Goal: Task Accomplishment & Management: Use online tool/utility

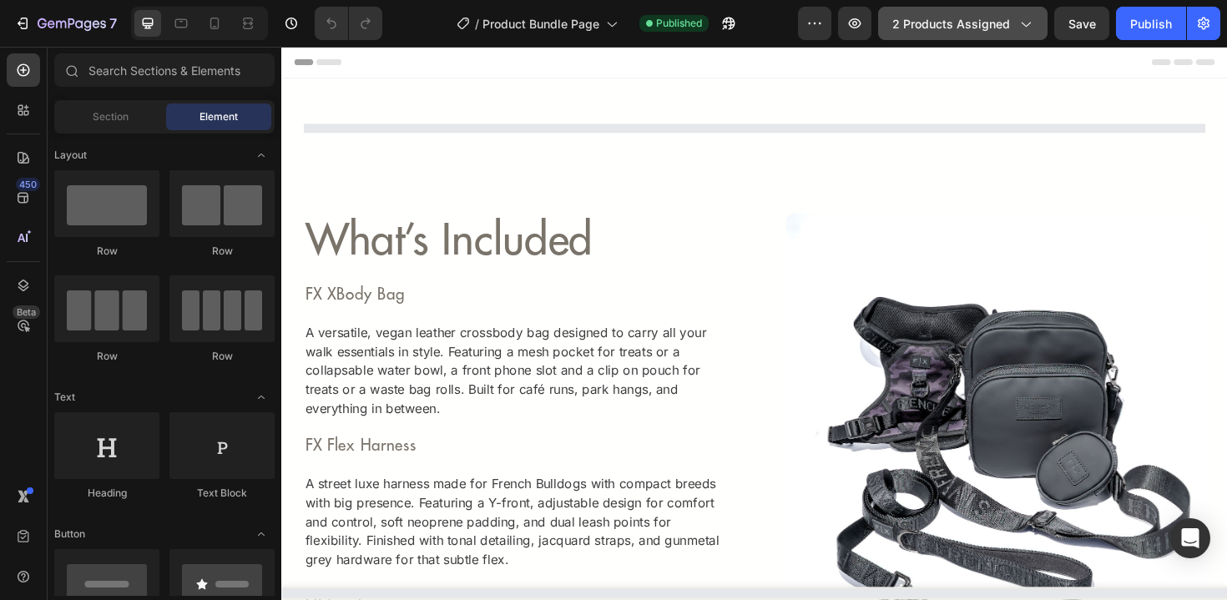
click at [1003, 20] on span "2 products assigned" at bounding box center [951, 24] width 118 height 18
click at [779, 40] on div "7 Version history / Product Bundle Page Published Preview 2 products assigned S…" at bounding box center [613, 24] width 1227 height 48
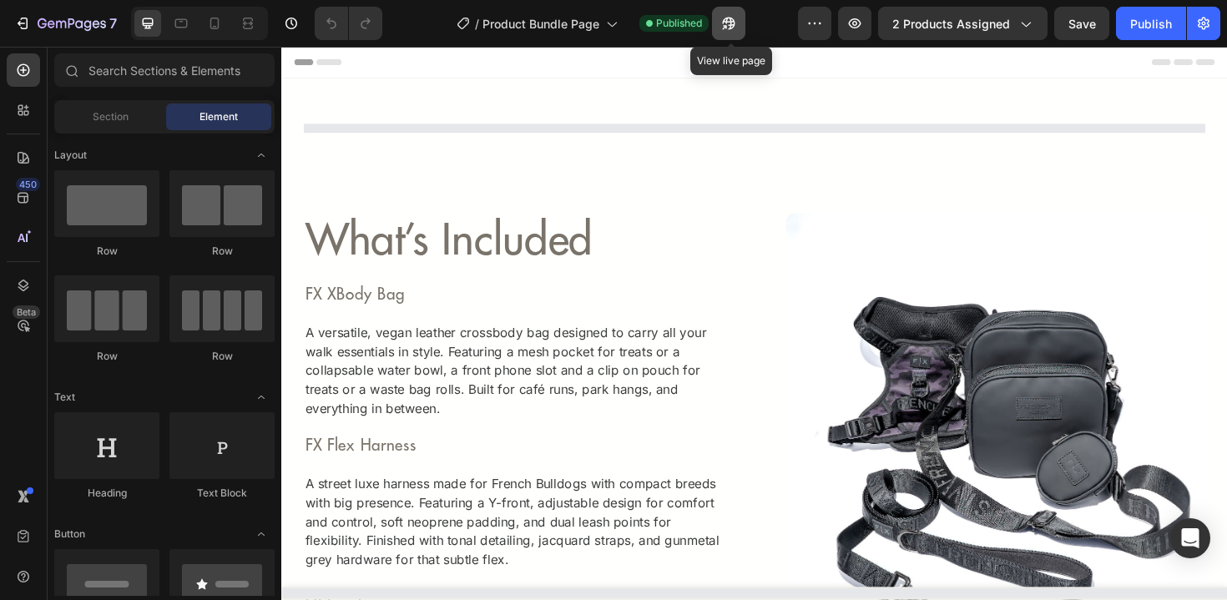
click at [739, 27] on button "button" at bounding box center [728, 23] width 33 height 33
click at [734, 23] on icon "button" at bounding box center [729, 24] width 13 height 13
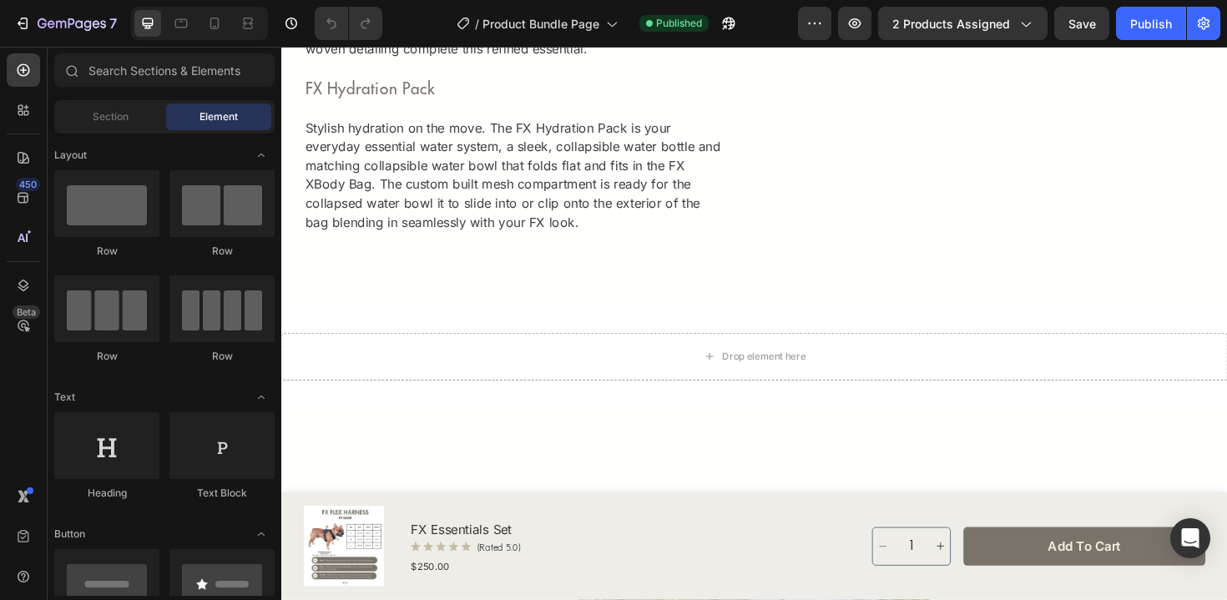
scroll to position [1551, 0]
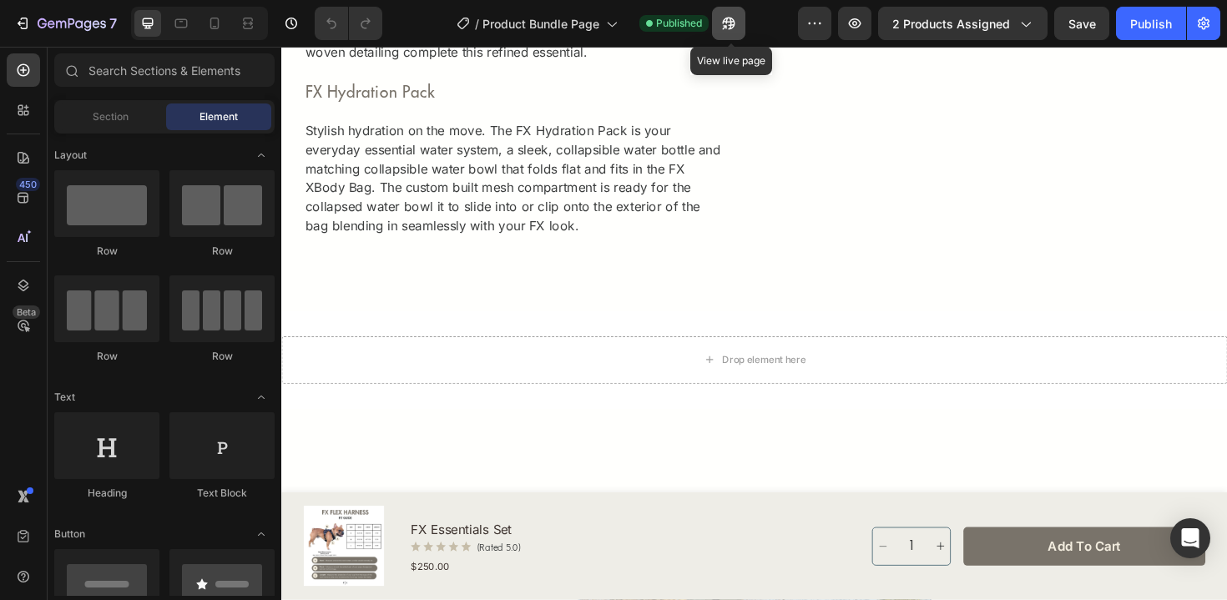
click at [735, 20] on icon "button" at bounding box center [728, 23] width 17 height 17
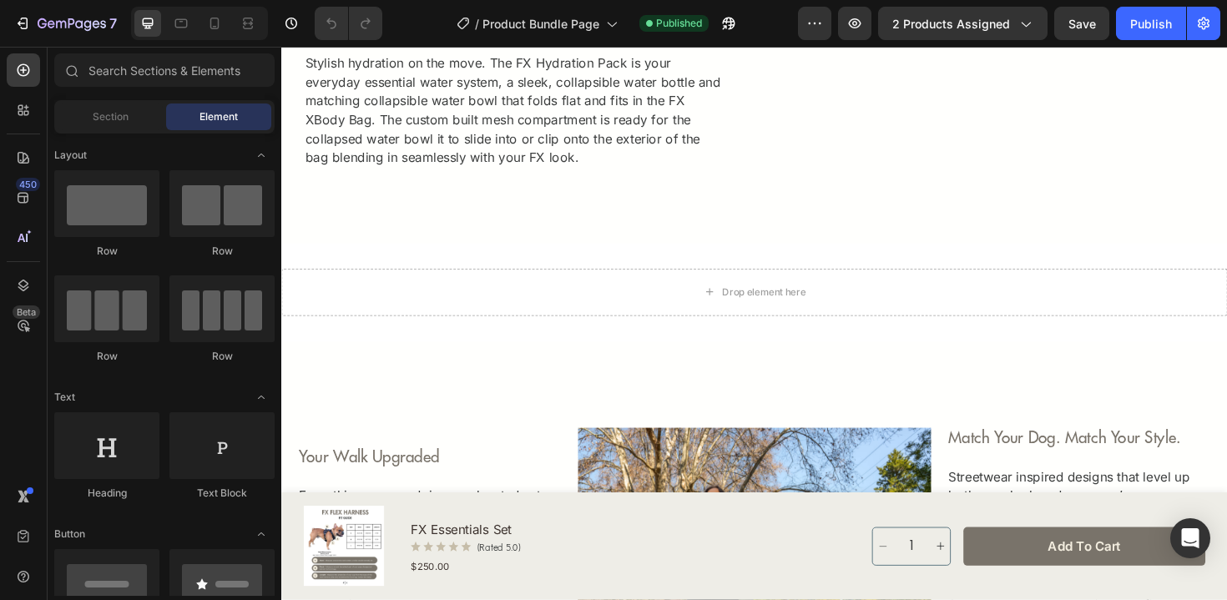
scroll to position [1634, 0]
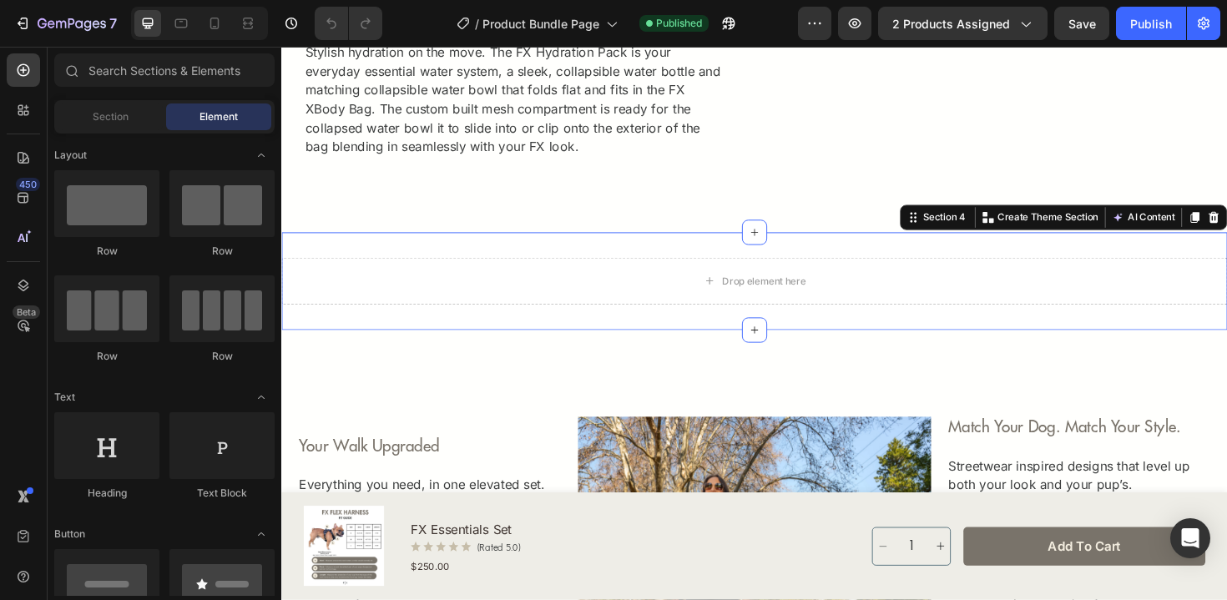
click at [700, 336] on div "Drop element here Section 4 Create Theme Section AI Content Write with GemAI Wh…" at bounding box center [782, 296] width 1002 height 104
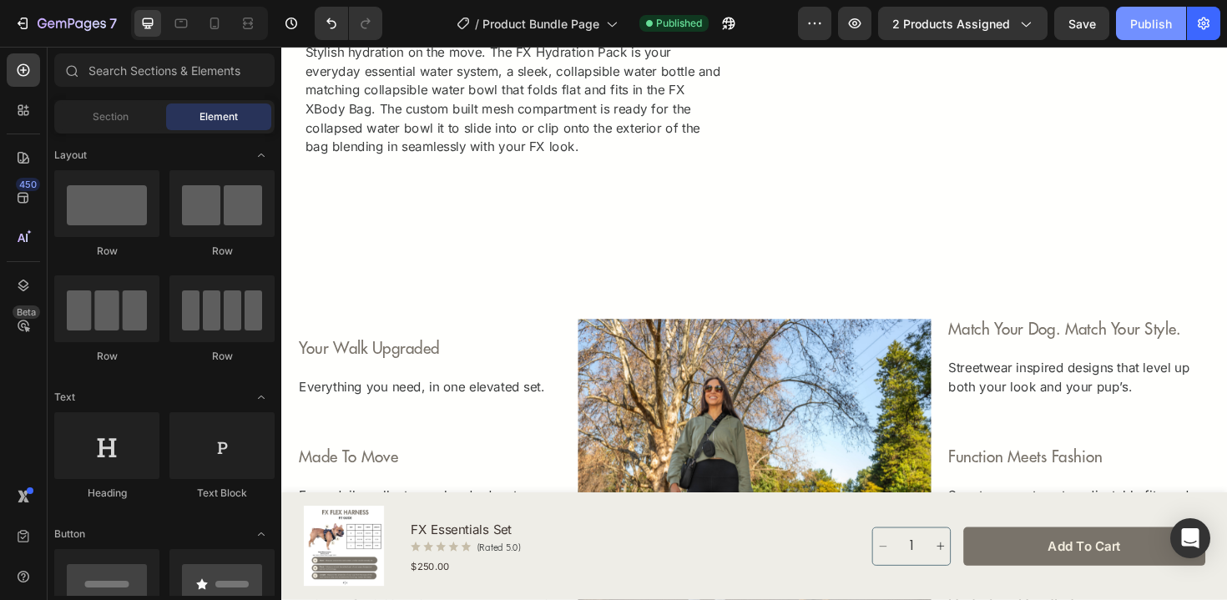
click at [1149, 23] on div "Publish" at bounding box center [1151, 24] width 42 height 18
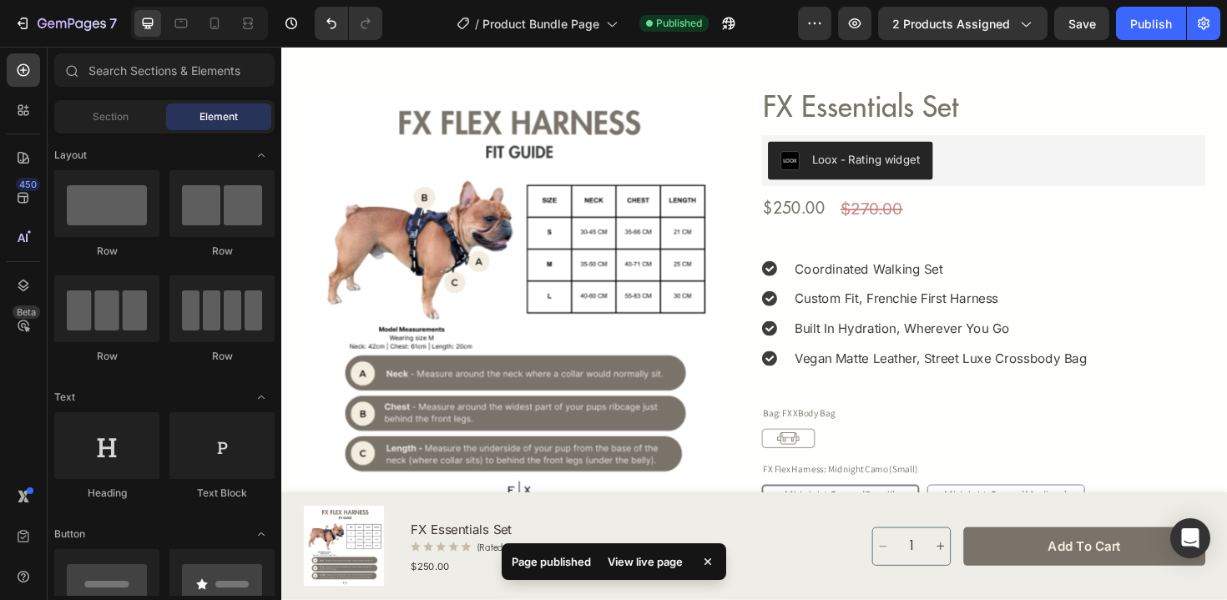
scroll to position [0, 0]
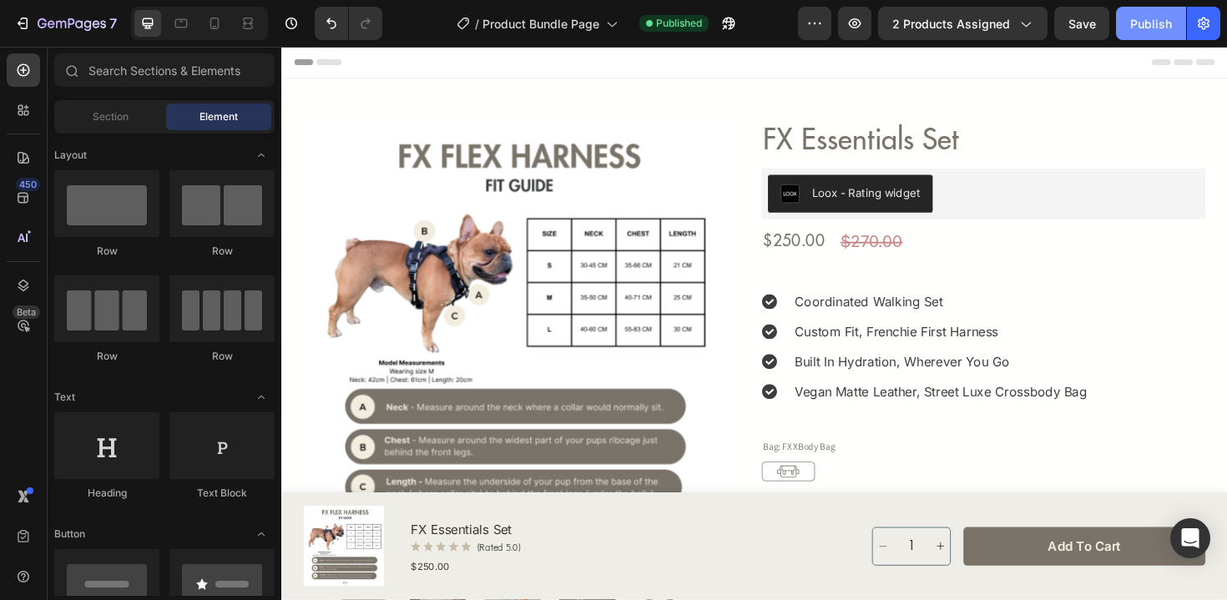
click at [1149, 25] on div "Publish" at bounding box center [1151, 24] width 42 height 18
click at [1149, 25] on icon "button" at bounding box center [1152, 24] width 16 height 16
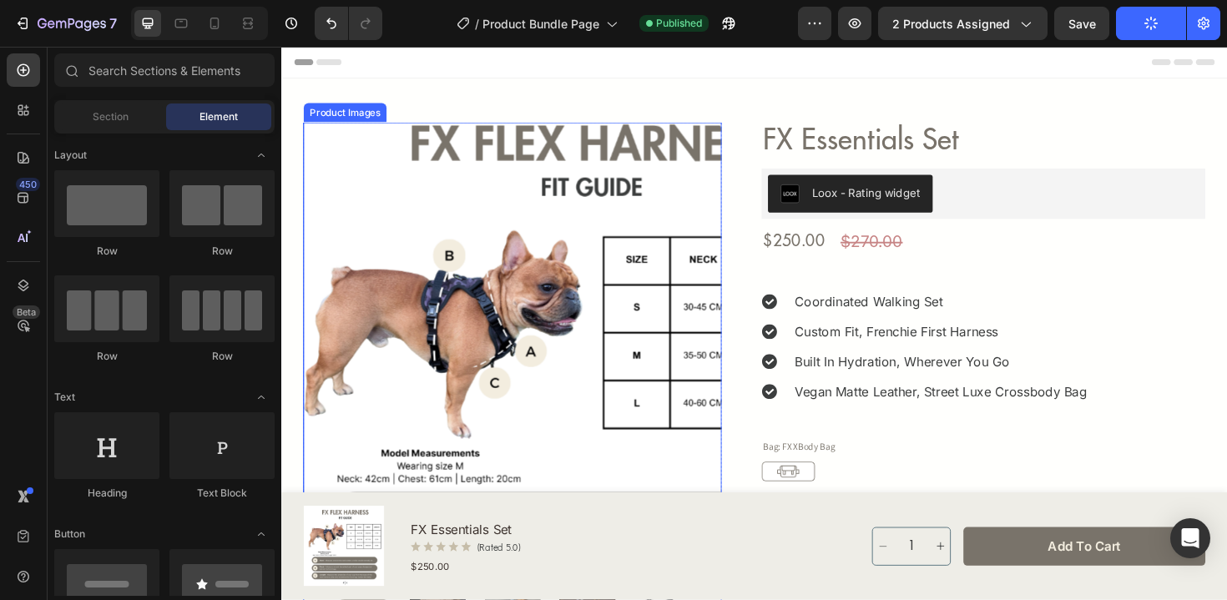
click at [405, 187] on img at bounding box center [526, 348] width 443 height 443
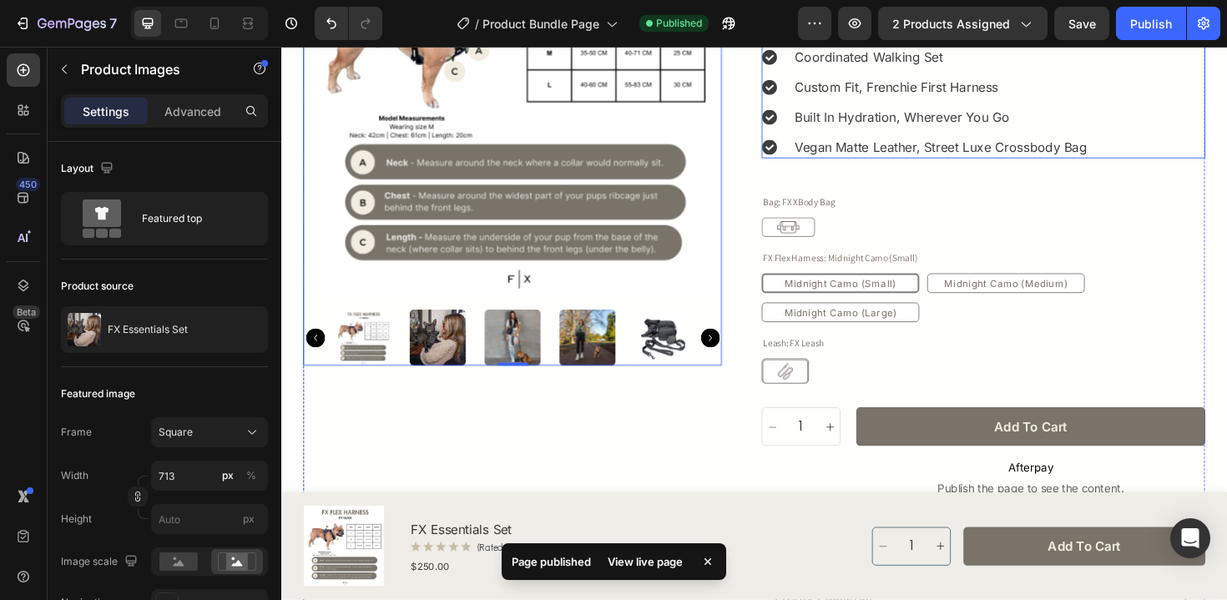
scroll to position [270, 0]
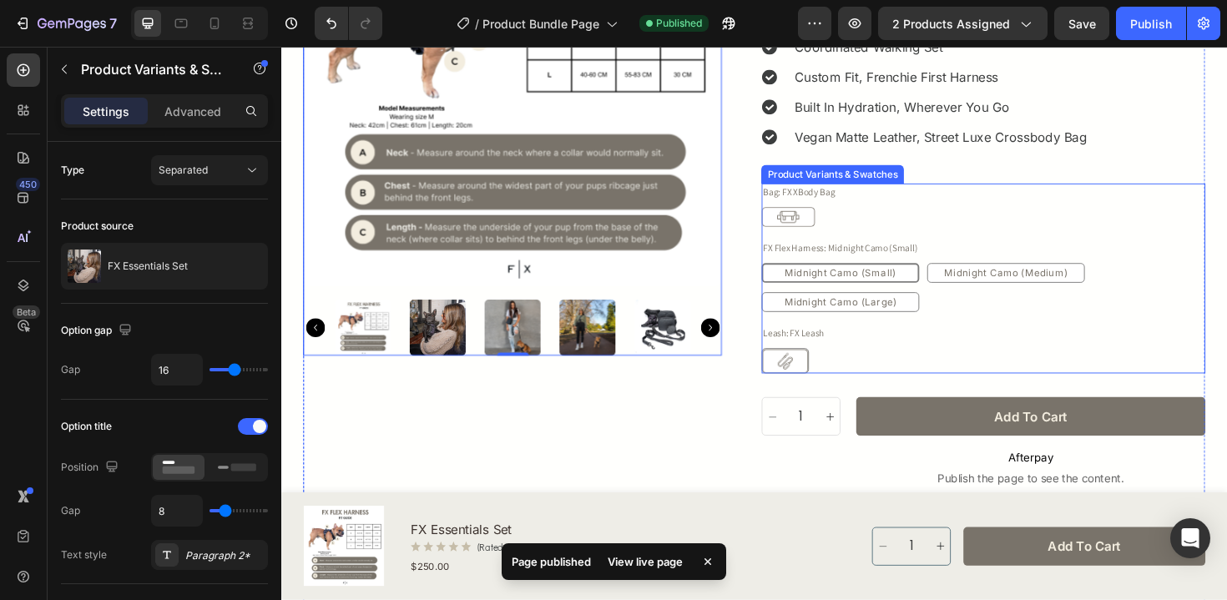
click at [1034, 318] on div "Midnight Camo (Small) Midnight Camo (Small) Midnight Camo (Small) Midnight Camo…" at bounding box center [1025, 302] width 470 height 52
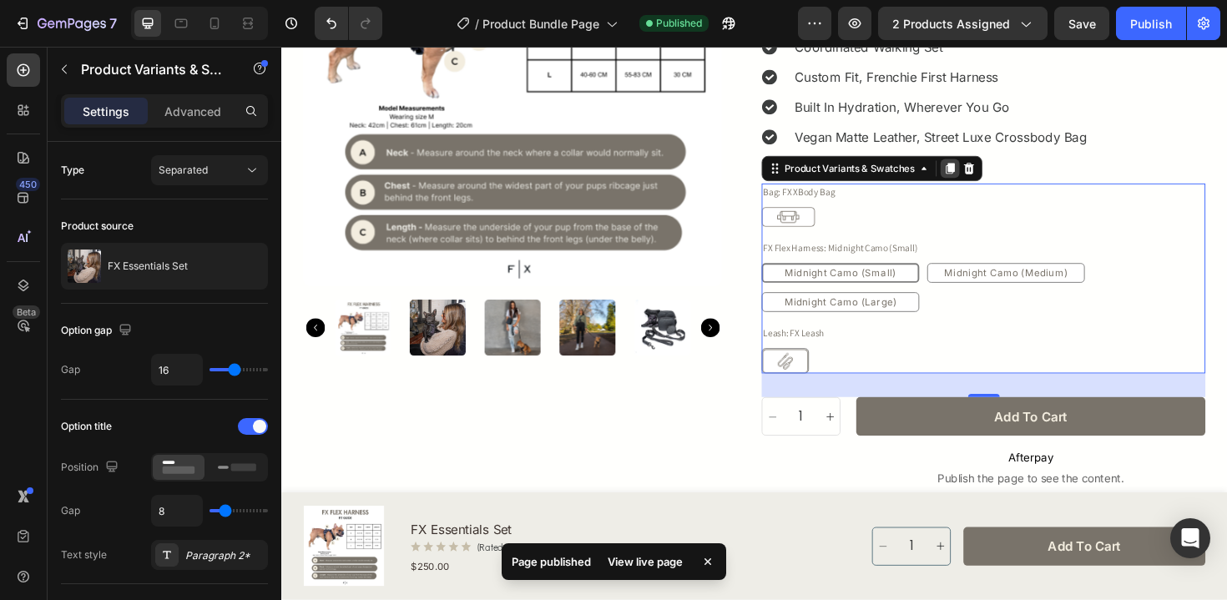
click at [990, 178] on icon at bounding box center [989, 176] width 9 height 12
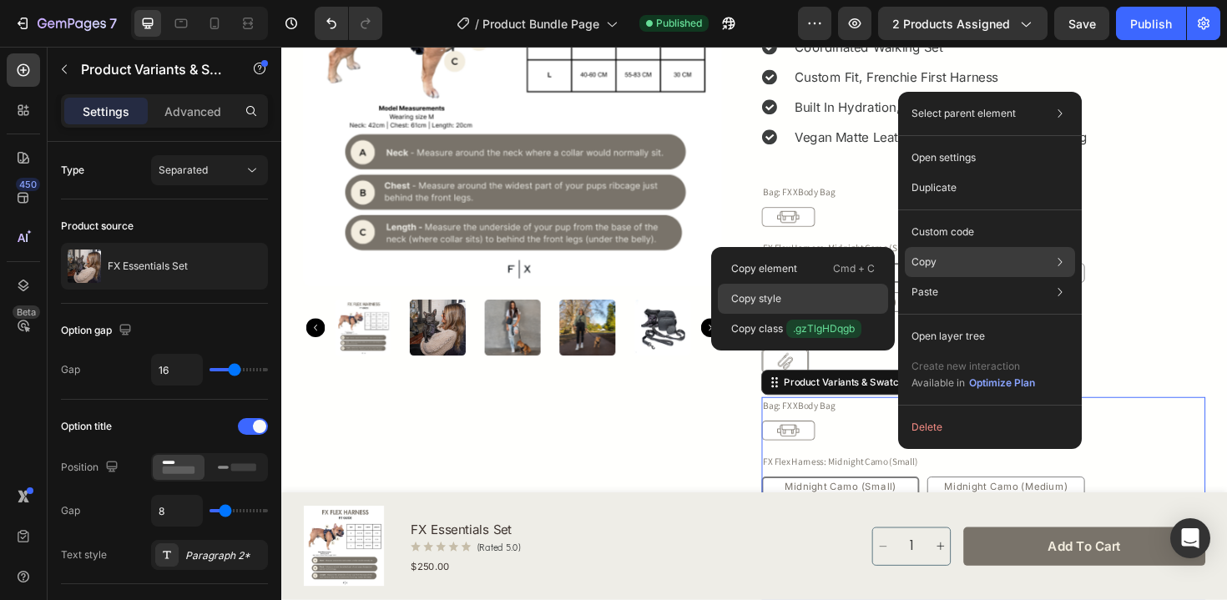
click at [864, 296] on div "Copy style" at bounding box center [803, 299] width 170 height 30
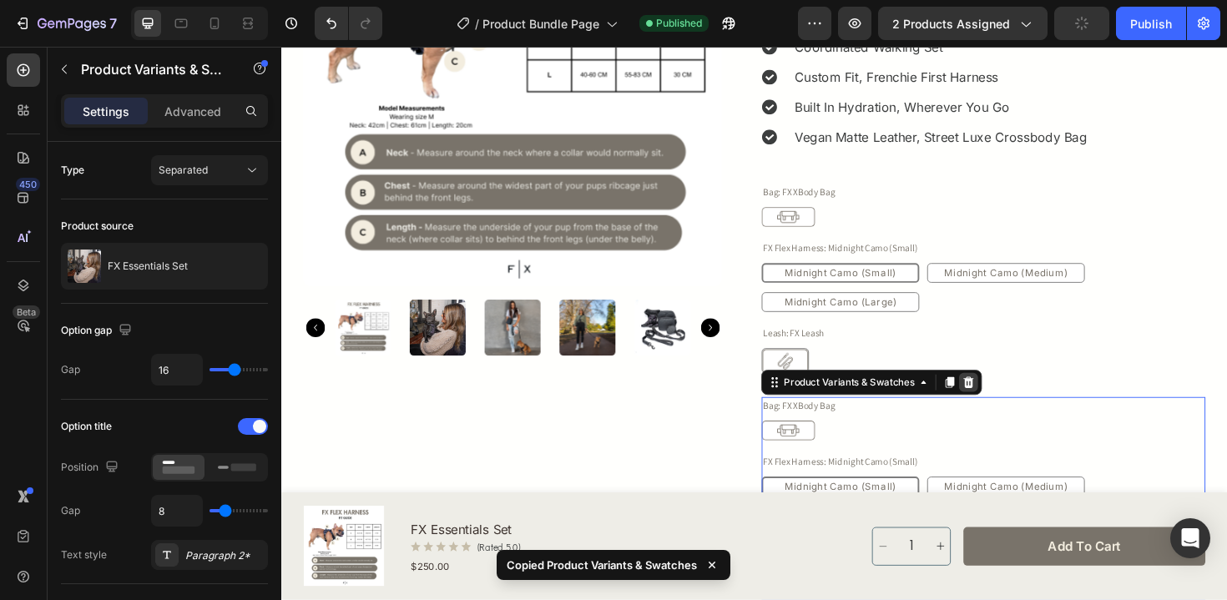
click at [1013, 411] on div at bounding box center [1009, 402] width 20 height 20
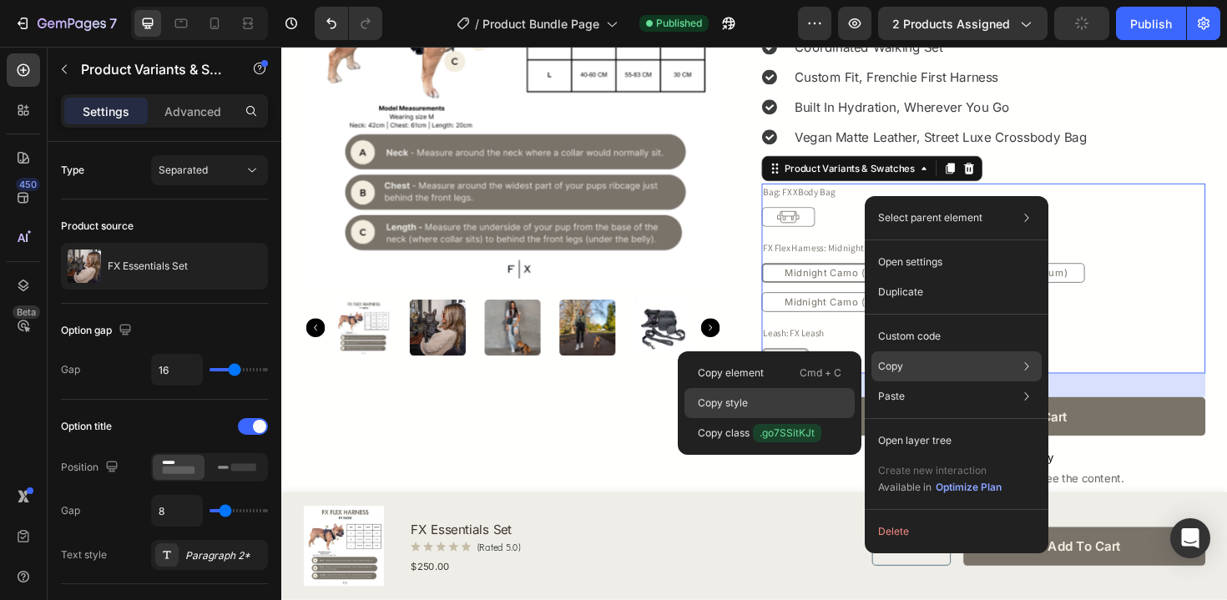
click at [781, 407] on div "Copy style" at bounding box center [770, 403] width 170 height 30
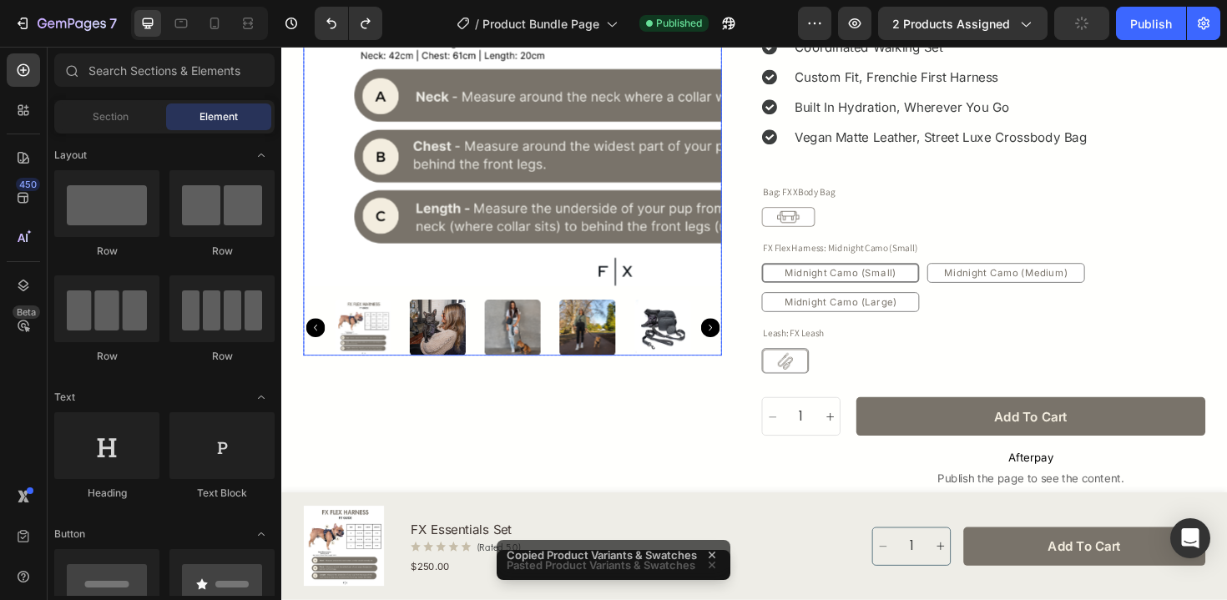
click at [331, 277] on img at bounding box center [526, 78] width 443 height 443
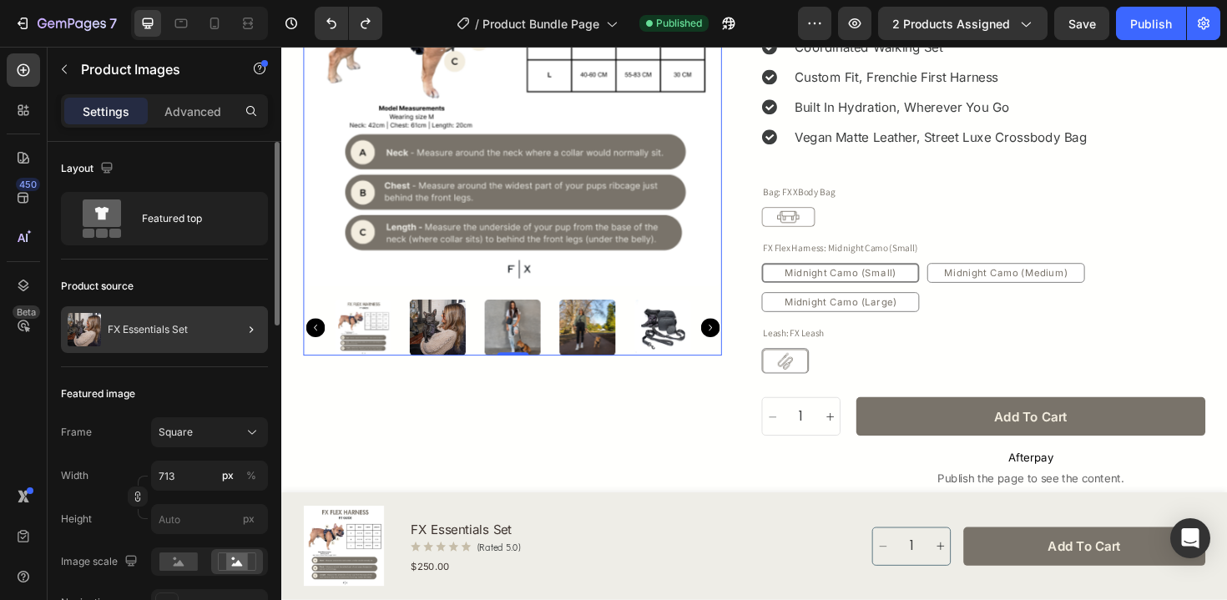
click at [225, 329] on div at bounding box center [244, 329] width 47 height 47
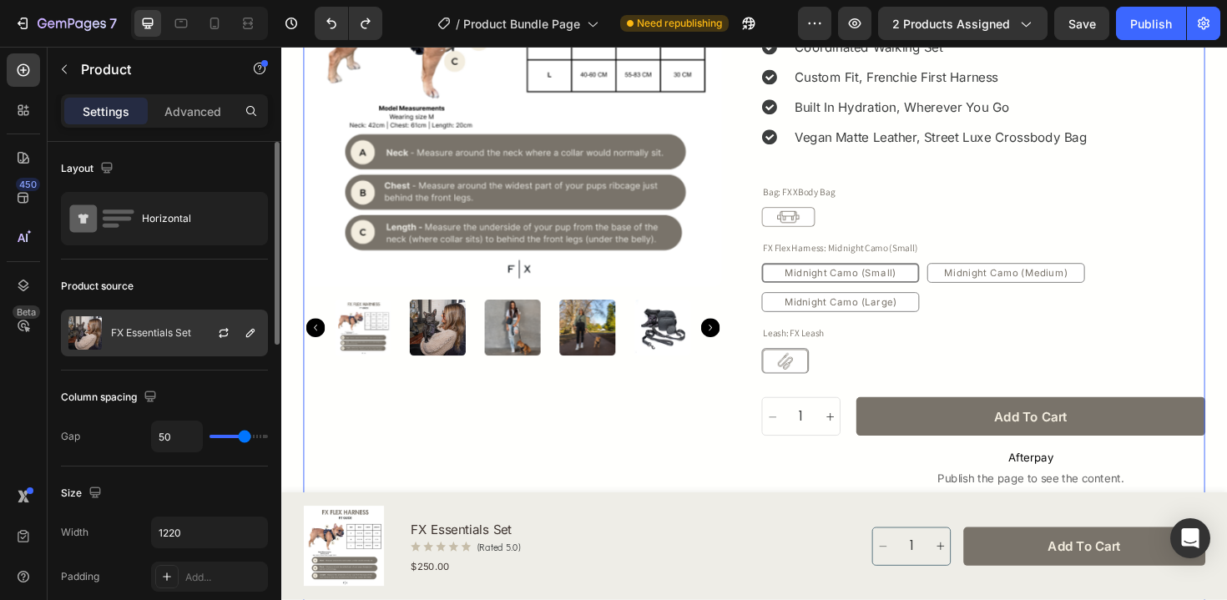
click at [218, 321] on div at bounding box center [230, 333] width 73 height 45
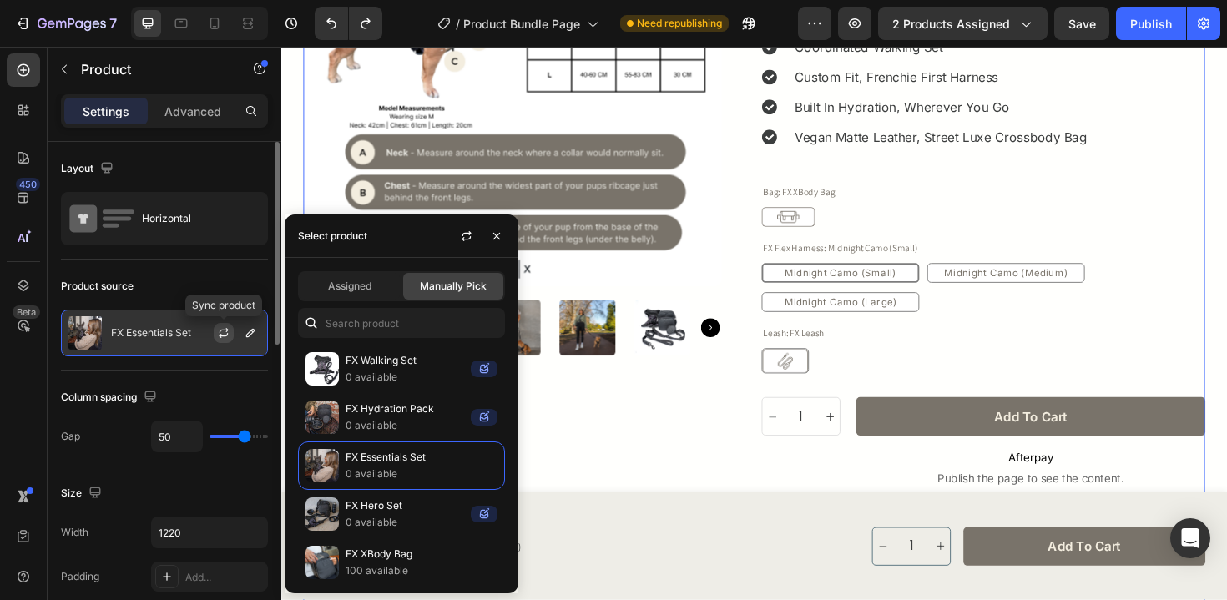
click at [222, 335] on icon "button" at bounding box center [223, 332] width 13 height 13
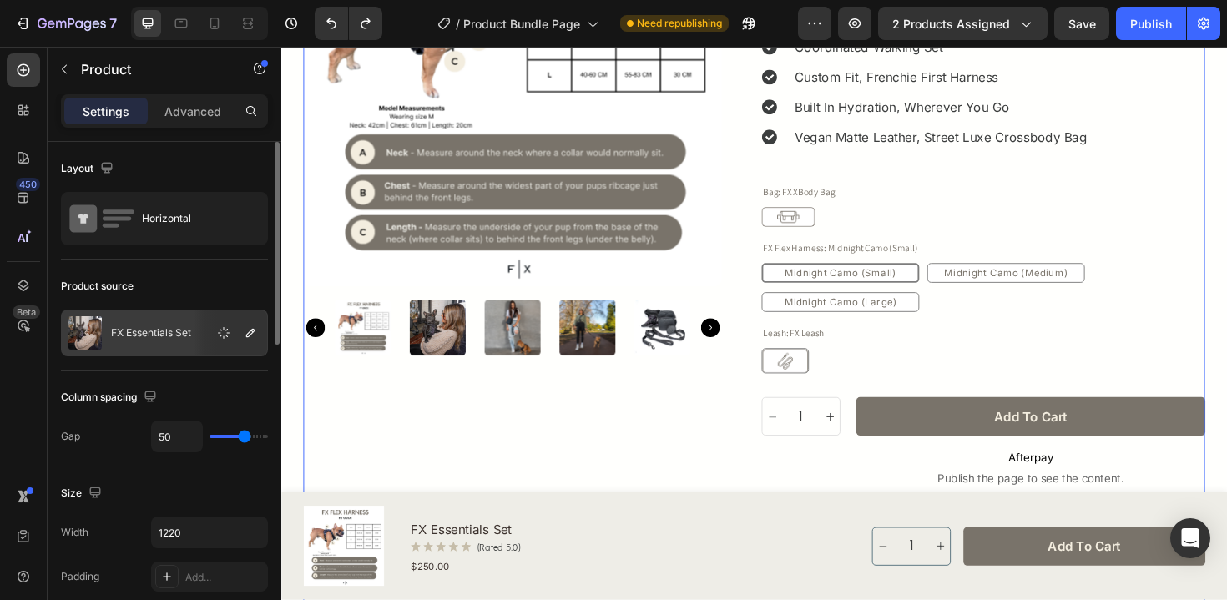
click at [184, 336] on p "FX Essentials Set" at bounding box center [151, 333] width 80 height 12
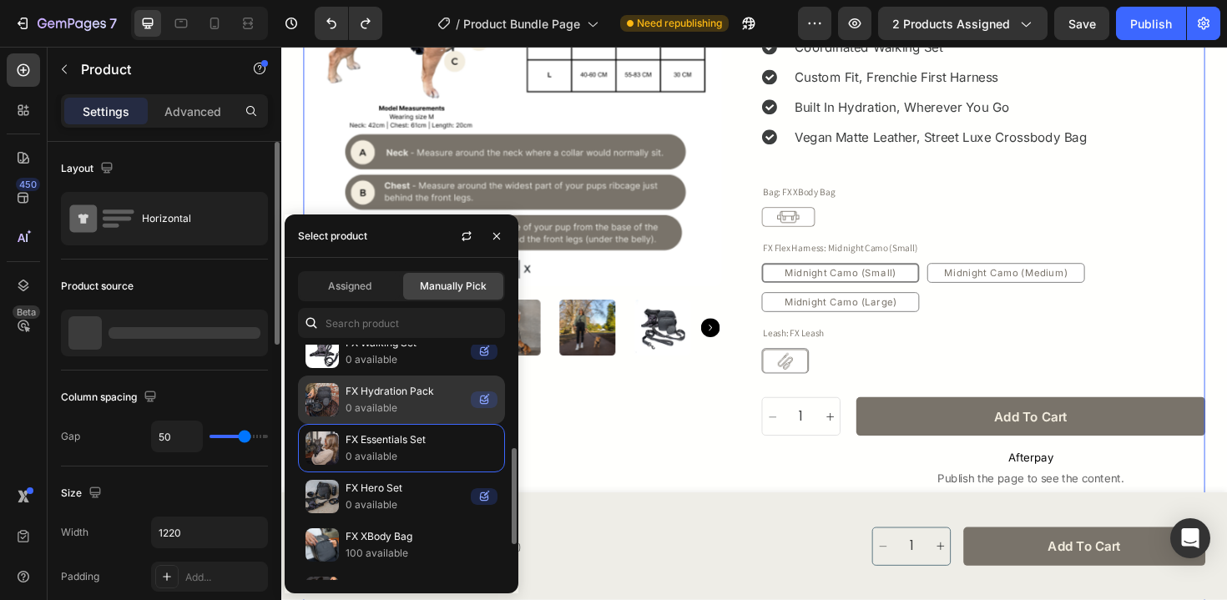
scroll to position [104, 0]
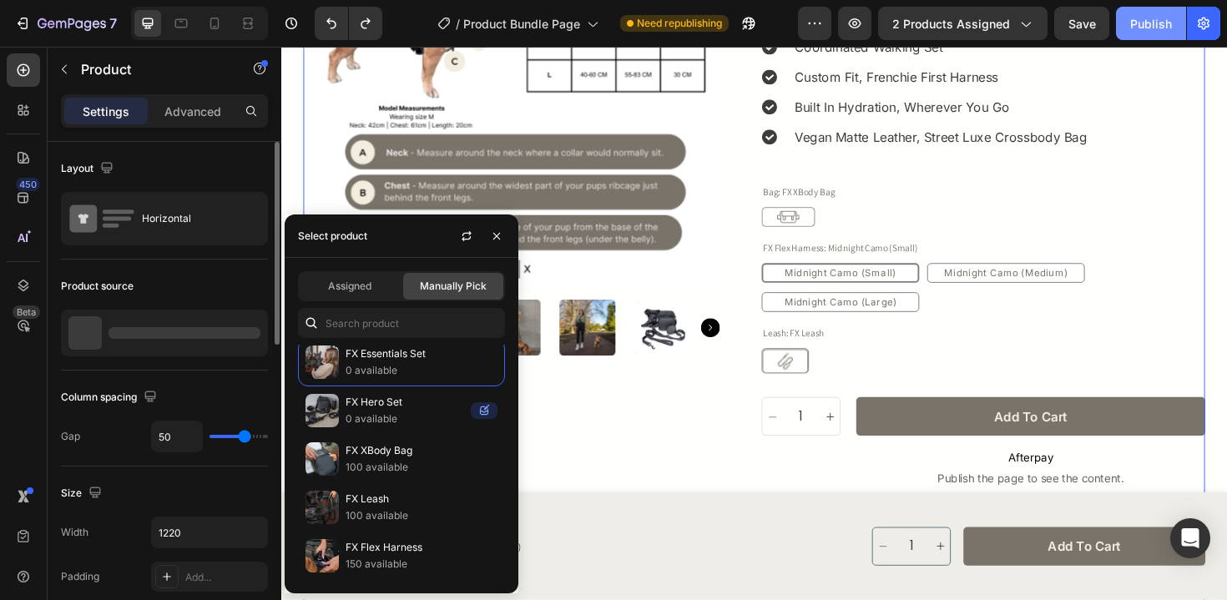
click at [1134, 18] on div "Publish" at bounding box center [1151, 24] width 42 height 18
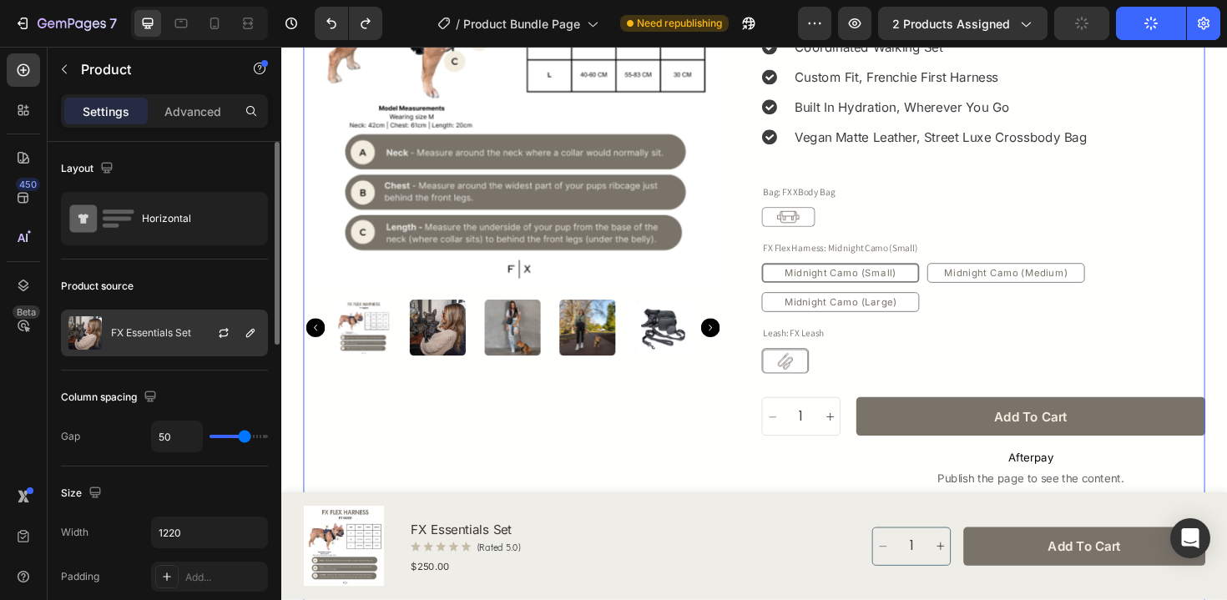
click at [191, 329] on p "FX Essentials Set" at bounding box center [151, 333] width 80 height 12
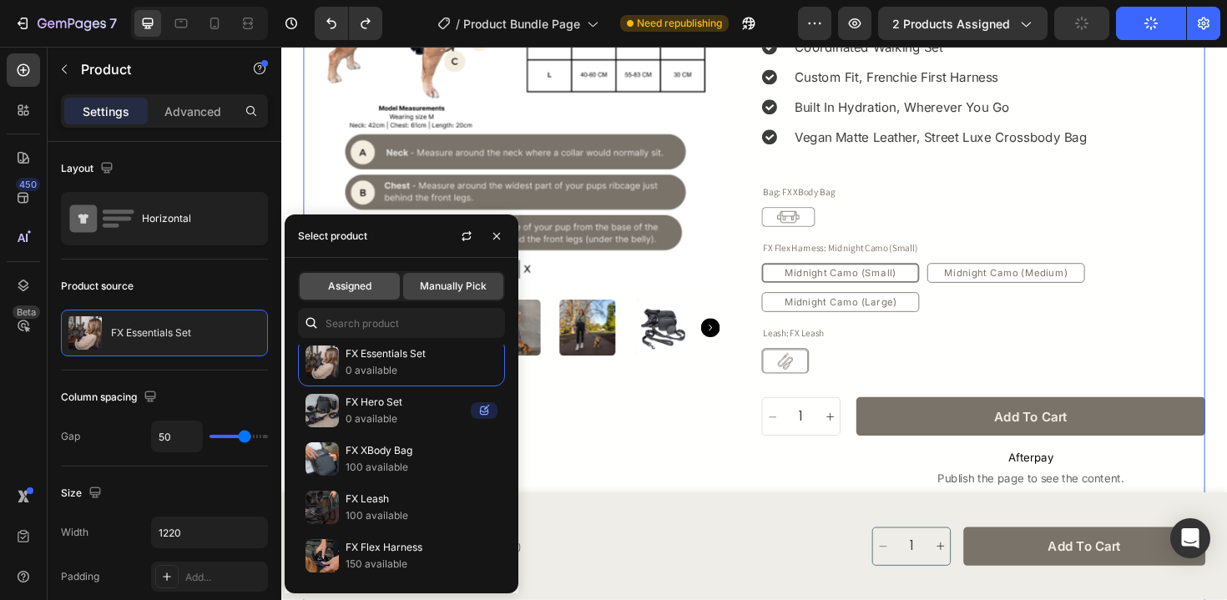
click at [376, 297] on div "Assigned" at bounding box center [350, 286] width 100 height 27
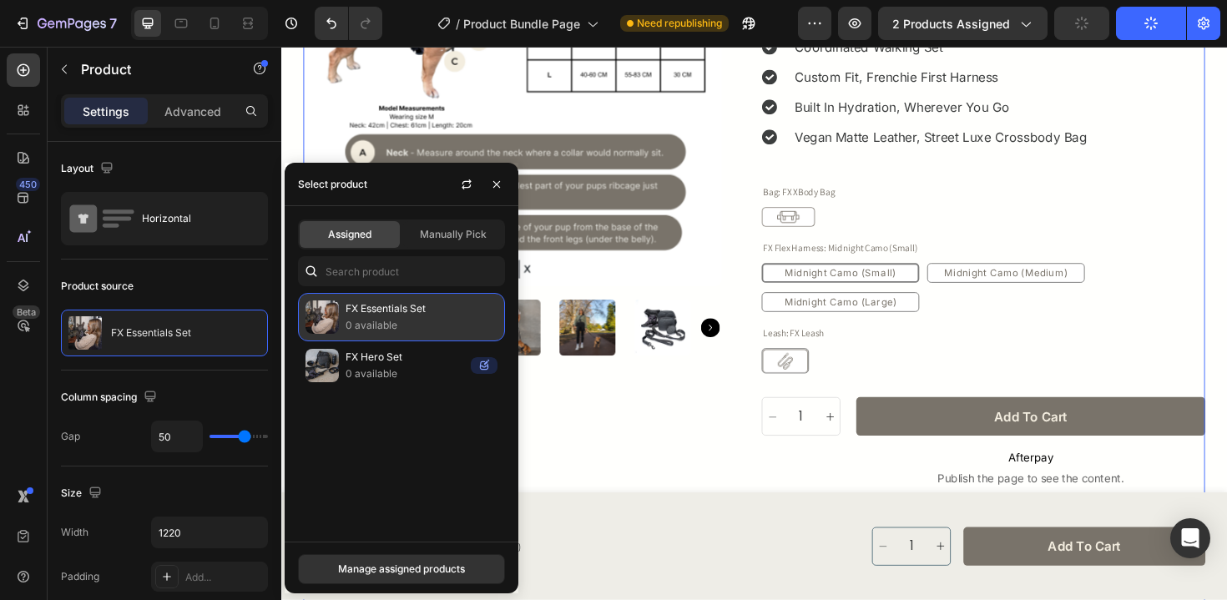
click at [390, 296] on div "FX Essentials Set 0 available" at bounding box center [401, 317] width 207 height 48
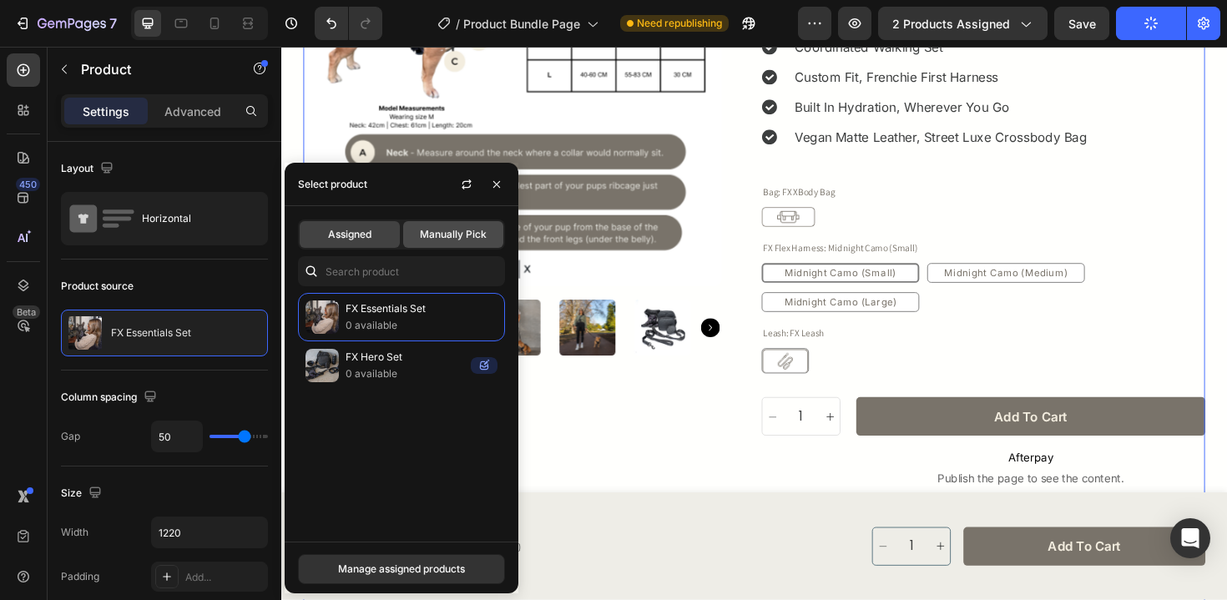
click at [433, 227] on span "Manually Pick" at bounding box center [453, 234] width 67 height 15
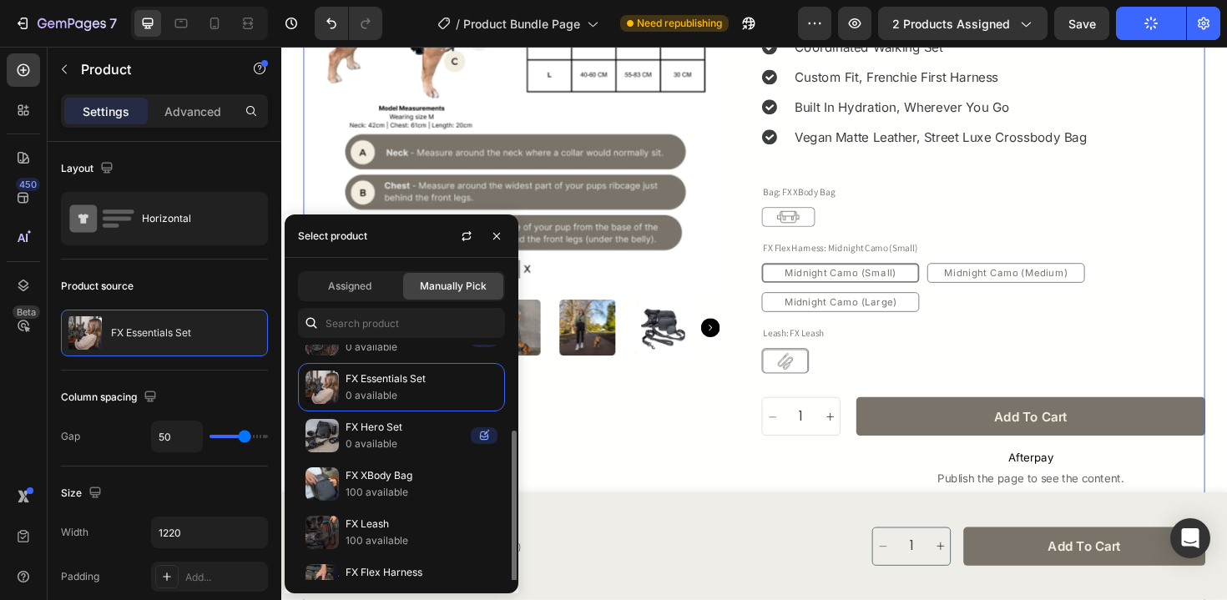
scroll to position [0, 0]
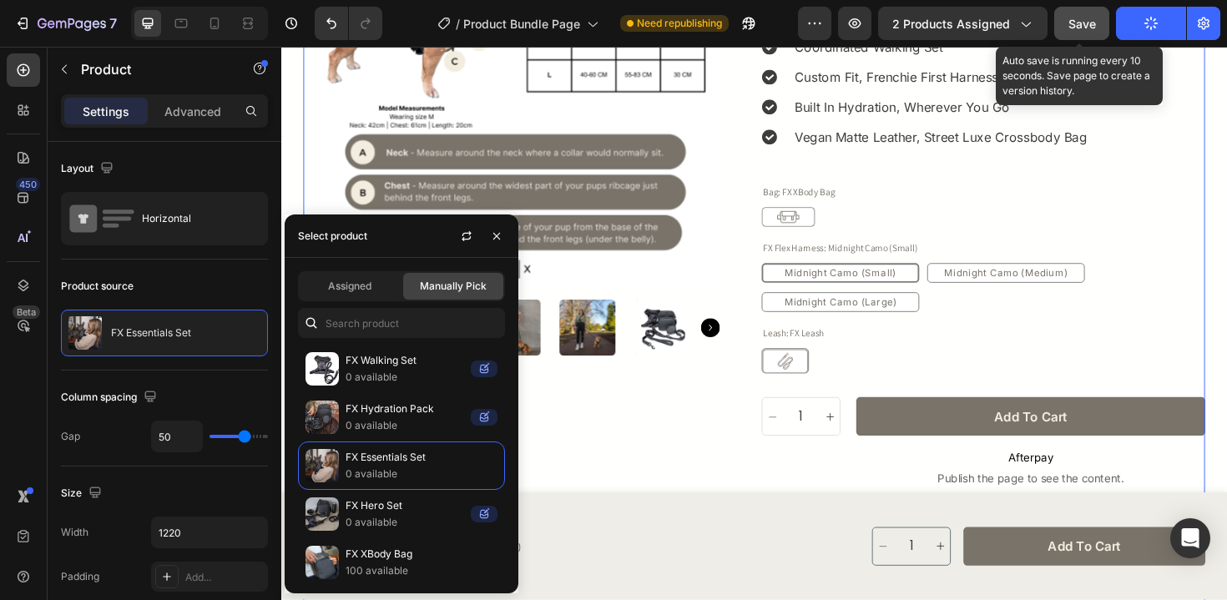
click at [1068, 21] on button "Save" at bounding box center [1081, 23] width 55 height 33
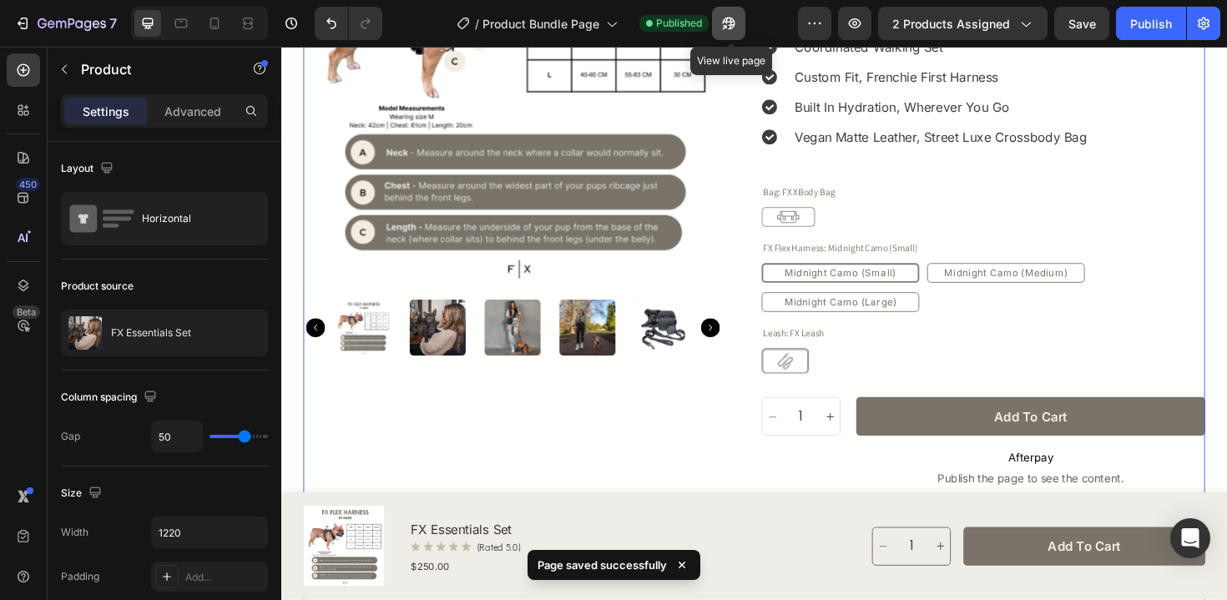
click at [741, 22] on button "button" at bounding box center [728, 23] width 33 height 33
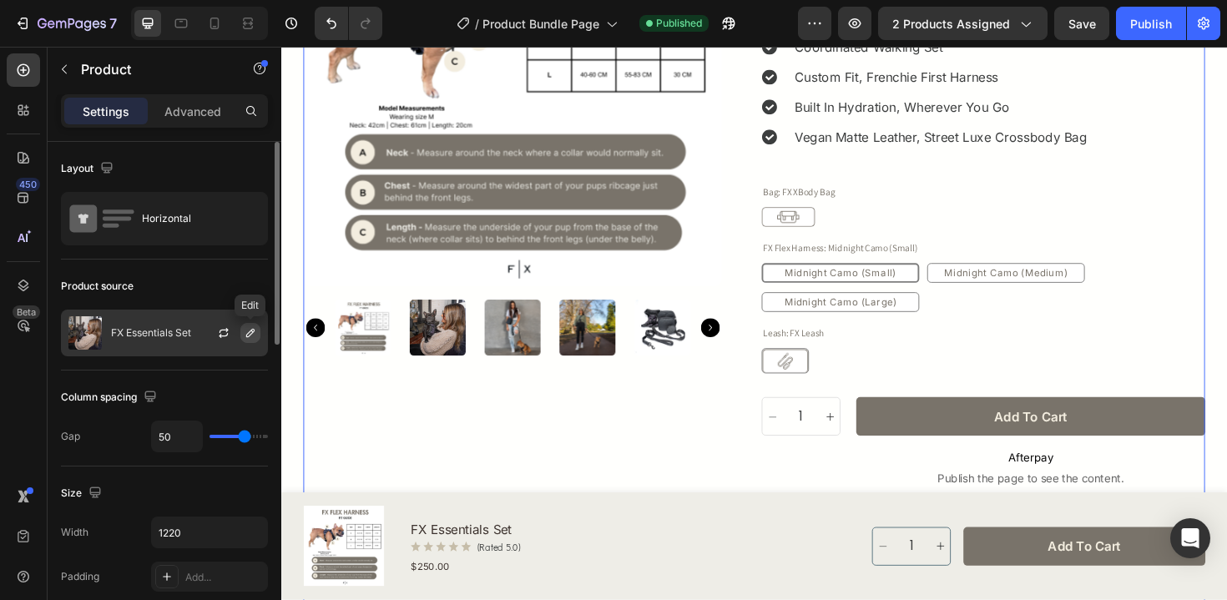
click at [245, 340] on button "button" at bounding box center [250, 333] width 20 height 20
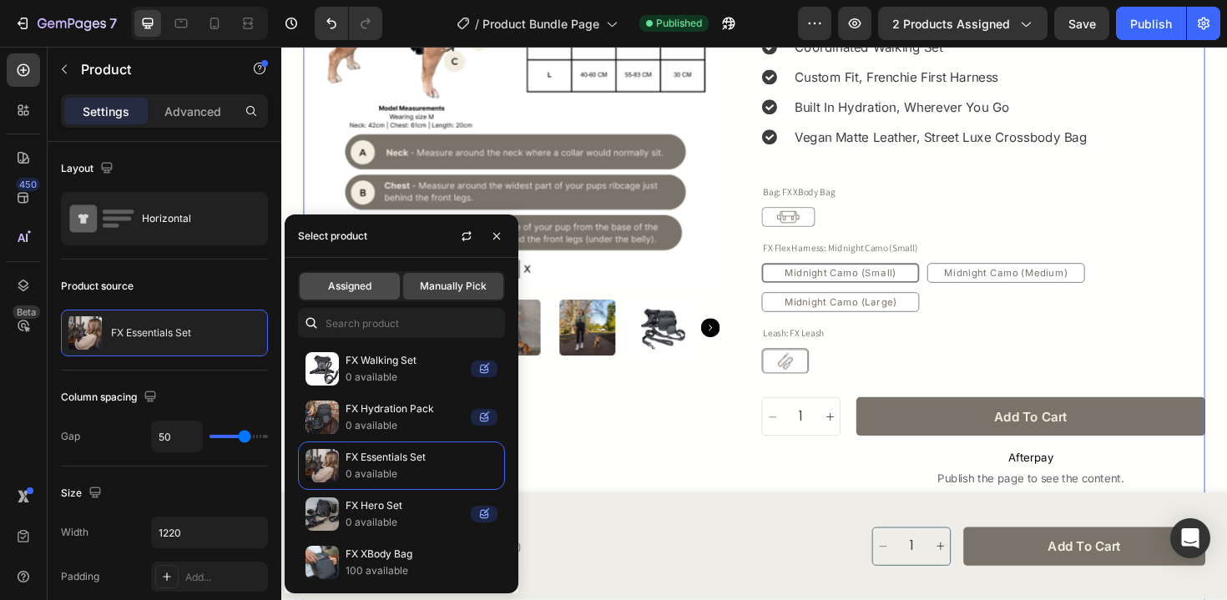
click at [372, 290] on div "Assigned" at bounding box center [350, 286] width 100 height 27
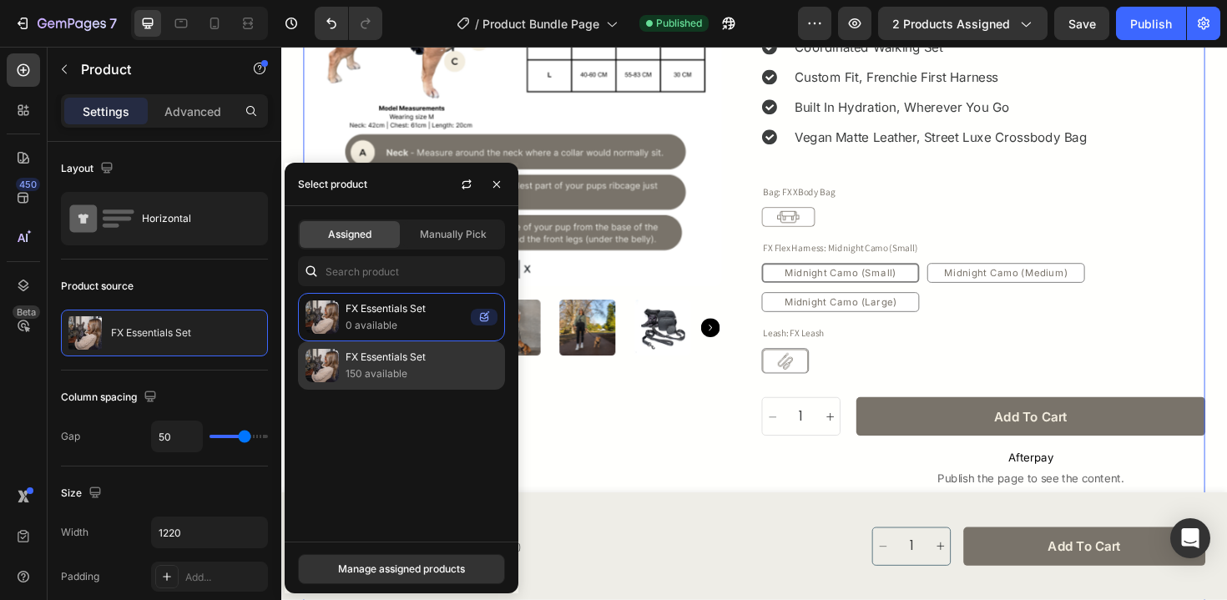
click at [409, 368] on p "150 available" at bounding box center [422, 374] width 152 height 17
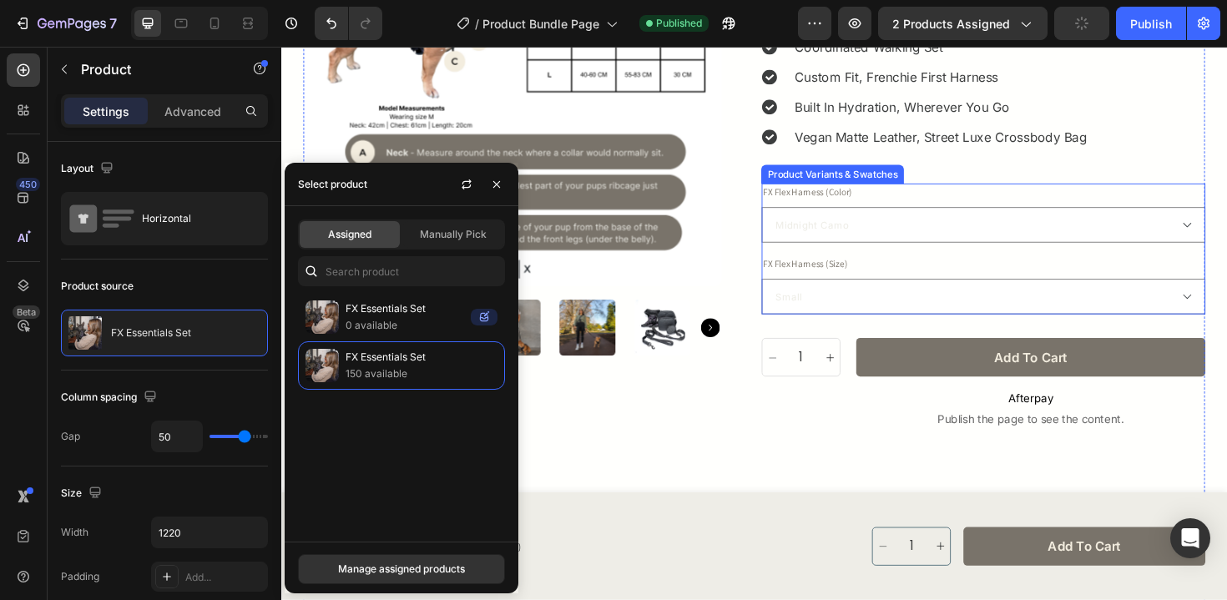
click at [986, 195] on div "FX Flex Harness (Color) Midnight Camo Midnight Leopard Midnight Zebra" at bounding box center [1025, 223] width 470 height 63
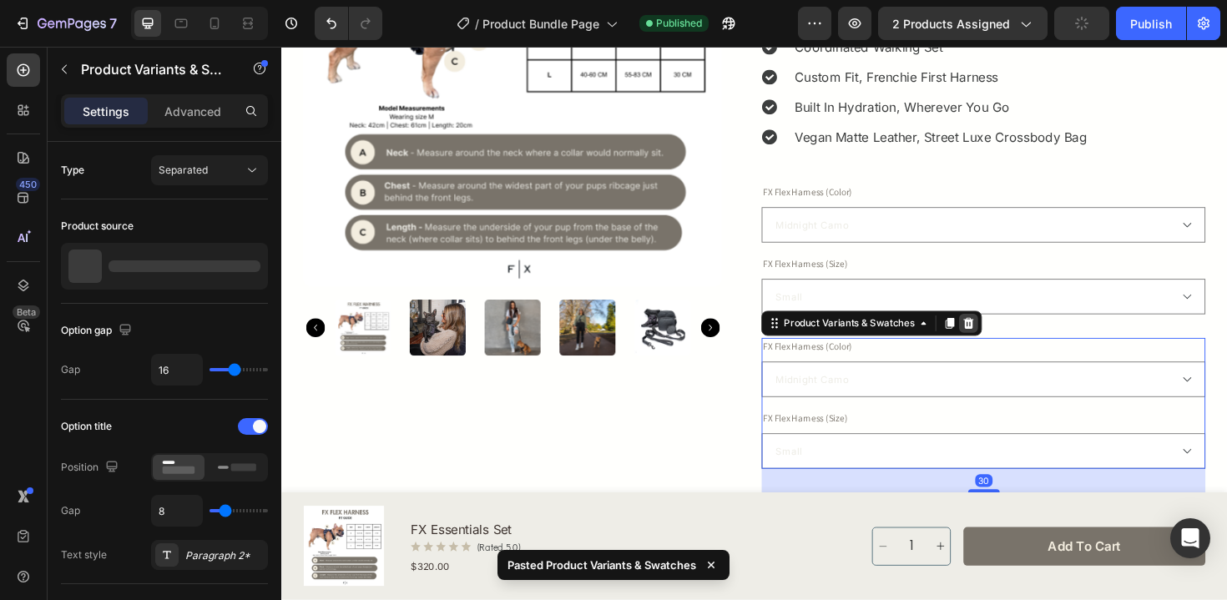
click at [1012, 341] on icon at bounding box center [1009, 340] width 11 height 12
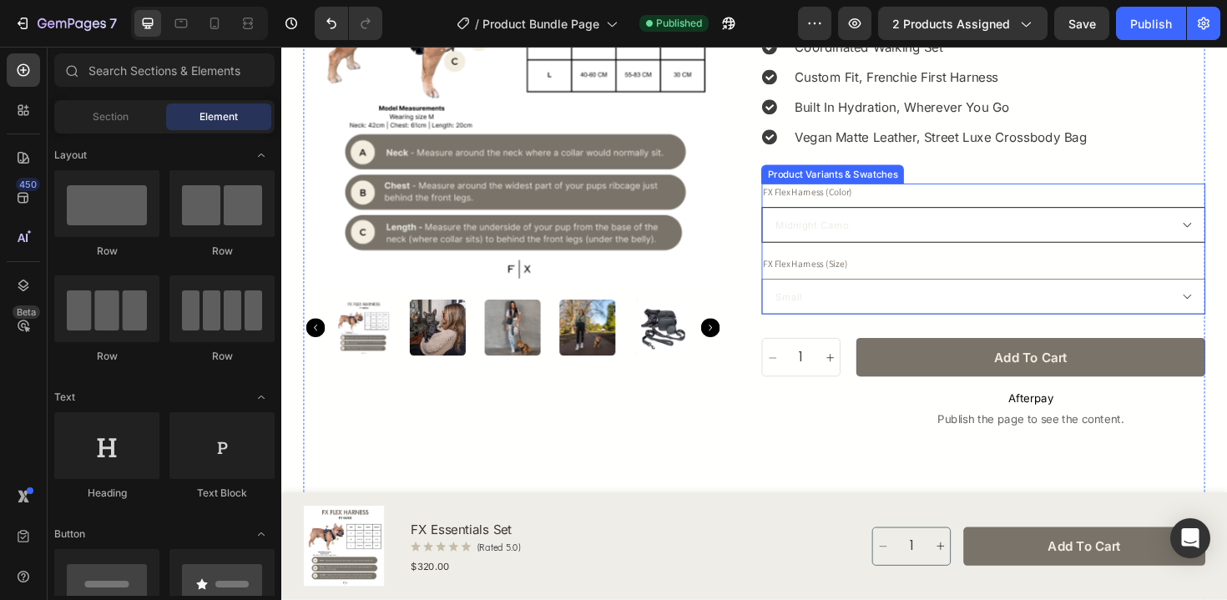
click at [879, 231] on select "Midnight Camo Midnight Leopard Midnight Zebra" at bounding box center [1025, 236] width 470 height 38
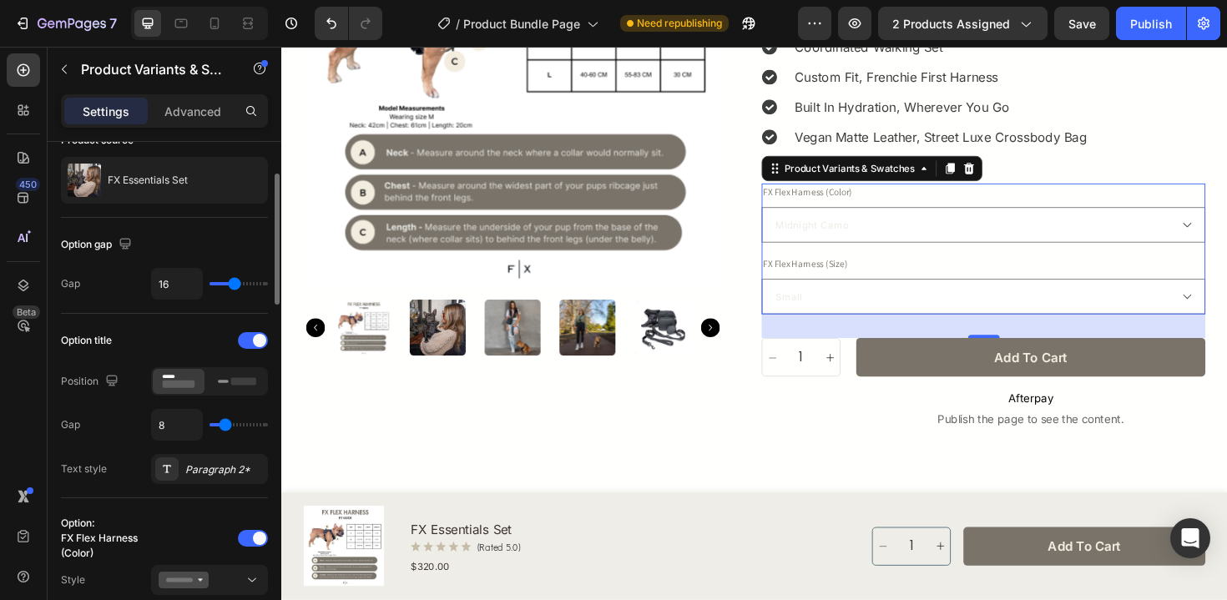
scroll to position [93, 0]
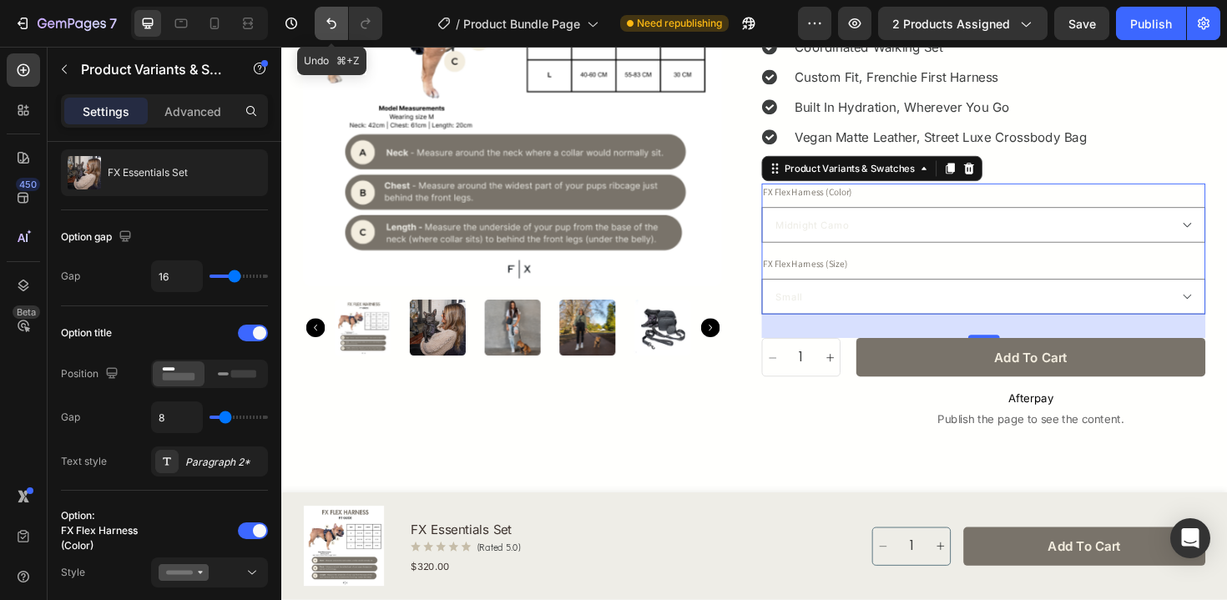
click at [326, 22] on icon "Undo/Redo" at bounding box center [331, 23] width 17 height 17
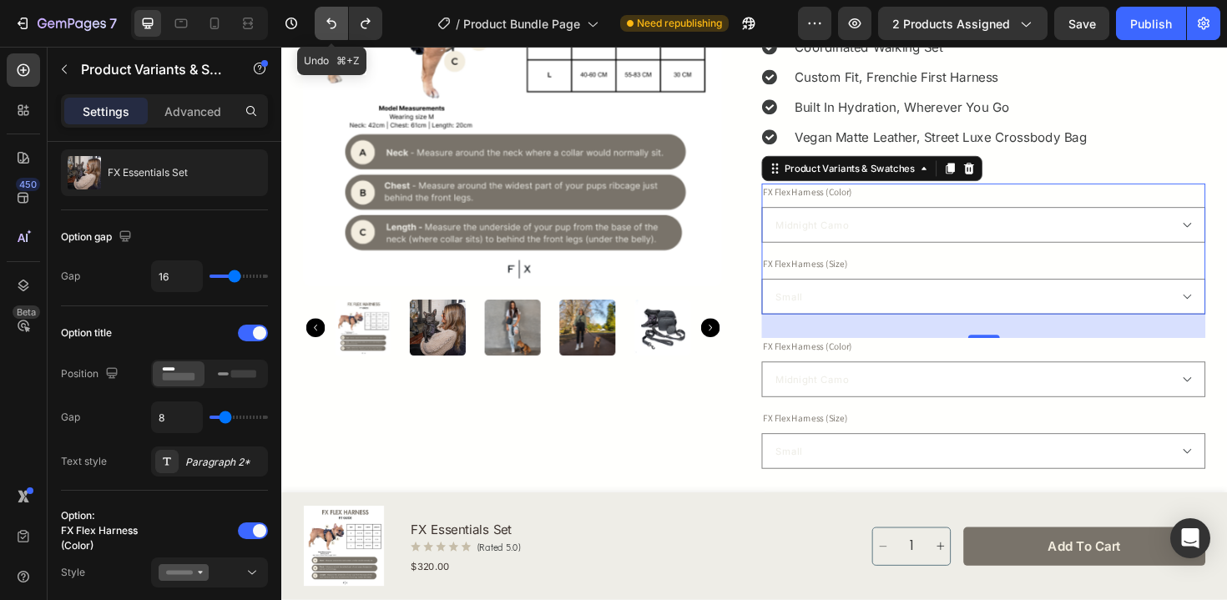
click at [326, 22] on icon "Undo/Redo" at bounding box center [331, 23] width 17 height 17
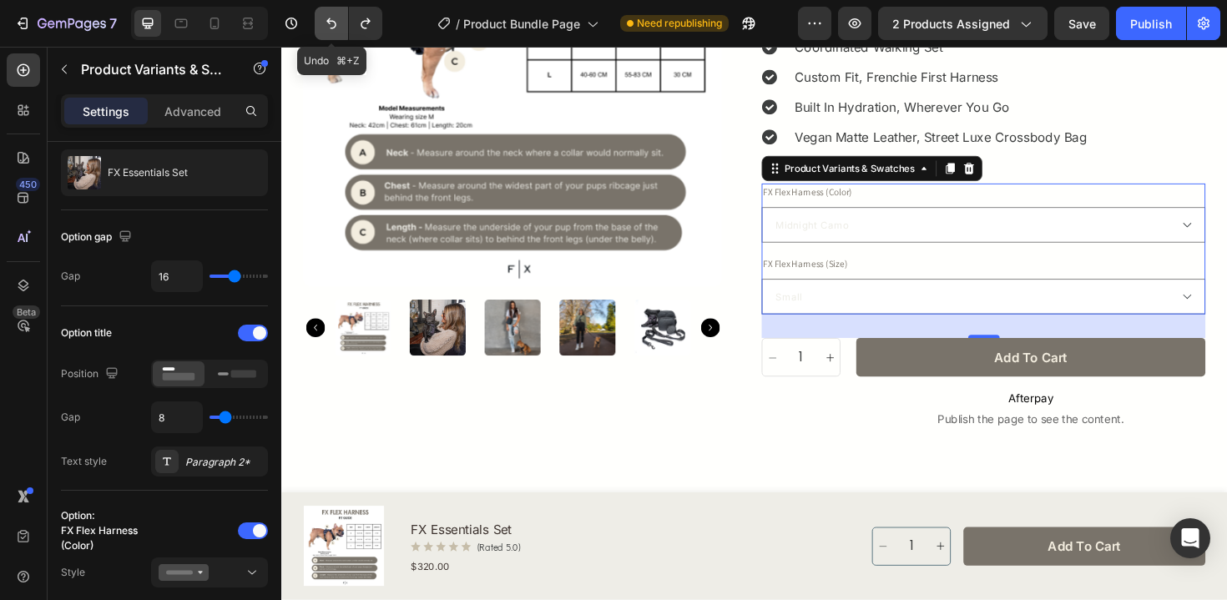
click at [326, 22] on icon "Undo/Redo" at bounding box center [331, 23] width 17 height 17
click at [338, 31] on icon "Undo/Redo" at bounding box center [331, 23] width 17 height 17
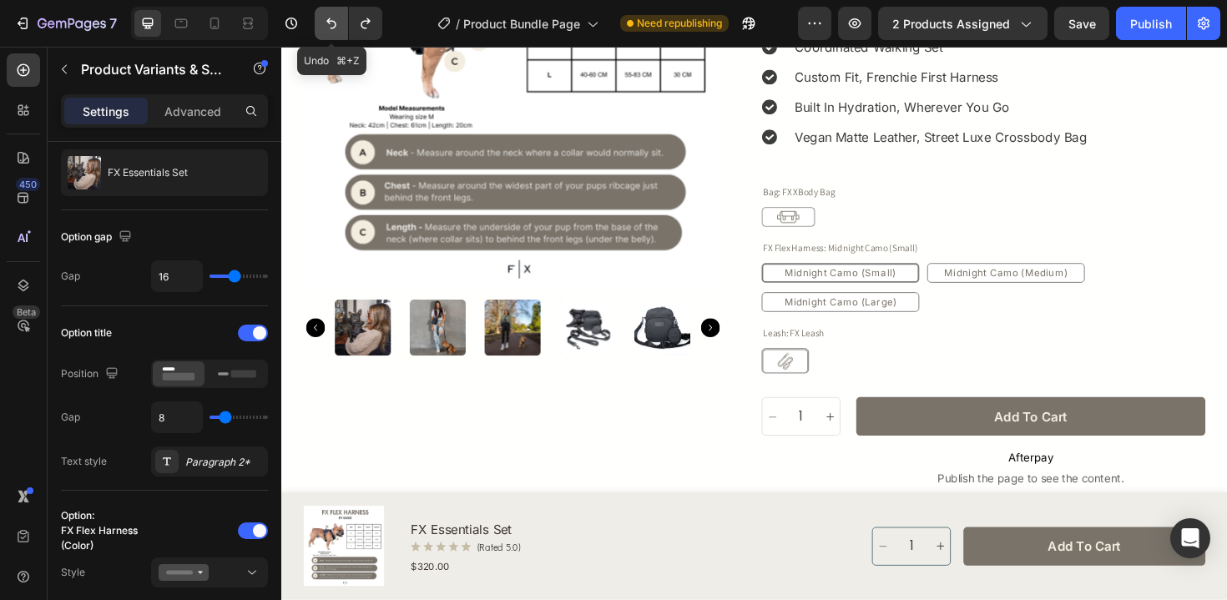
click at [338, 31] on icon "Undo/Redo" at bounding box center [331, 23] width 17 height 17
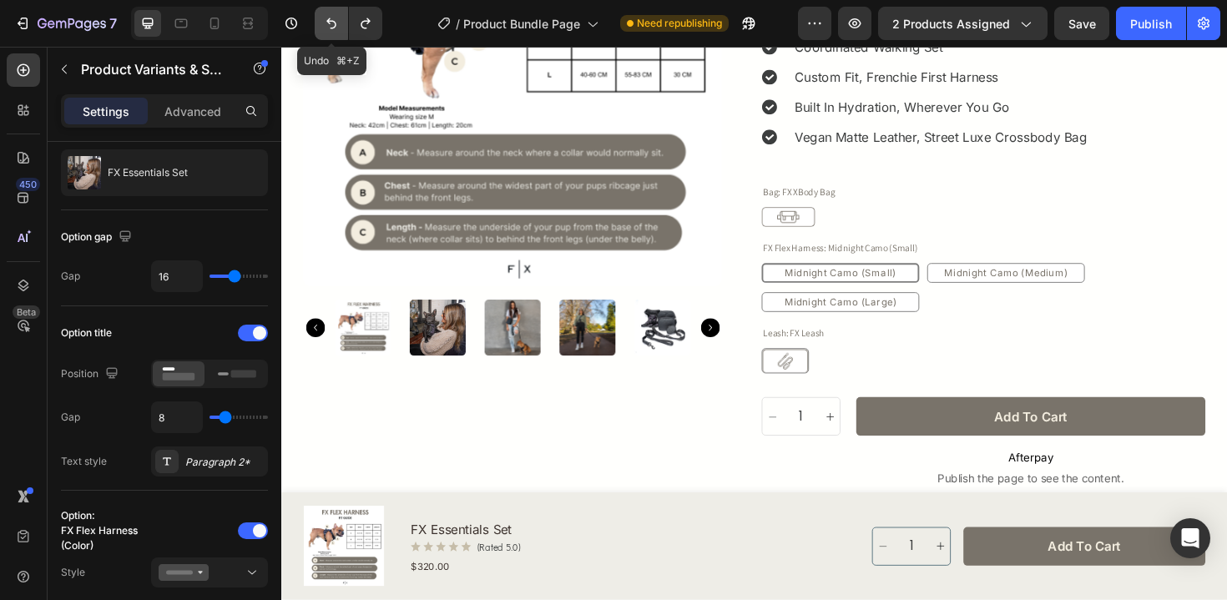
click at [338, 31] on icon "Undo/Redo" at bounding box center [331, 23] width 17 height 17
click at [372, 26] on icon "Undo/Redo" at bounding box center [365, 23] width 17 height 17
click at [1149, 32] on div "Publish" at bounding box center [1151, 24] width 42 height 18
click at [928, 249] on div "Bag: FX XBody Bag FX XBody Bag FX XBody Bag FX Flex Harness: Midnight Camo (Sma…" at bounding box center [1025, 292] width 470 height 201
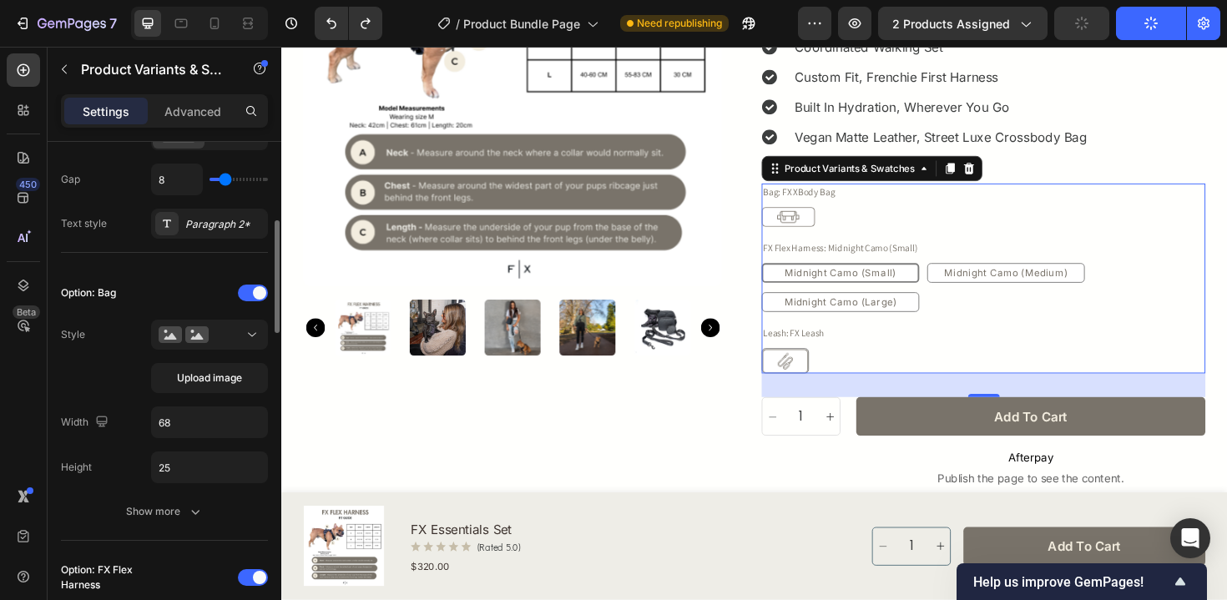
scroll to position [337, 0]
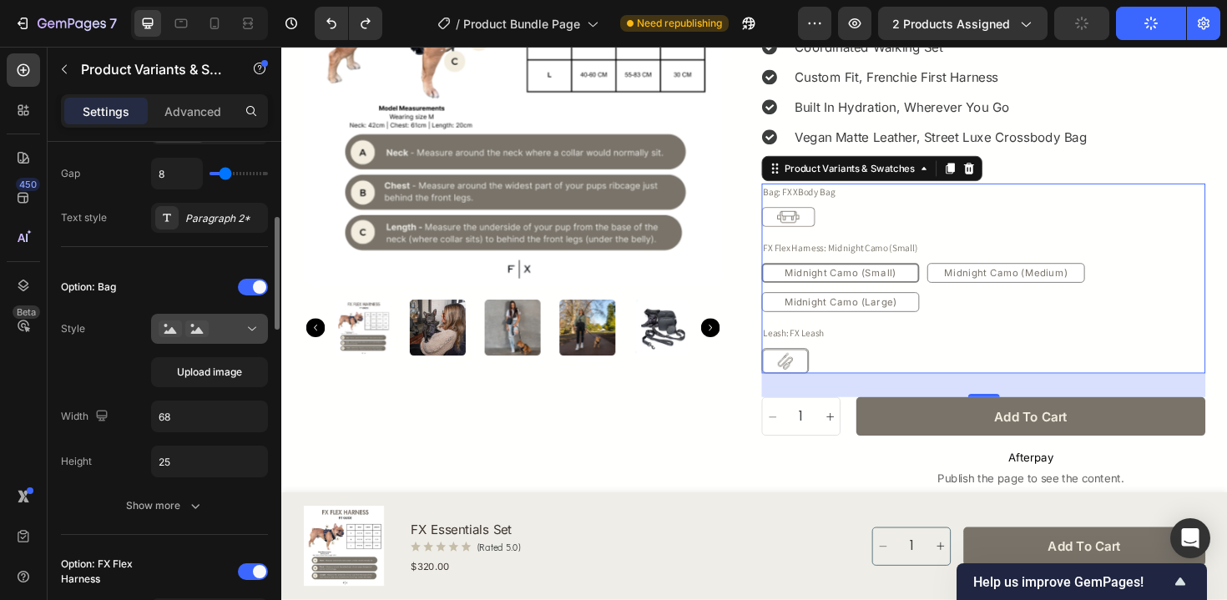
click at [245, 333] on icon at bounding box center [252, 329] width 17 height 17
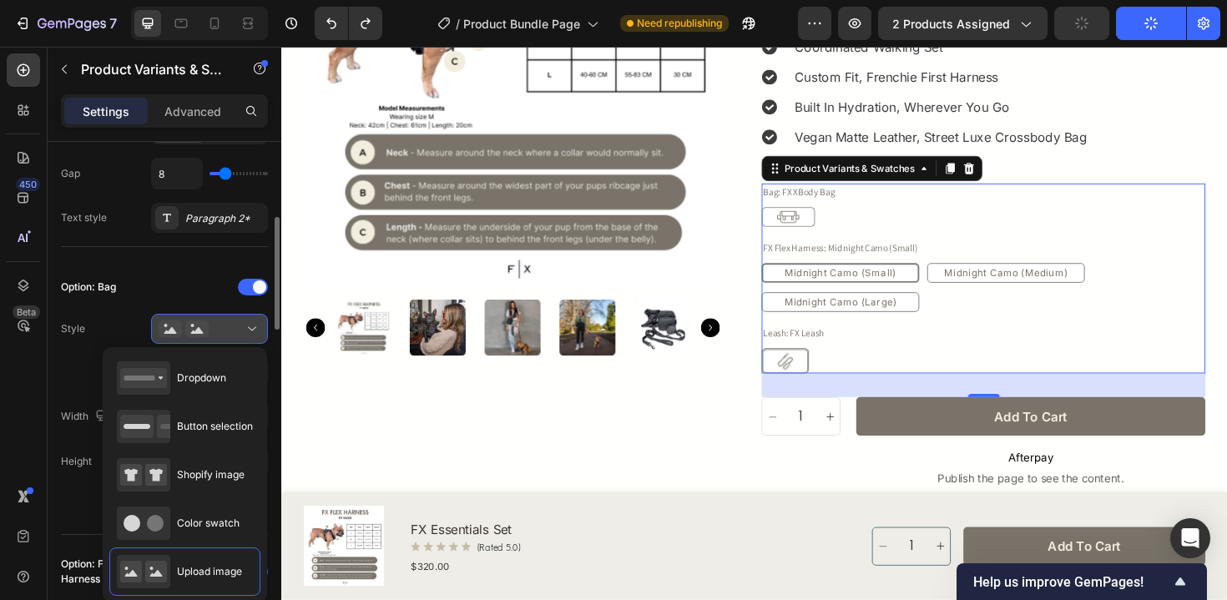
click at [245, 333] on icon at bounding box center [252, 329] width 17 height 17
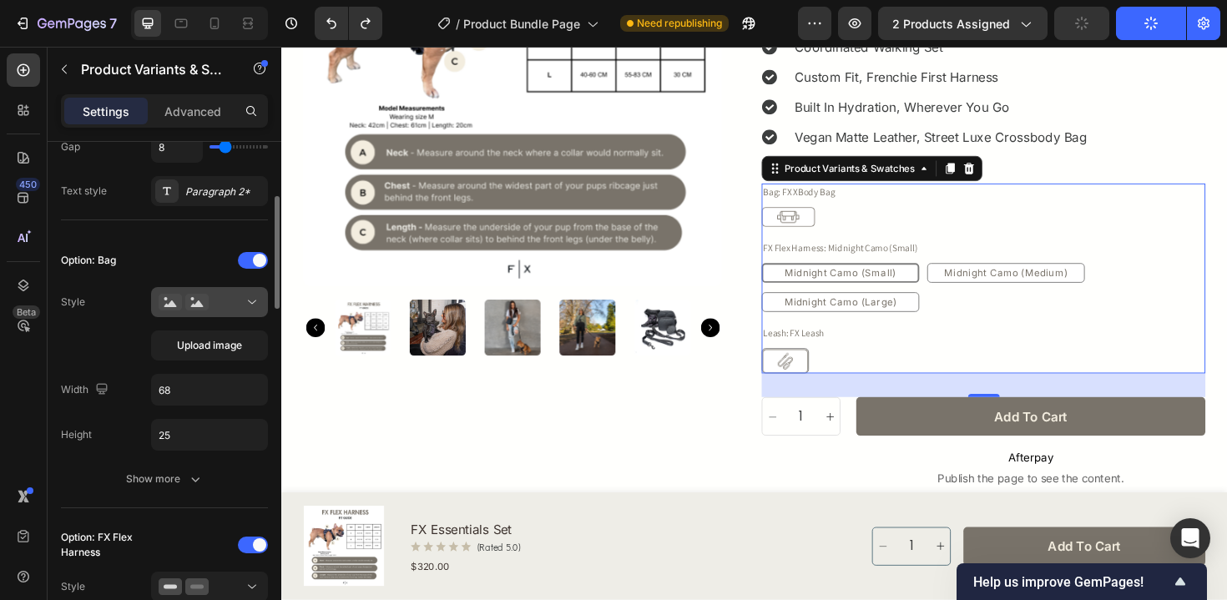
scroll to position [385, 0]
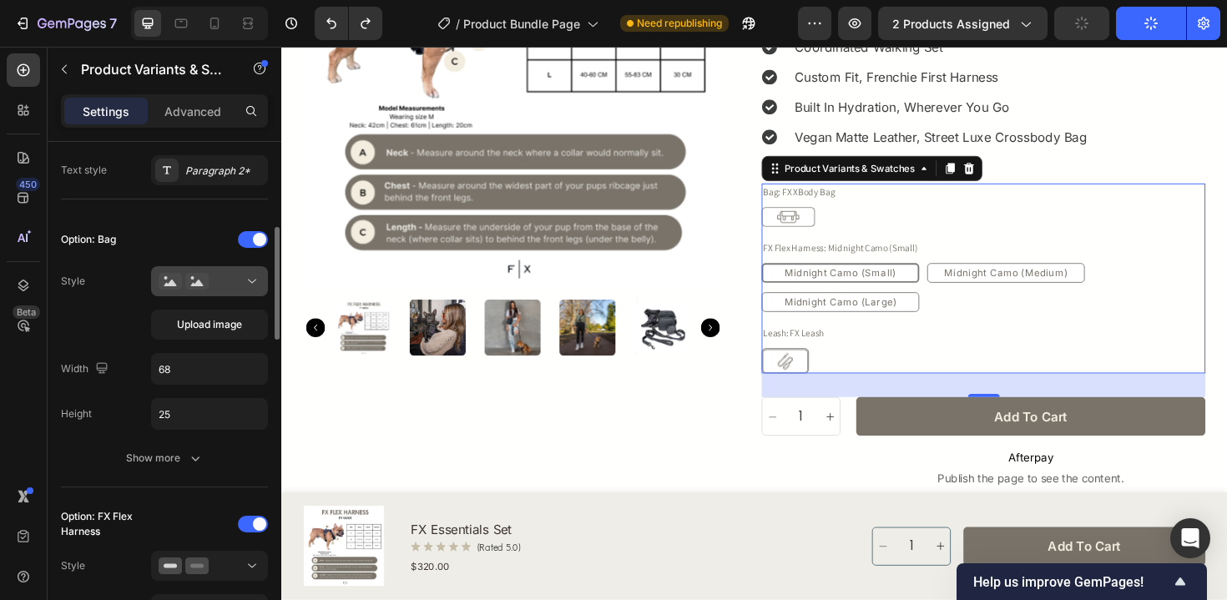
click at [232, 286] on div at bounding box center [210, 281] width 102 height 17
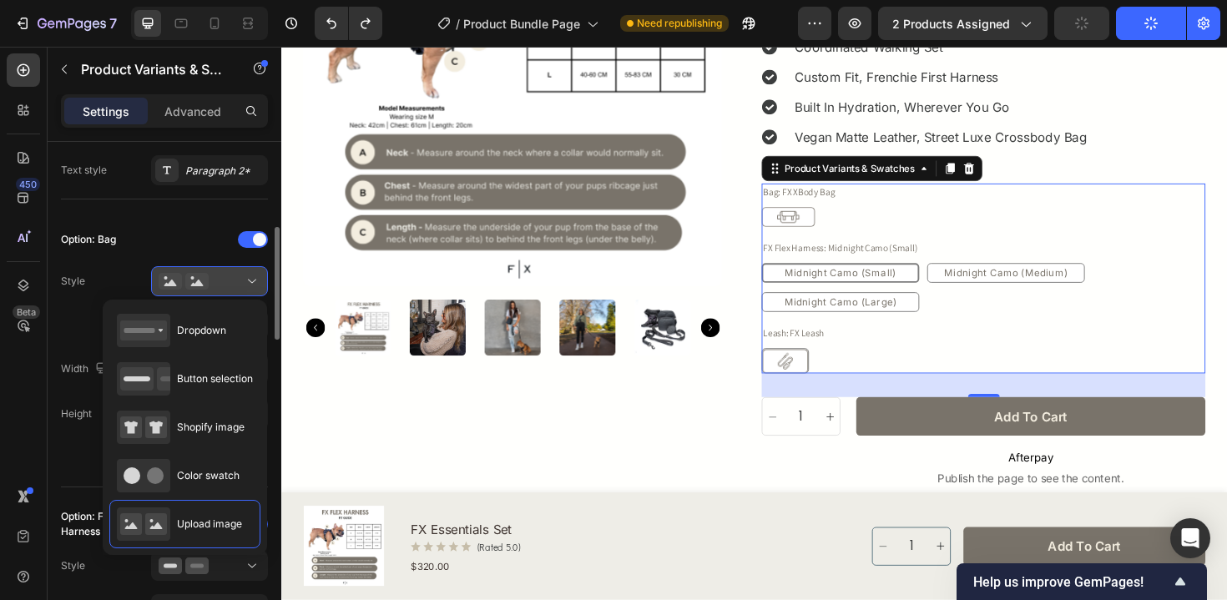
click at [232, 286] on div at bounding box center [210, 281] width 102 height 17
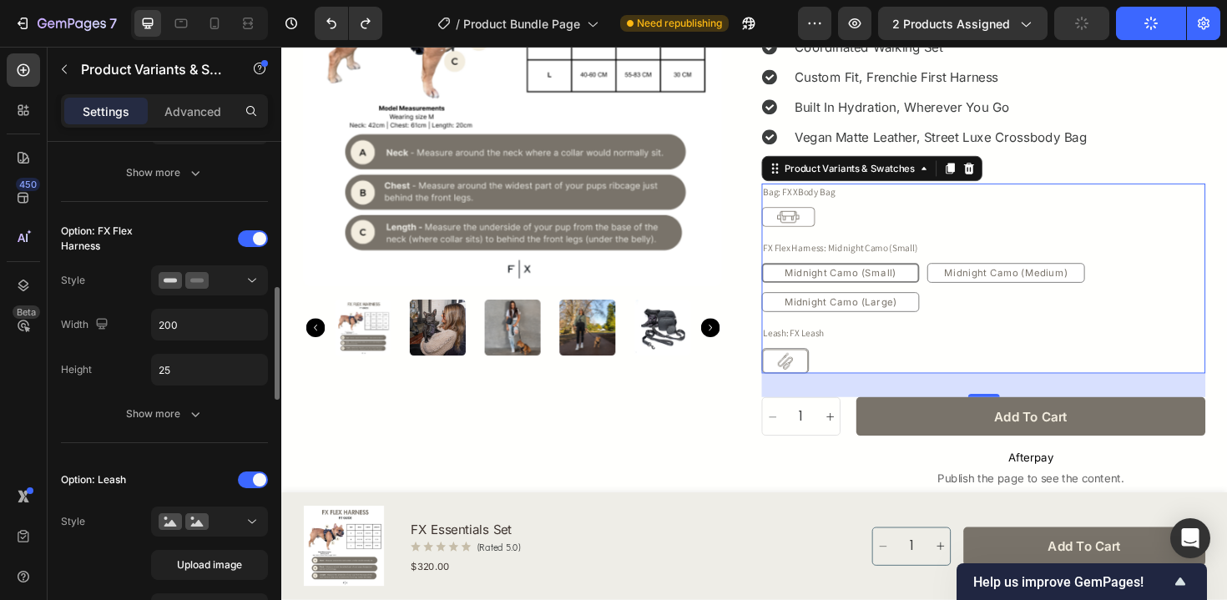
scroll to position [679, 0]
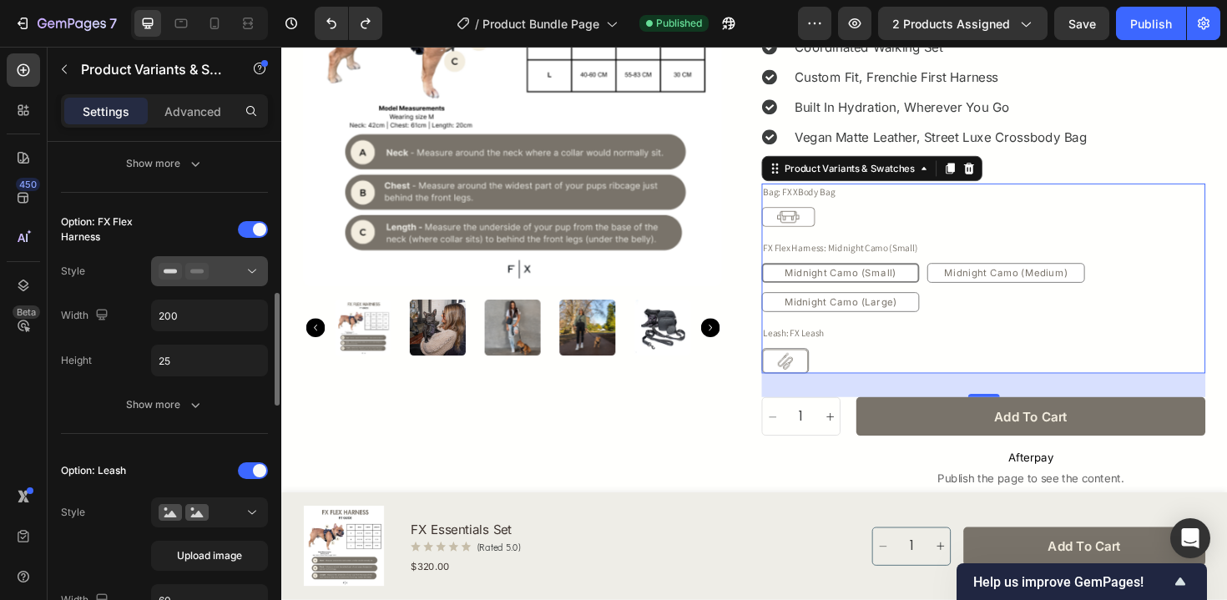
click at [203, 278] on icon at bounding box center [196, 271] width 23 height 17
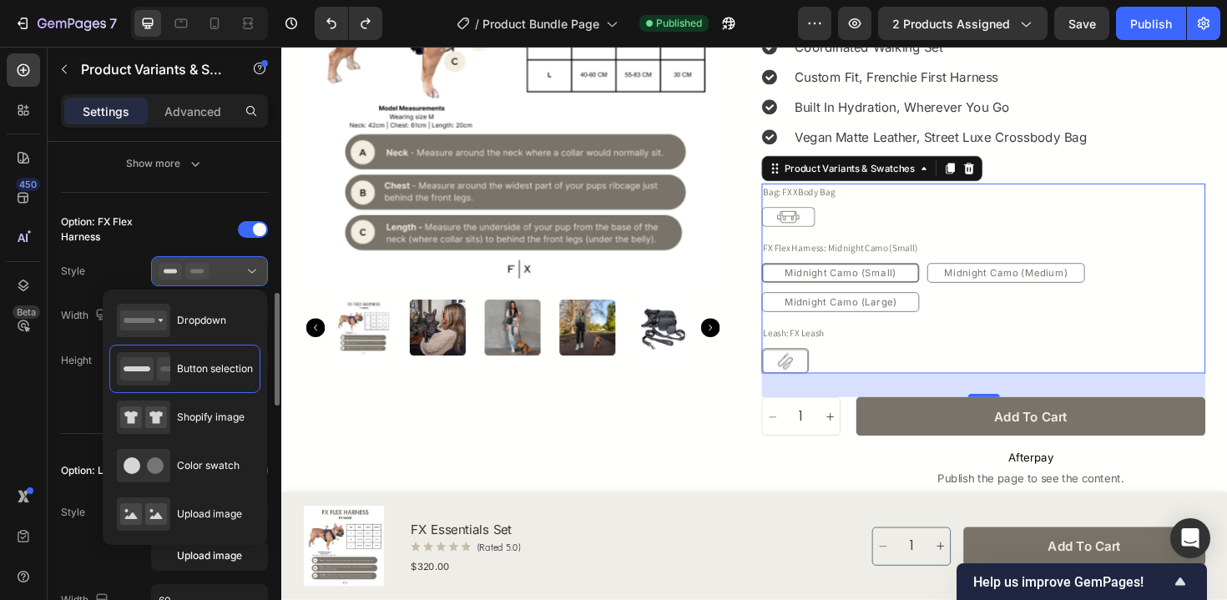
click at [203, 278] on icon at bounding box center [196, 271] width 23 height 17
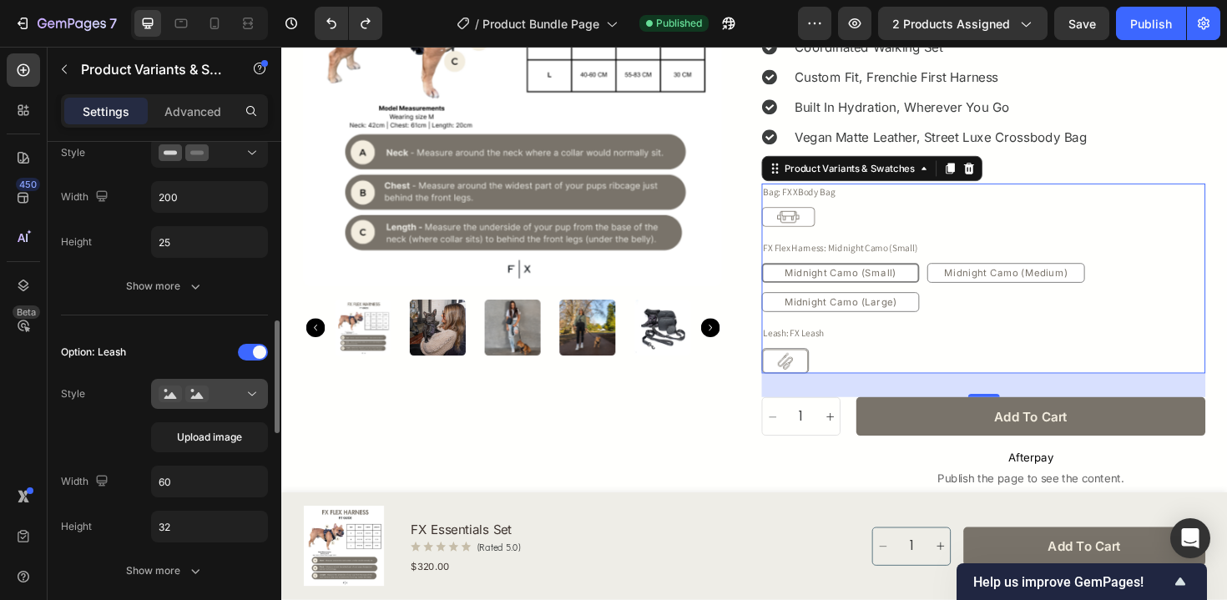
scroll to position [799, 0]
click at [218, 407] on button at bounding box center [209, 393] width 117 height 30
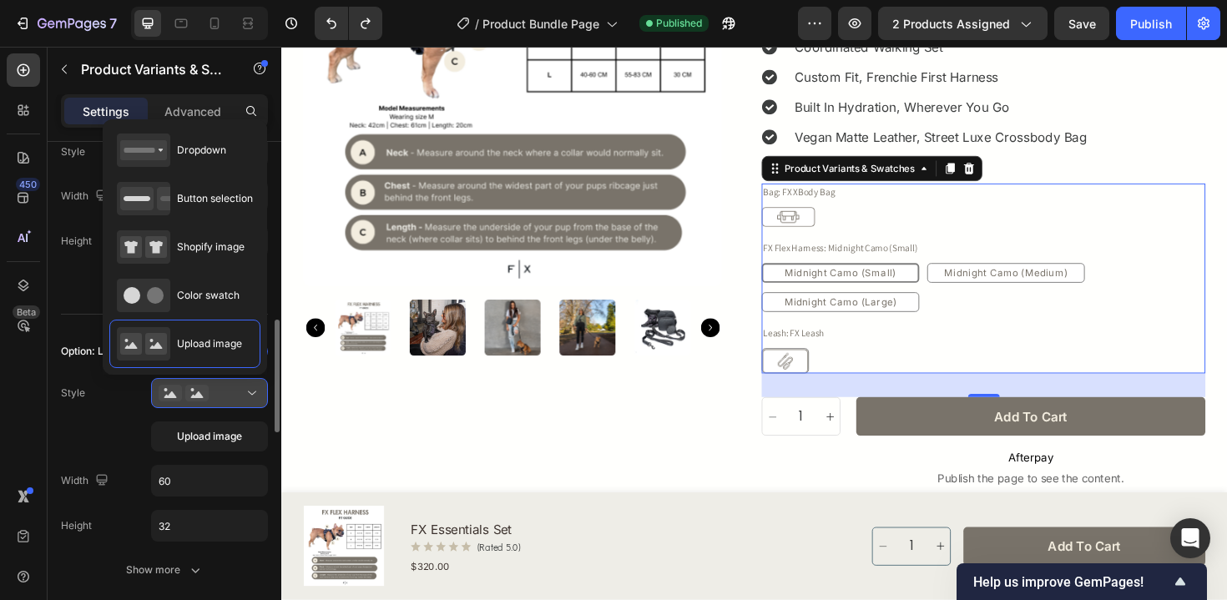
click at [220, 407] on button at bounding box center [209, 393] width 117 height 30
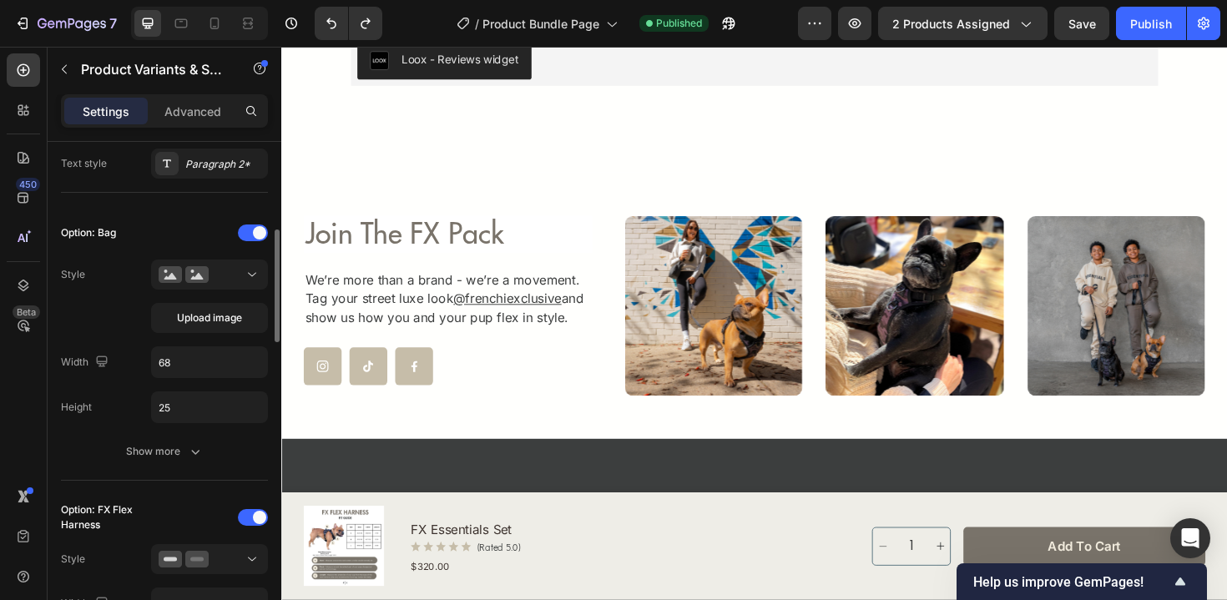
scroll to position [392, 0]
click at [143, 458] on div "Show more" at bounding box center [165, 450] width 78 height 17
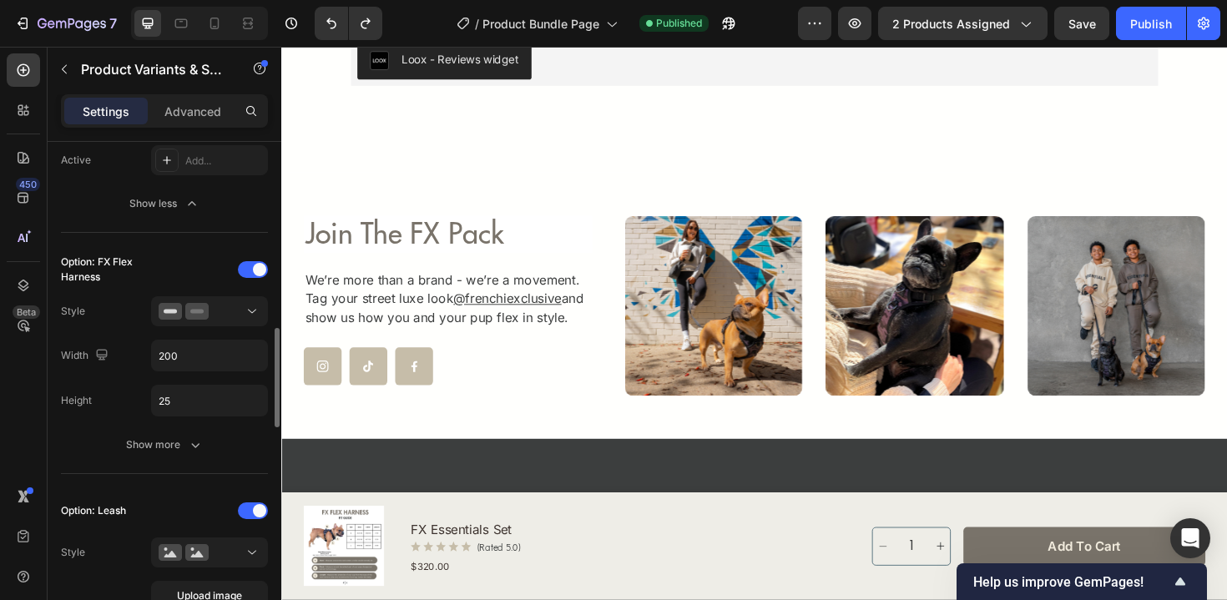
scroll to position [938, 0]
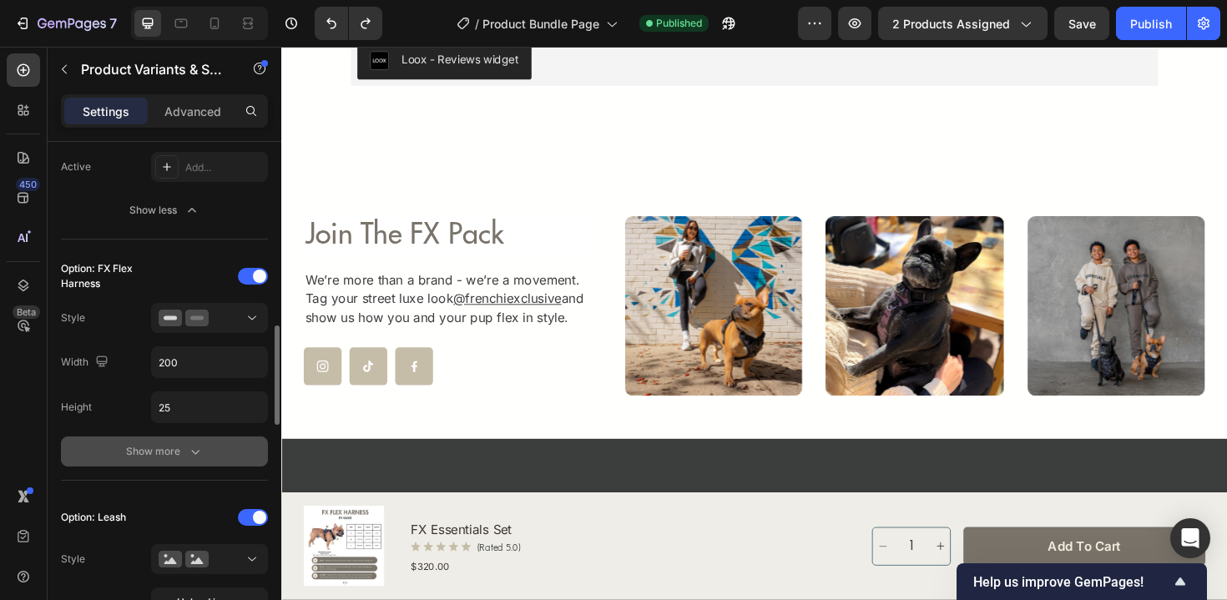
click at [156, 459] on div "Show more" at bounding box center [165, 451] width 78 height 17
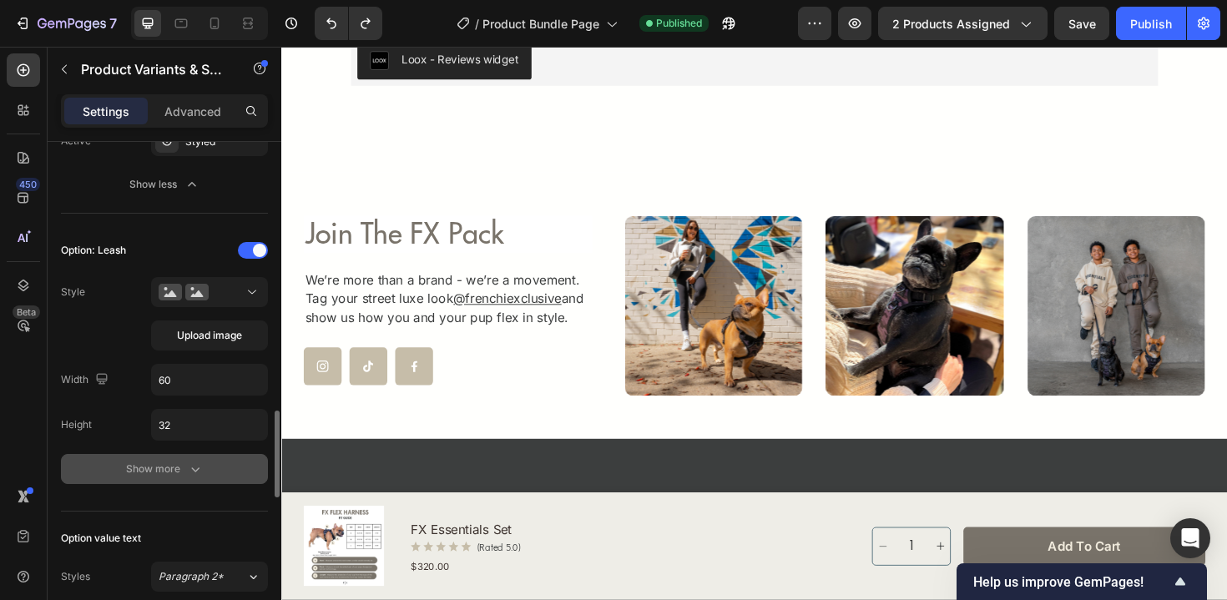
scroll to position [1555, 0]
click at [164, 465] on div "Show more" at bounding box center [165, 468] width 78 height 17
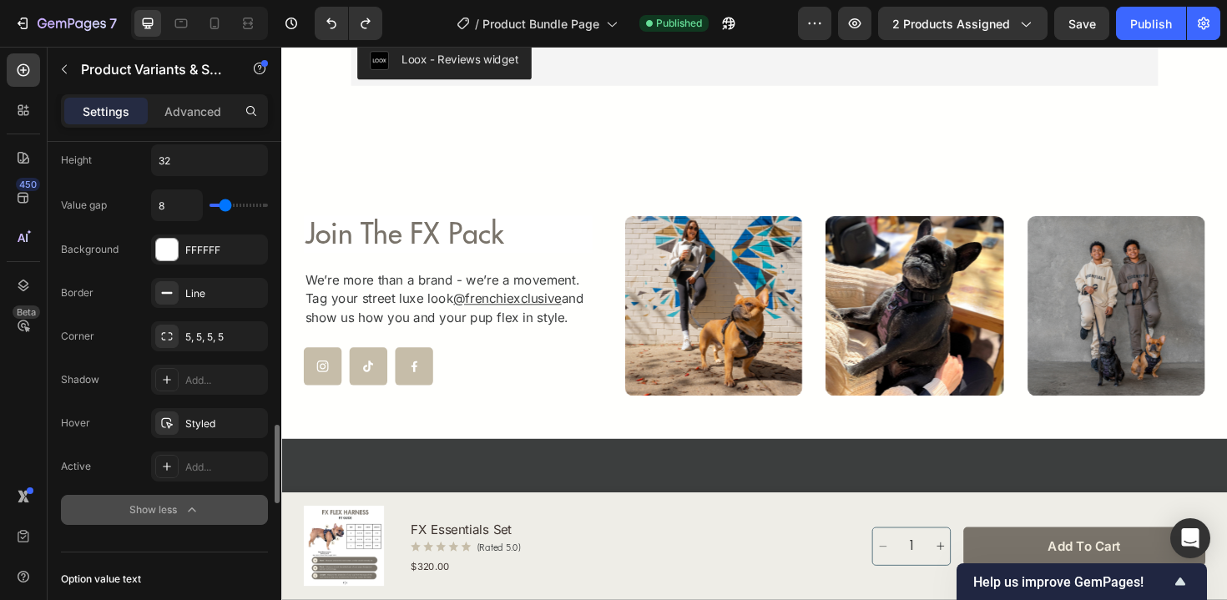
scroll to position [1817, 0]
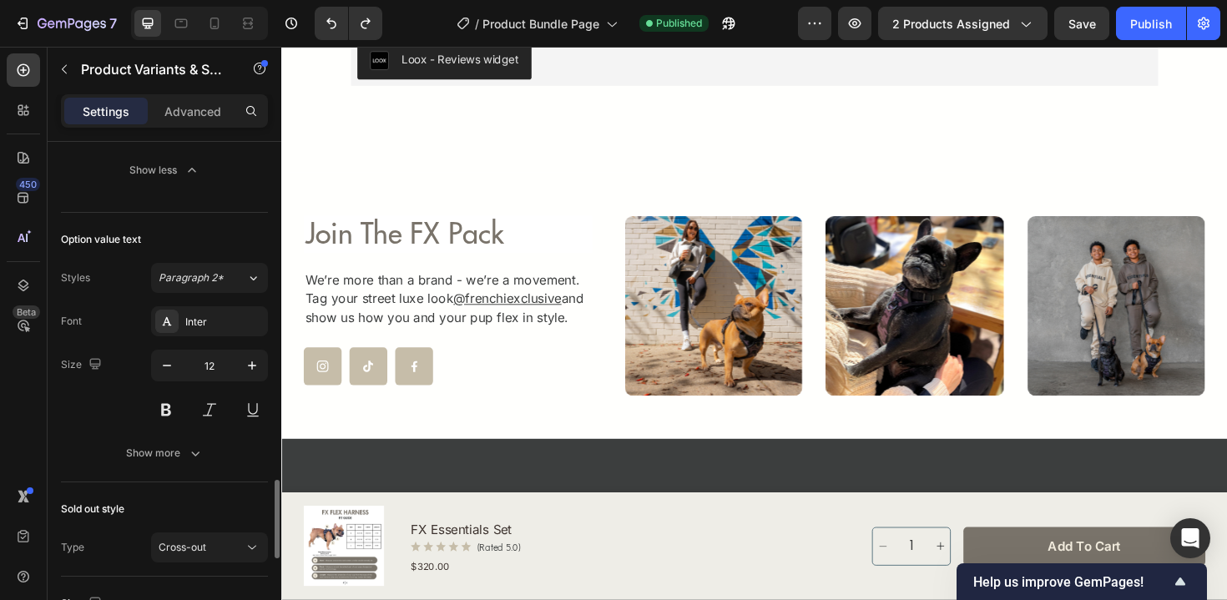
click at [107, 446] on button "Show more" at bounding box center [164, 453] width 207 height 30
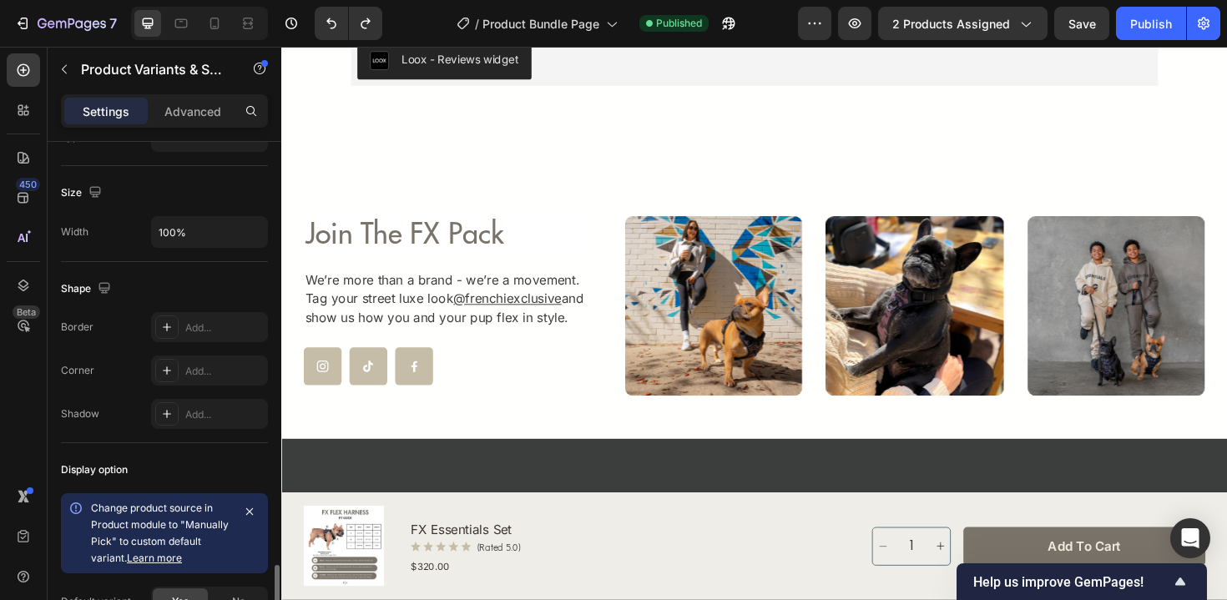
scroll to position [2763, 0]
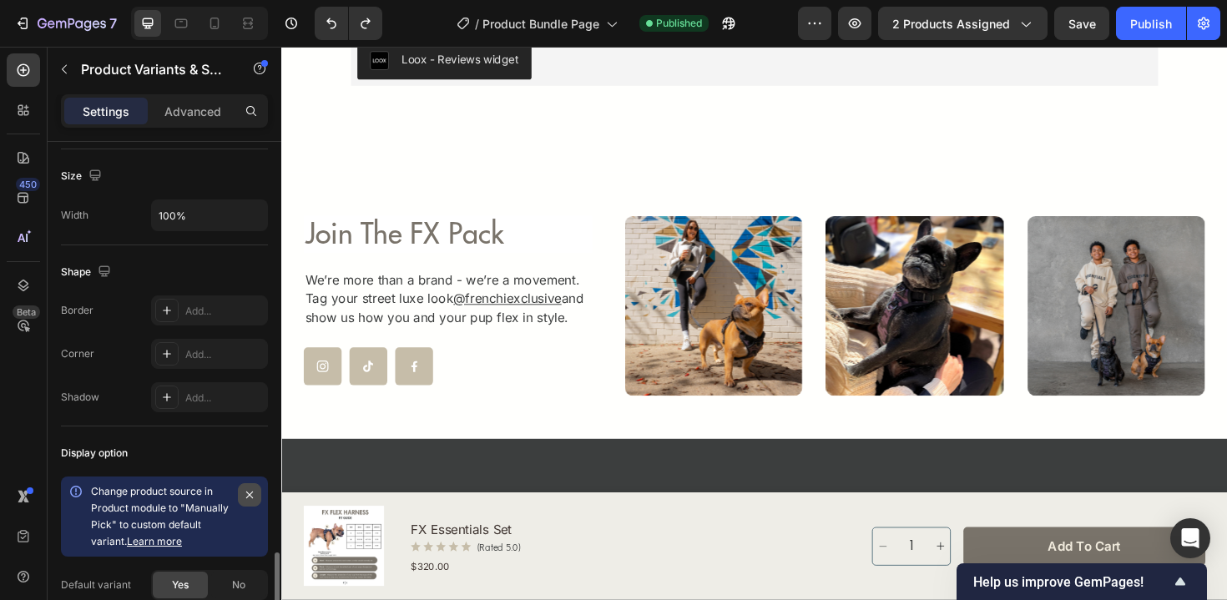
click at [253, 497] on icon "button" at bounding box center [249, 494] width 13 height 13
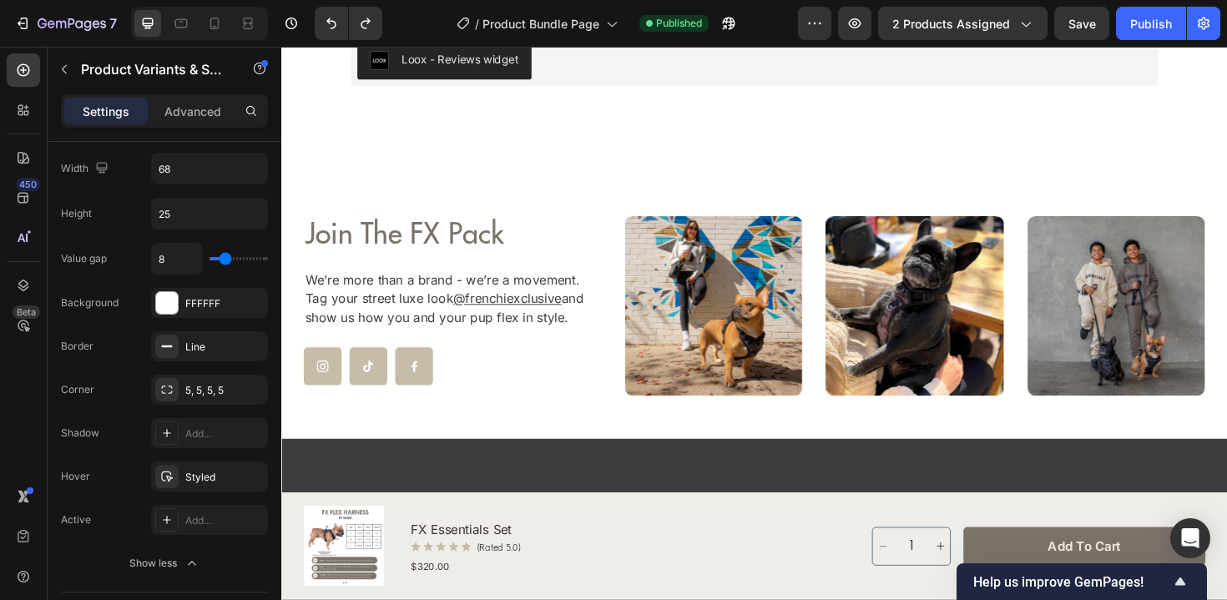
scroll to position [0, 0]
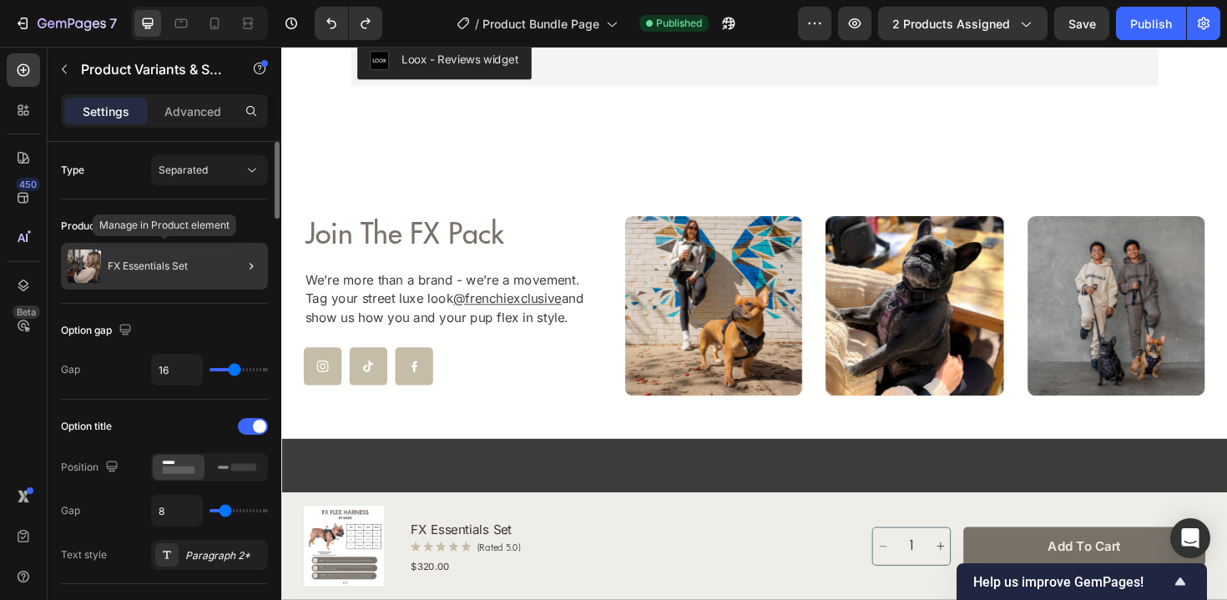
click at [178, 271] on p "FX Essentials Set" at bounding box center [148, 266] width 80 height 12
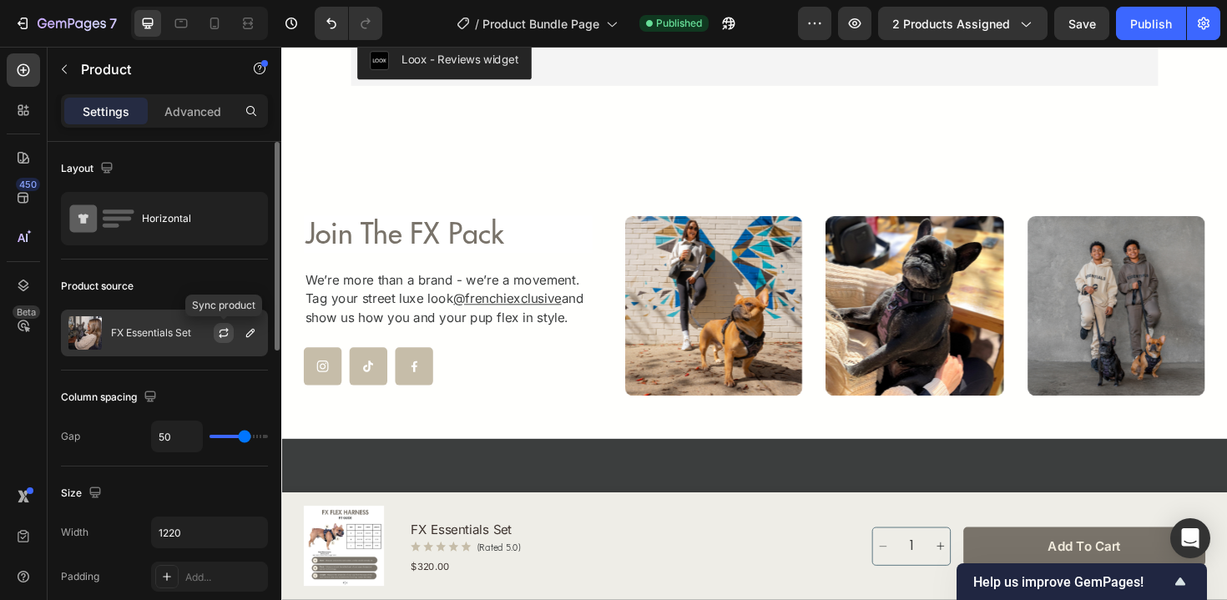
click at [227, 337] on icon "button" at bounding box center [223, 332] width 13 height 13
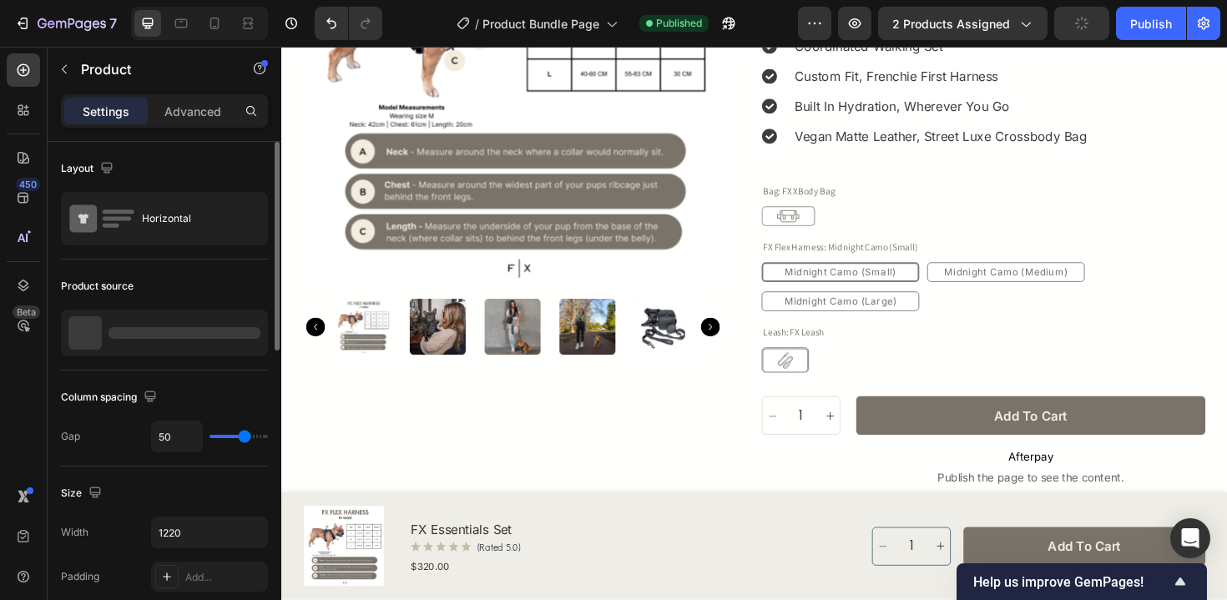
scroll to position [277, 0]
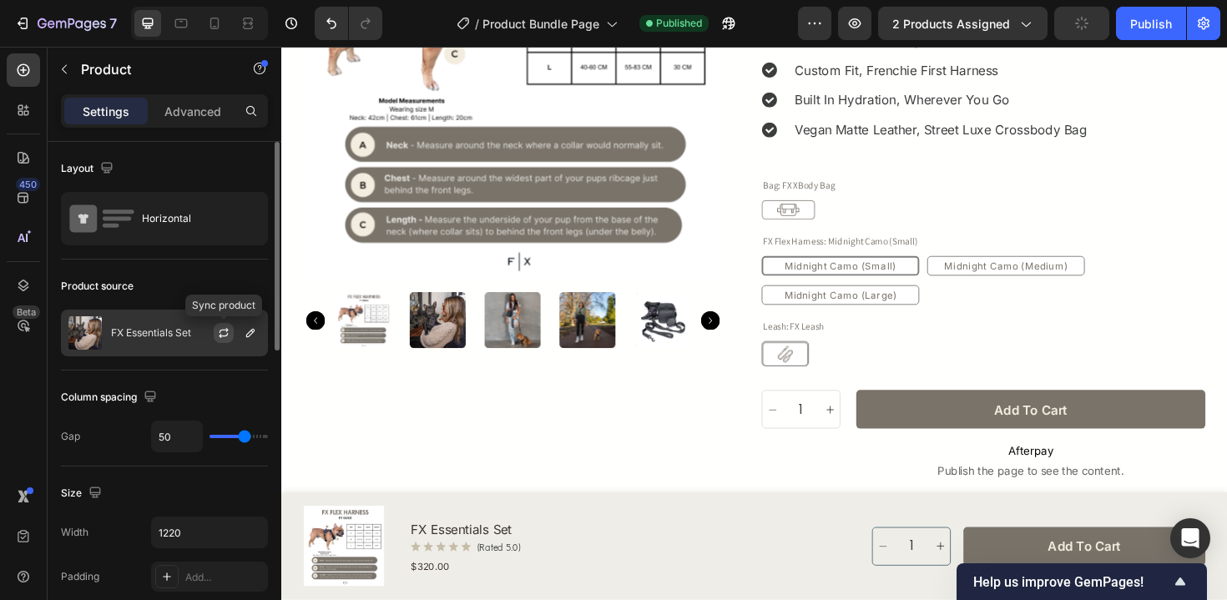
click at [223, 336] on icon "button" at bounding box center [223, 335] width 9 height 5
click at [166, 340] on div "FX Essentials Set" at bounding box center [164, 333] width 207 height 47
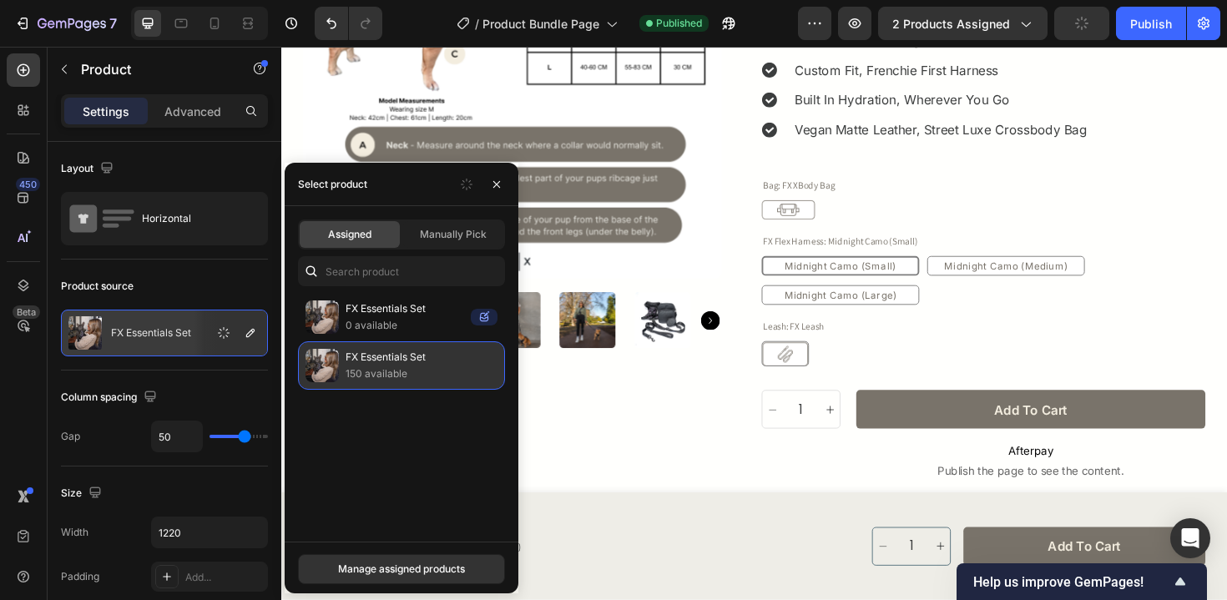
click at [363, 379] on p "150 available" at bounding box center [422, 374] width 152 height 17
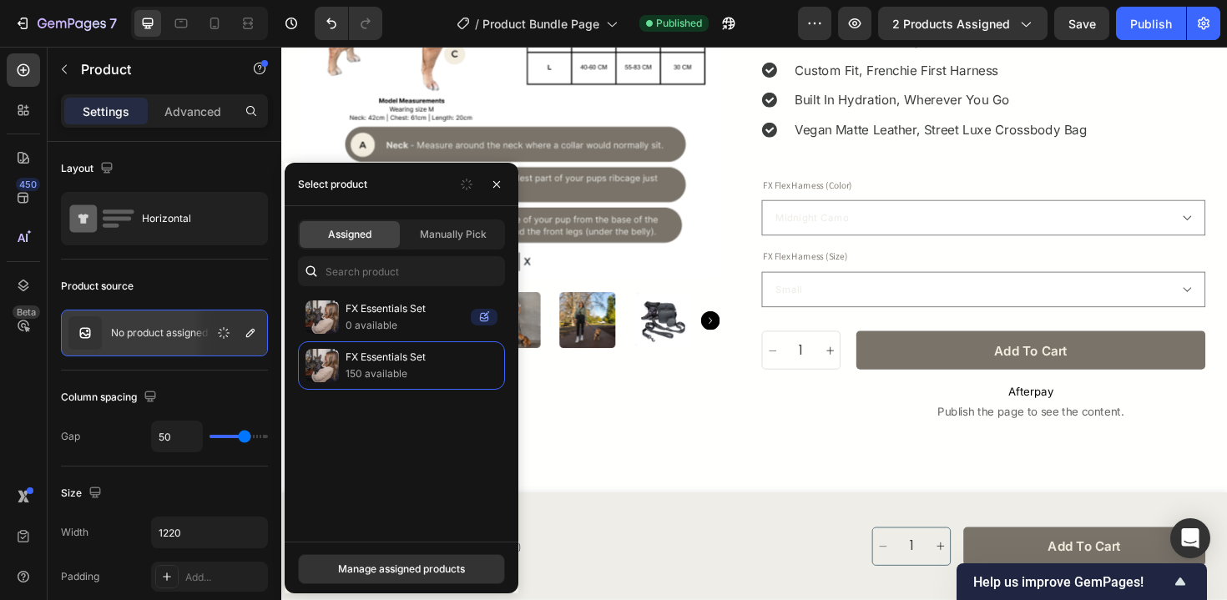
click at [1028, 189] on div "FX Flex Harness (Color) Midnight Camo Midnight Leopard Midnight Zebra" at bounding box center [1025, 215] width 470 height 63
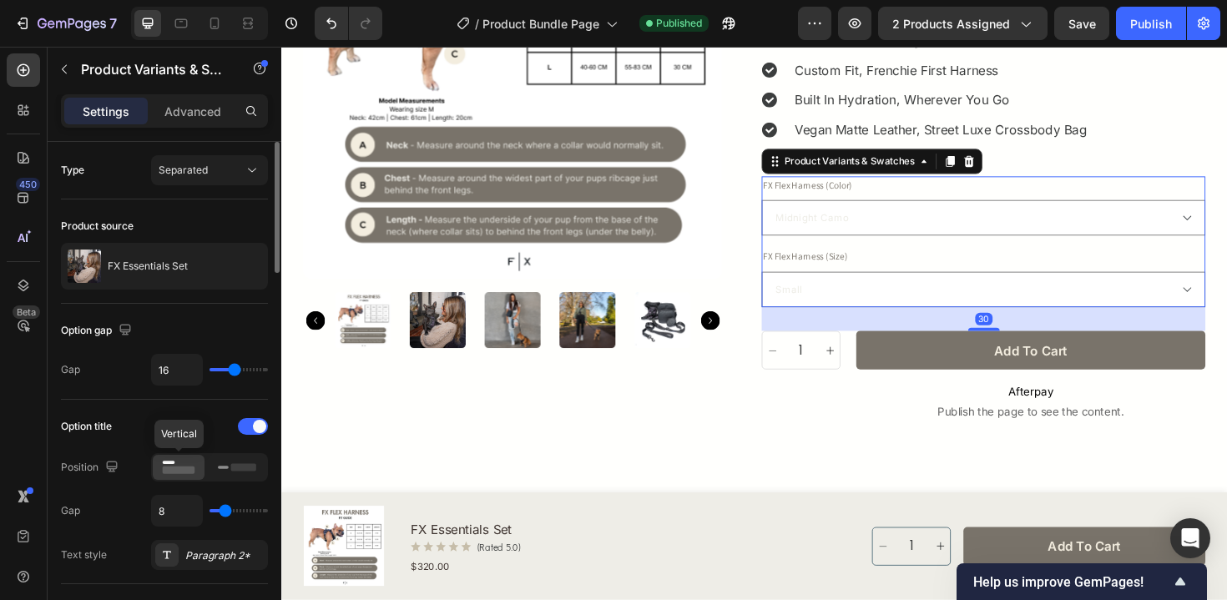
click at [181, 465] on icon at bounding box center [178, 467] width 38 height 18
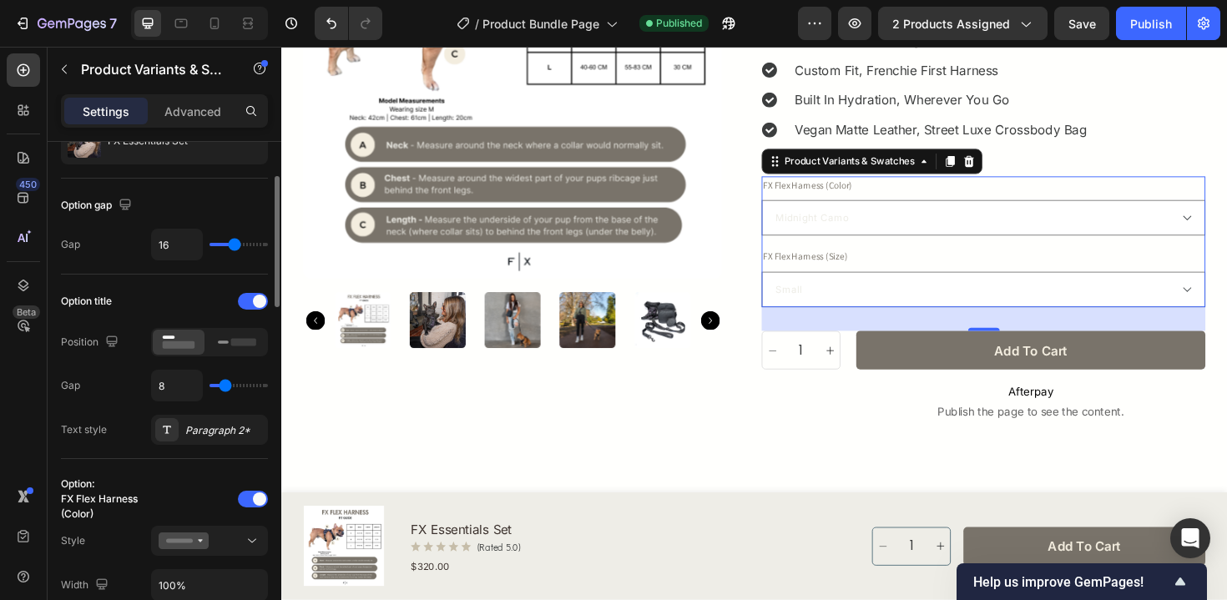
scroll to position [127, 0]
click at [215, 342] on div at bounding box center [237, 340] width 52 height 25
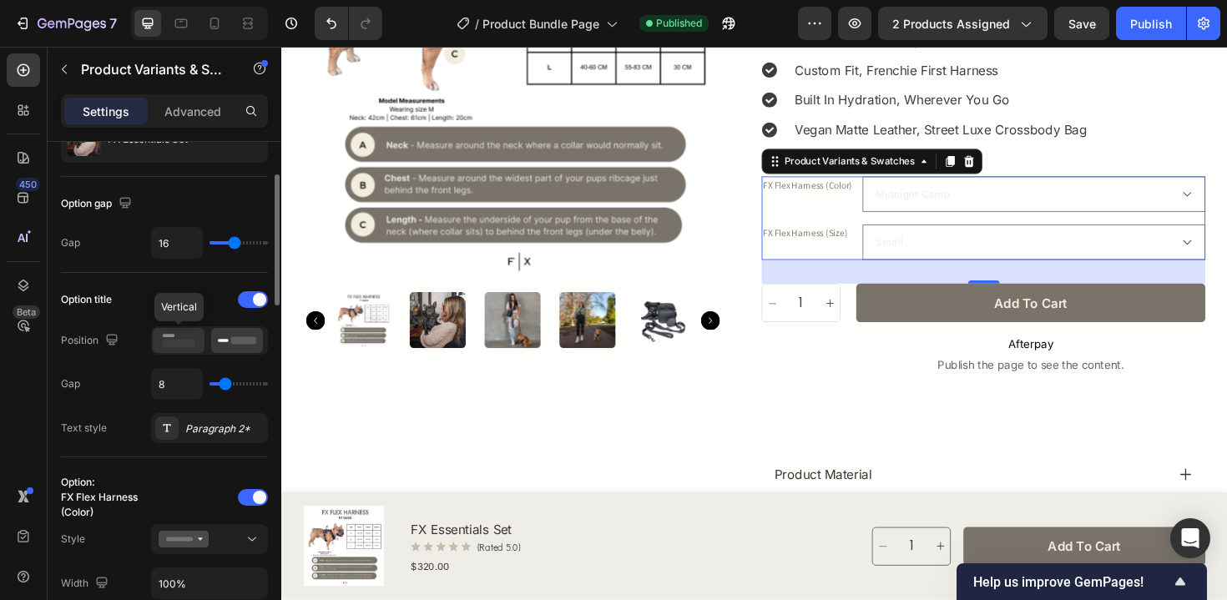
click at [187, 339] on icon at bounding box center [178, 340] width 38 height 18
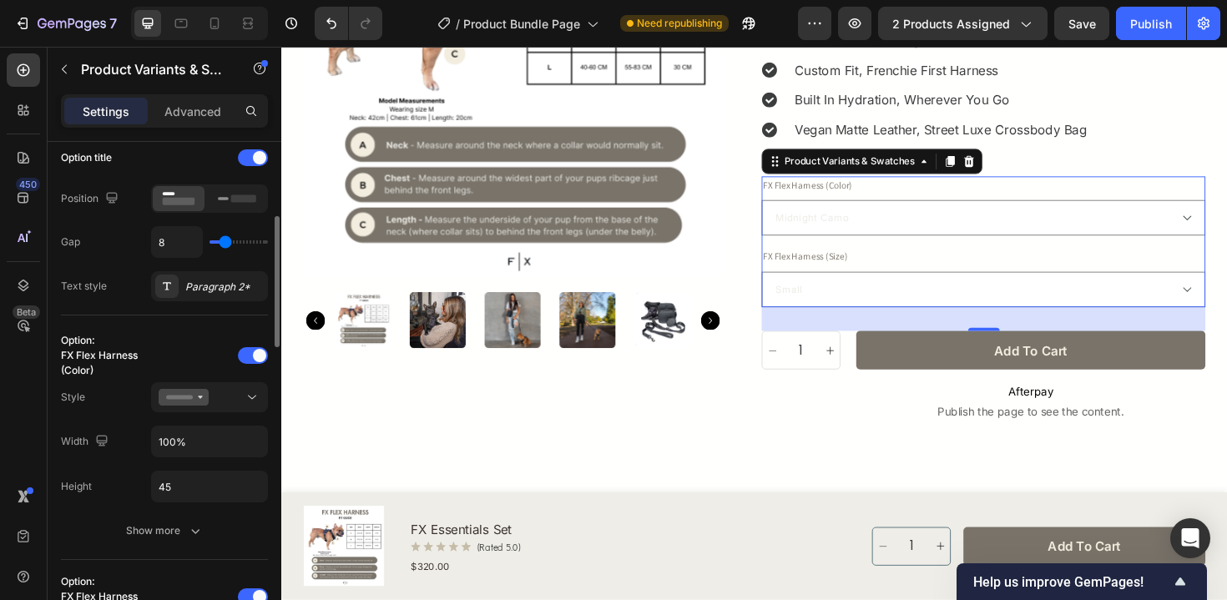
scroll to position [275, 0]
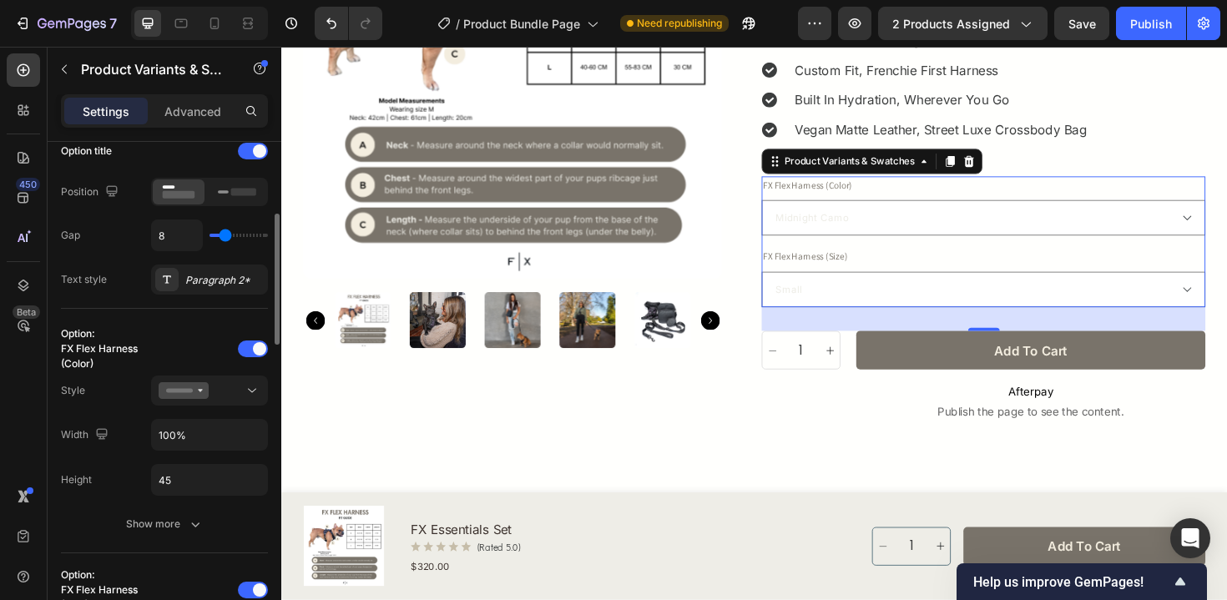
click at [214, 411] on div "Option: FX Flex Harness (Color) Style Width 100% Height 45 Show more" at bounding box center [164, 438] width 207 height 204
click at [214, 407] on div "Option: FX Flex Harness (Color) Style Width 100% Height 45 Show more" at bounding box center [164, 438] width 207 height 204
click at [222, 397] on div at bounding box center [210, 390] width 102 height 17
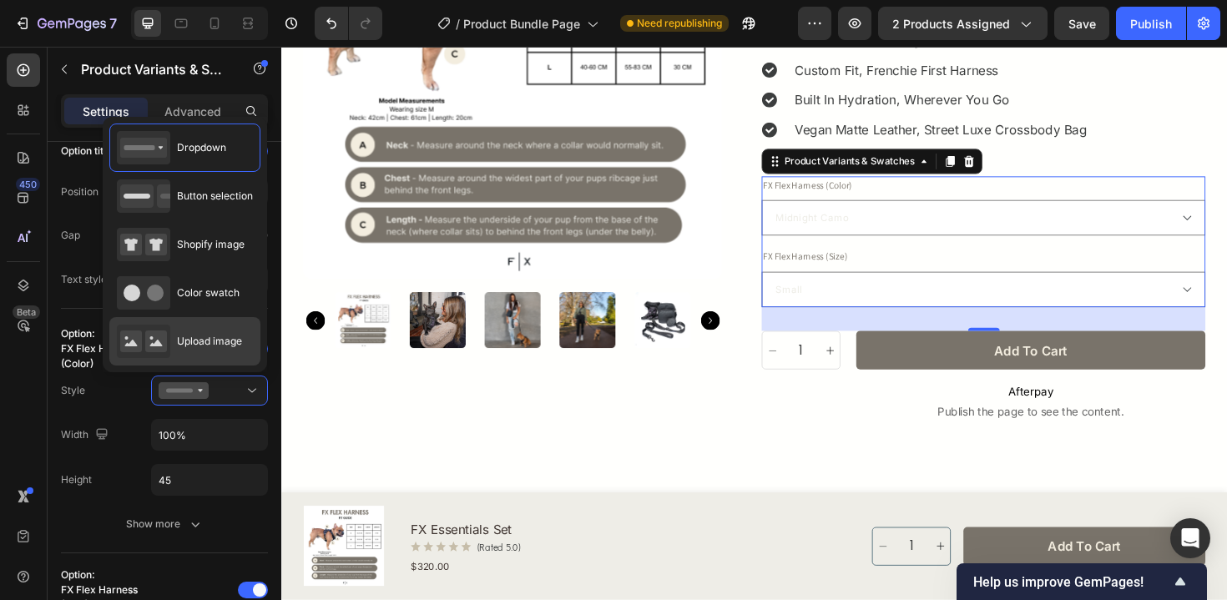
click at [229, 342] on span "Upload image" at bounding box center [209, 341] width 65 height 15
type input "64"
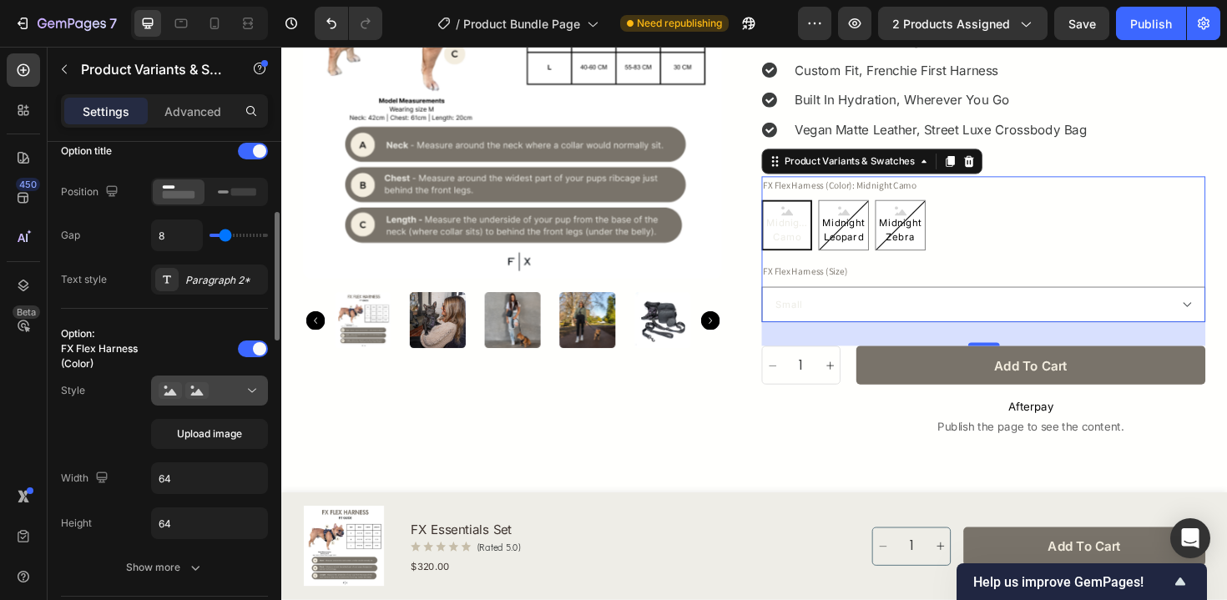
drag, startPoint x: 229, startPoint y: 437, endPoint x: 238, endPoint y: 390, distance: 48.5
click at [238, 390] on div "Upload image" at bounding box center [209, 412] width 117 height 73
click at [205, 476] on input "64" at bounding box center [209, 478] width 115 height 30
type input "68"
click at [200, 519] on input "64" at bounding box center [209, 523] width 115 height 30
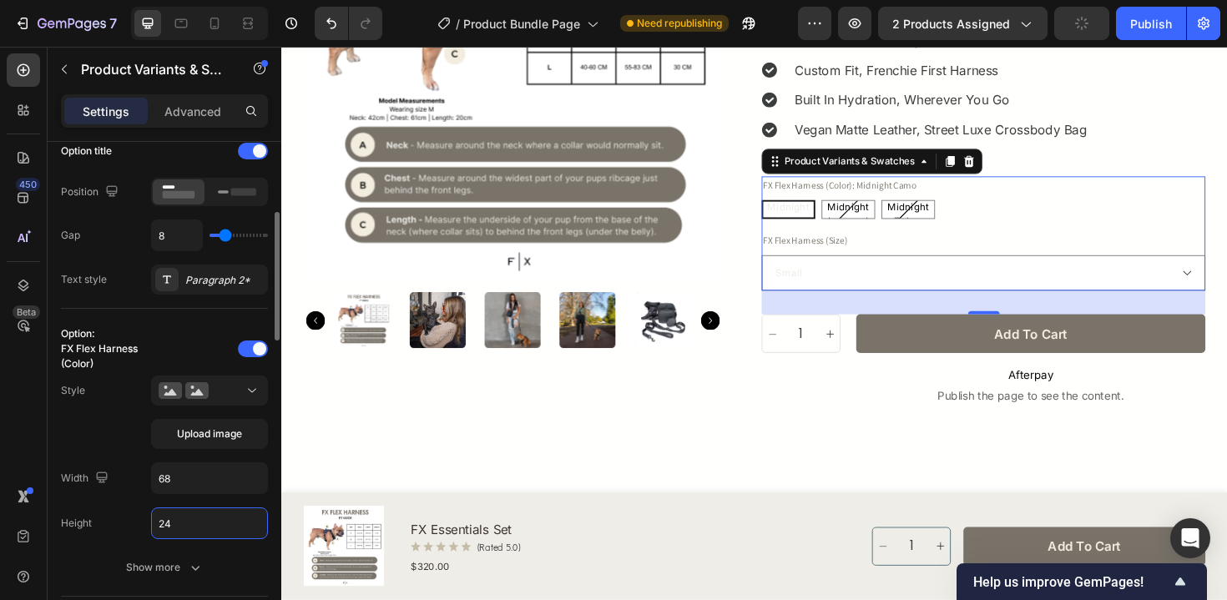
type input "25"
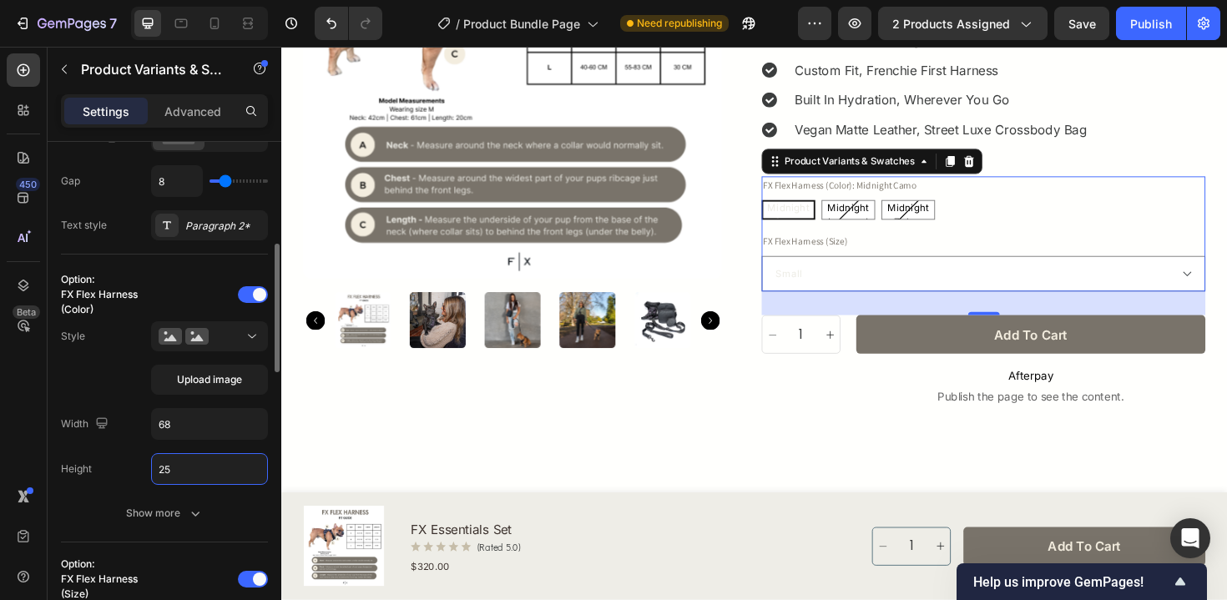
scroll to position [345, 0]
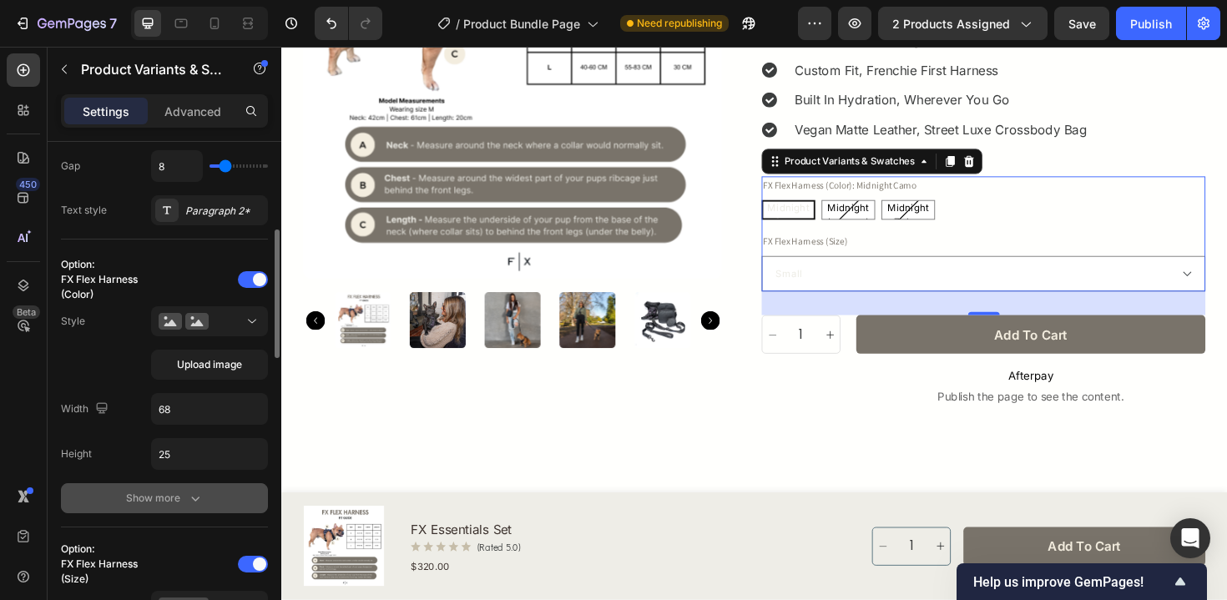
click at [160, 496] on div "Show more" at bounding box center [165, 498] width 78 height 17
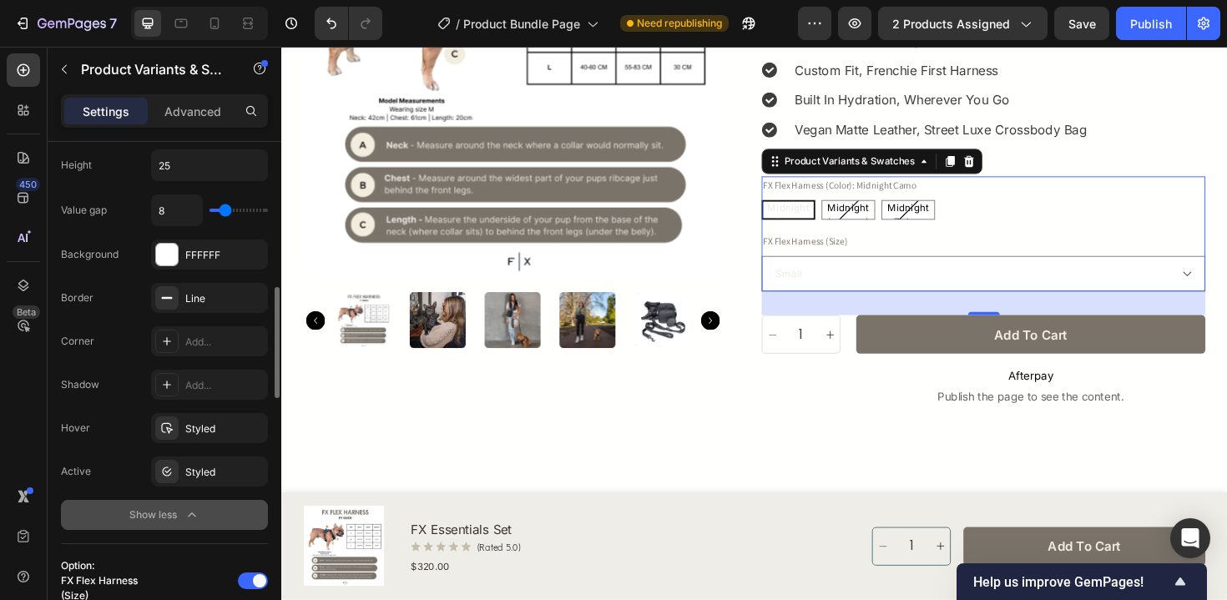
scroll to position [638, 0]
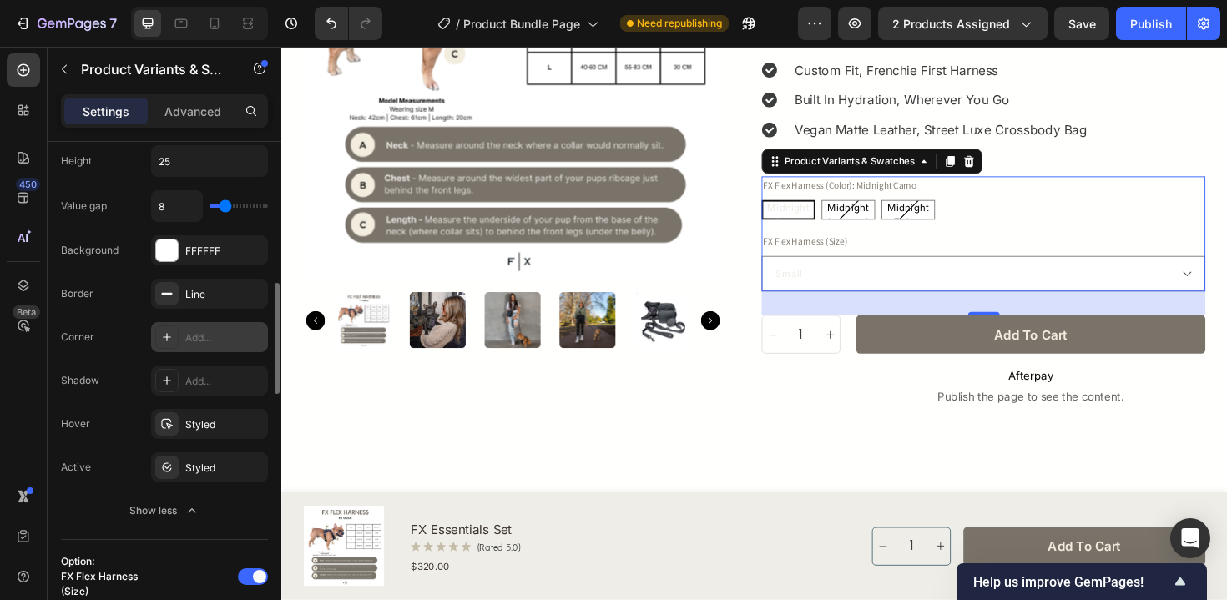
click at [212, 340] on div "Add..." at bounding box center [224, 338] width 78 height 15
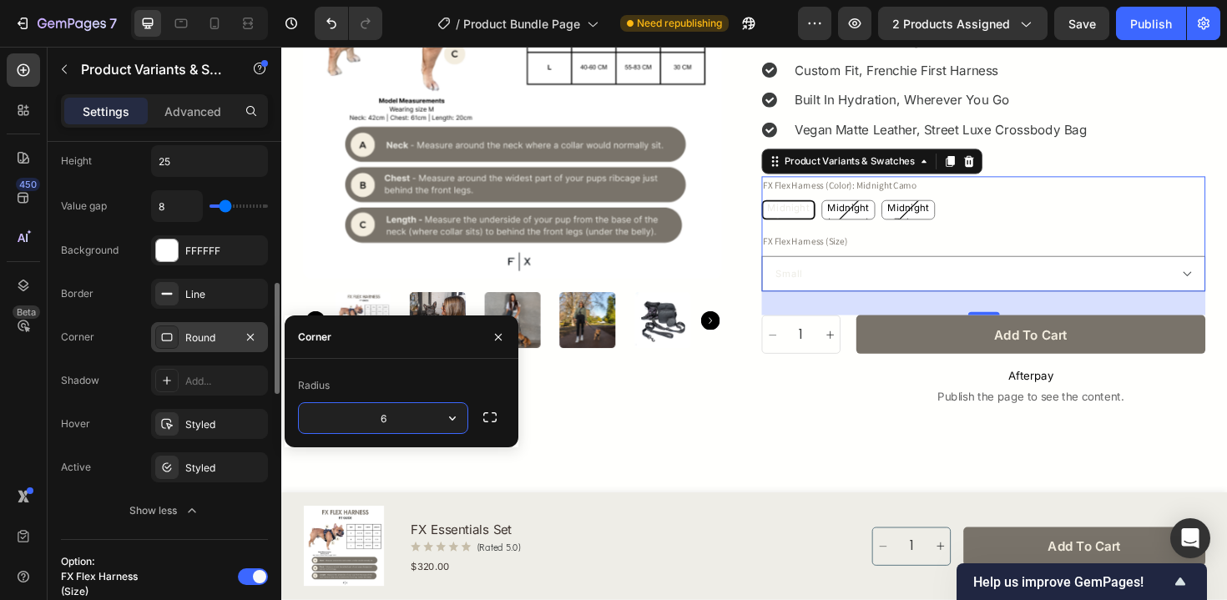
type input "5"
click at [493, 412] on icon "button" at bounding box center [490, 417] width 17 height 17
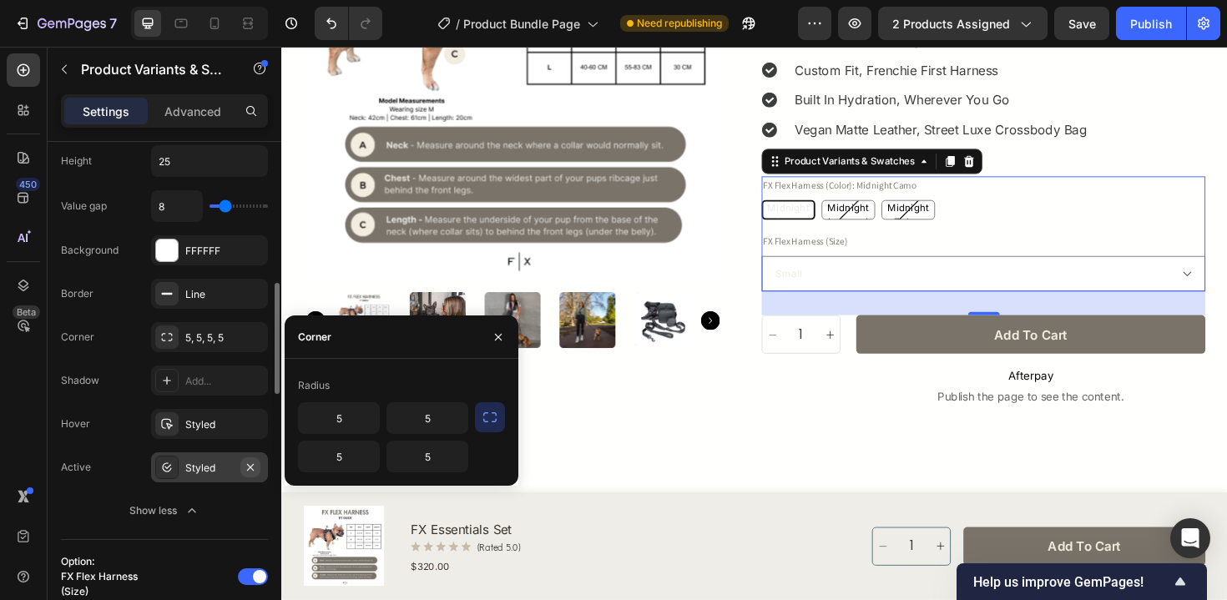
click at [245, 465] on icon "button" at bounding box center [250, 467] width 13 height 13
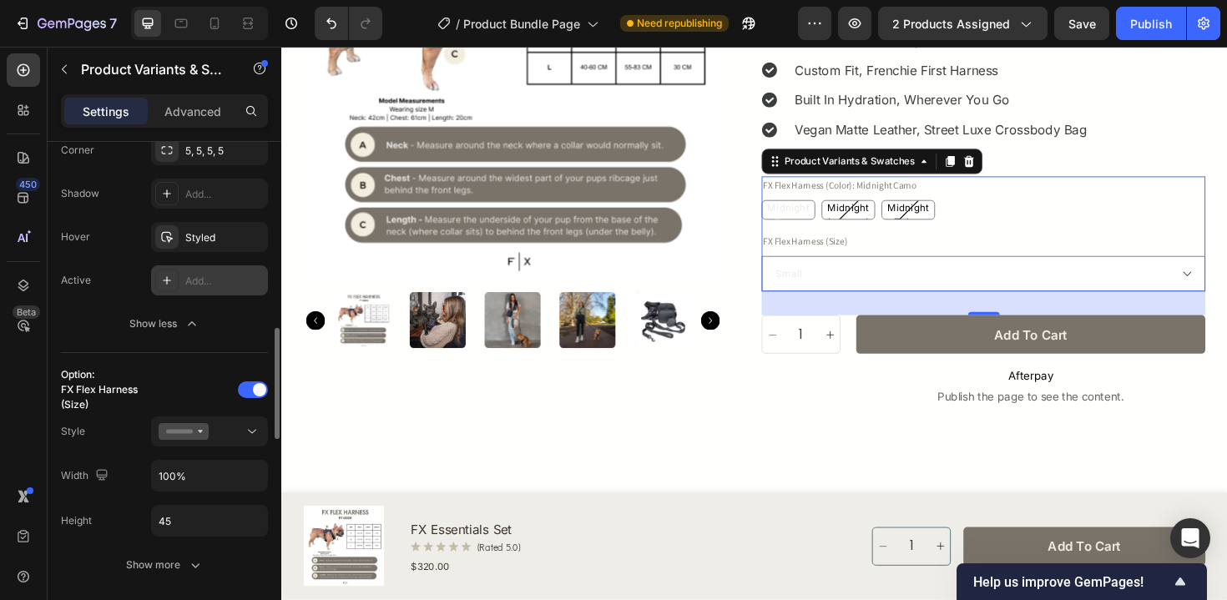
scroll to position [828, 0]
click at [230, 420] on div at bounding box center [210, 428] width 102 height 17
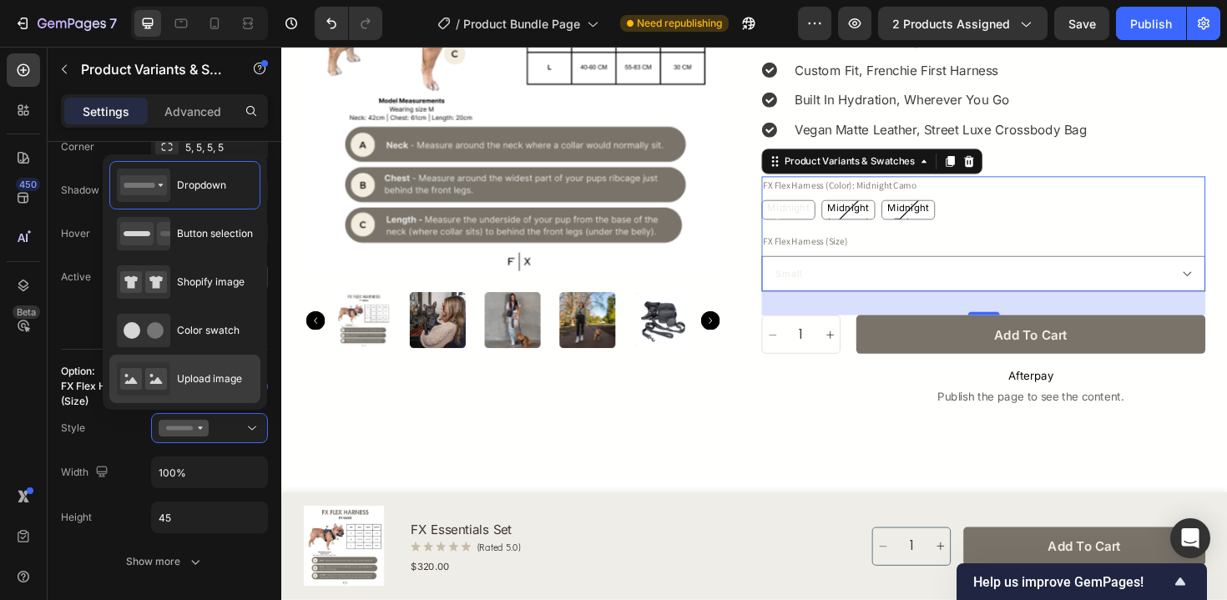
click at [230, 376] on span "Upload image" at bounding box center [209, 378] width 65 height 15
type input "64"
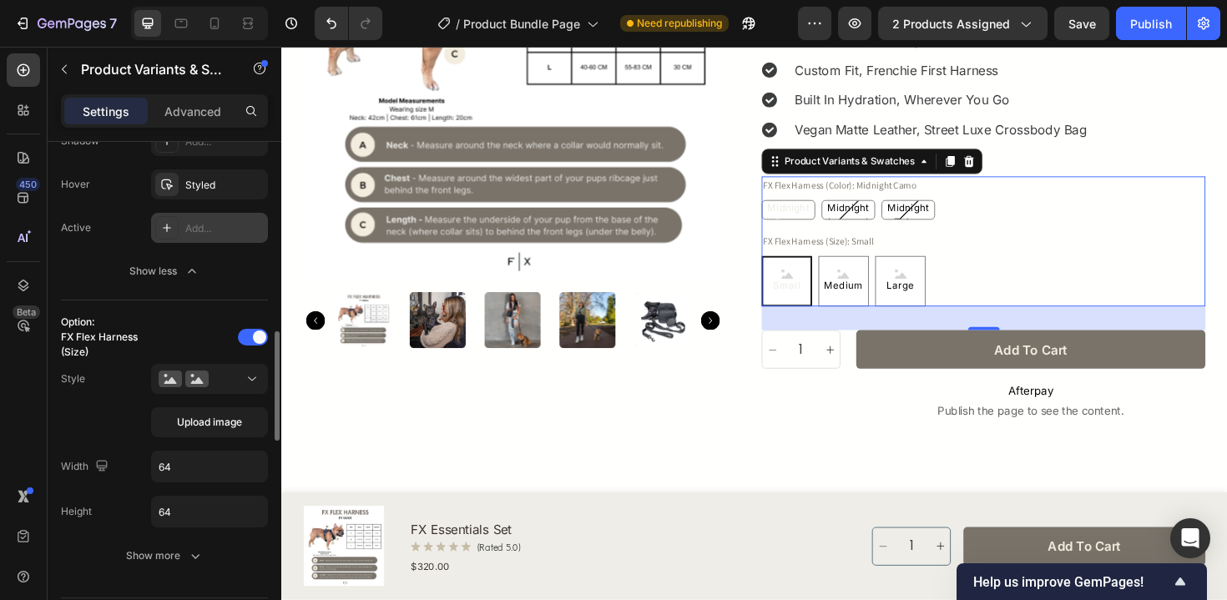
scroll to position [885, 0]
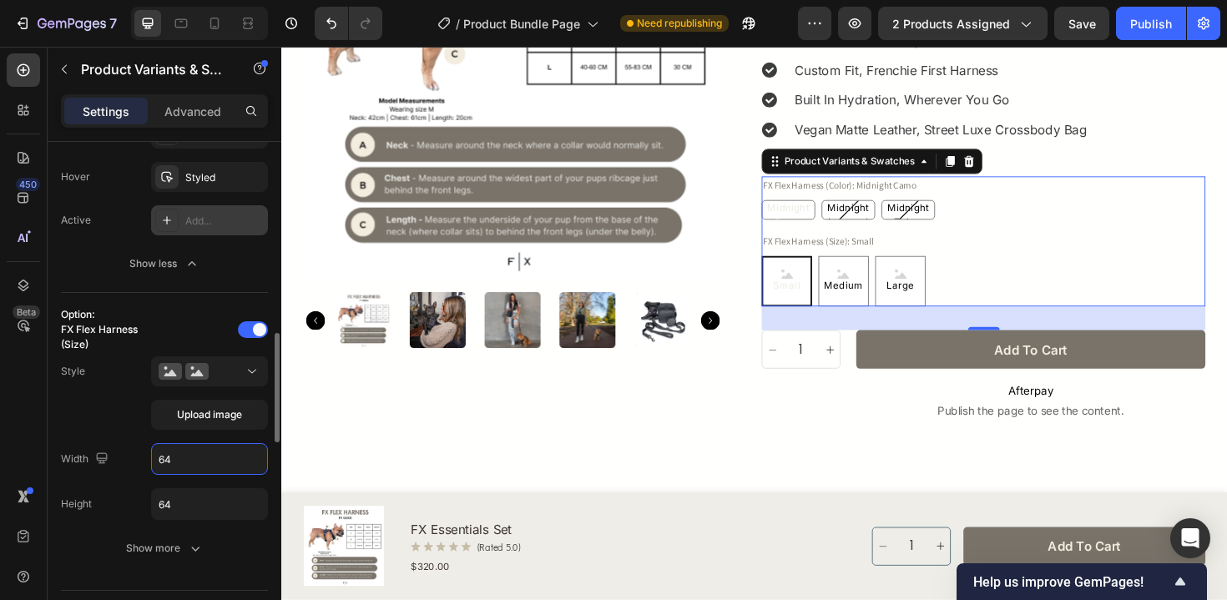
click at [215, 463] on input "64" at bounding box center [209, 459] width 115 height 30
type input "60"
click at [202, 508] on input "64" at bounding box center [209, 504] width 115 height 30
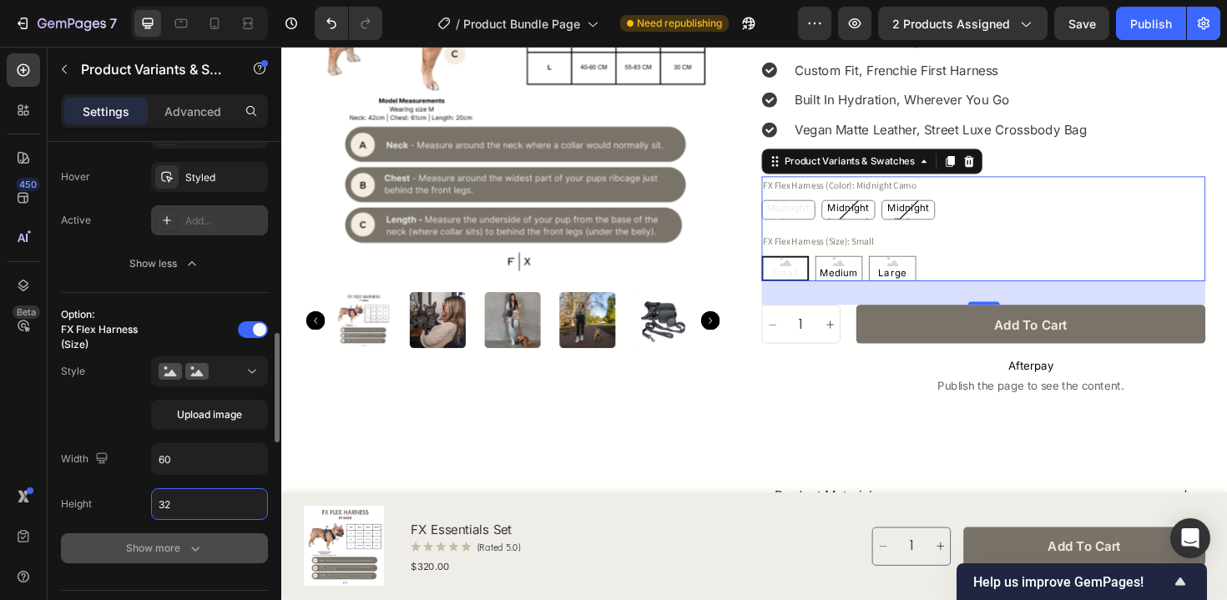
type input "32"
click at [166, 542] on div "Show more" at bounding box center [165, 548] width 78 height 17
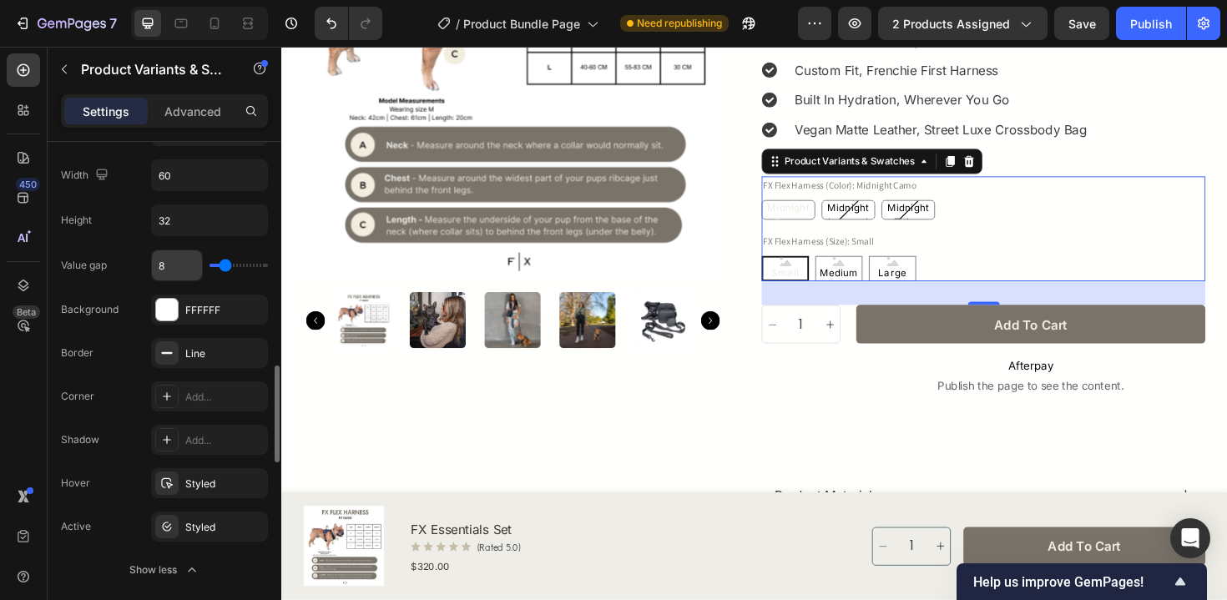
scroll to position [1170, 0]
click at [214, 386] on div "Add..." at bounding box center [209, 395] width 117 height 30
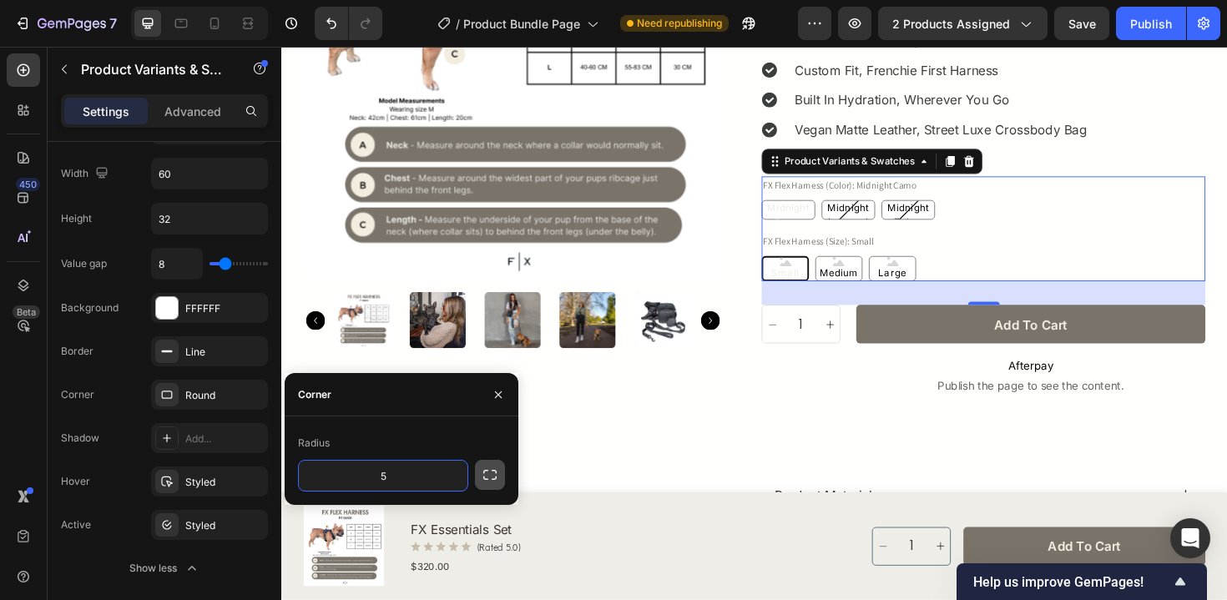
type input "5"
click at [483, 467] on icon "button" at bounding box center [490, 475] width 17 height 17
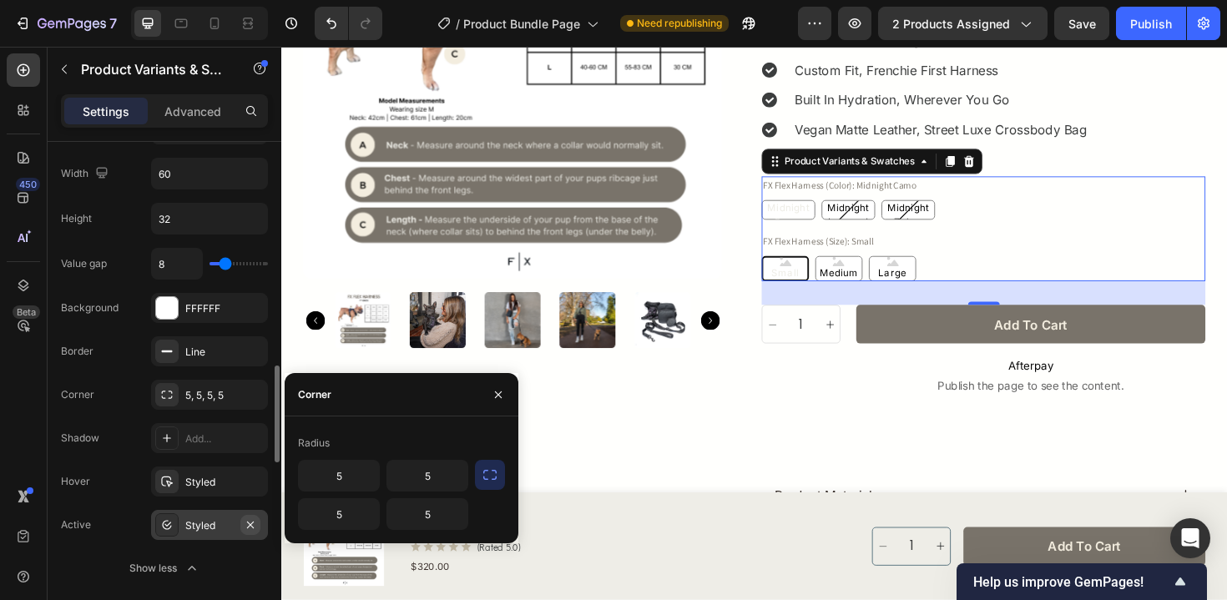
click at [245, 525] on icon "button" at bounding box center [250, 524] width 13 height 13
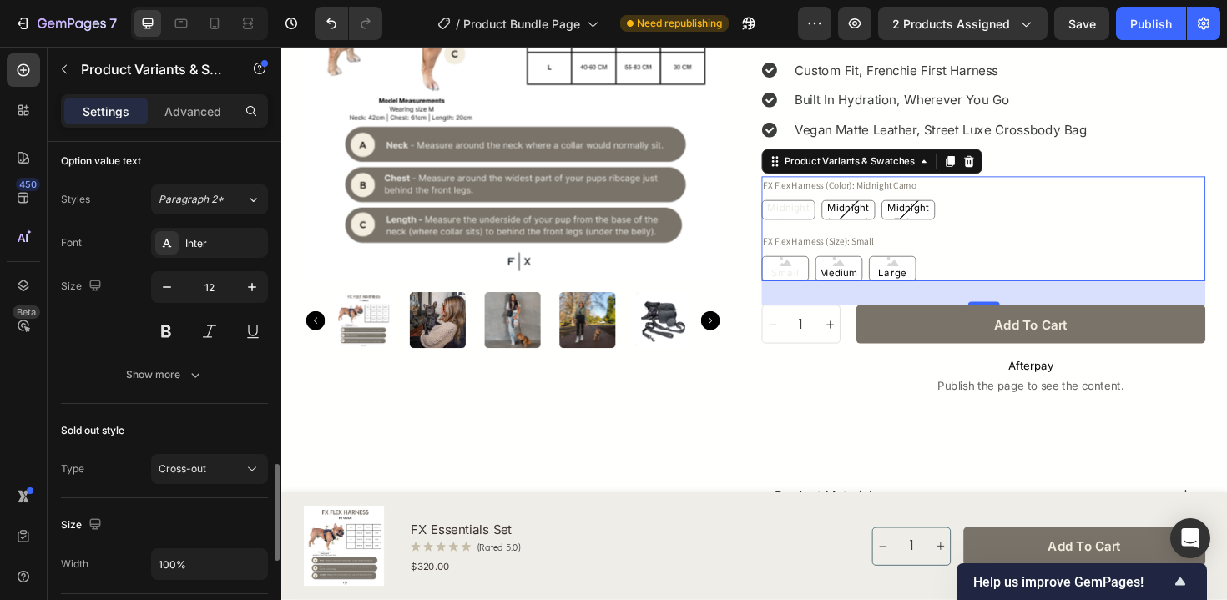
scroll to position [1654, 0]
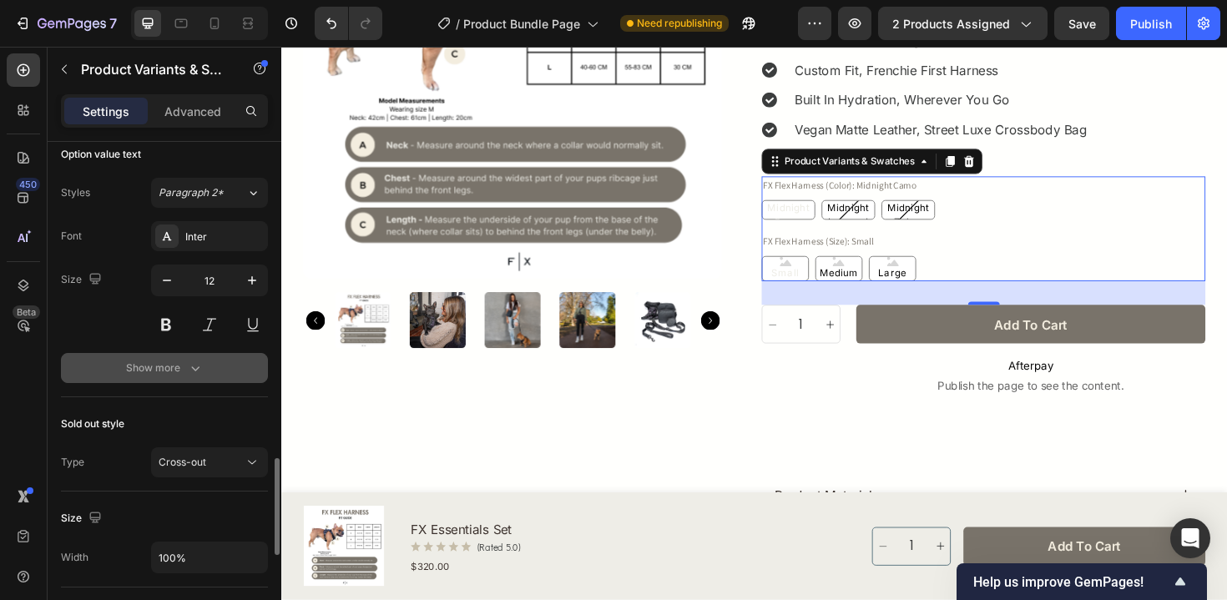
click at [215, 362] on button "Show more" at bounding box center [164, 368] width 207 height 30
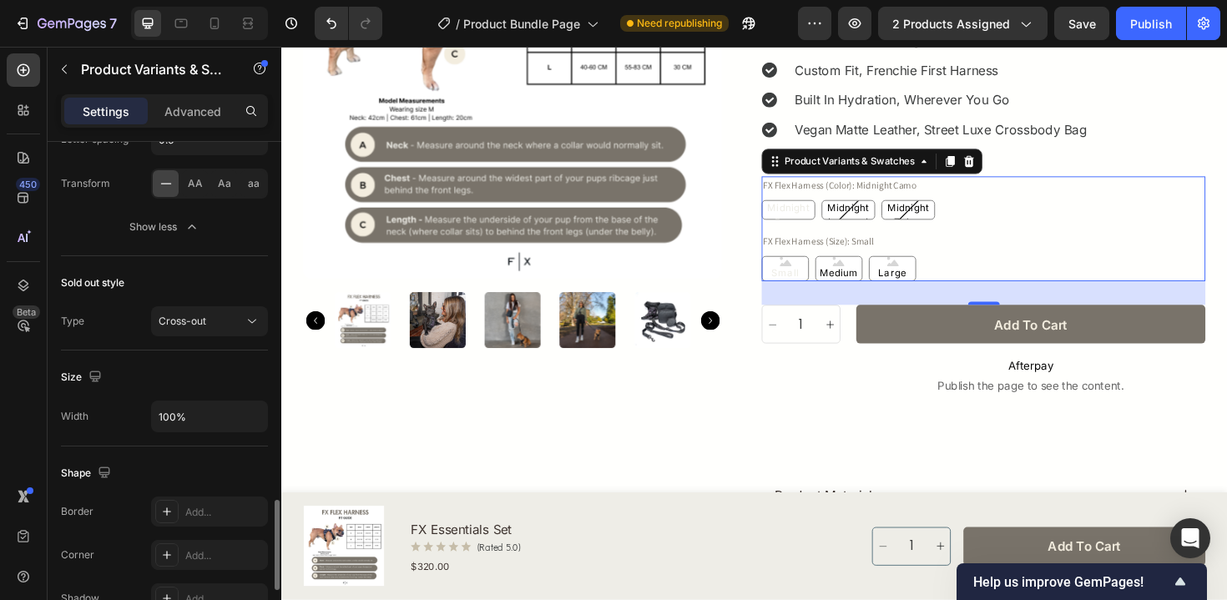
scroll to position [1975, 0]
click at [230, 330] on button "Cross-out" at bounding box center [209, 318] width 117 height 30
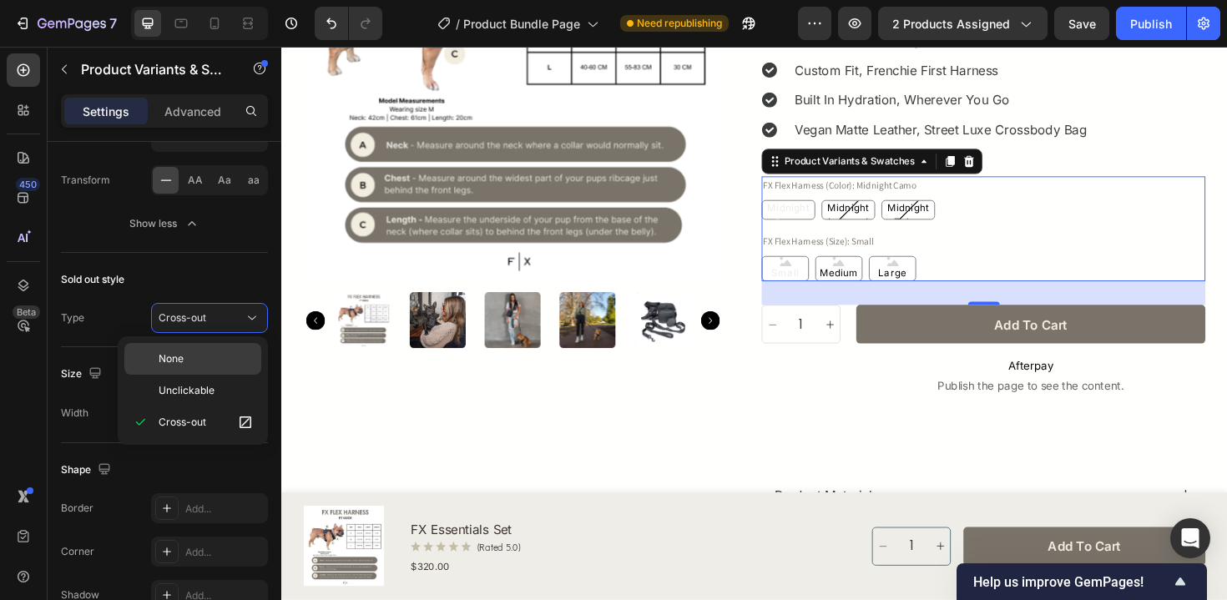
click at [225, 357] on p "None" at bounding box center [206, 358] width 95 height 15
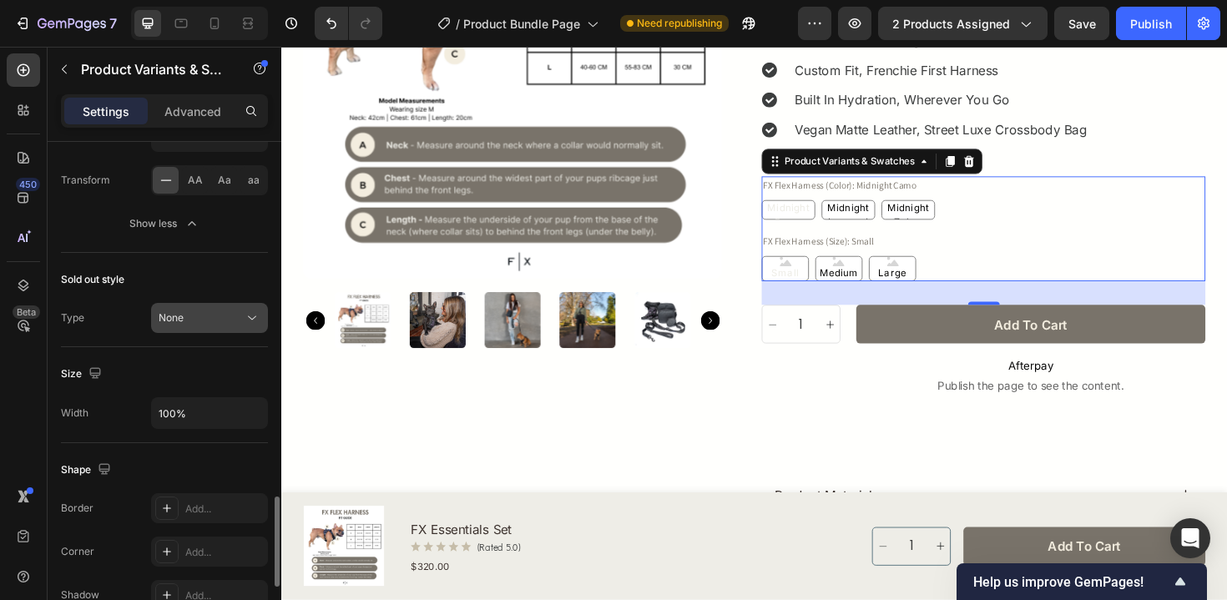
click at [230, 331] on button "None" at bounding box center [209, 318] width 117 height 30
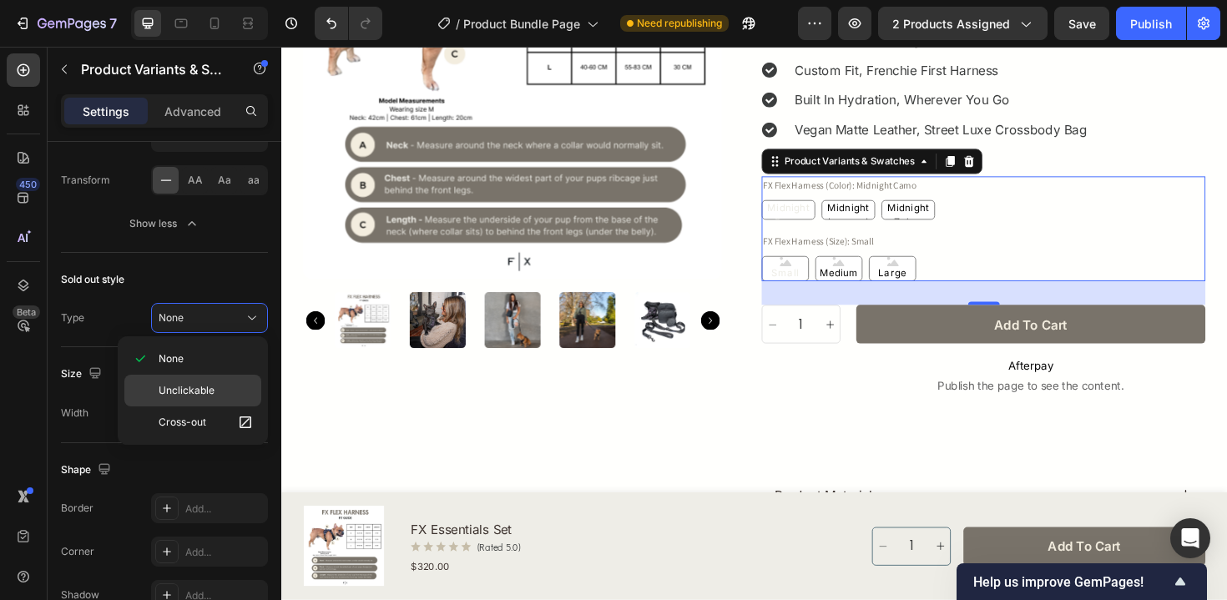
click at [223, 396] on p "Unclickable" at bounding box center [206, 390] width 95 height 15
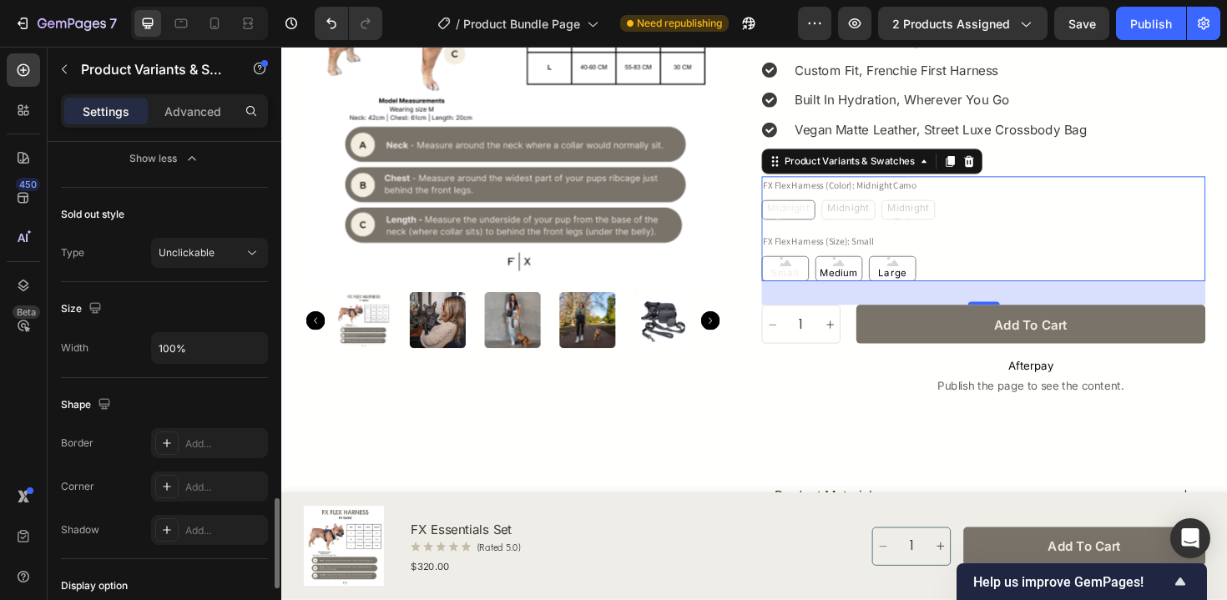
scroll to position [2047, 0]
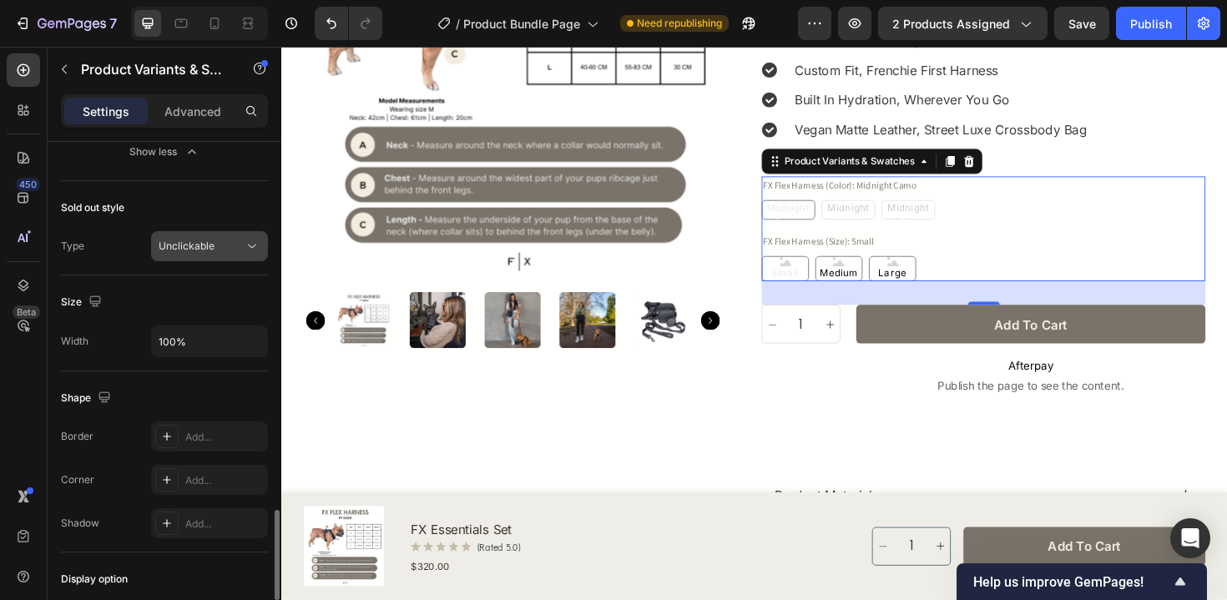
click at [188, 254] on div "Unclickable" at bounding box center [210, 246] width 102 height 17
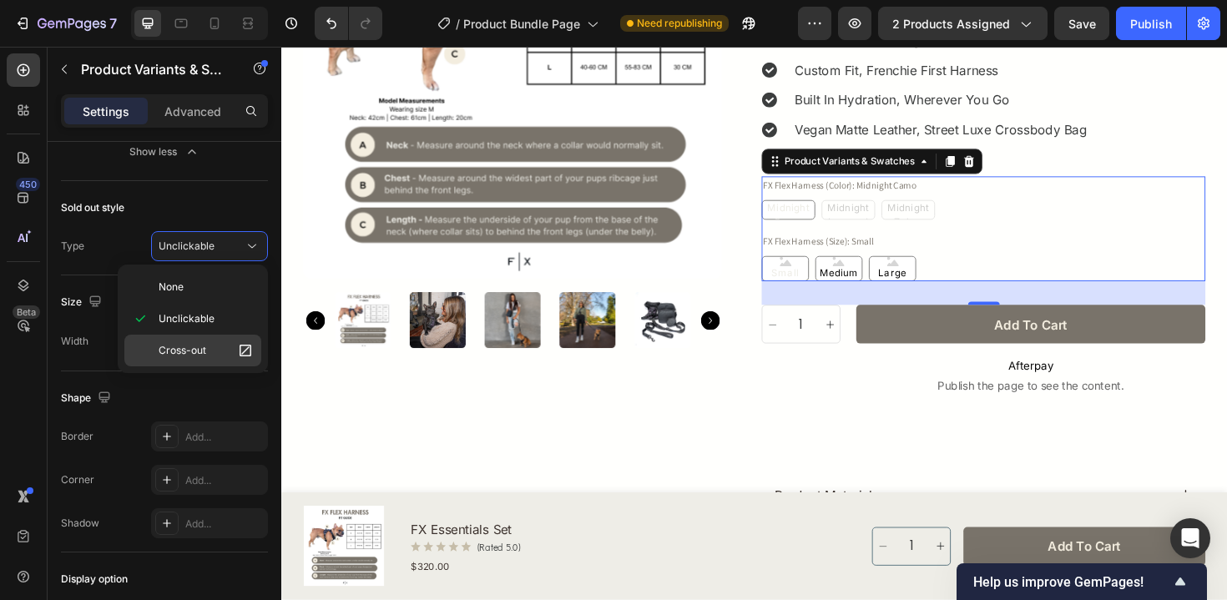
click at [209, 349] on p "Cross-out" at bounding box center [206, 350] width 95 height 17
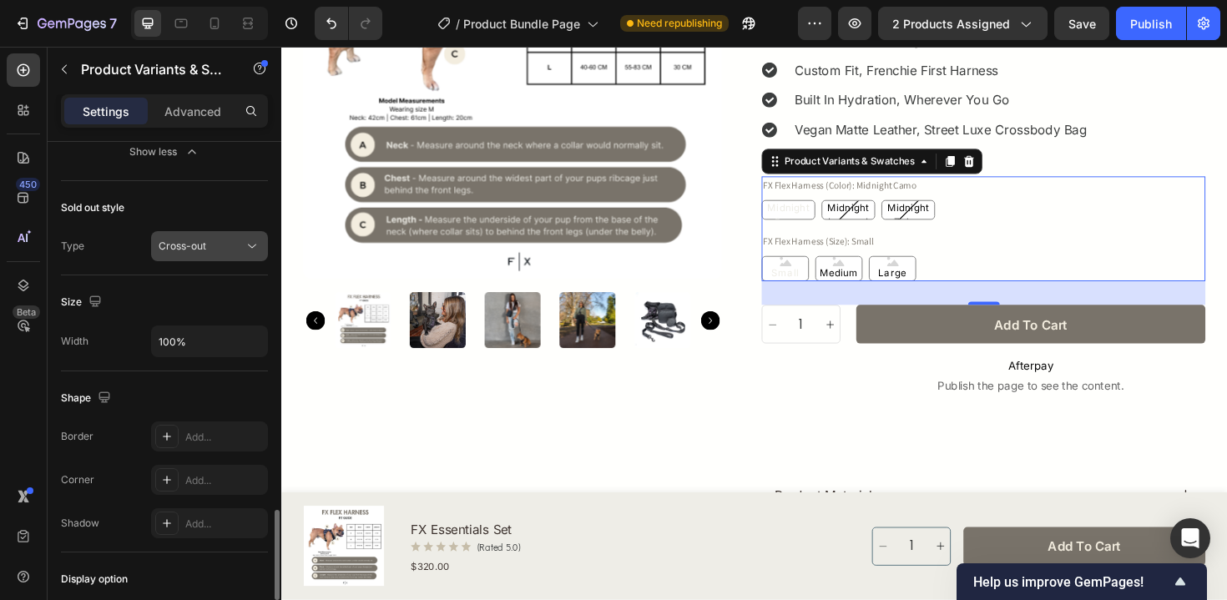
click at [183, 247] on span "Cross-out" at bounding box center [183, 246] width 48 height 13
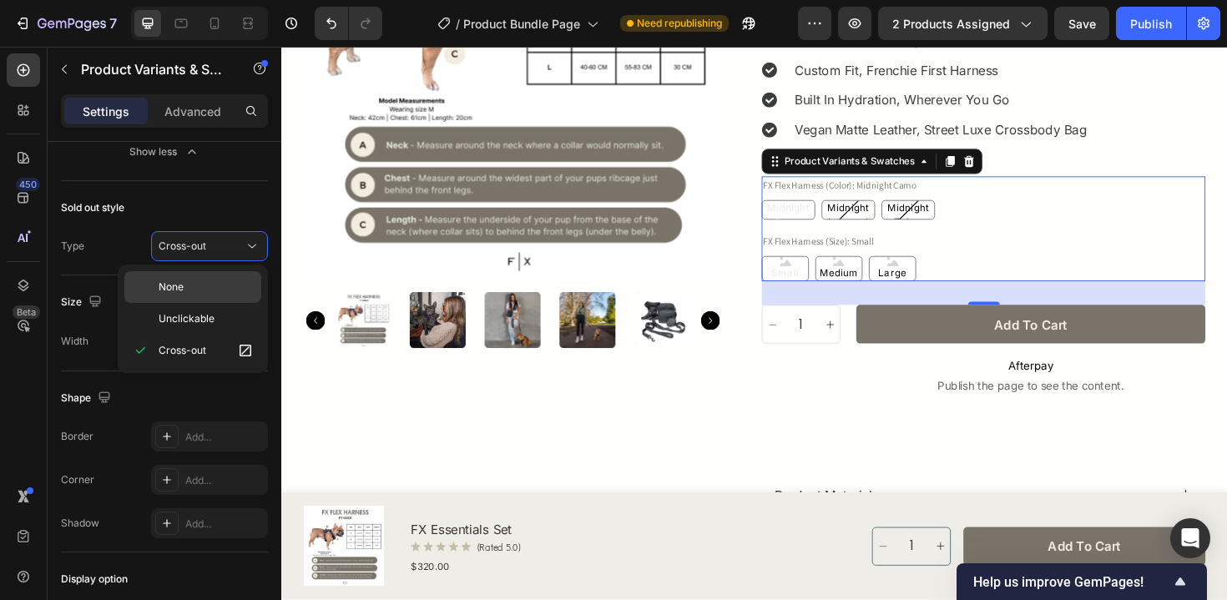
click at [184, 293] on p "None" at bounding box center [206, 287] width 95 height 15
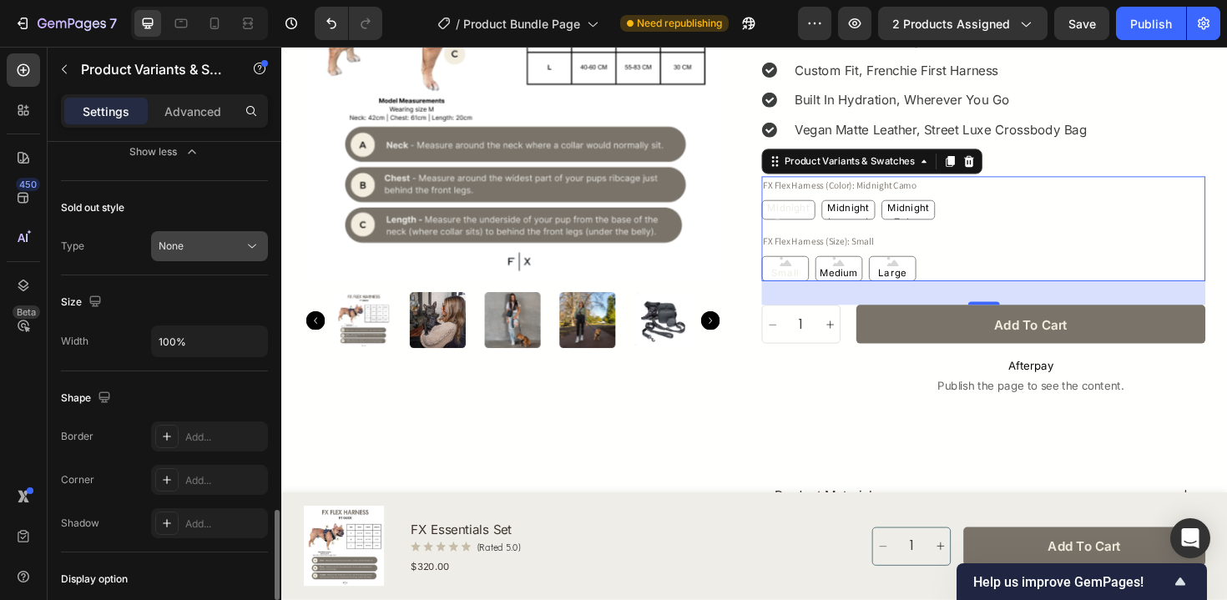
click at [189, 254] on div "None" at bounding box center [210, 246] width 102 height 17
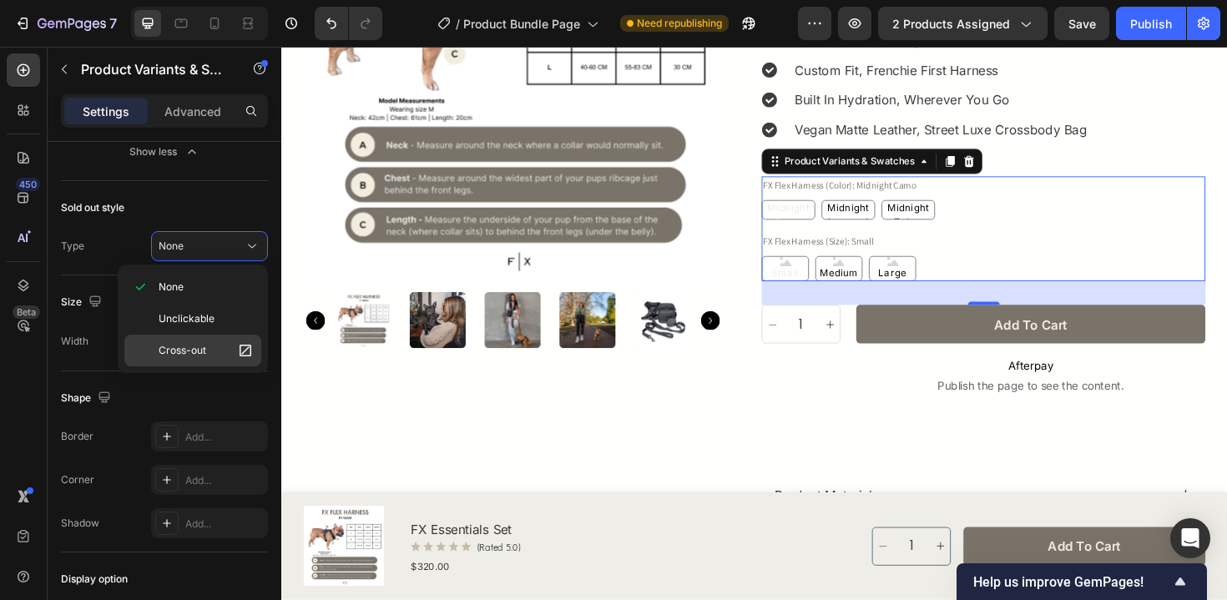
click at [196, 351] on span "Cross-out" at bounding box center [183, 350] width 48 height 15
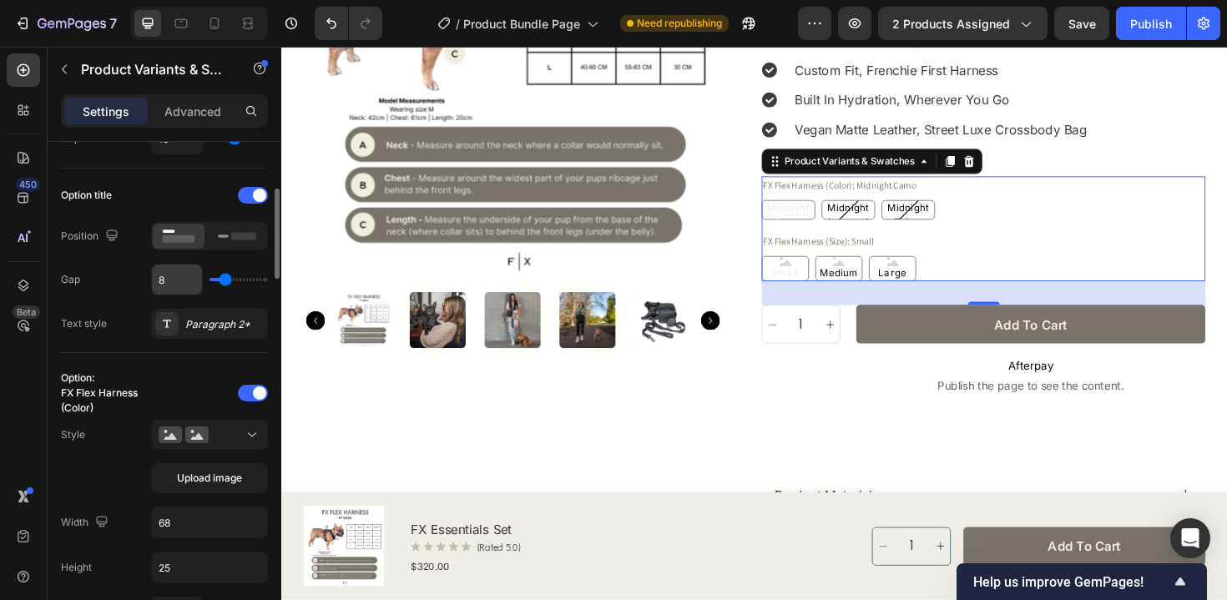
scroll to position [236, 0]
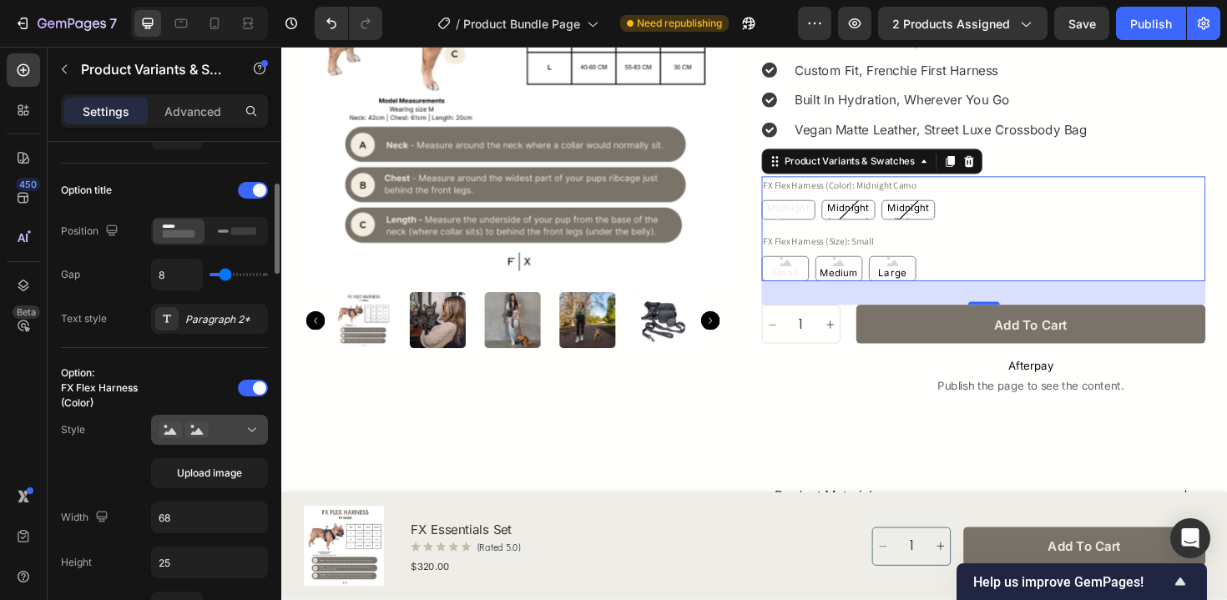
click at [224, 418] on button at bounding box center [209, 430] width 117 height 30
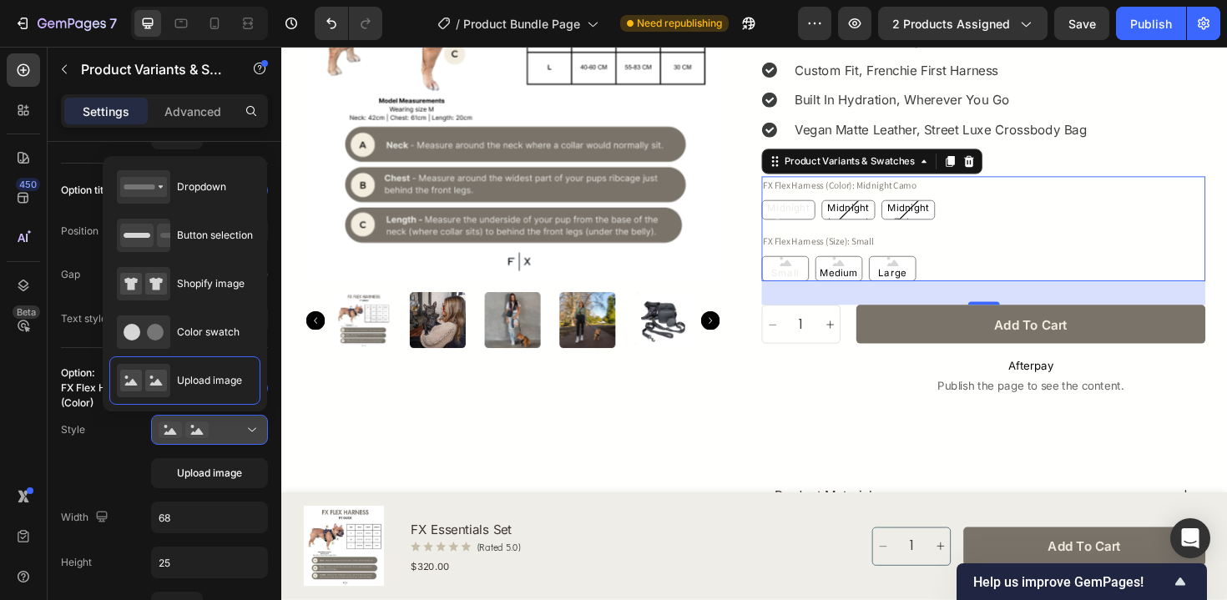
click at [224, 418] on button at bounding box center [209, 430] width 117 height 30
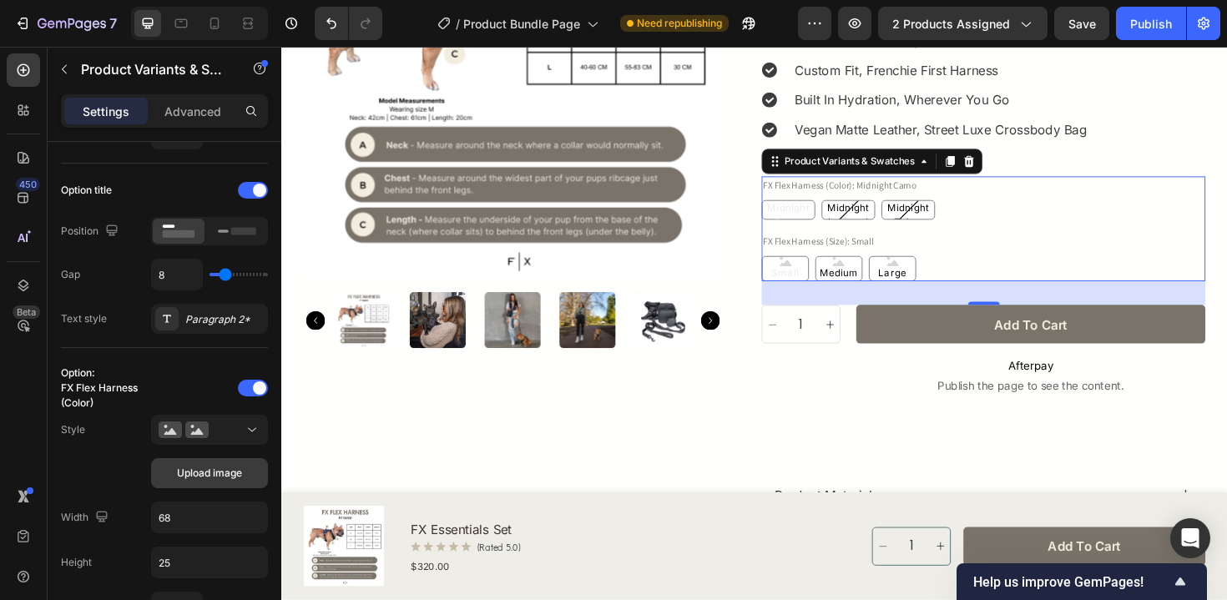
click at [215, 467] on span "Upload image" at bounding box center [209, 473] width 65 height 15
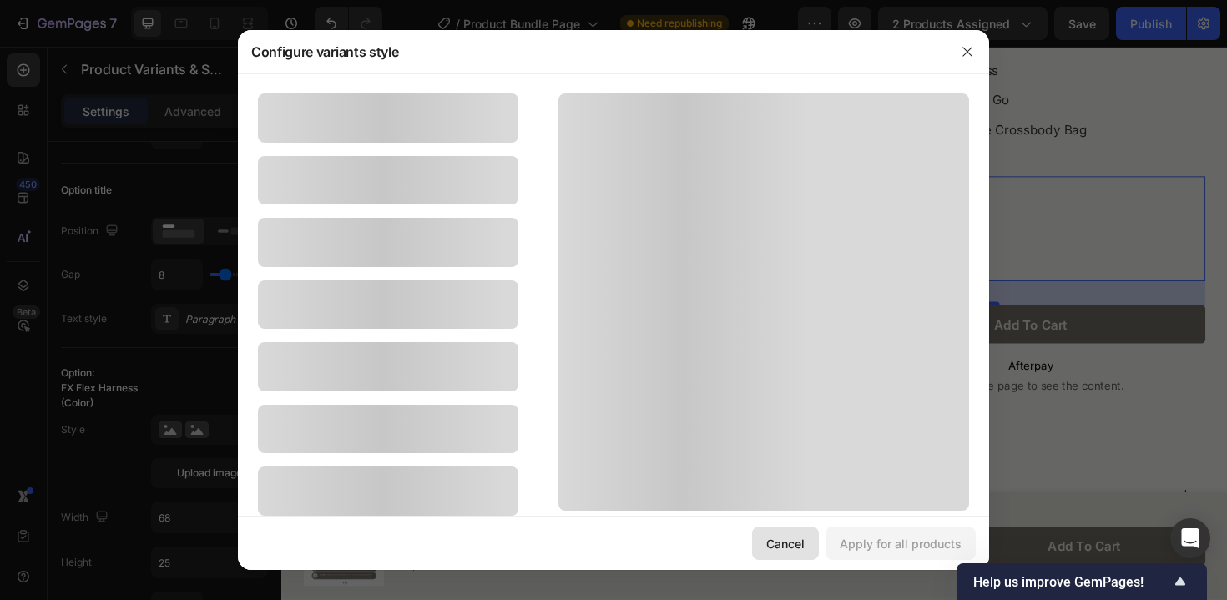
click at [773, 536] on div "Cancel" at bounding box center [785, 544] width 38 height 18
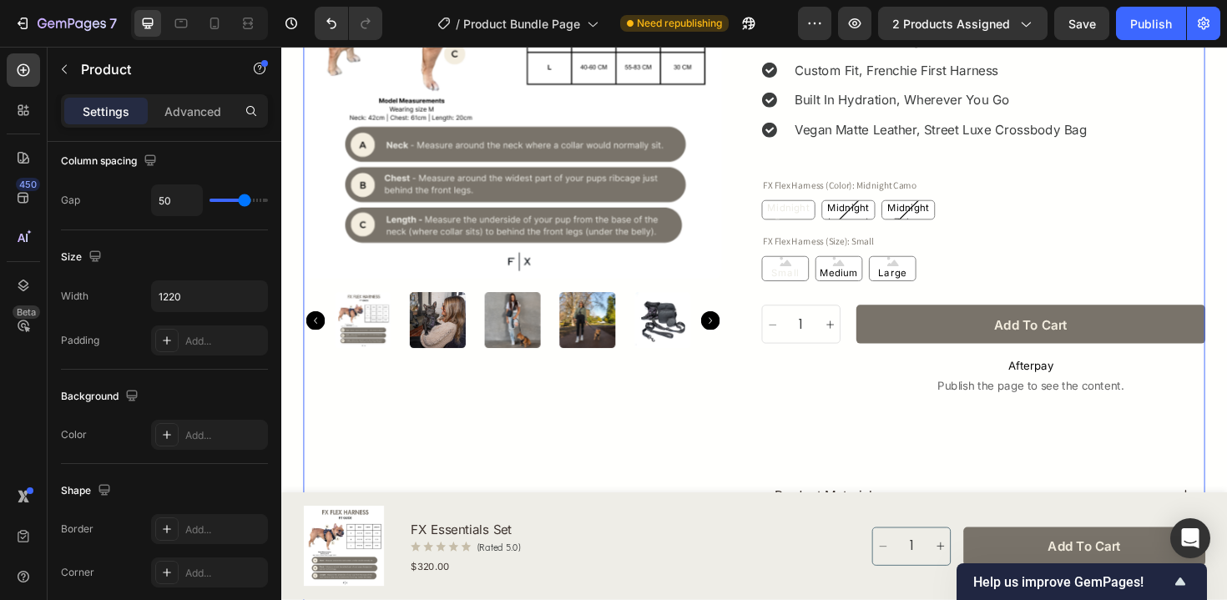
scroll to position [0, 0]
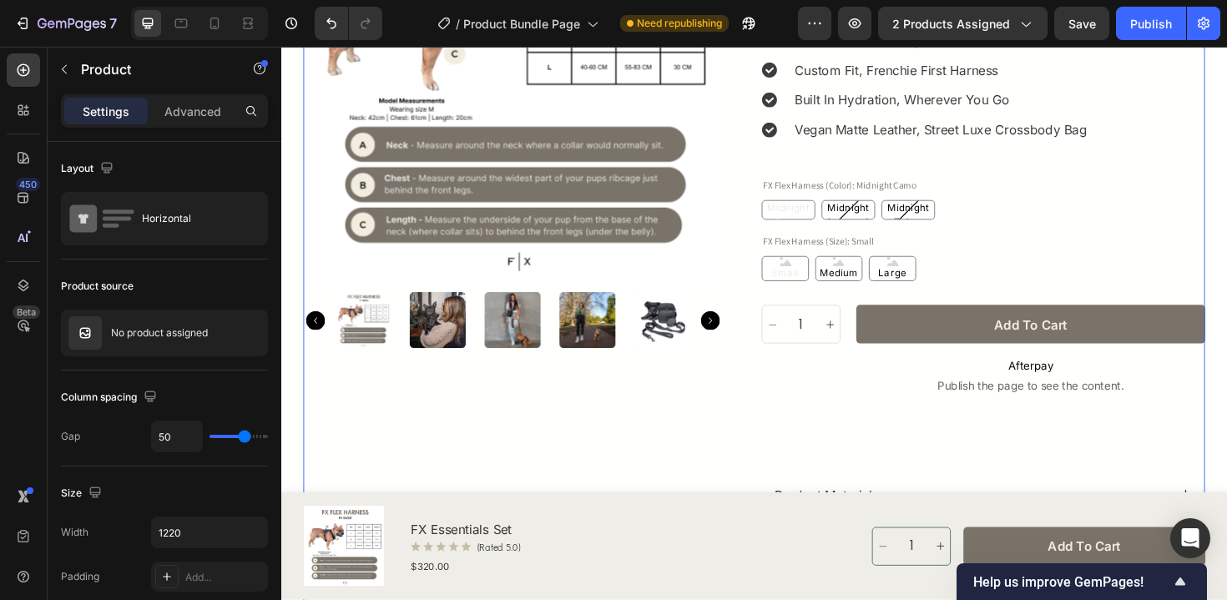
click at [808, 468] on div "FX Essentials Set Product Title Loox - Rating widget Loox $320.00 Product Price…" at bounding box center [1025, 244] width 470 height 788
click at [1067, 249] on div "FX Flex Harness (Size): Small Small Small Small Medium Medium Medium Large Larg…" at bounding box center [1025, 270] width 470 height 52
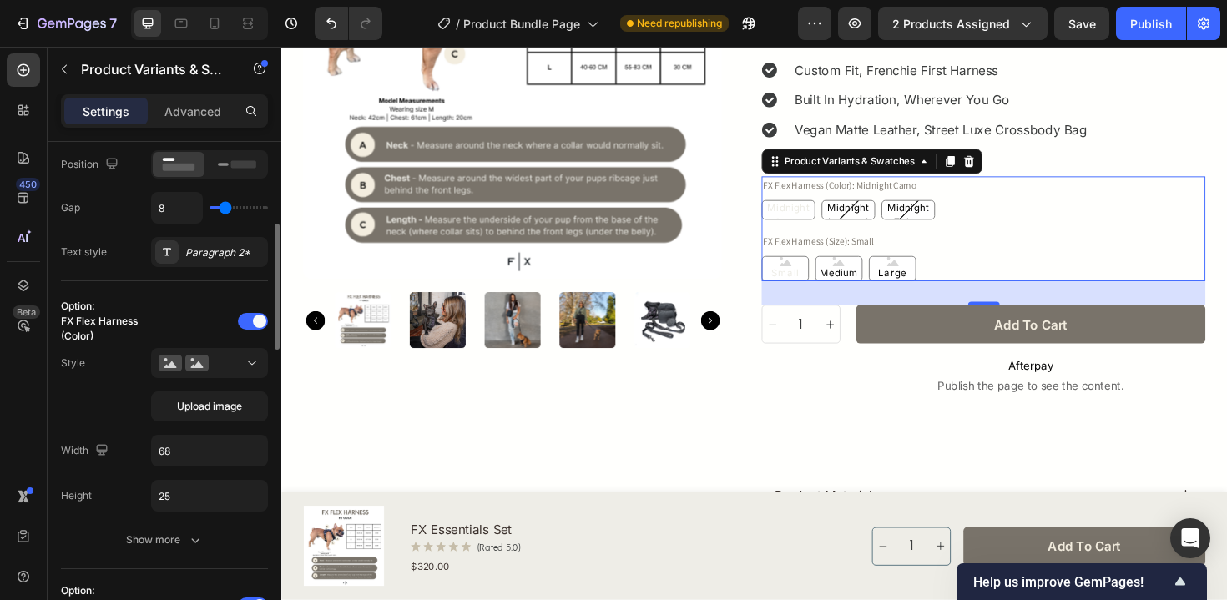
scroll to position [308, 0]
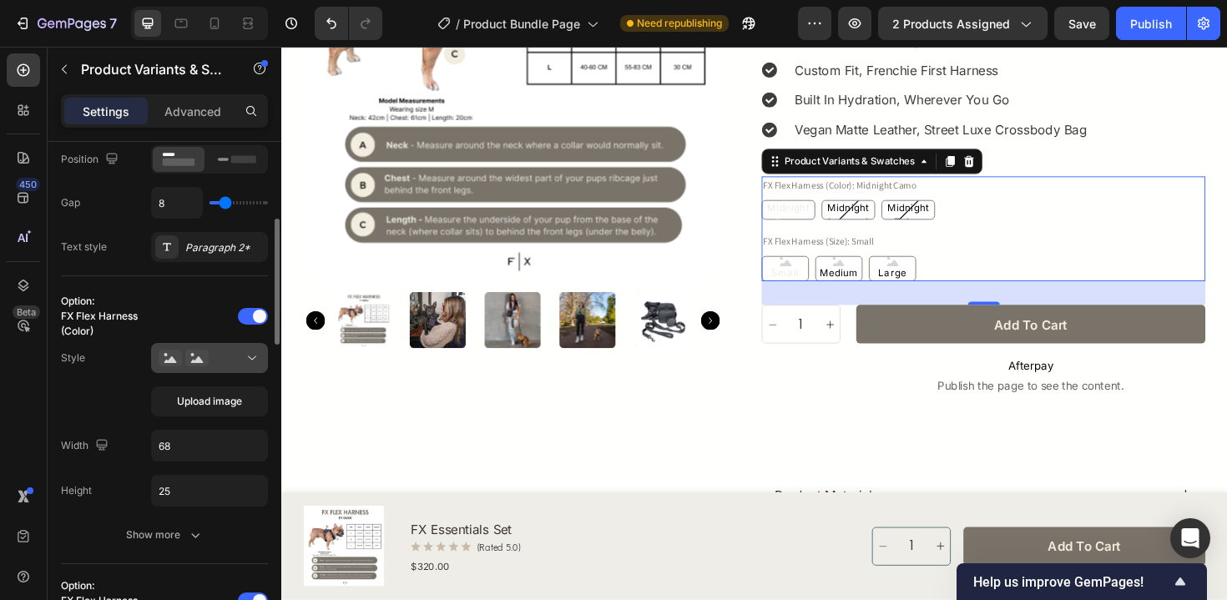
click at [214, 360] on div at bounding box center [210, 358] width 102 height 17
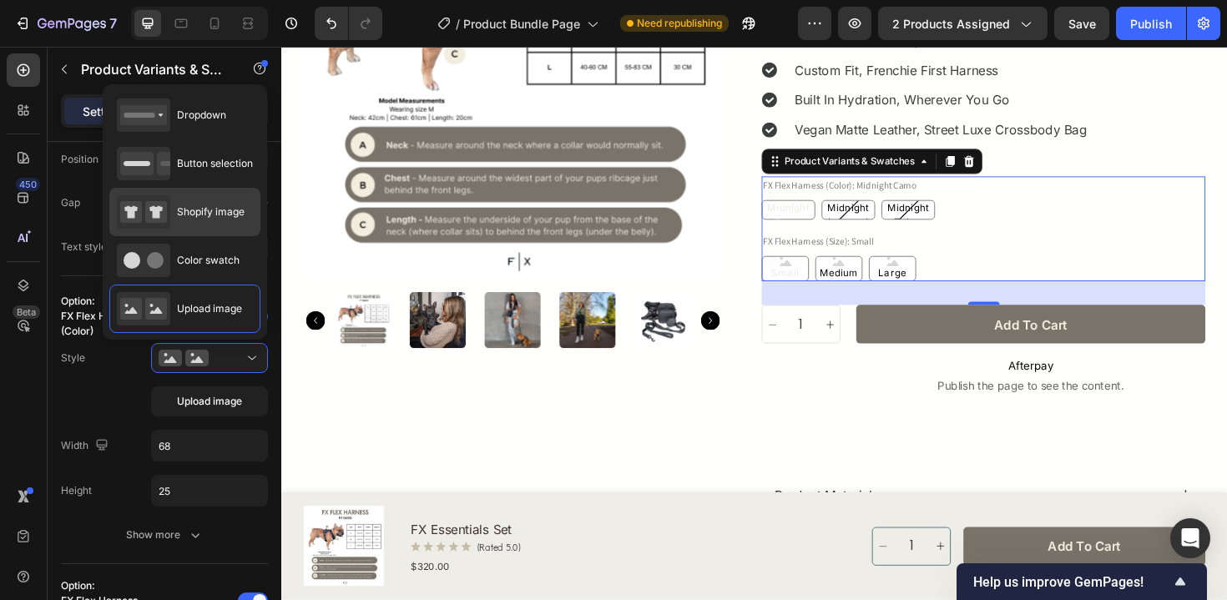
click at [237, 205] on span "Shopify image" at bounding box center [211, 212] width 68 height 15
type input "64"
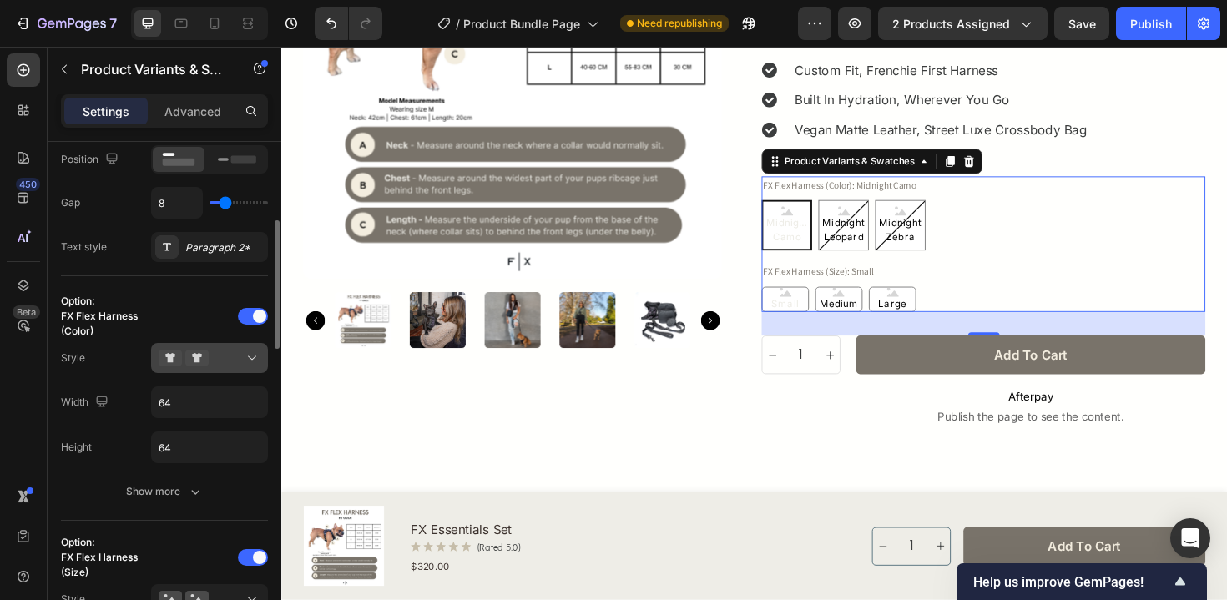
click at [225, 366] on div at bounding box center [210, 358] width 102 height 17
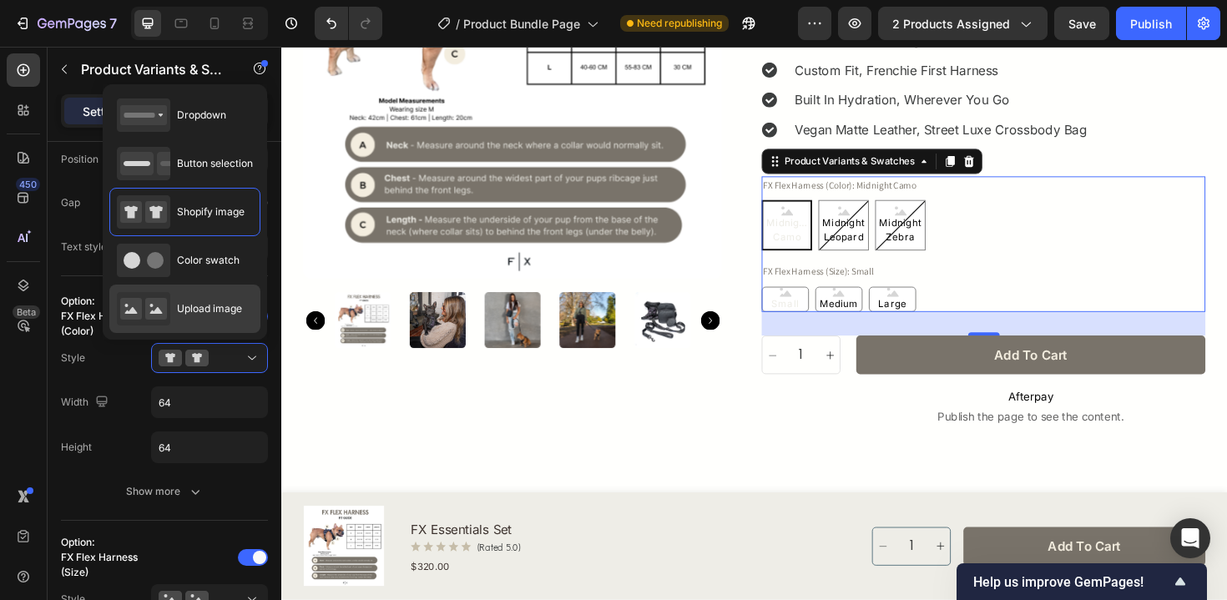
click at [221, 298] on div "Upload image" at bounding box center [179, 308] width 125 height 33
type input "68"
type input "25"
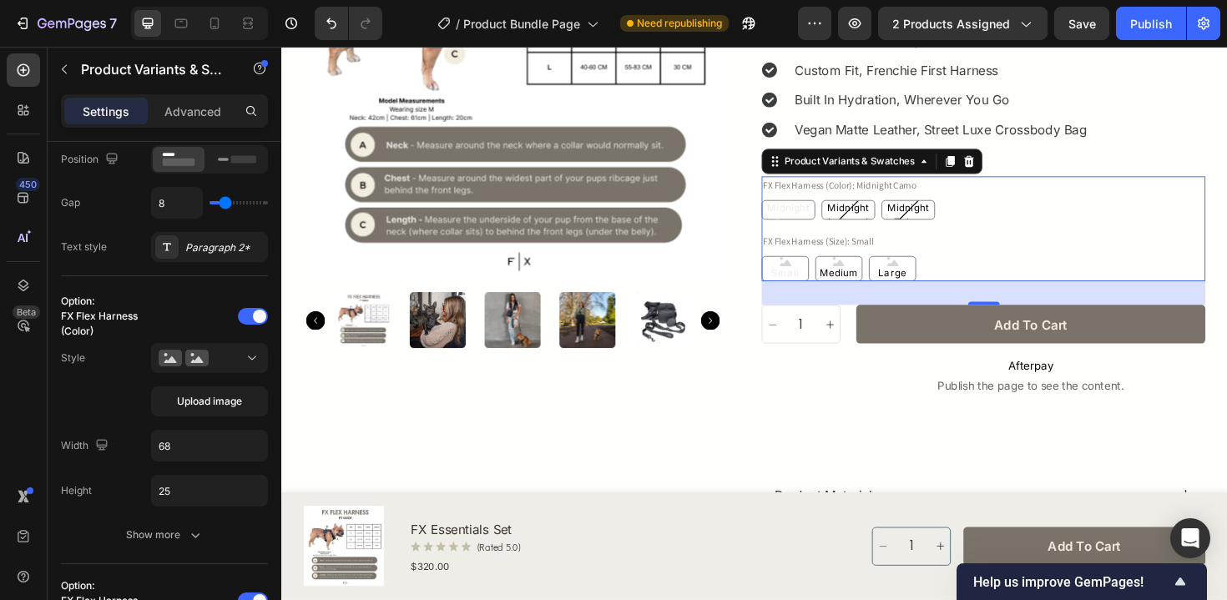
click at [221, 299] on div "450 Beta Sections(18) Elements(84) Section Element Hero Section Product Detail …" at bounding box center [140, 323] width 281 height 553
click at [202, 361] on icon at bounding box center [196, 359] width 13 height 7
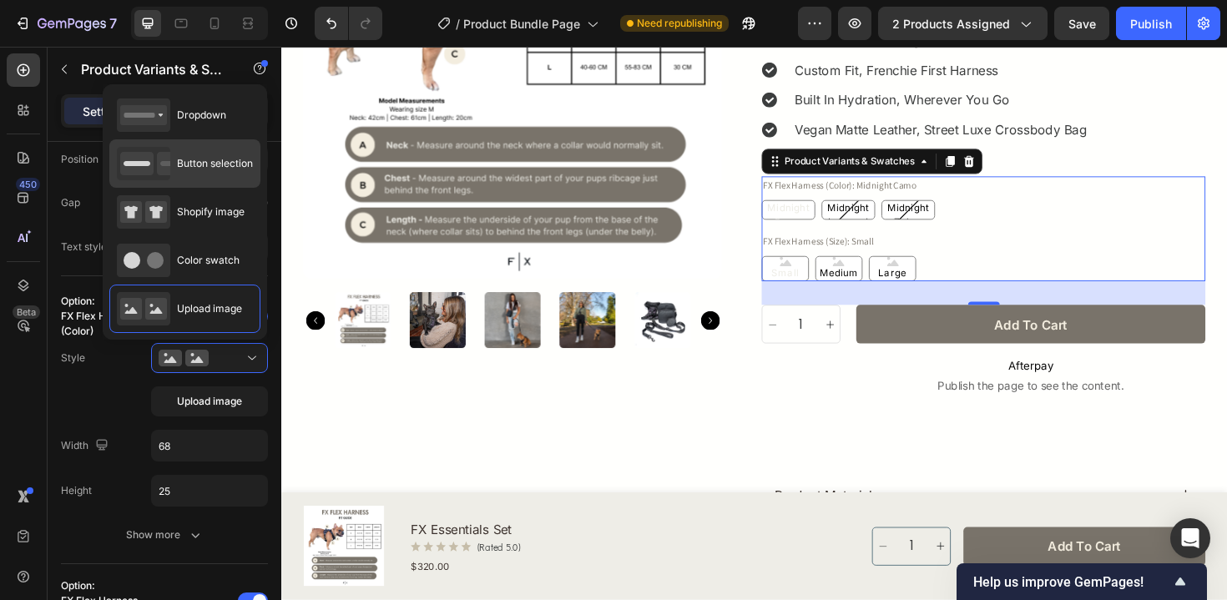
click at [225, 174] on div "Button selection" at bounding box center [185, 163] width 136 height 33
type input "45"
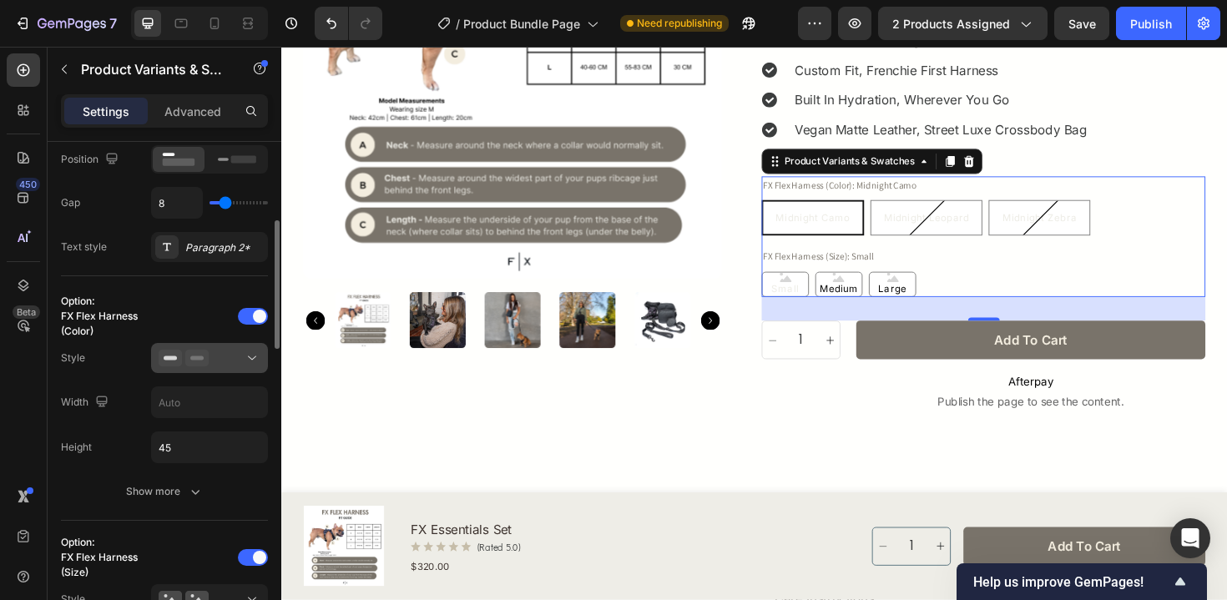
click at [215, 365] on div at bounding box center [210, 358] width 102 height 17
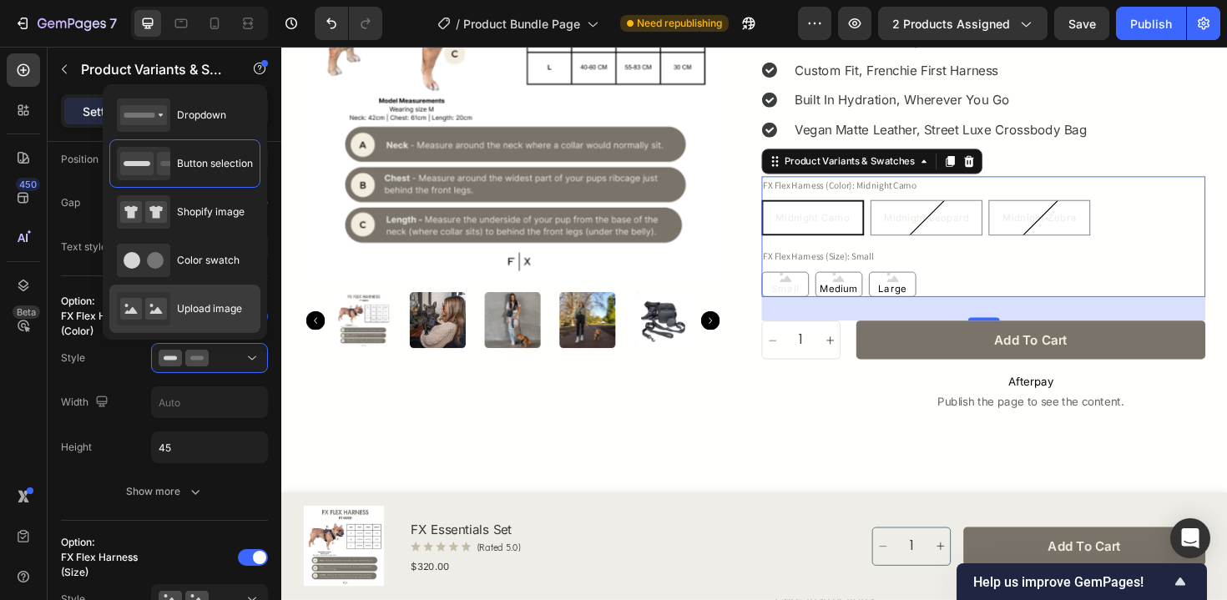
click at [220, 308] on span "Upload image" at bounding box center [209, 308] width 65 height 15
type input "68"
type input "25"
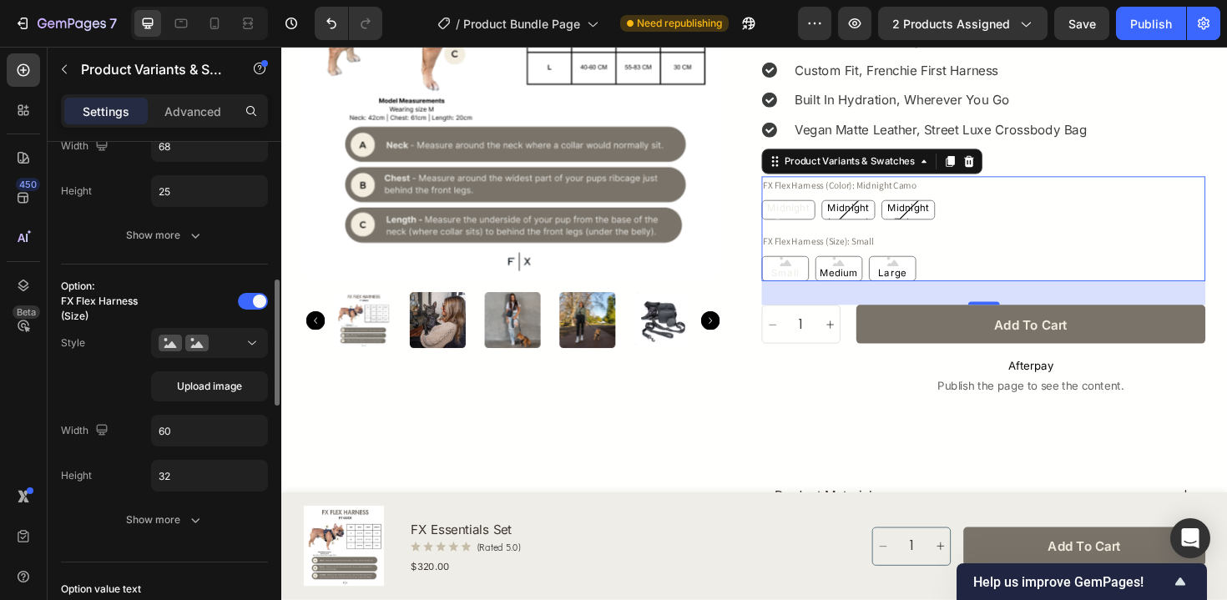
scroll to position [596, 0]
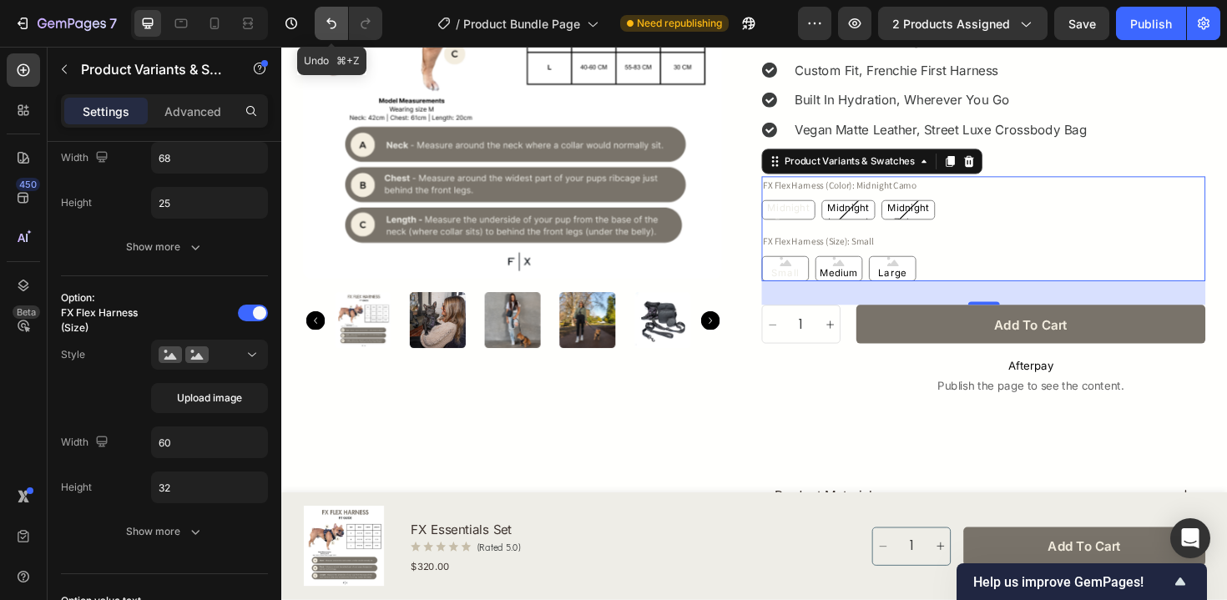
click at [333, 23] on icon "Undo/Redo" at bounding box center [331, 23] width 17 height 17
type input "45"
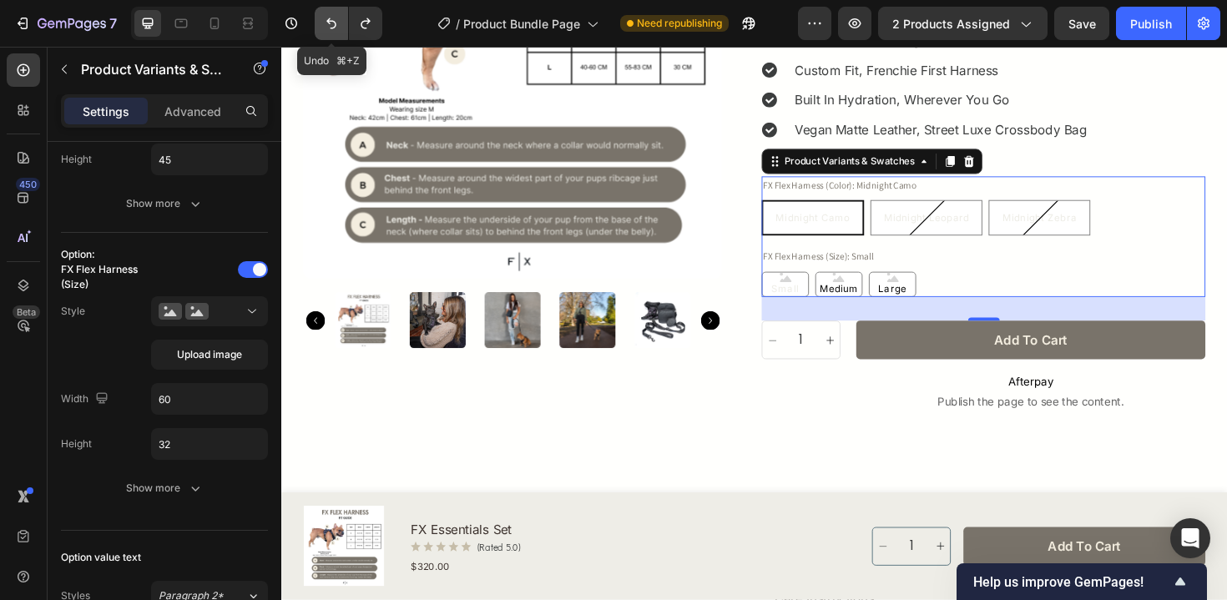
click at [333, 23] on icon "Undo/Redo" at bounding box center [331, 23] width 17 height 17
type input "68"
type input "25"
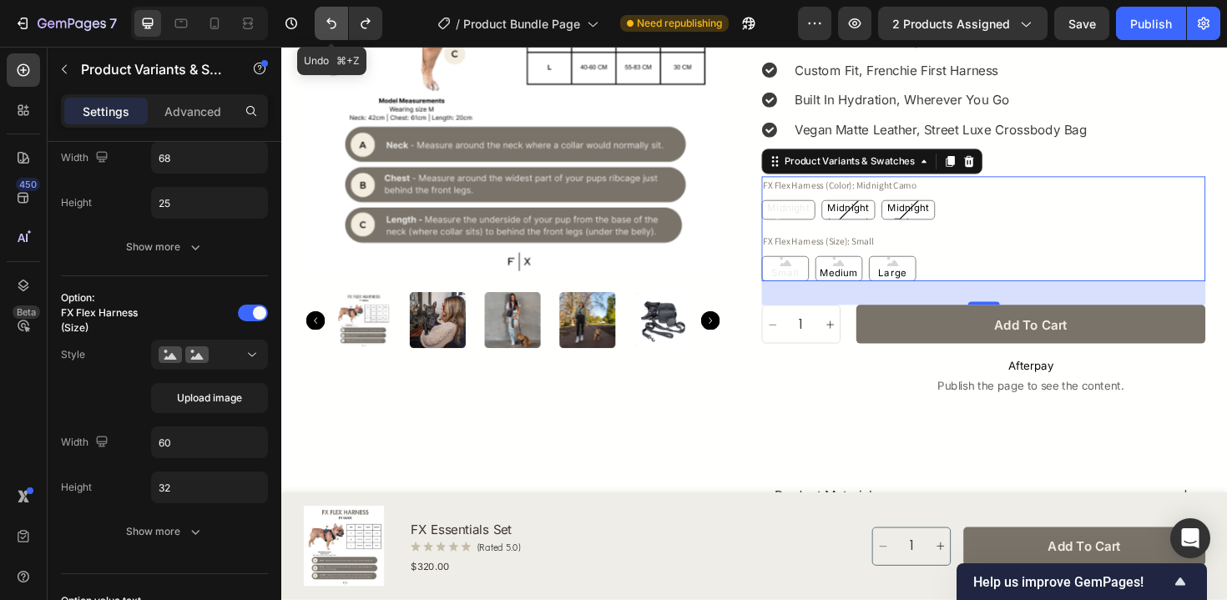
click at [333, 23] on icon "Undo/Redo" at bounding box center [331, 23] width 17 height 17
type input "64"
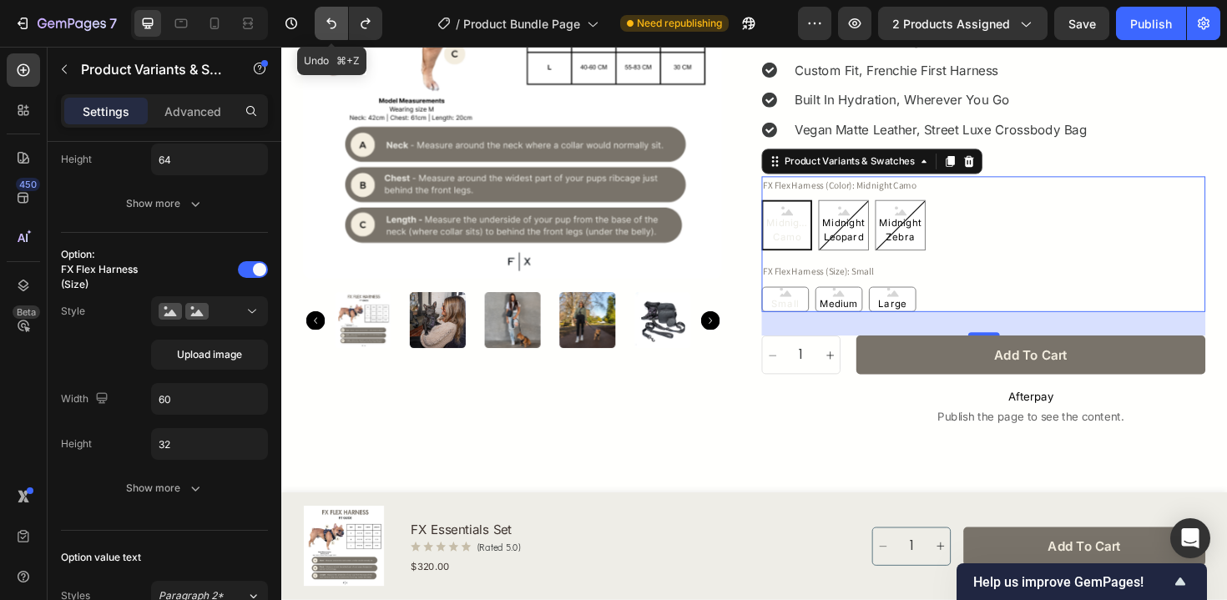
click at [333, 23] on icon "Undo/Redo" at bounding box center [331, 23] width 17 height 17
type input "68"
type input "25"
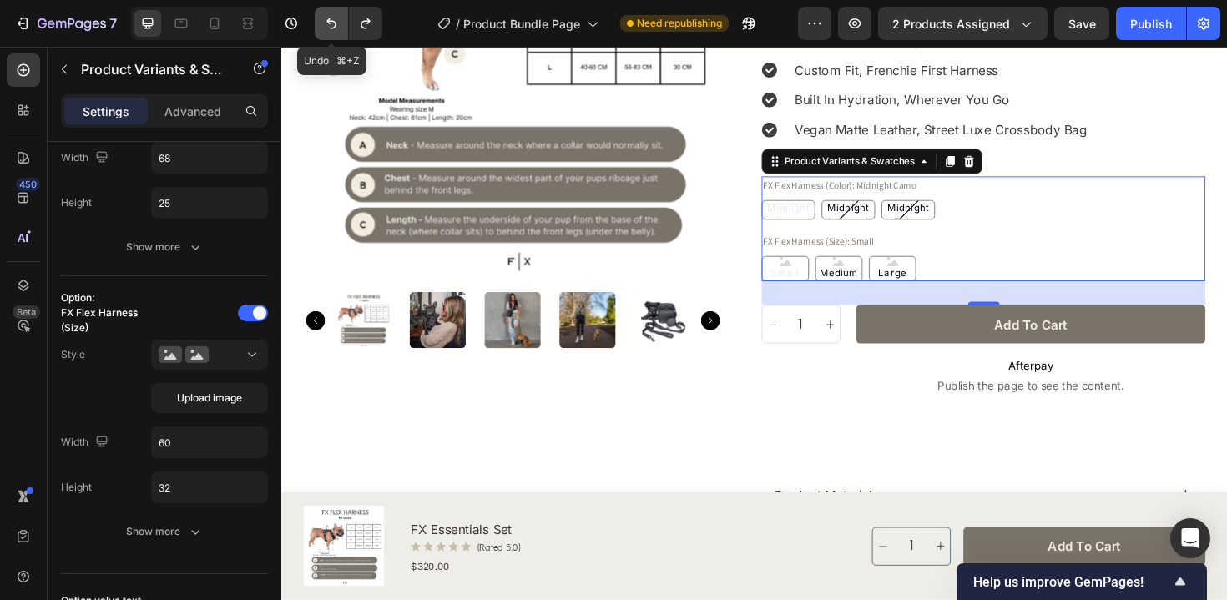
click at [333, 23] on icon "Undo/Redo" at bounding box center [331, 23] width 17 height 17
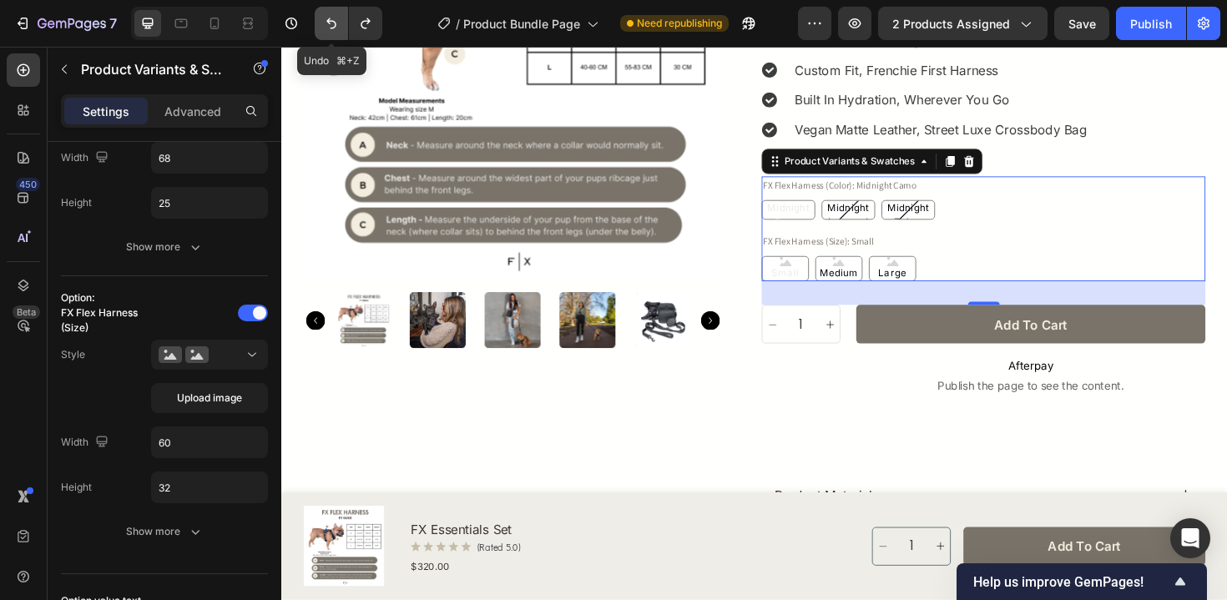
click at [333, 23] on icon "Undo/Redo" at bounding box center [331, 23] width 17 height 17
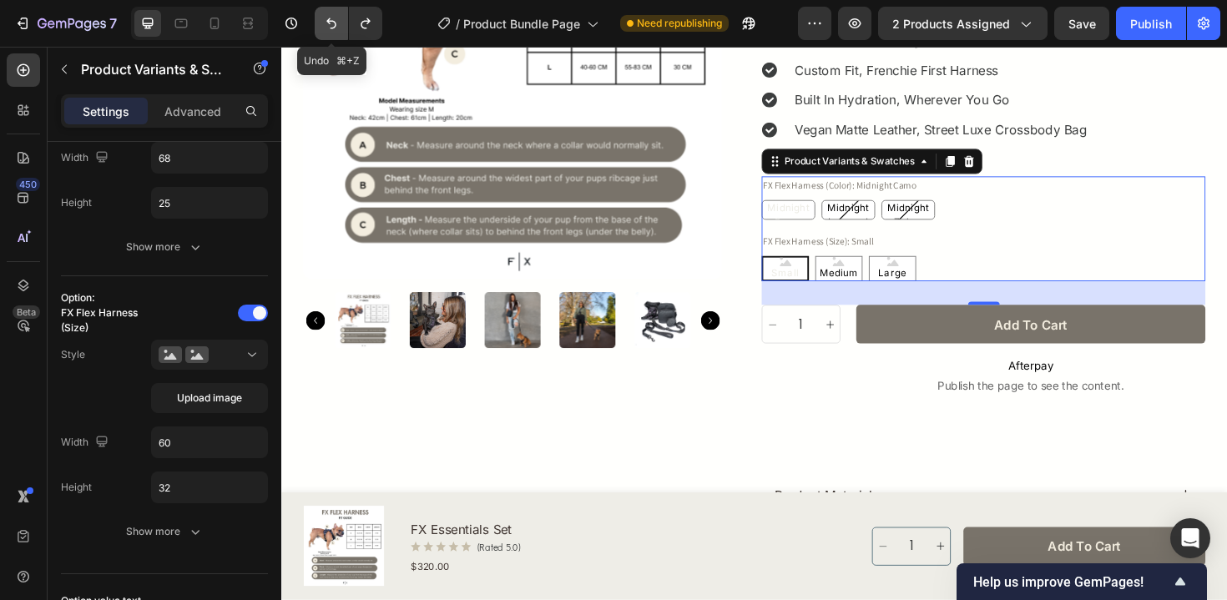
type input "64"
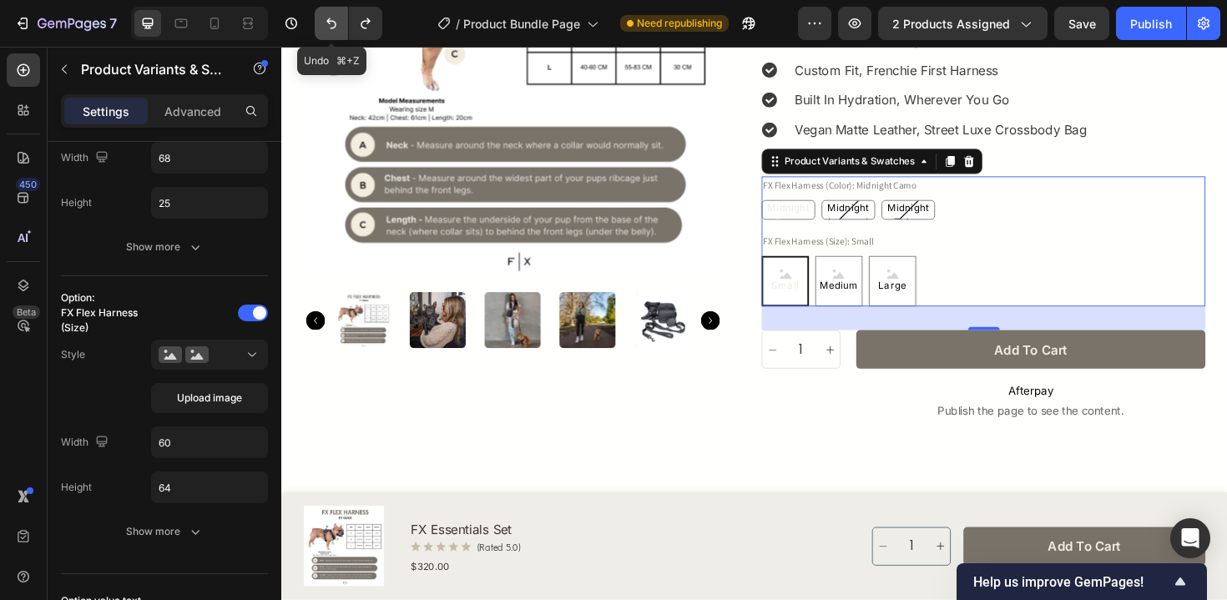
click at [333, 23] on icon "Undo/Redo" at bounding box center [331, 23] width 17 height 17
type input "100%"
type input "45"
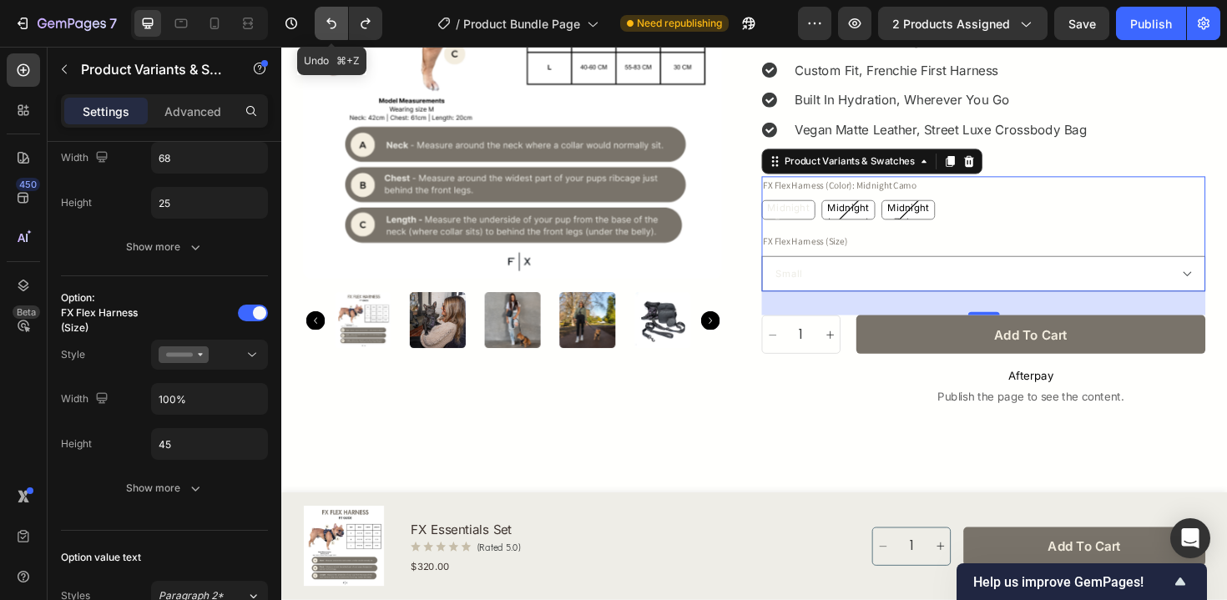
click at [333, 23] on icon "Undo/Redo" at bounding box center [331, 23] width 17 height 17
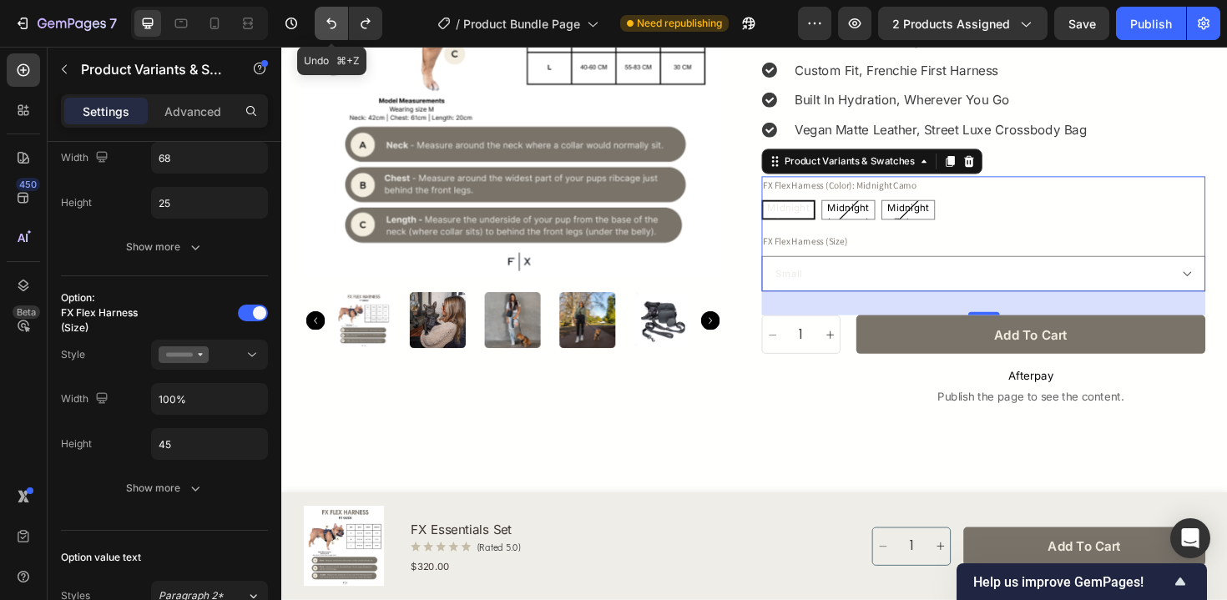
type input "64"
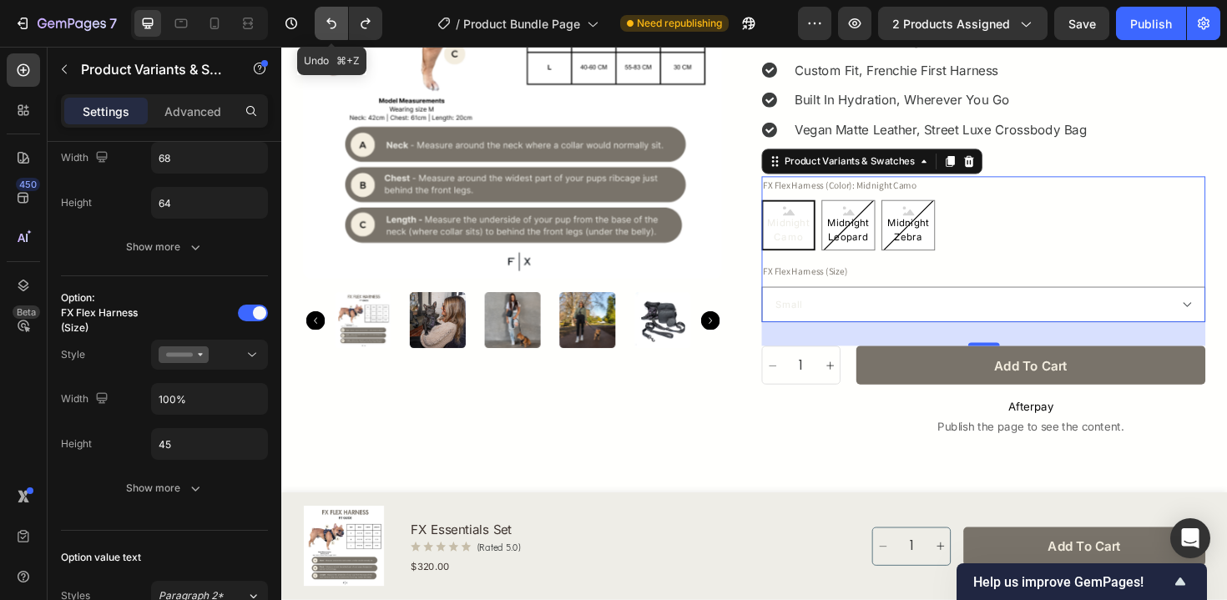
click at [333, 23] on icon "Undo/Redo" at bounding box center [331, 23] width 17 height 17
type input "100%"
type input "45"
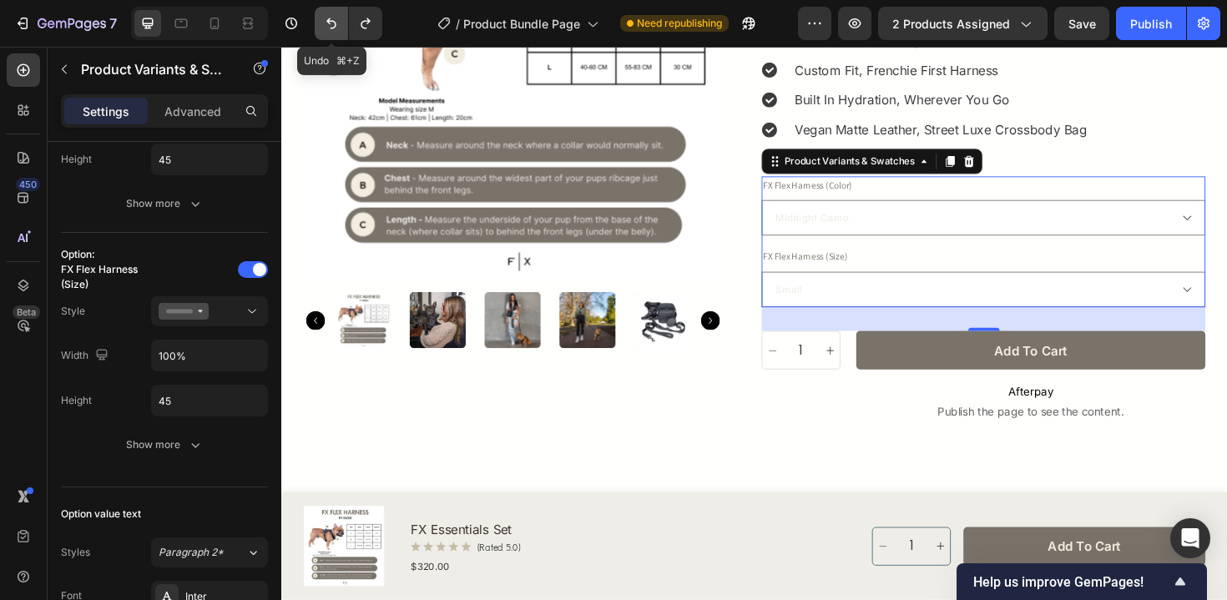
click at [333, 23] on icon "Undo/Redo" at bounding box center [331, 23] width 17 height 17
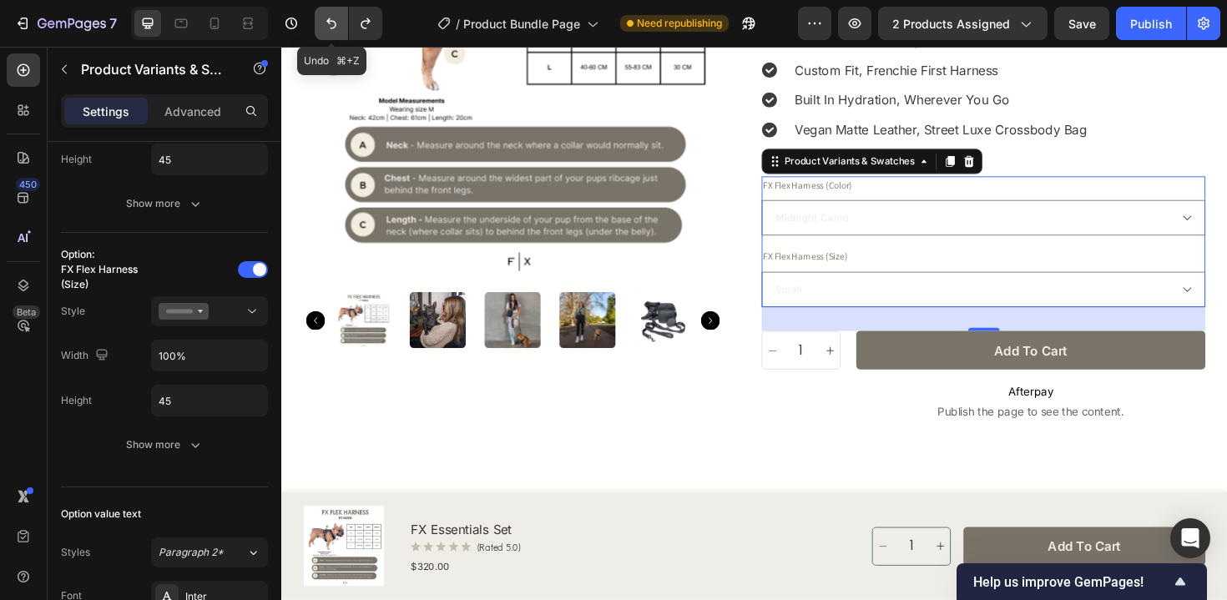
click at [333, 23] on icon "Undo/Redo" at bounding box center [331, 23] width 17 height 17
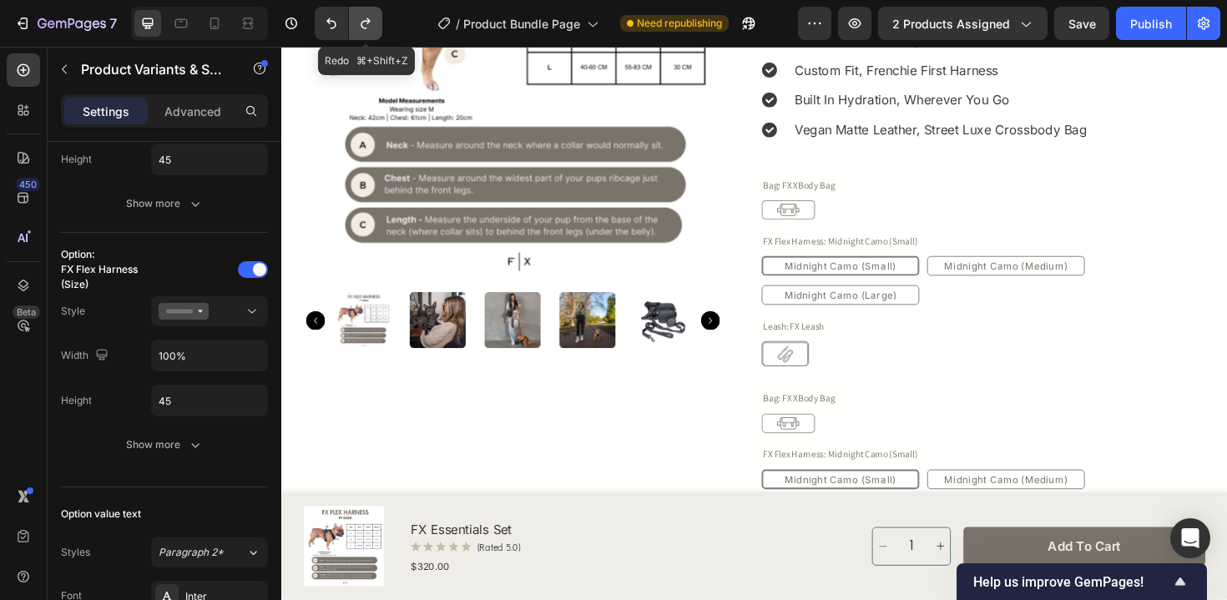
click at [369, 26] on icon "Undo/Redo" at bounding box center [365, 23] width 17 height 17
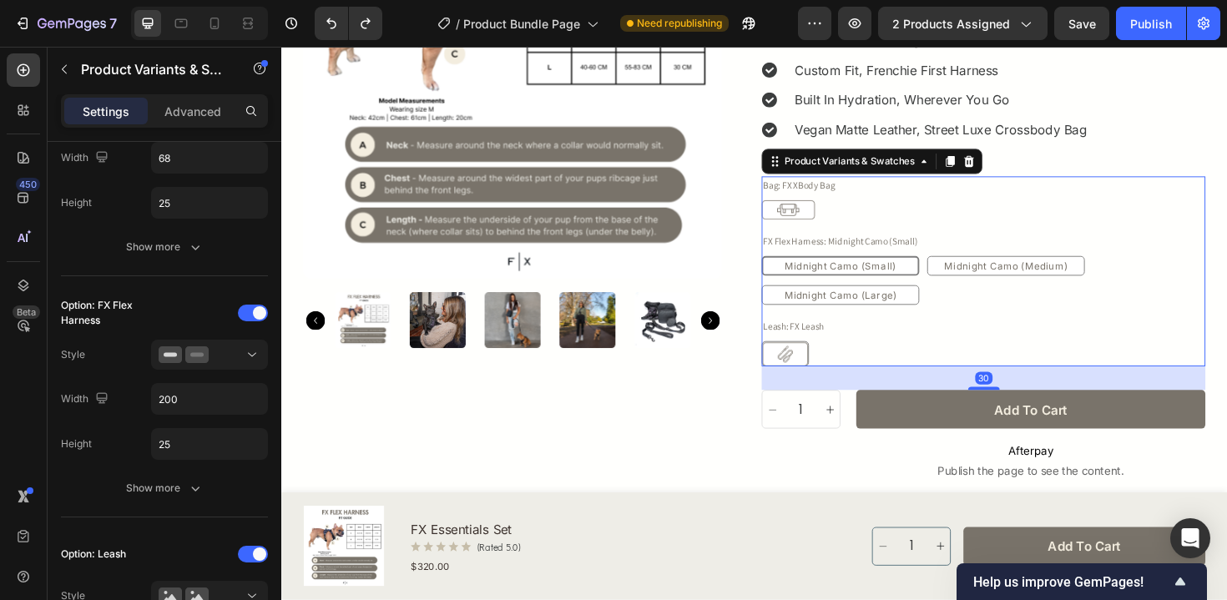
click at [922, 225] on div "FX XBody Bag FX XBody Bag" at bounding box center [1025, 220] width 470 height 21
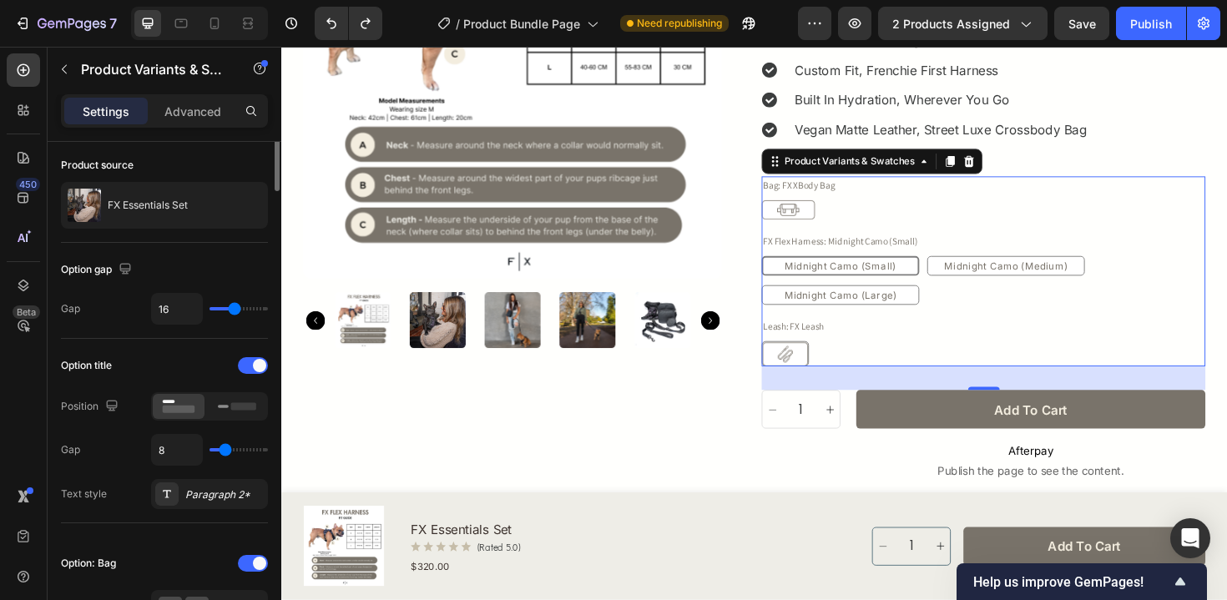
scroll to position [0, 0]
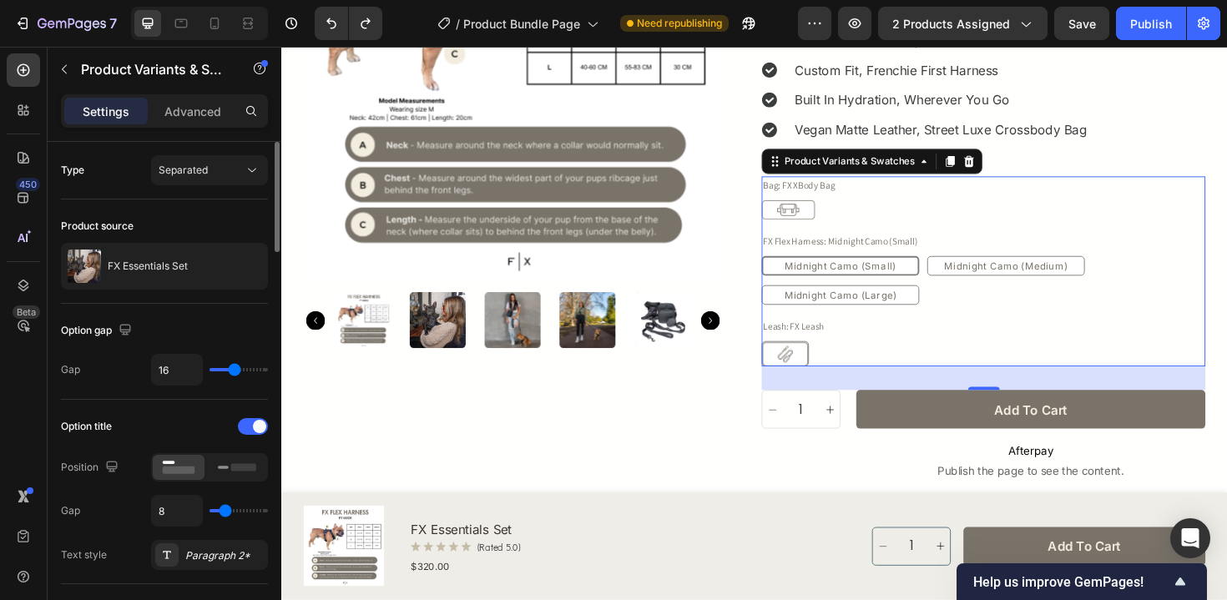
click at [174, 292] on div "Product source FX Essentials Set" at bounding box center [164, 252] width 207 height 104
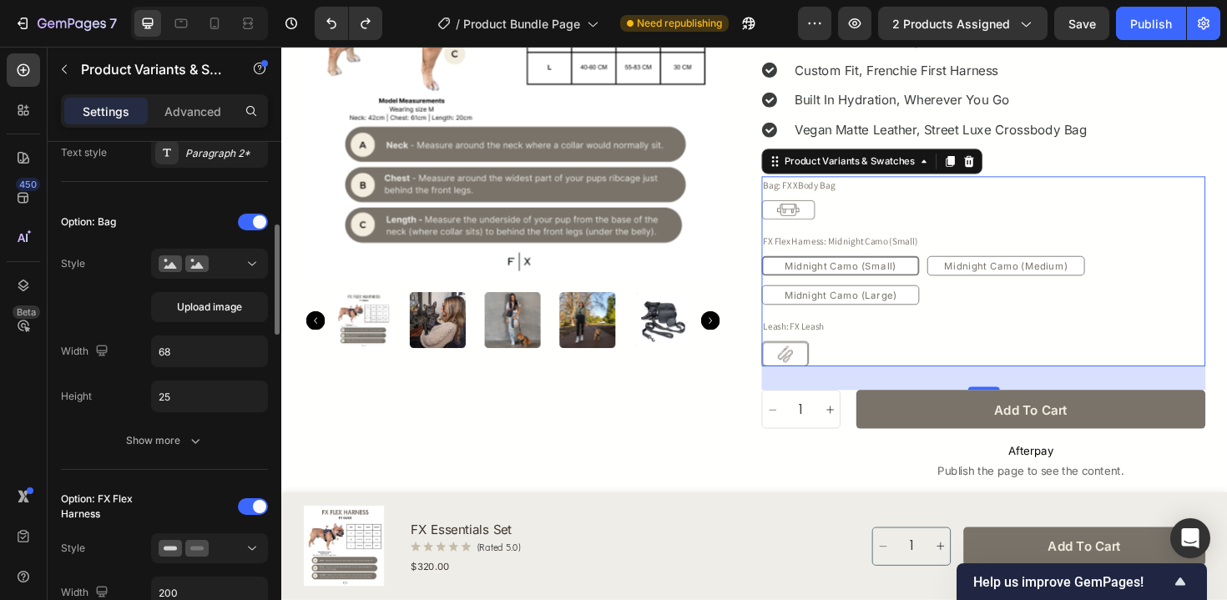
scroll to position [414, 0]
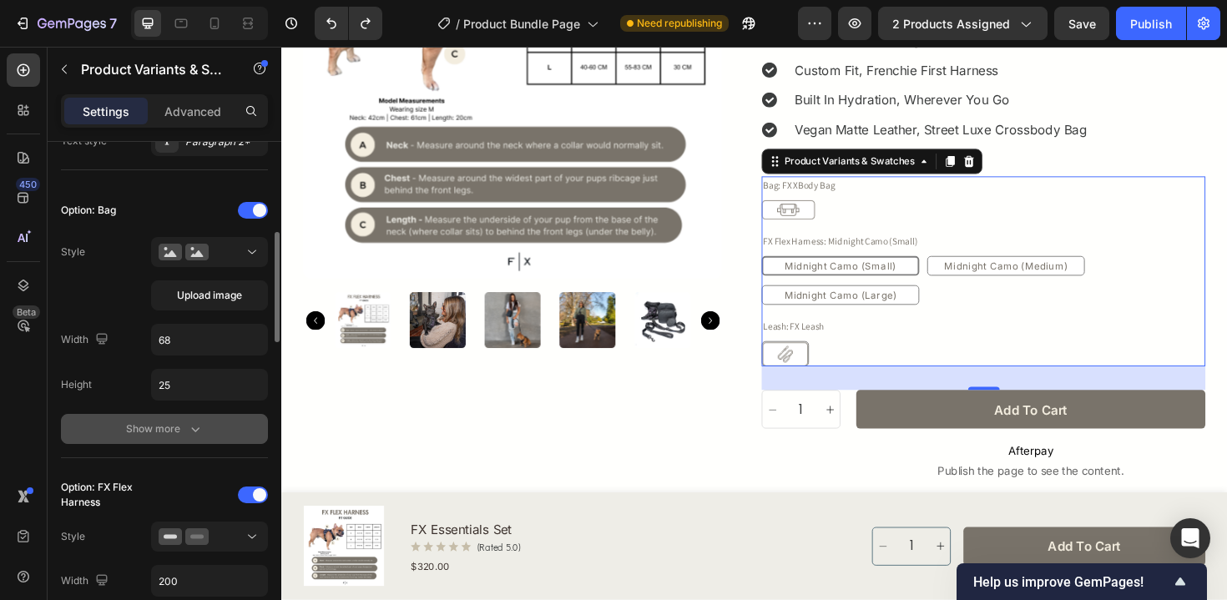
click at [168, 435] on div "Show more" at bounding box center [165, 429] width 78 height 17
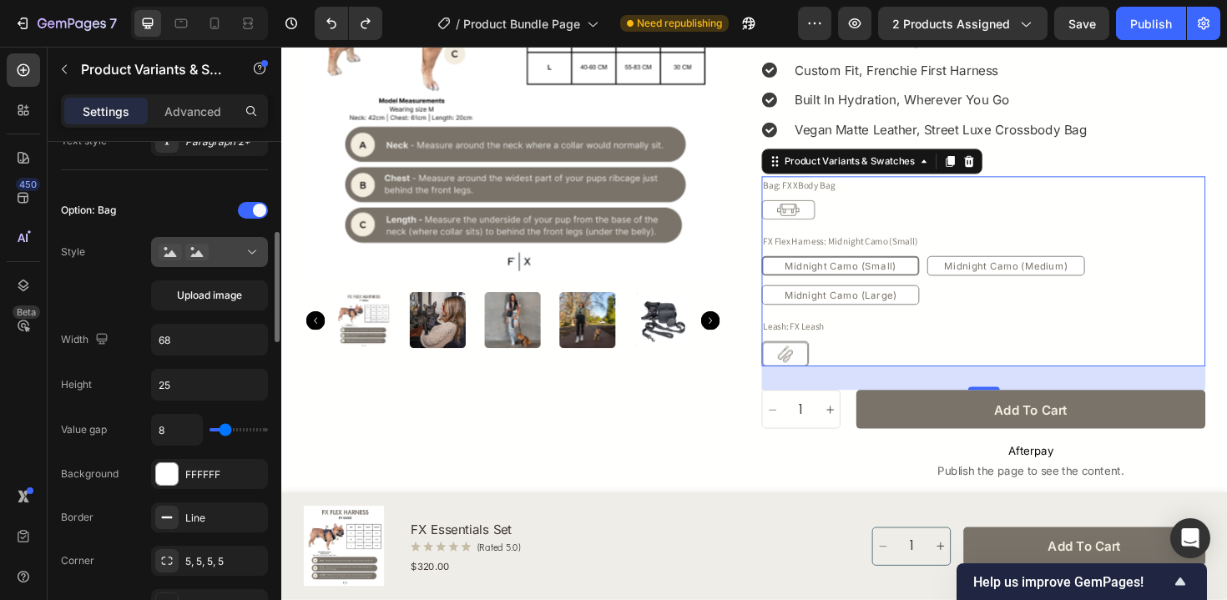
click at [242, 255] on div at bounding box center [210, 252] width 102 height 17
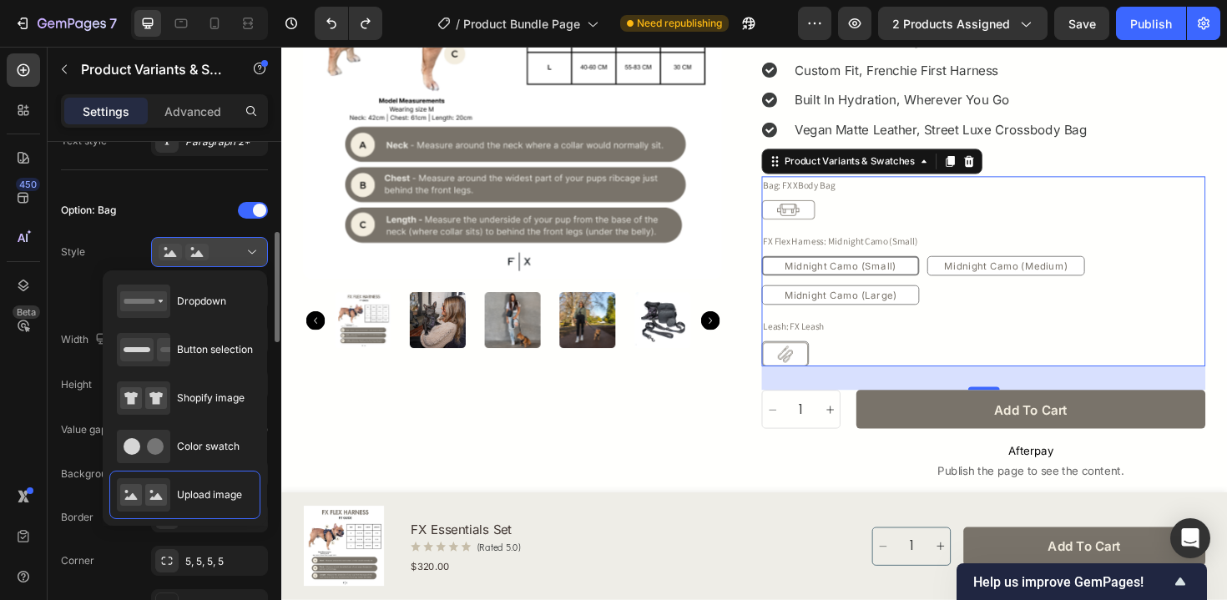
click at [242, 255] on div at bounding box center [210, 252] width 102 height 17
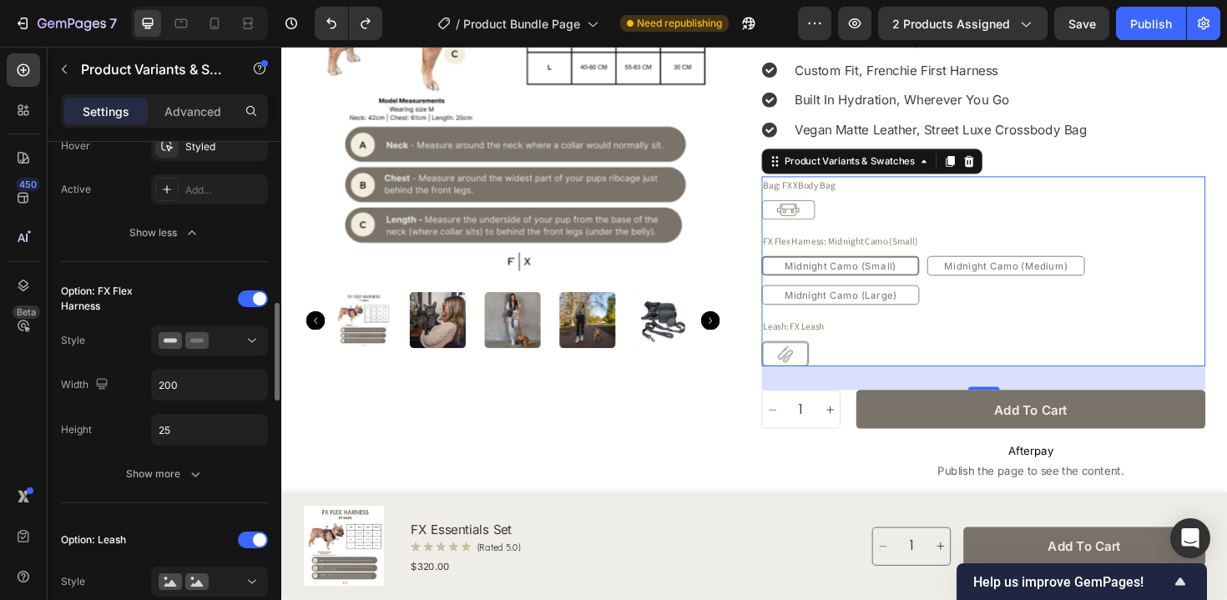
scroll to position [925, 0]
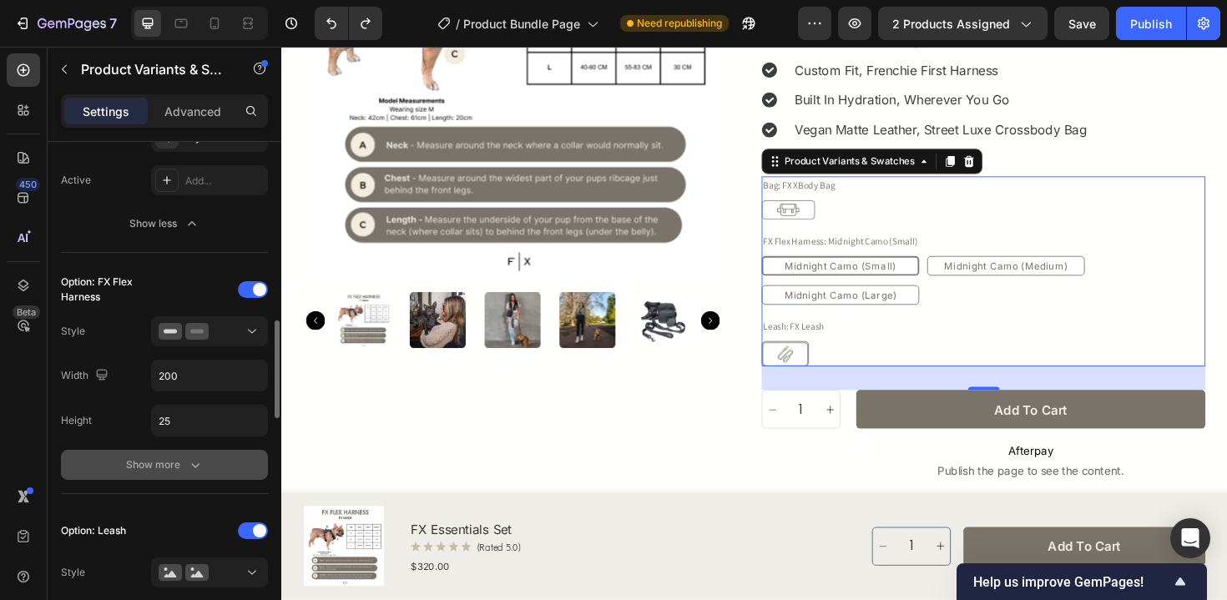
click at [164, 471] on div "Show more" at bounding box center [165, 465] width 78 height 17
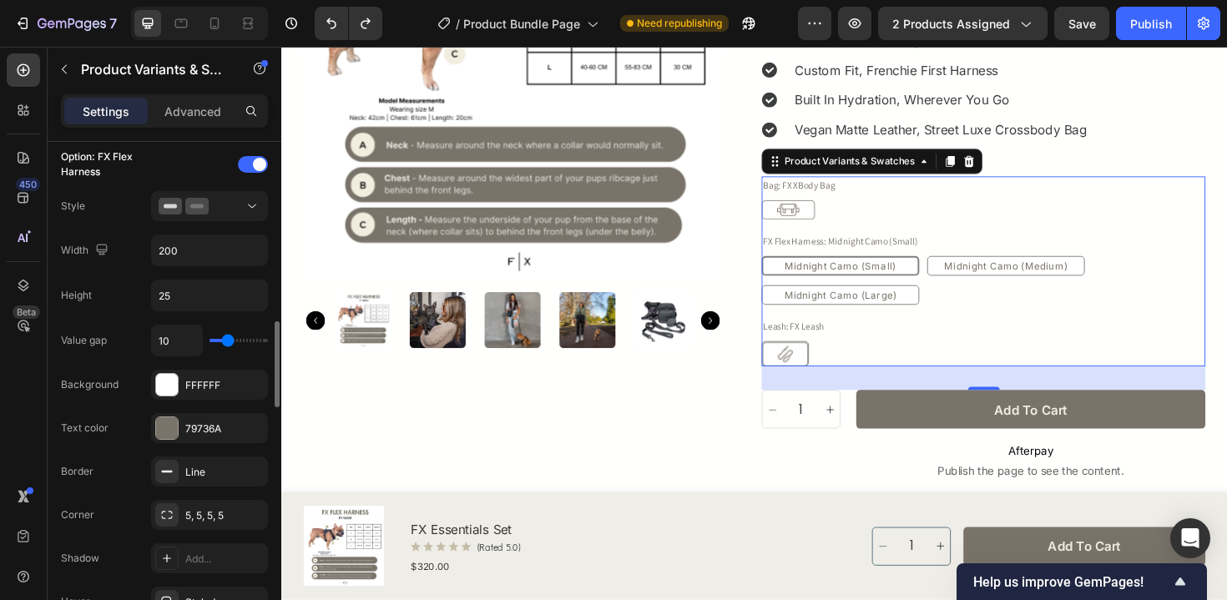
scroll to position [1050, 0]
click at [198, 427] on div "79736A" at bounding box center [209, 429] width 48 height 15
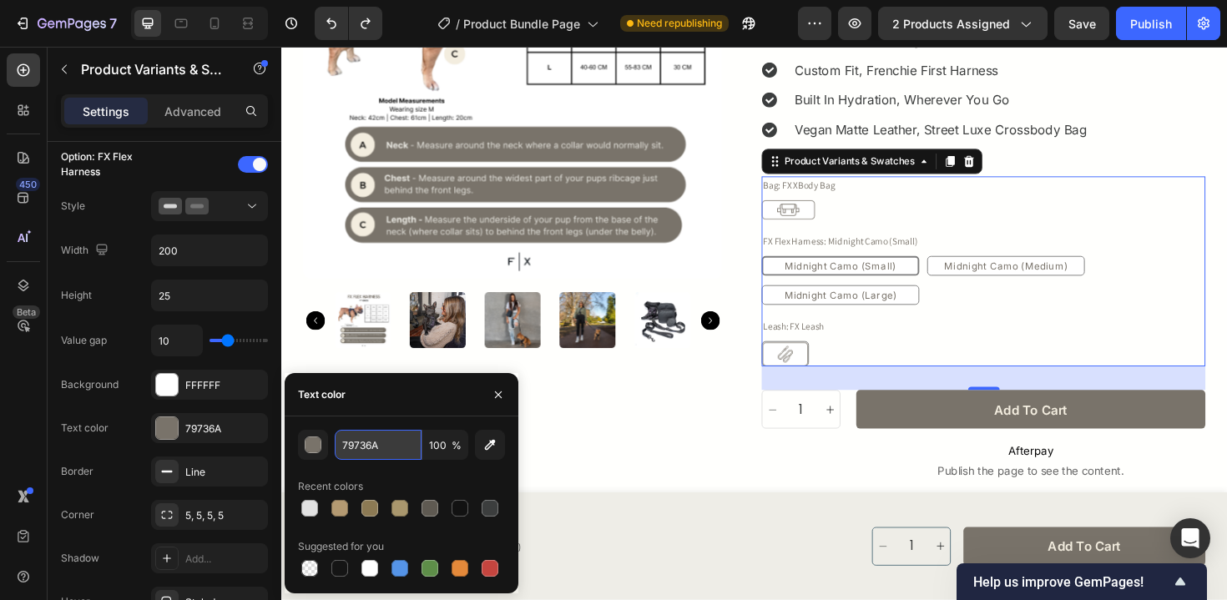
click at [378, 446] on input "79736A" at bounding box center [378, 445] width 87 height 30
click at [1008, 311] on div "Midnight Camo (Small) Midnight Camo (Small) Midnight Camo (Small) Midnight Camo…" at bounding box center [1025, 295] width 470 height 52
click at [238, 205] on div at bounding box center [210, 206] width 102 height 17
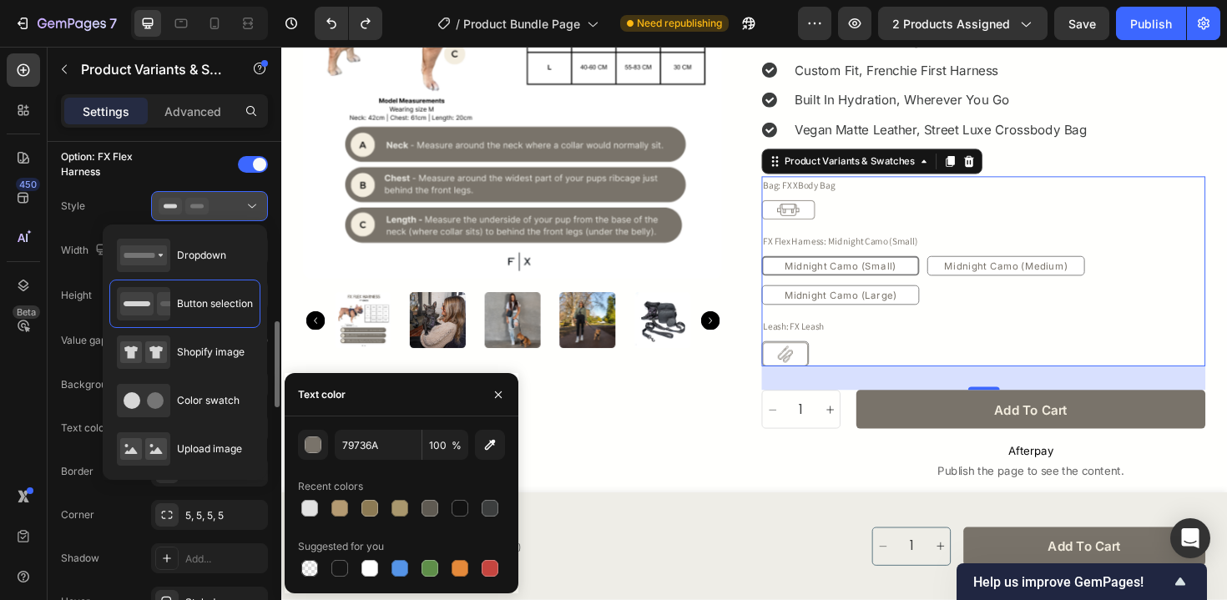
click at [238, 205] on div at bounding box center [210, 206] width 102 height 17
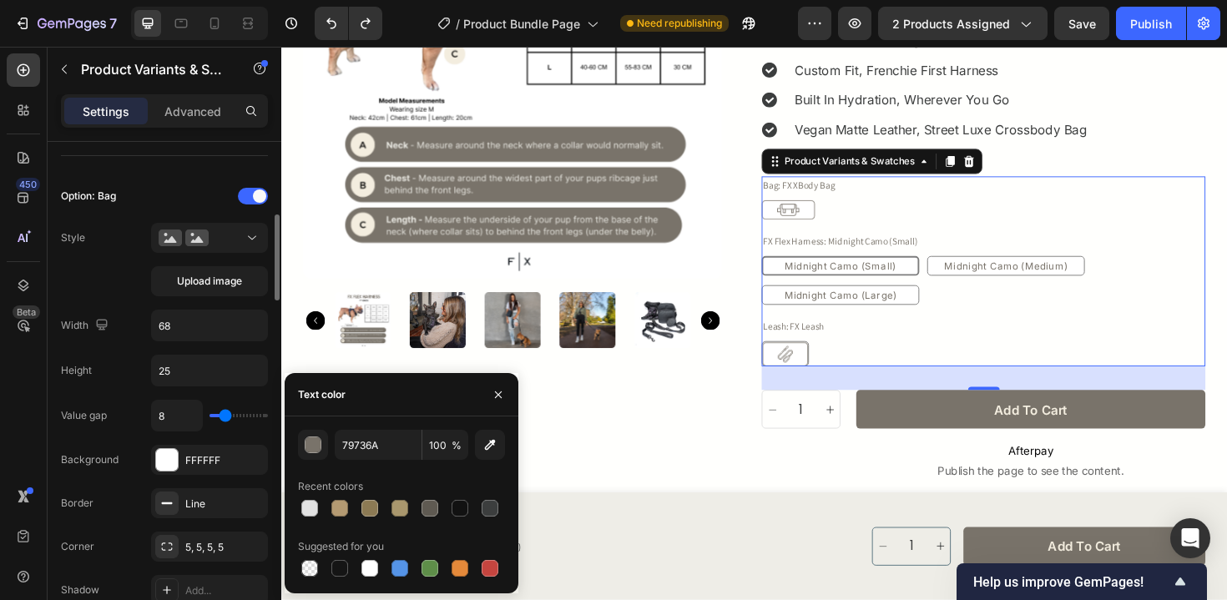
scroll to position [430, 0]
click at [233, 229] on div at bounding box center [210, 236] width 102 height 17
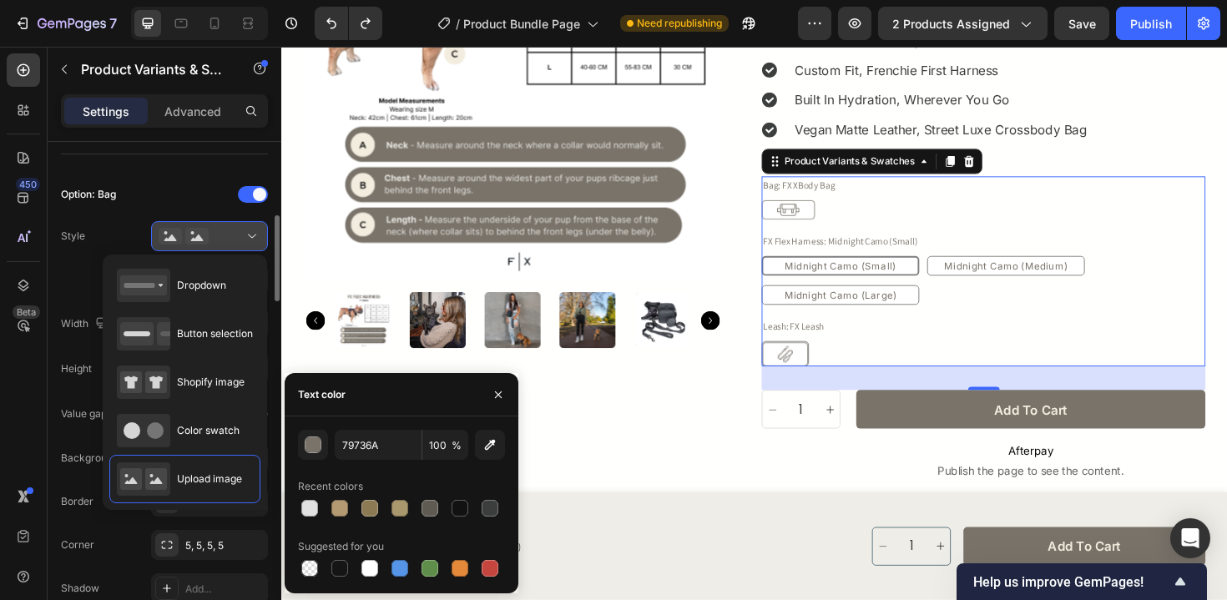
click at [233, 229] on div at bounding box center [210, 236] width 102 height 17
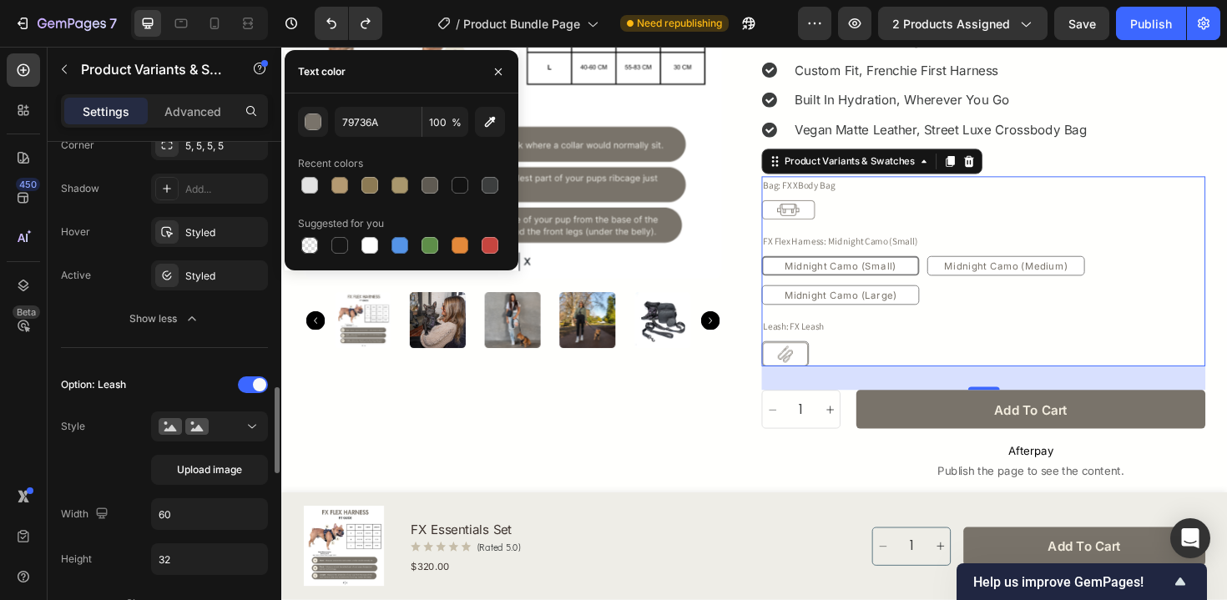
scroll to position [1422, 0]
click at [215, 432] on button at bounding box center [209, 424] width 117 height 30
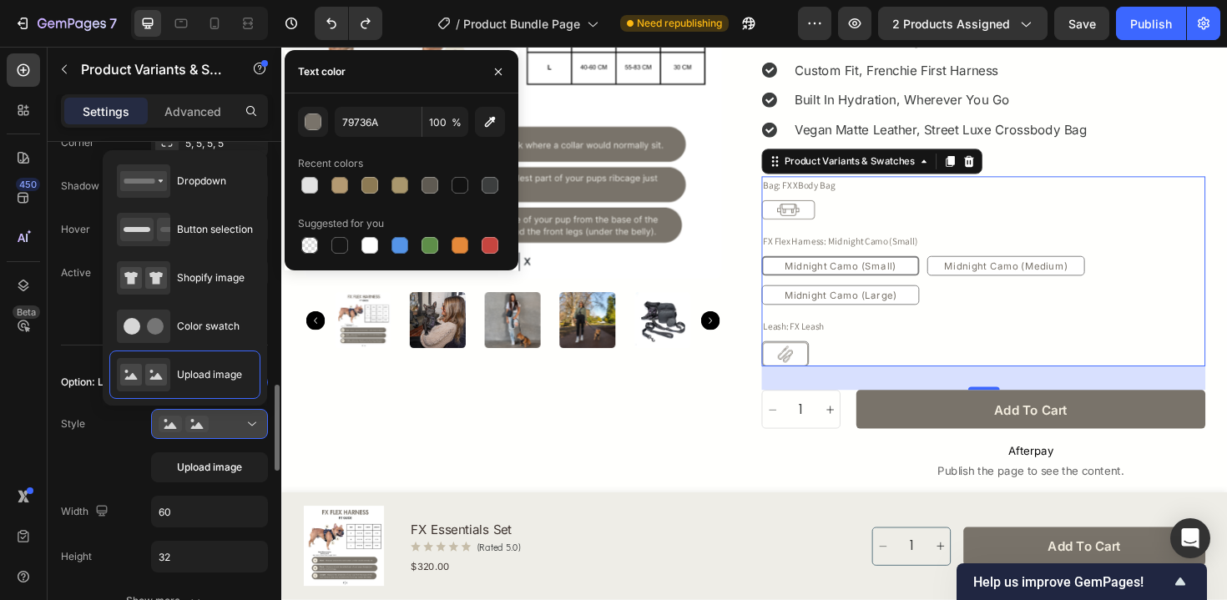
click at [215, 432] on button at bounding box center [209, 424] width 117 height 30
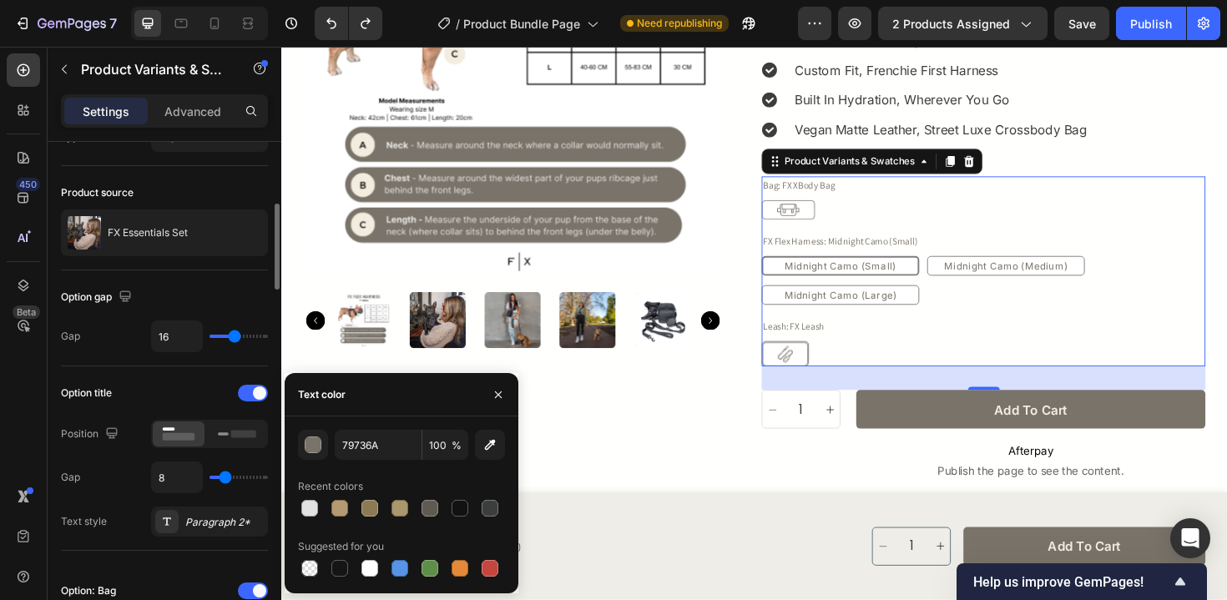
scroll to position [0, 0]
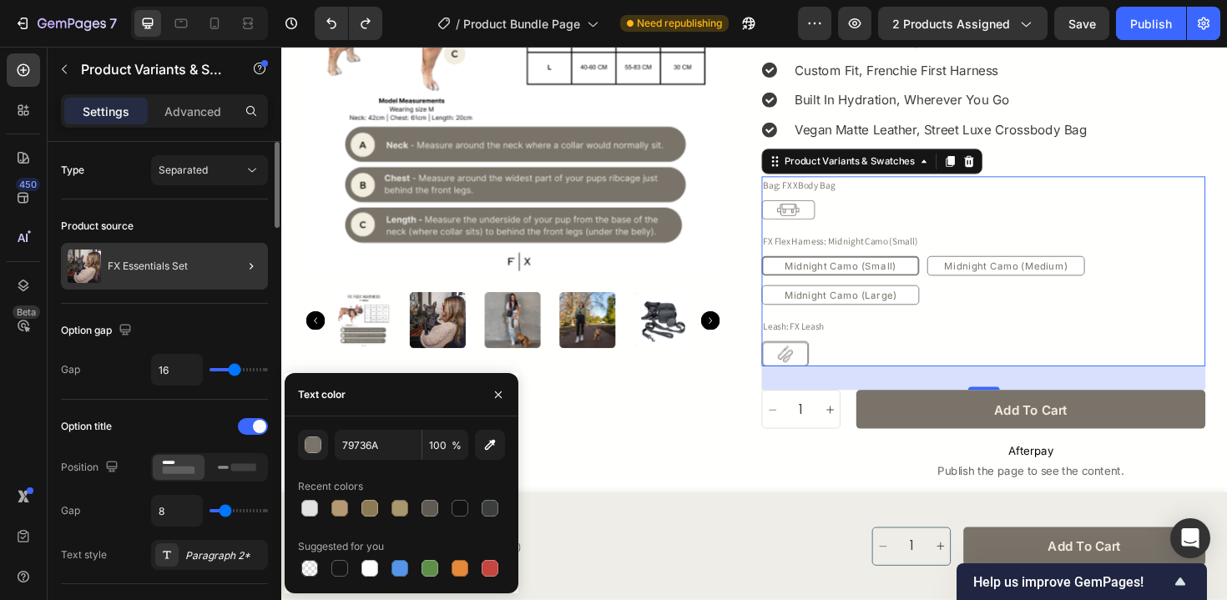
click at [221, 268] on div at bounding box center [244, 266] width 47 height 47
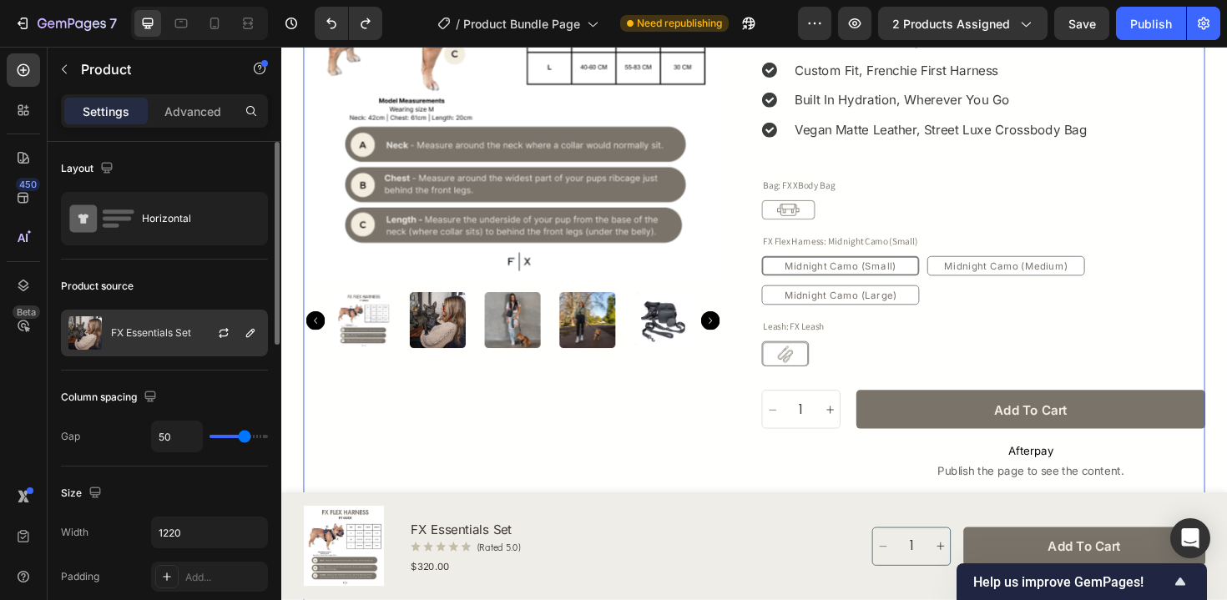
click at [179, 348] on div "FX Essentials Set" at bounding box center [164, 333] width 207 height 47
click at [220, 333] on icon "button" at bounding box center [223, 332] width 13 height 13
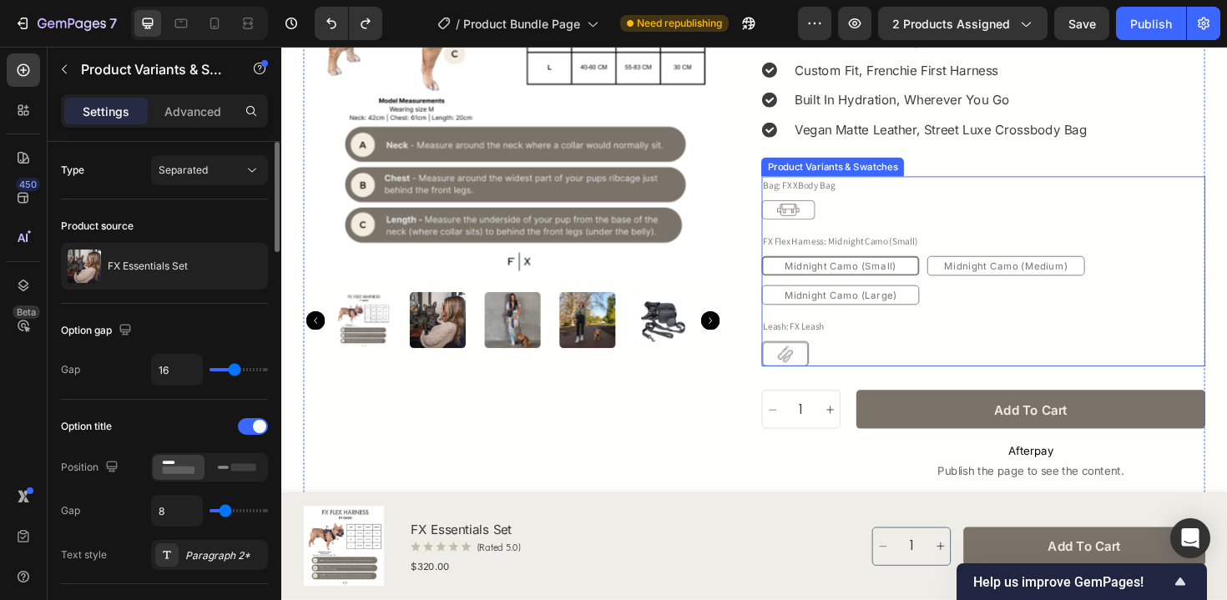
click at [861, 232] on div "Bag: FX XBody Bag FX XBody Bag FX XBody Bag FX Flex Harness: Midnight Camo (Sma…" at bounding box center [1025, 284] width 470 height 201
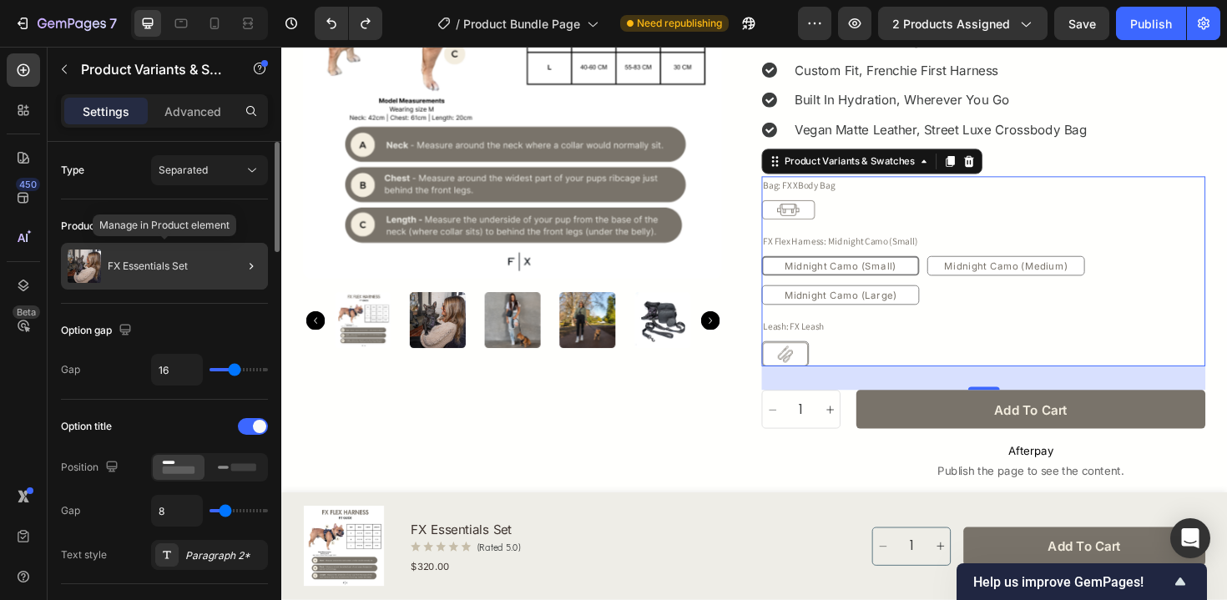
click at [128, 279] on div "FX Essentials Set" at bounding box center [164, 266] width 207 height 47
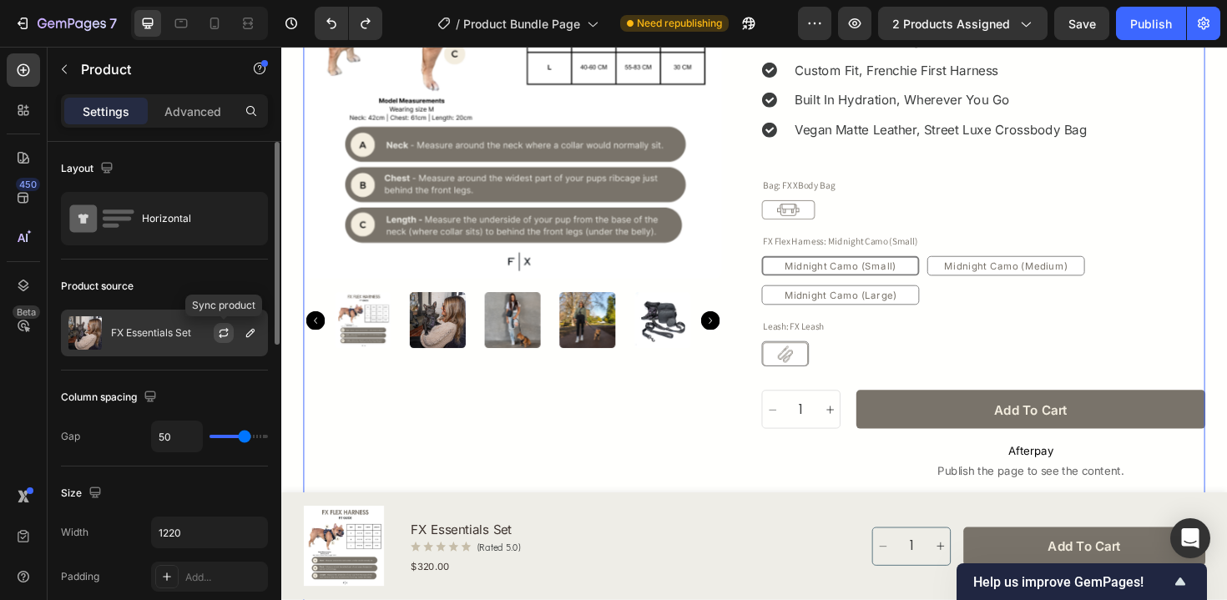
click at [224, 336] on icon "button" at bounding box center [223, 335] width 9 height 5
click at [179, 337] on p "FX Essentials Set" at bounding box center [151, 333] width 80 height 12
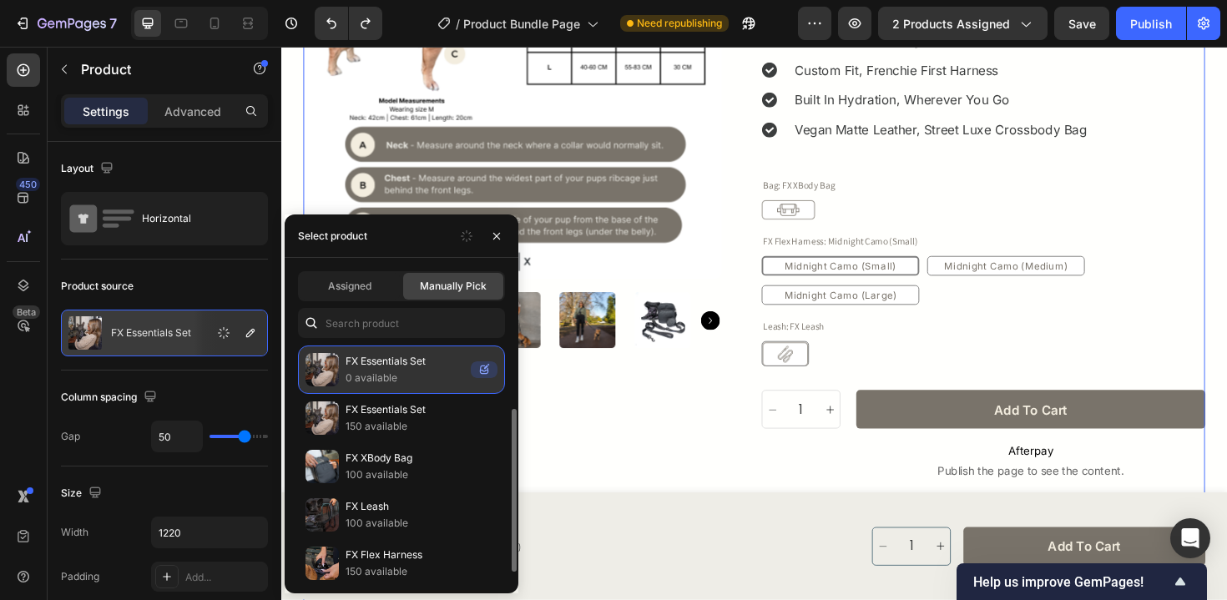
scroll to position [99, 0]
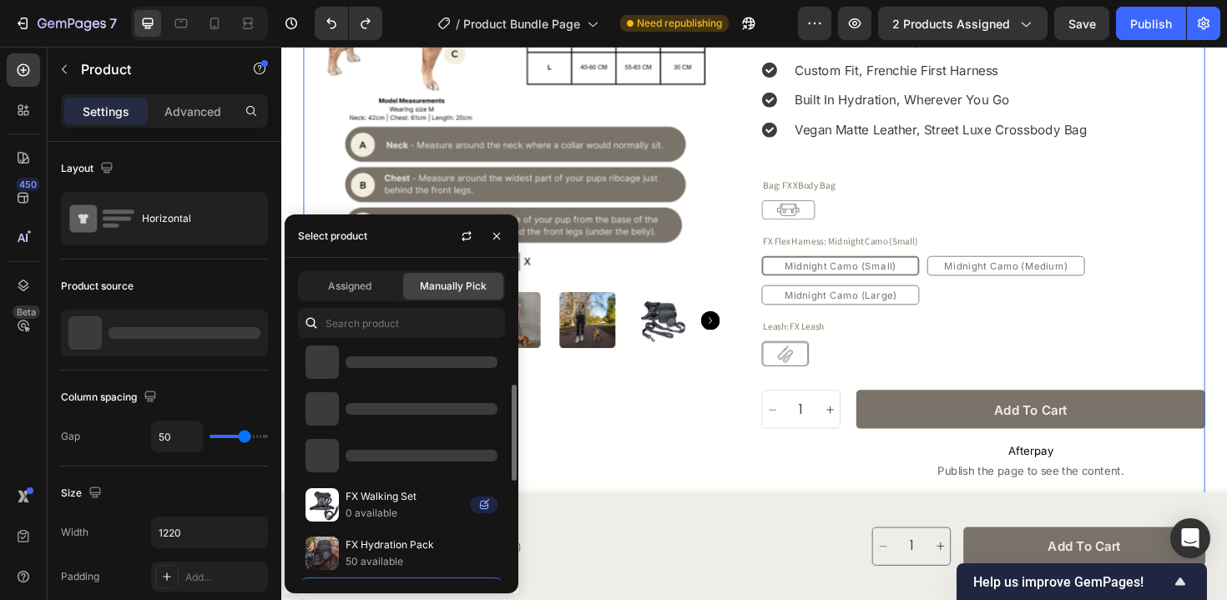
click at [378, 415] on div at bounding box center [401, 409] width 207 height 47
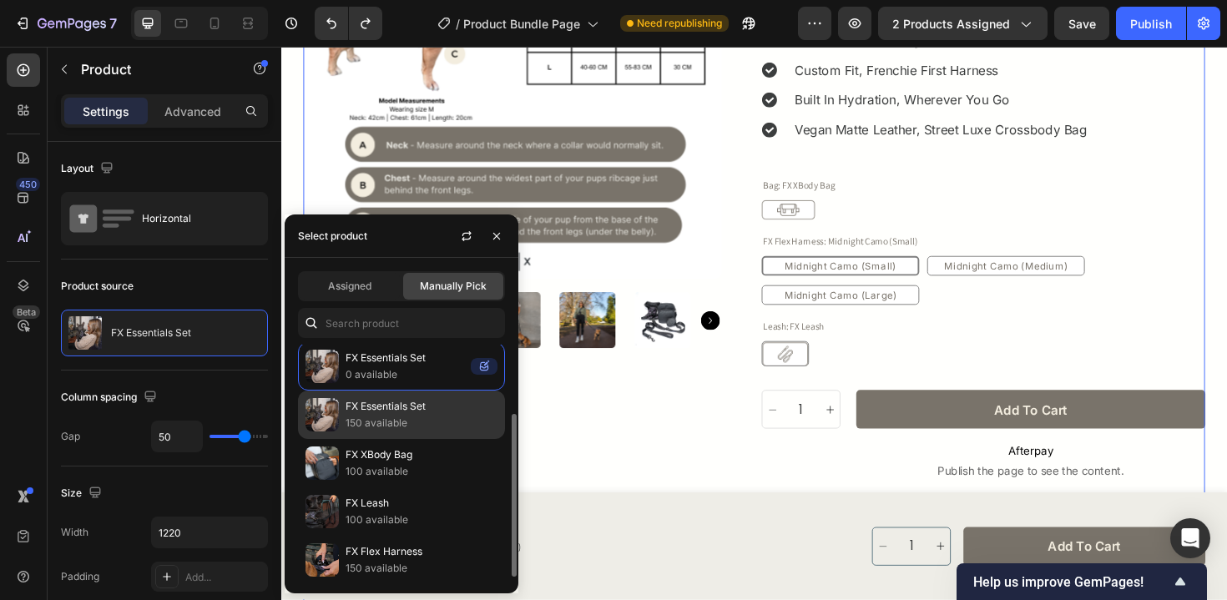
click at [377, 419] on p "150 available" at bounding box center [422, 423] width 152 height 17
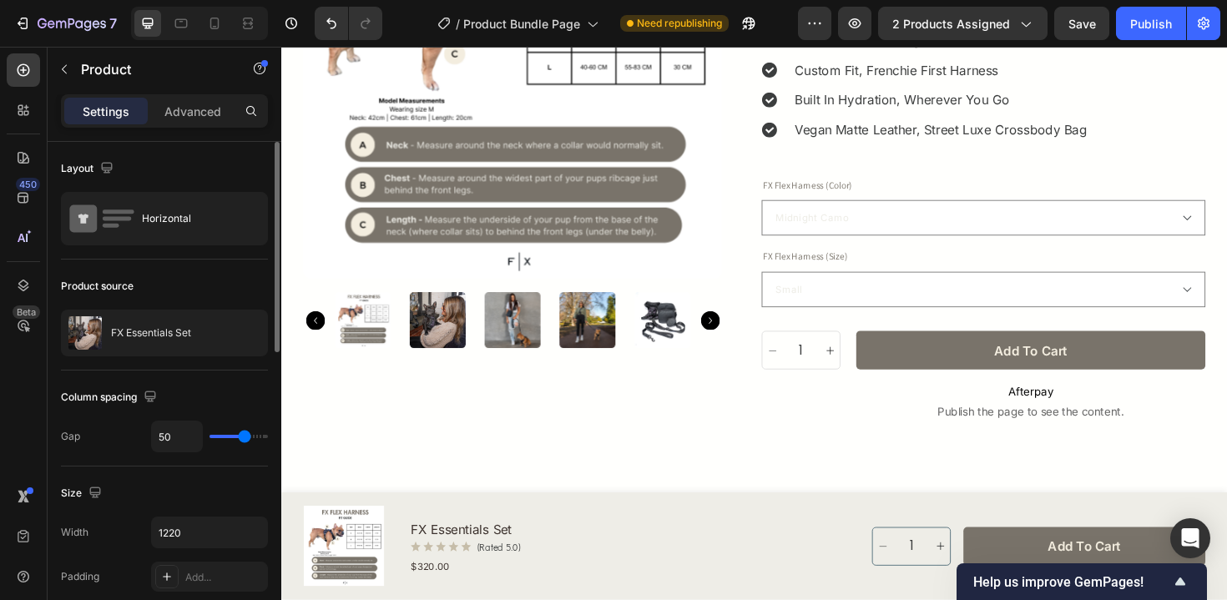
click at [262, 296] on div "Product source" at bounding box center [164, 286] width 207 height 27
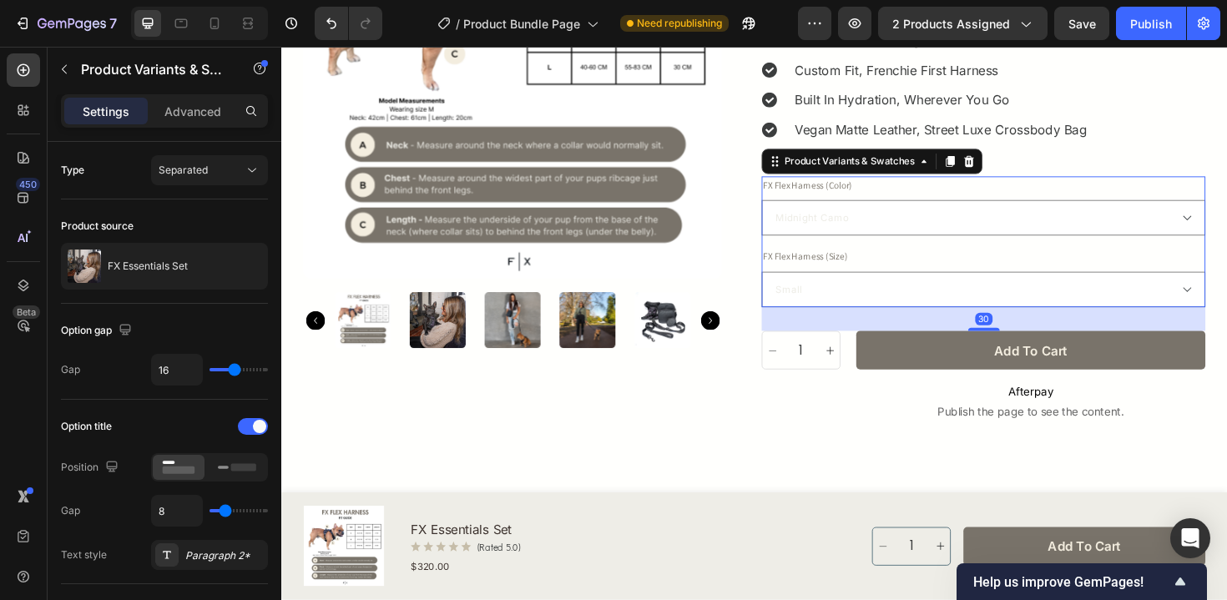
click at [949, 189] on div "FX Flex Harness (Color) Midnight Camo Midnight Leopard Midnight Zebra" at bounding box center [1025, 215] width 470 height 63
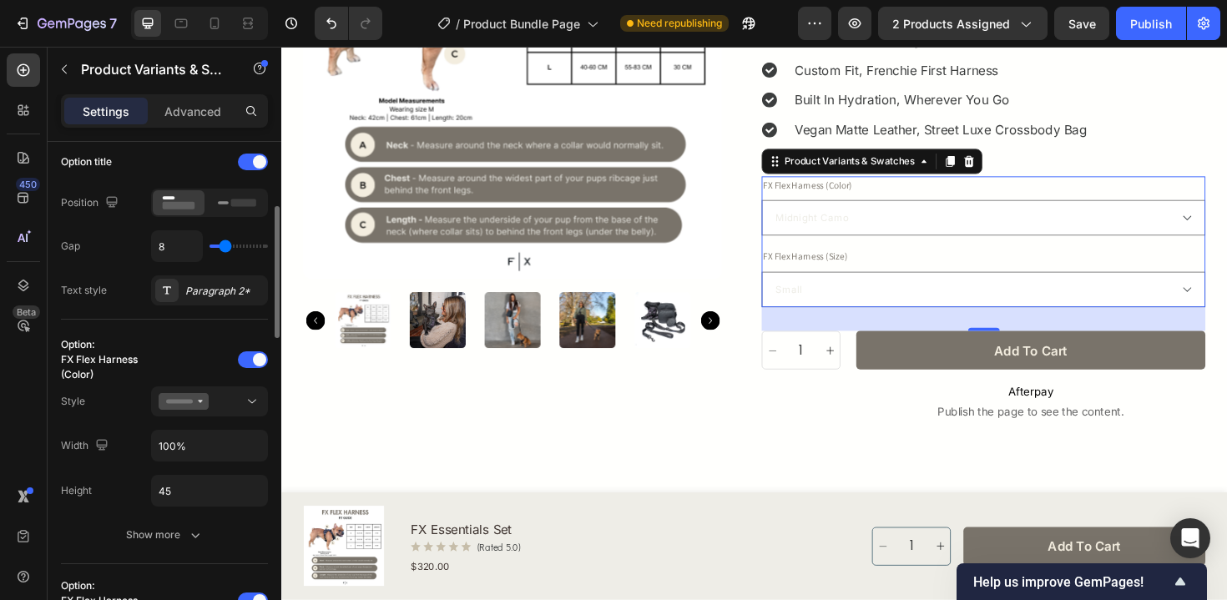
scroll to position [268, 0]
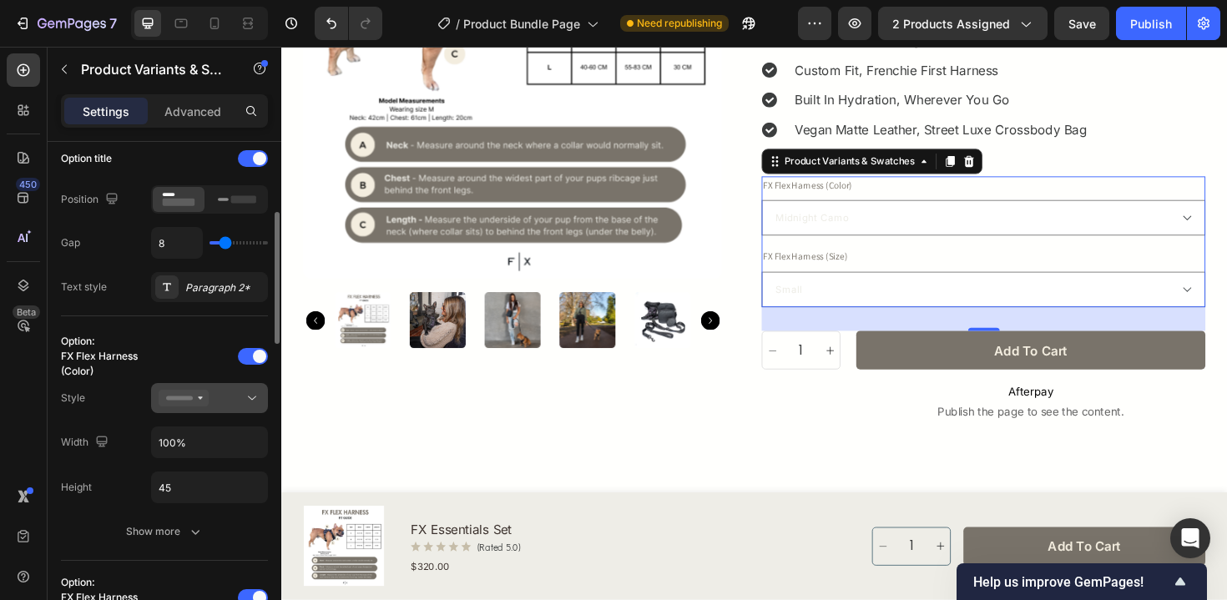
click at [215, 410] on button at bounding box center [209, 398] width 117 height 30
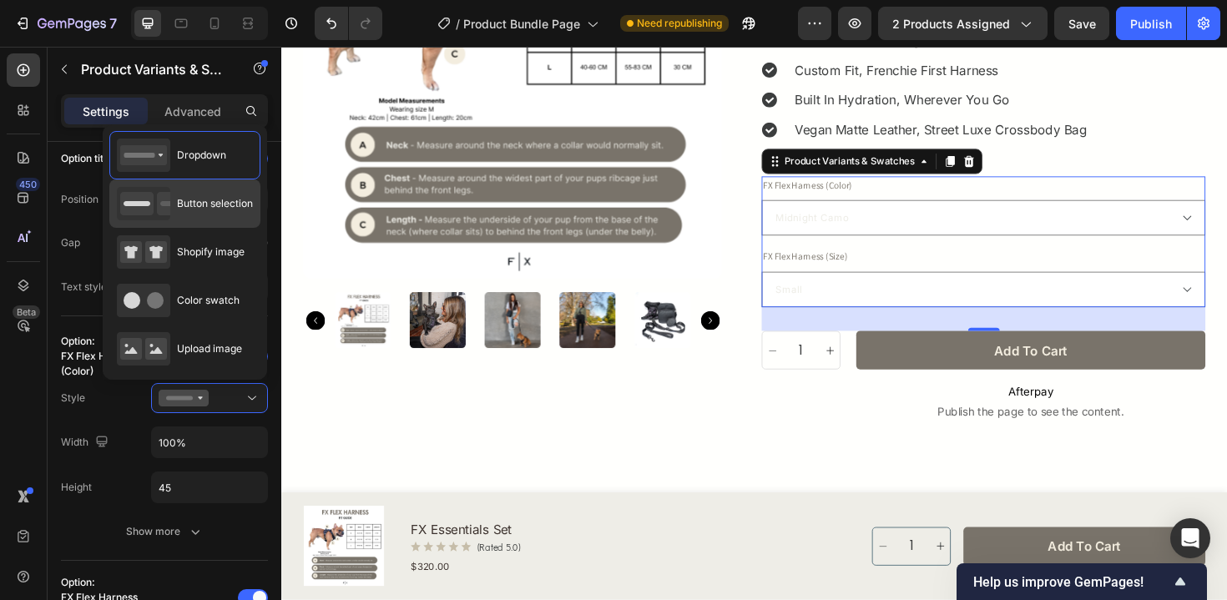
click at [223, 217] on div "Button selection" at bounding box center [185, 203] width 136 height 33
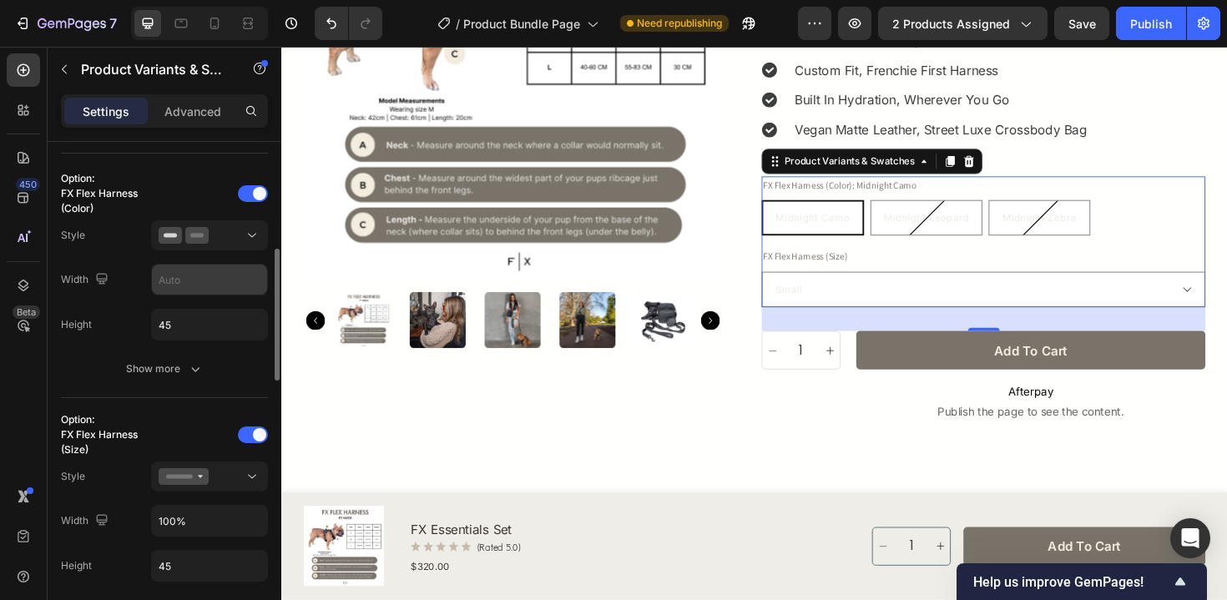
scroll to position [419, 0]
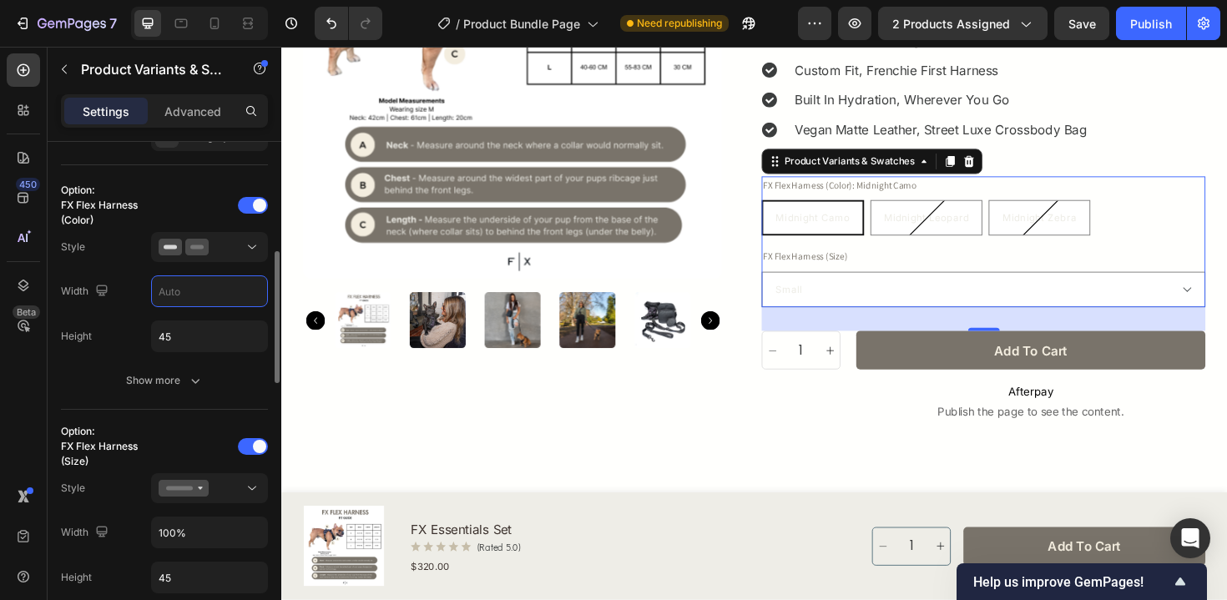
click at [210, 295] on input "text" at bounding box center [209, 291] width 115 height 30
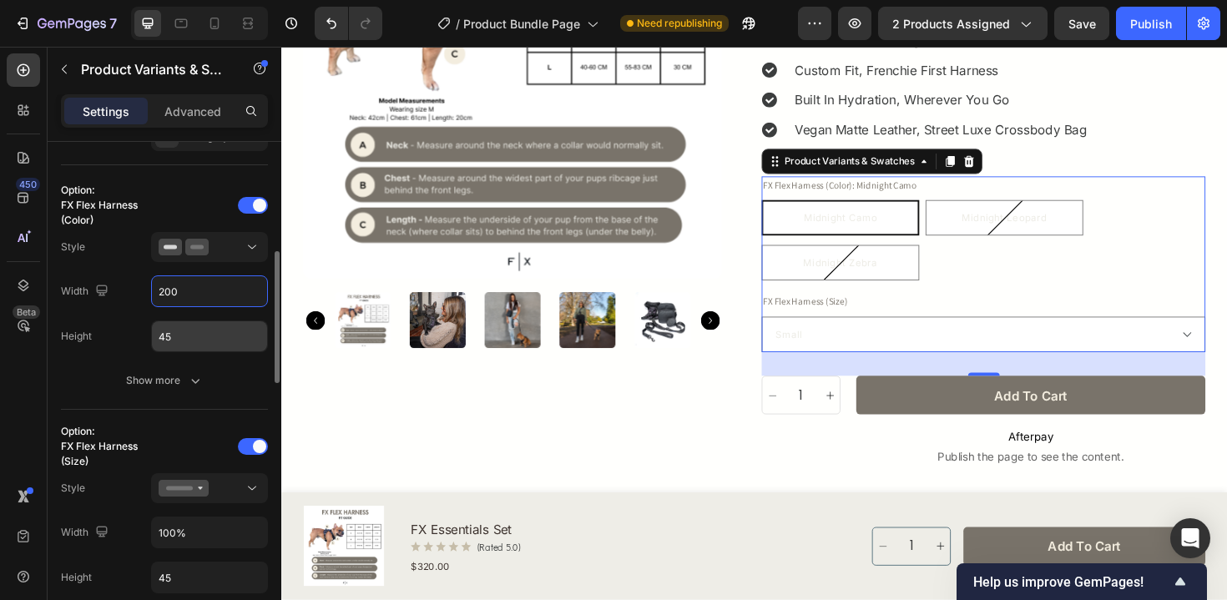
type input "200"
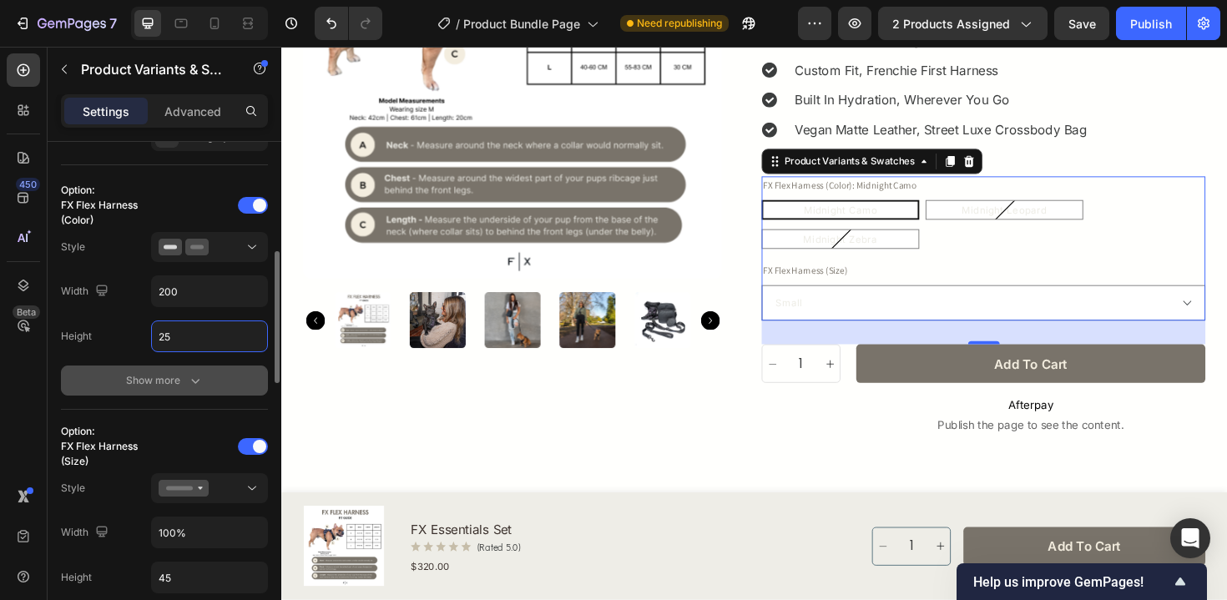
type input "25"
click at [188, 381] on icon "button" at bounding box center [195, 380] width 17 height 17
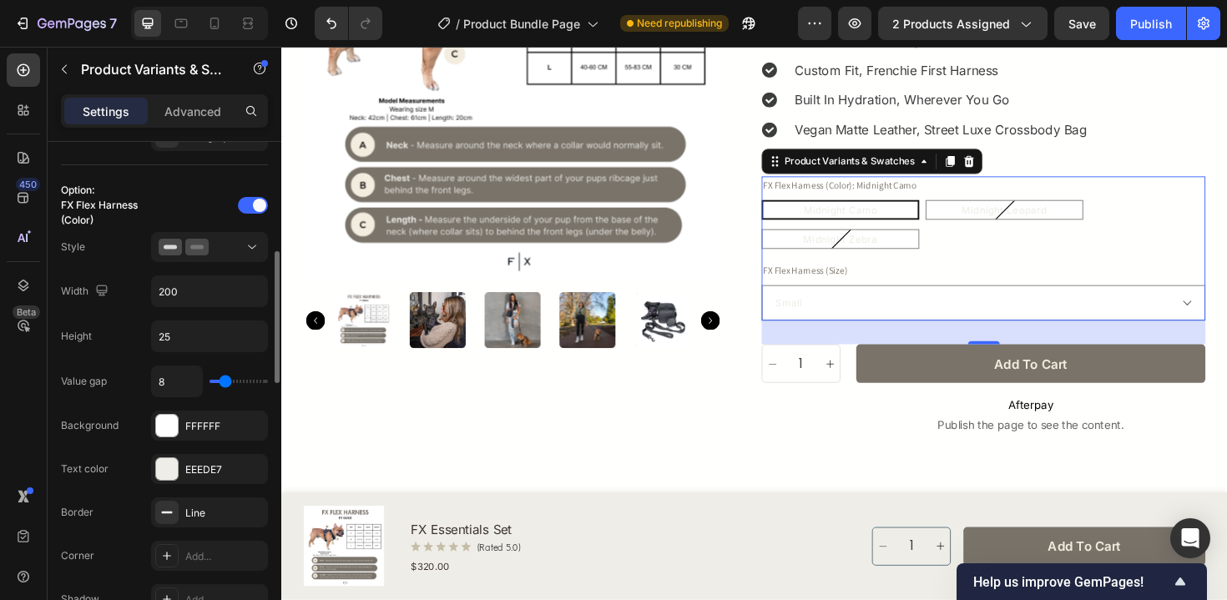
type input "9"
type input "10"
type input "11"
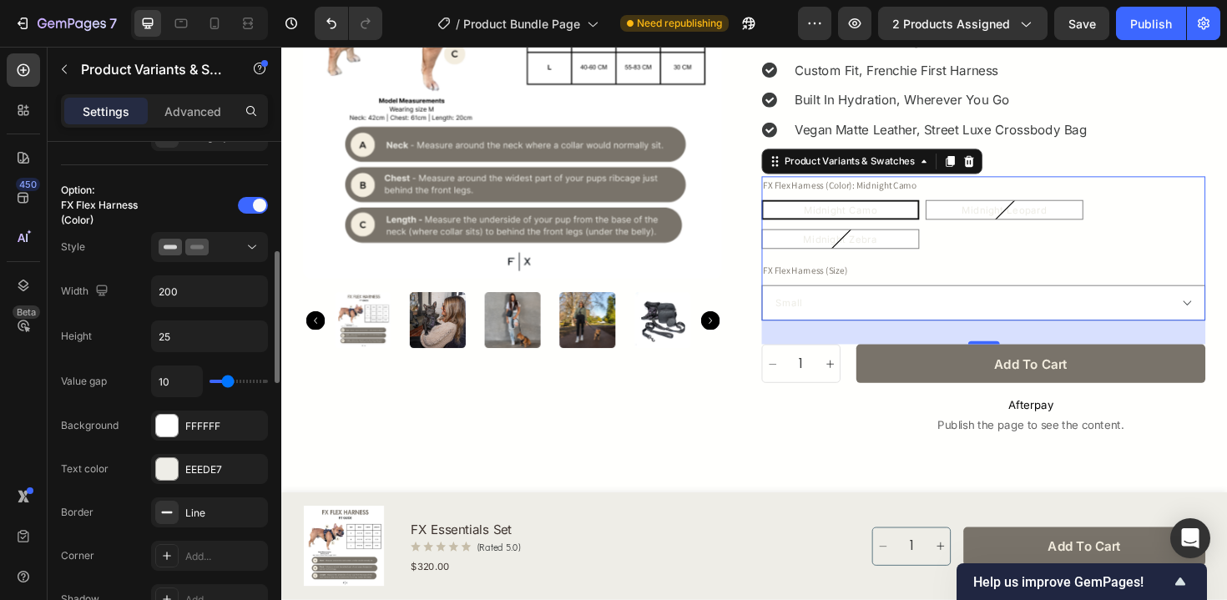
type input "11"
type input "12"
type input "13"
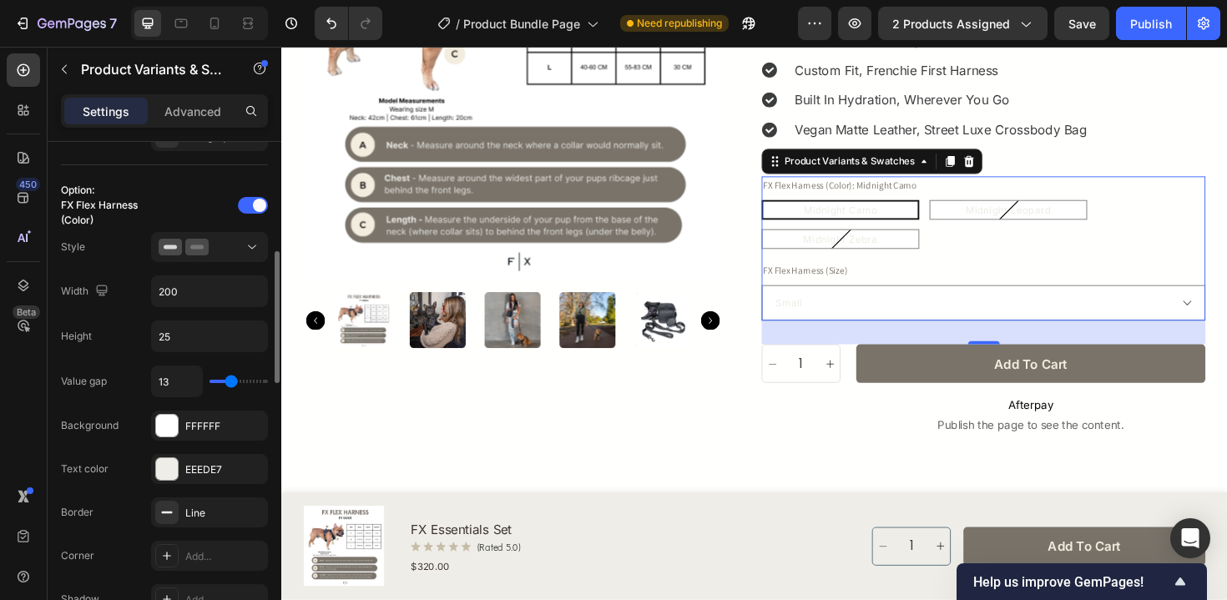
type input "12"
type input "11"
type input "10"
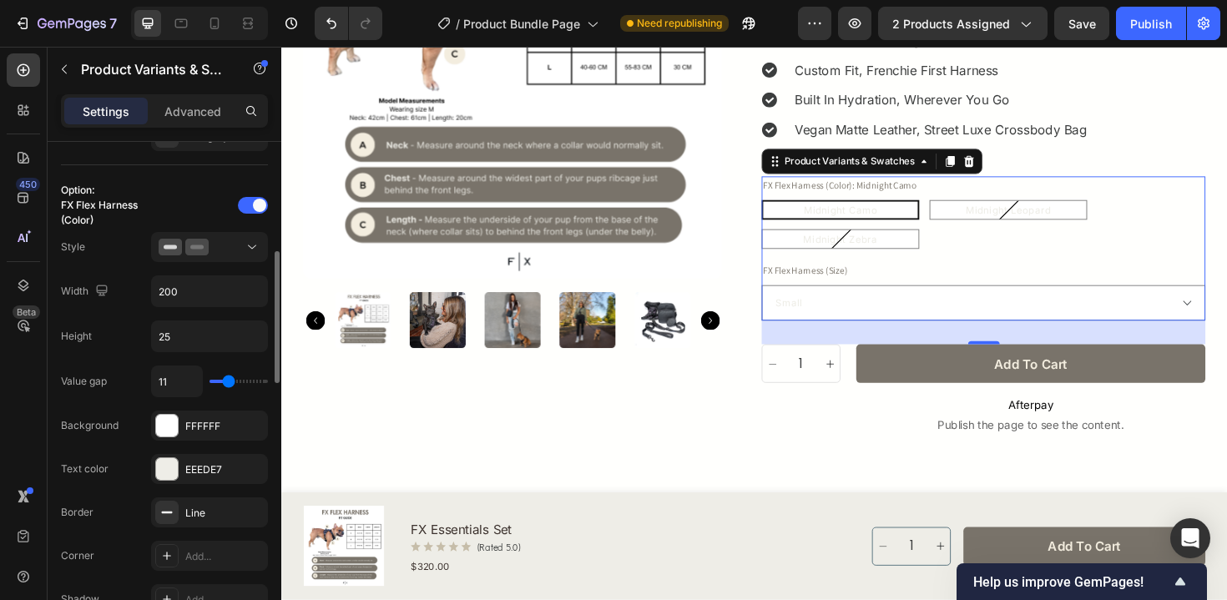
type input "10"
type input "9"
type input "10"
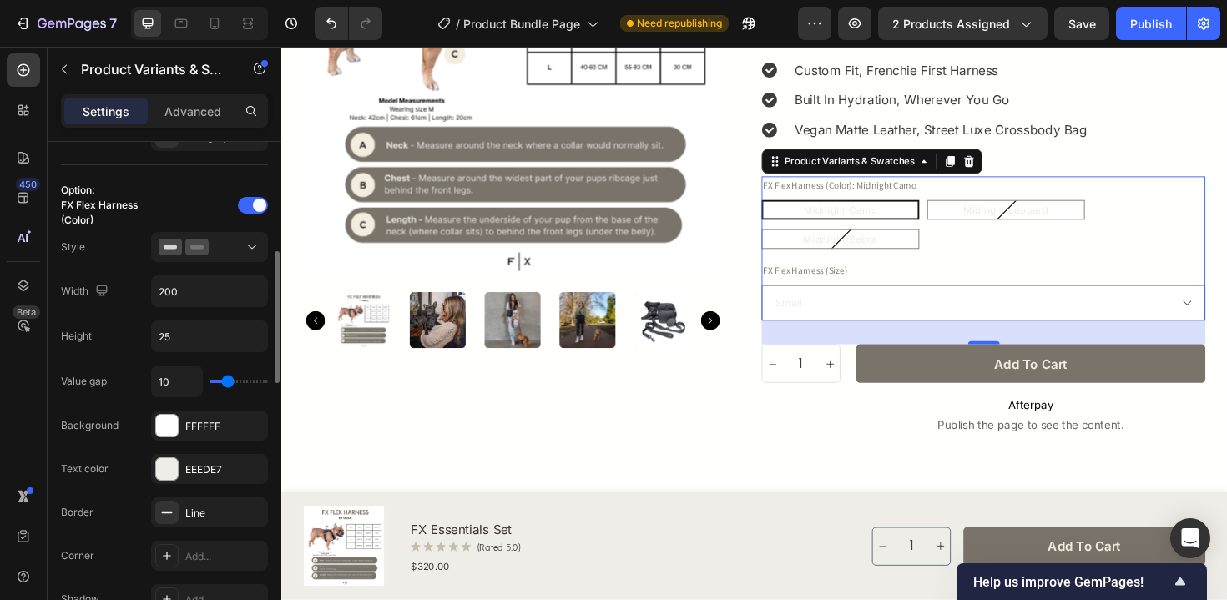
click at [227, 381] on input "range" at bounding box center [239, 381] width 58 height 3
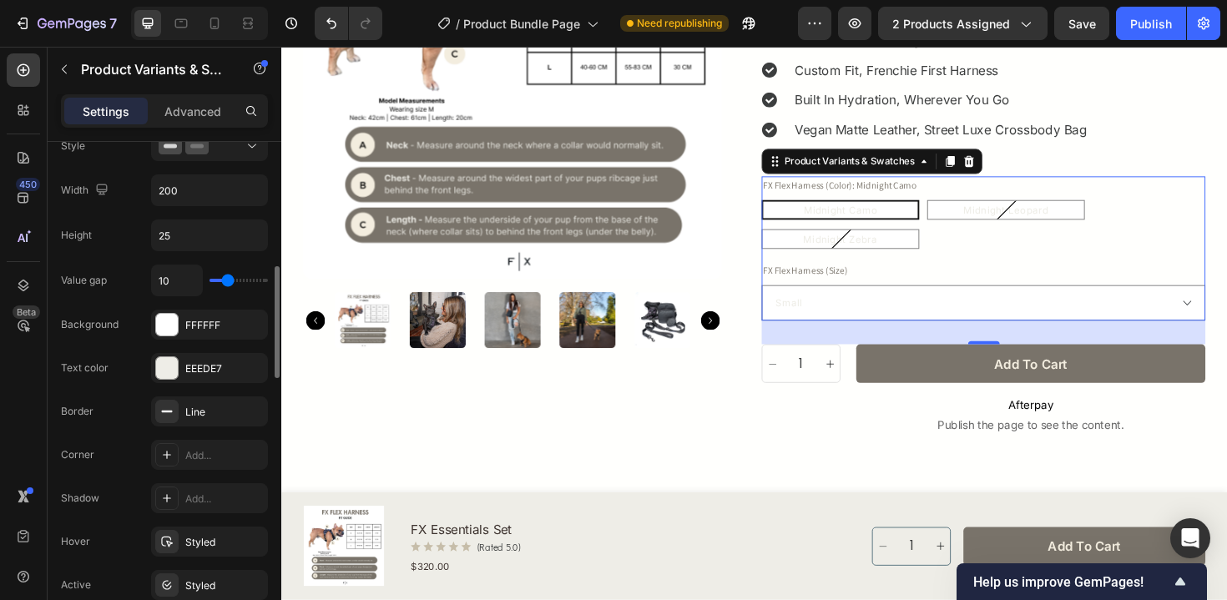
scroll to position [532, 0]
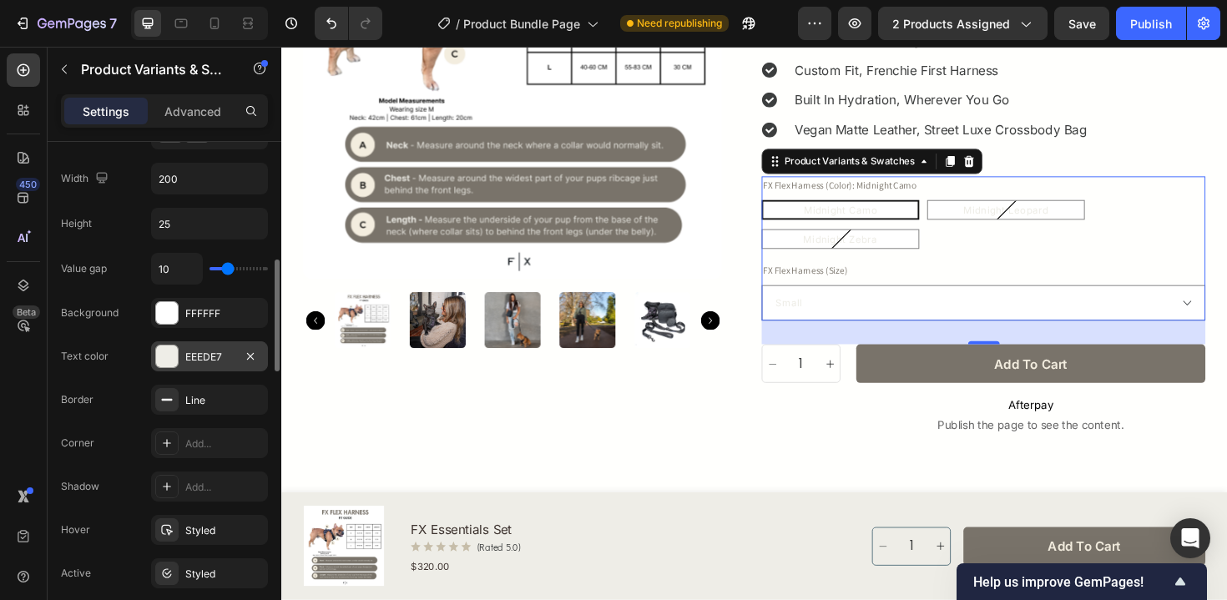
click at [216, 361] on div "EEEDE7" at bounding box center [209, 357] width 48 height 15
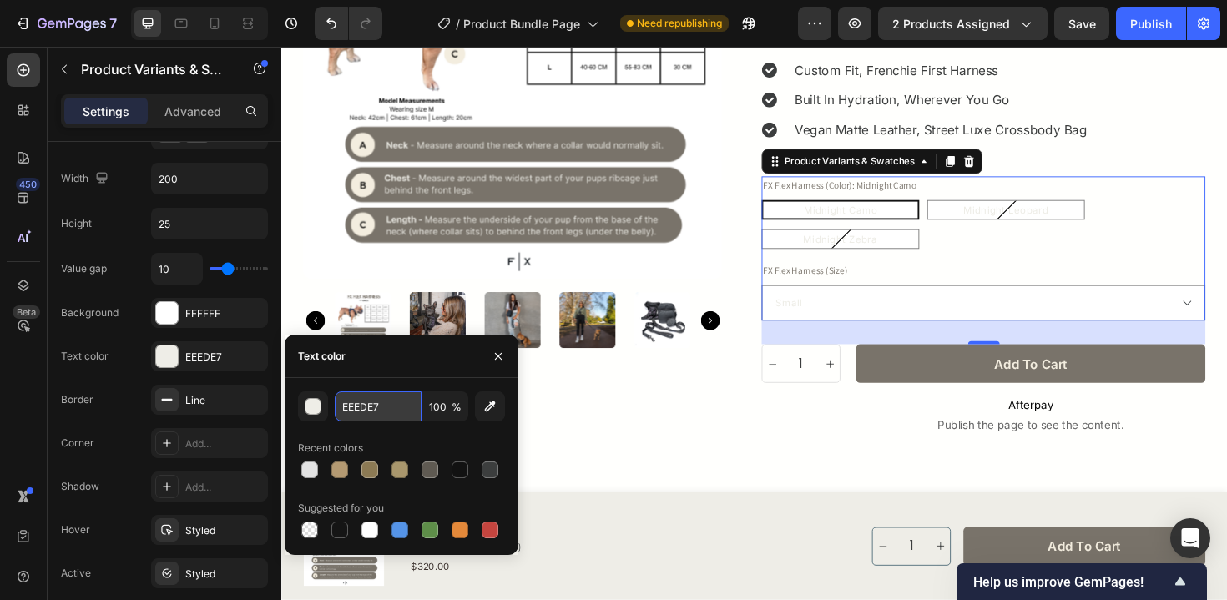
click at [377, 409] on input "EEEDE7" at bounding box center [378, 407] width 87 height 30
type input "79736A"
click at [351, 431] on div "79736A 100 % Recent colors Suggested for you" at bounding box center [401, 467] width 207 height 150
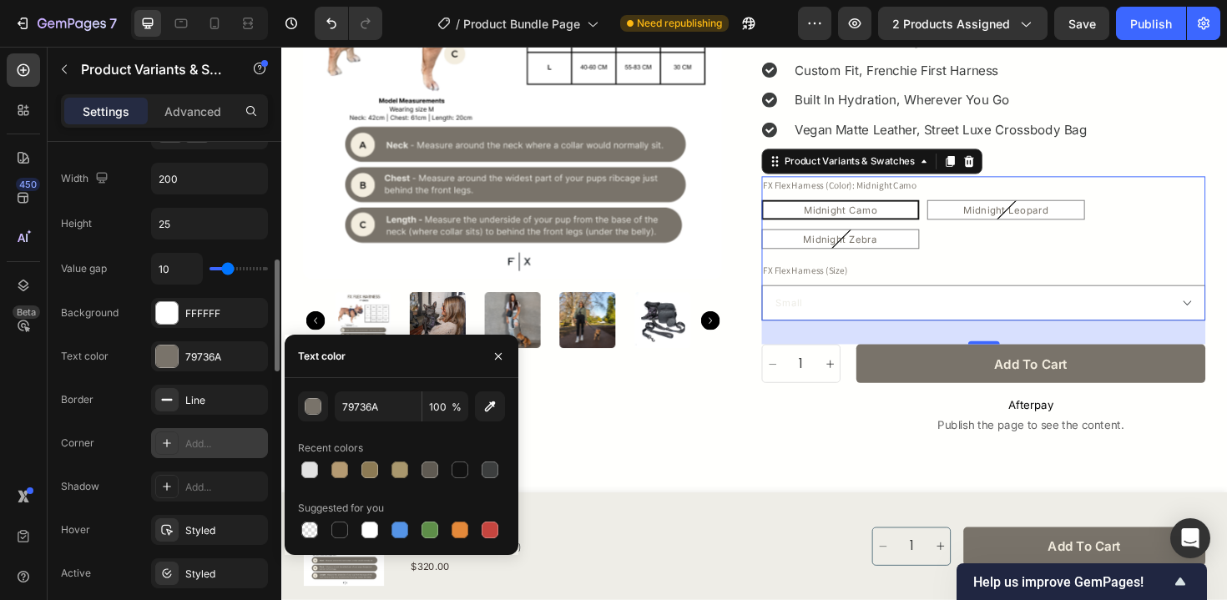
click at [206, 451] on div "Add..." at bounding box center [209, 443] width 117 height 30
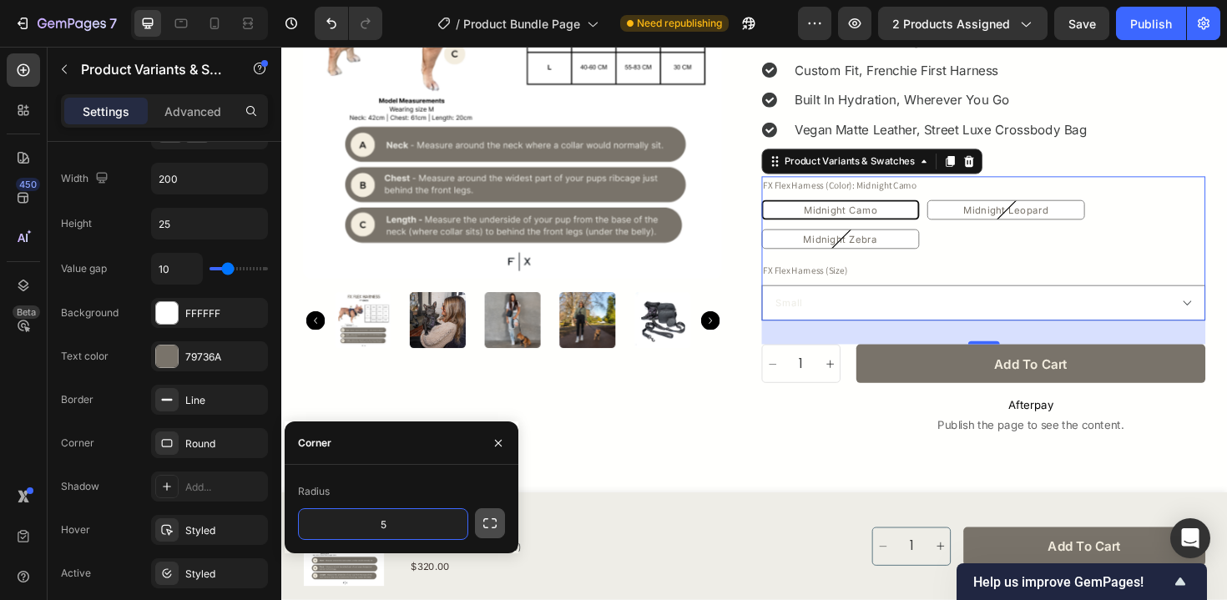
type input "5"
click at [490, 529] on icon "button" at bounding box center [490, 523] width 17 height 17
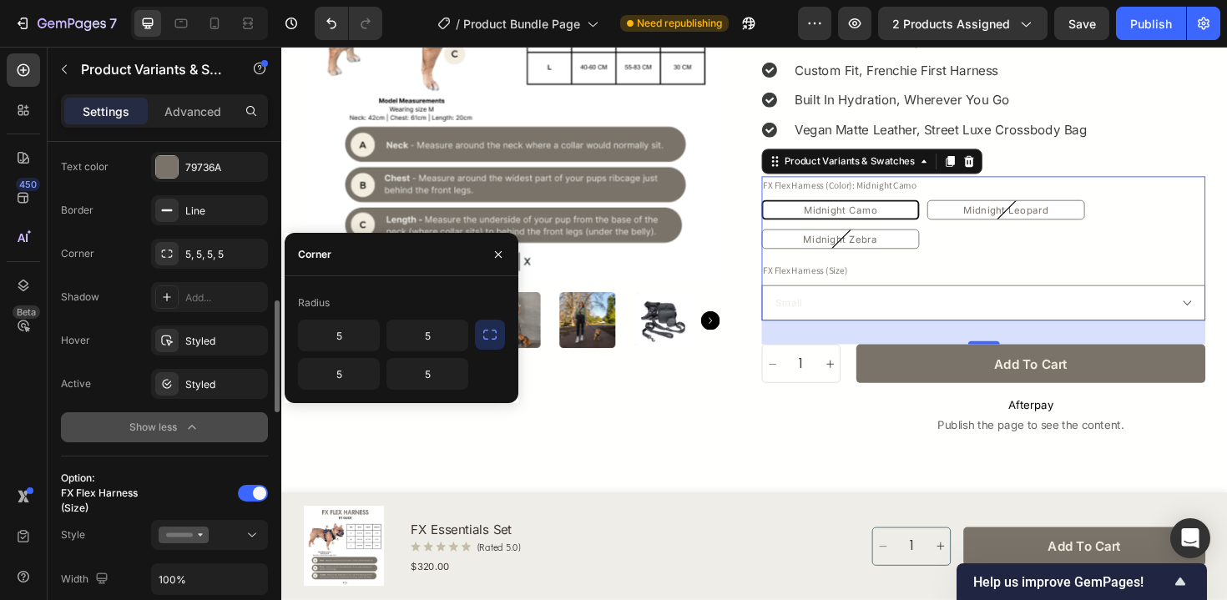
scroll to position [723, 0]
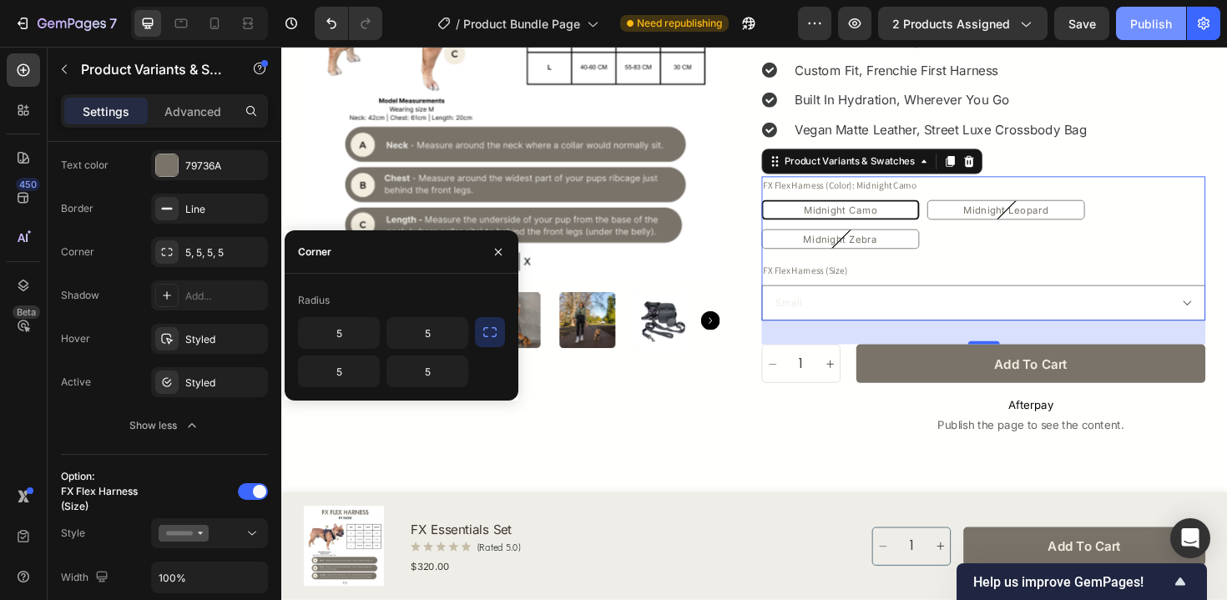
click at [1153, 28] on div "Publish" at bounding box center [1151, 24] width 42 height 18
click at [881, 300] on select "Small Medium Large" at bounding box center [1025, 319] width 470 height 38
click at [497, 247] on icon "button" at bounding box center [498, 251] width 13 height 13
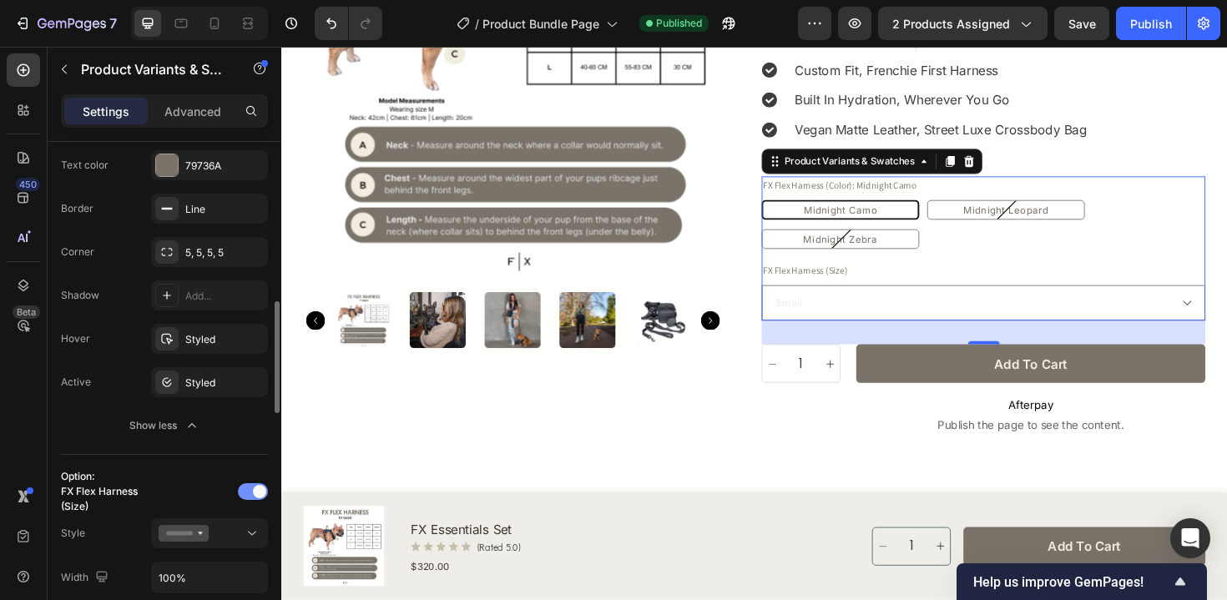
click at [250, 495] on div at bounding box center [253, 491] width 30 height 17
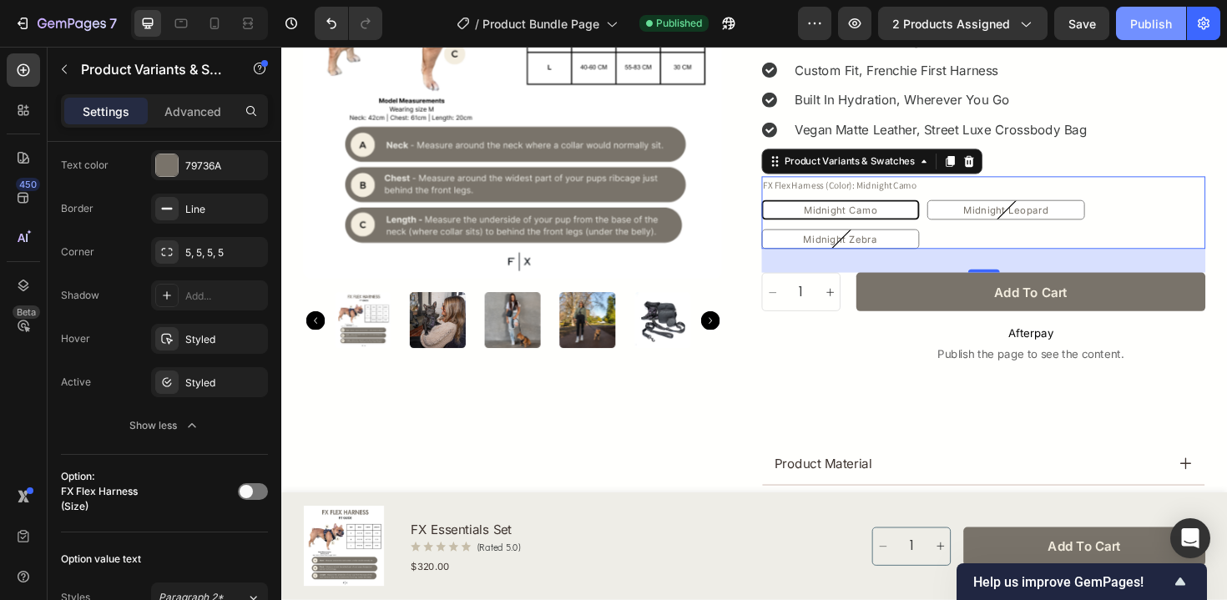
click at [1122, 34] on button "Publish" at bounding box center [1151, 23] width 70 height 33
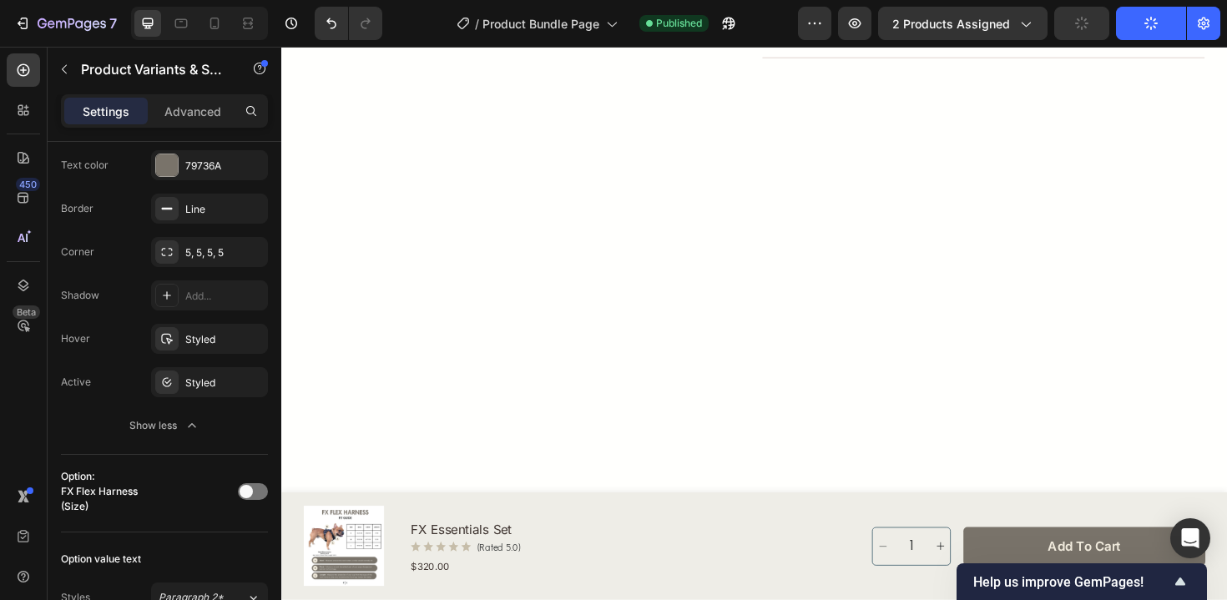
scroll to position [0, 0]
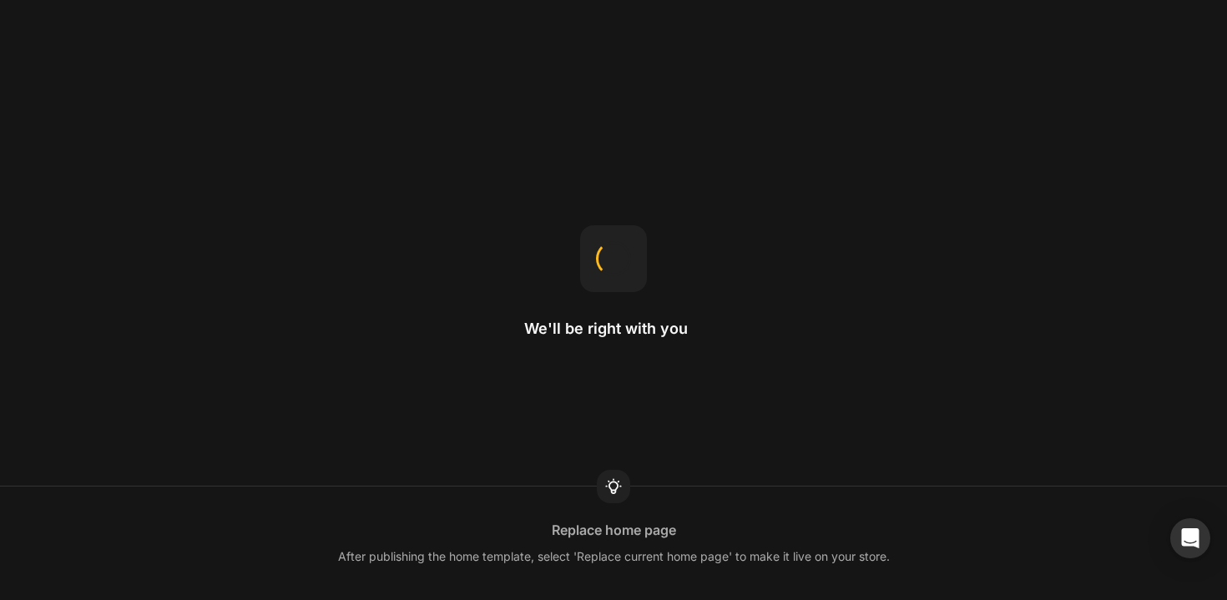
click at [933, 300] on div "We'll be right with you Replace home page After publishing the home template, s…" at bounding box center [613, 300] width 1227 height 600
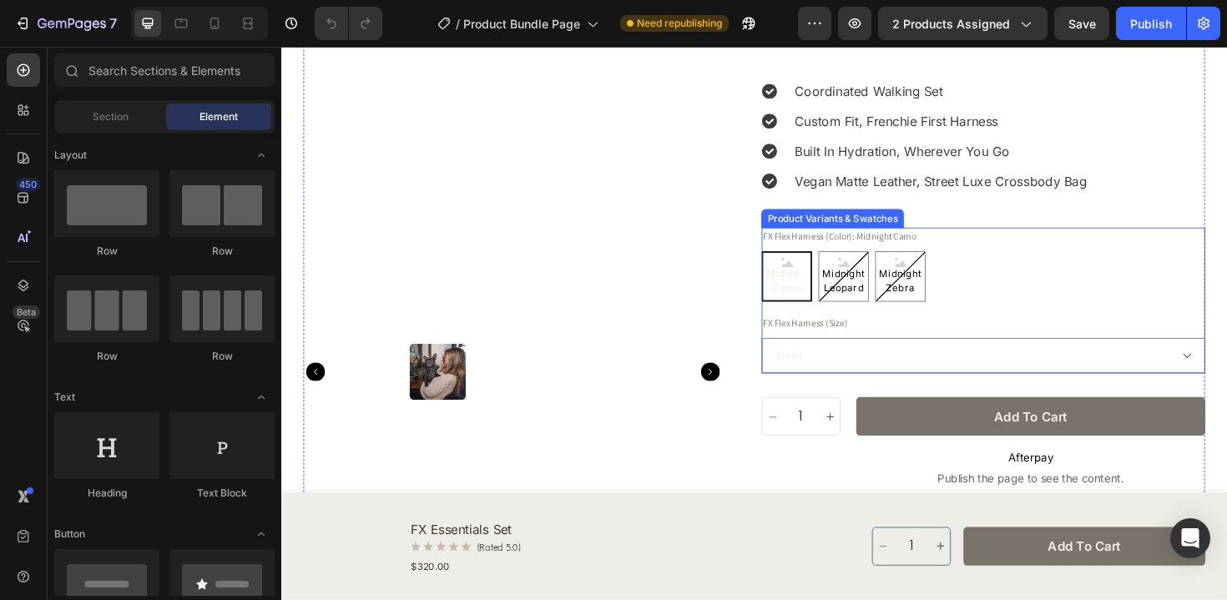
scroll to position [230, 0]
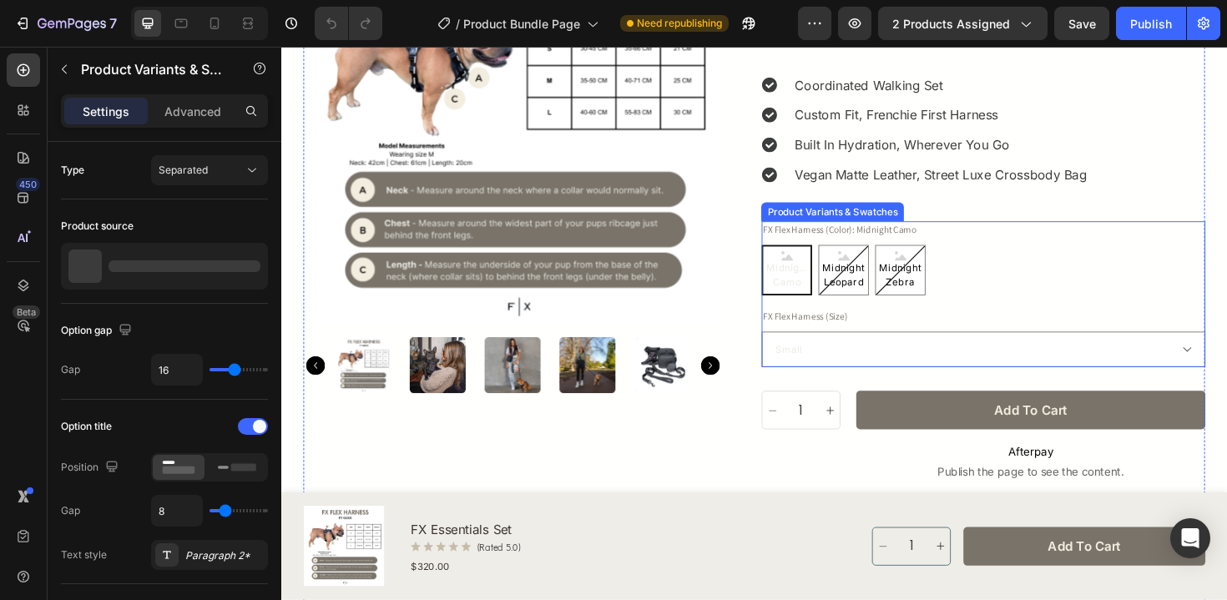
click at [1038, 237] on div "FX Flex Harness (Color): Midnight Camo Midnight Camo Midnight Camo Midnight Cam…" at bounding box center [1025, 271] width 470 height 78
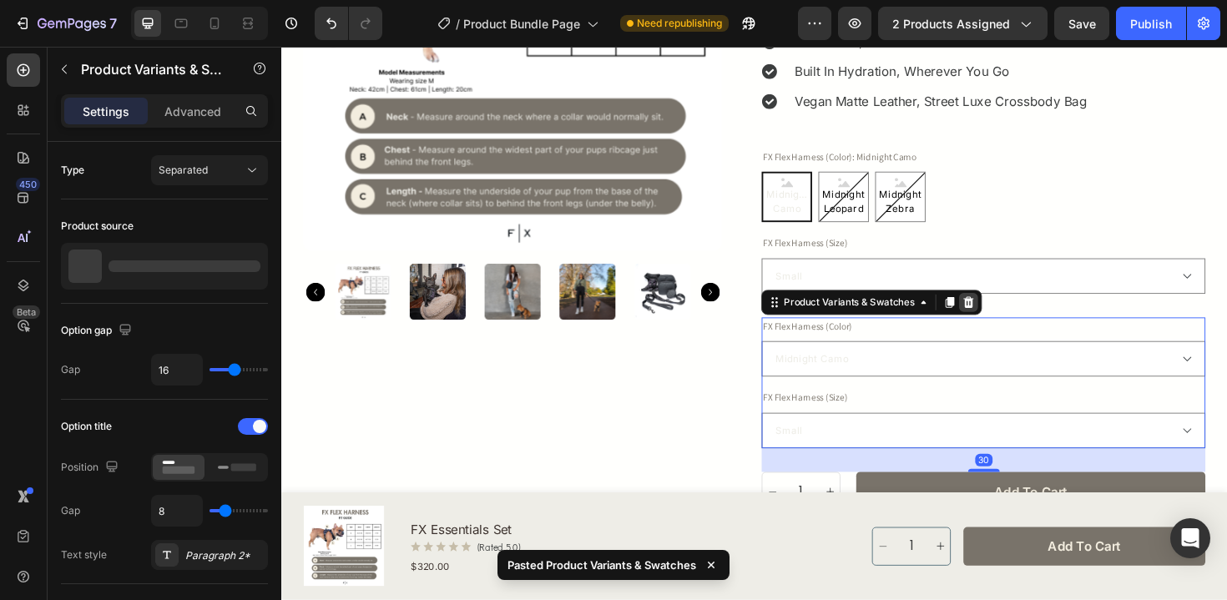
scroll to position [315, 0]
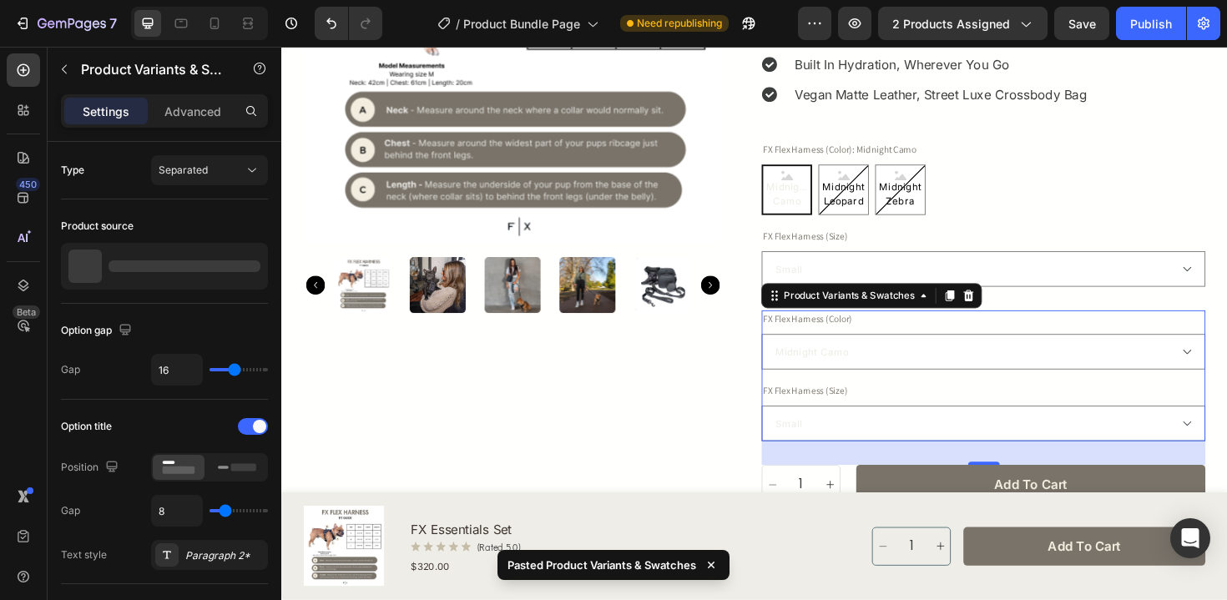
click at [1069, 329] on div "FX Flex Harness (Color) Midnight Camo Midnight Leopard Midnight Zebra" at bounding box center [1025, 357] width 470 height 63
click at [1008, 310] on icon at bounding box center [1009, 310] width 13 height 13
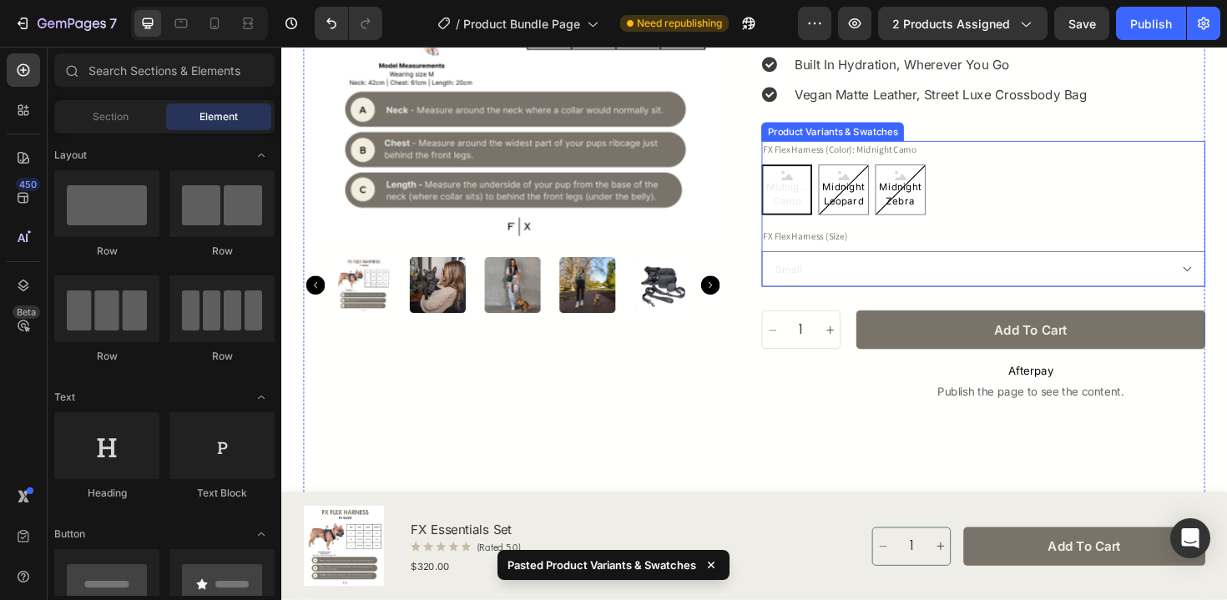
click at [1039, 197] on div "Midnight Camo Midnight Camo Midnight Camo Midnight Leopard Midnight Leopard Mid…" at bounding box center [1025, 198] width 470 height 53
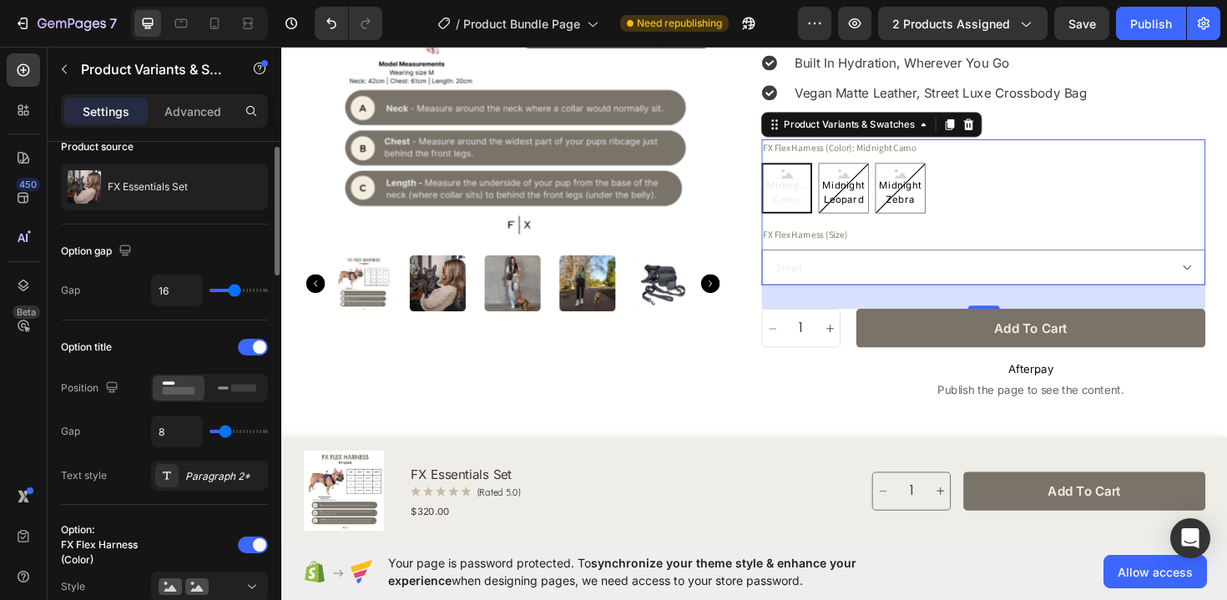
scroll to position [83, 0]
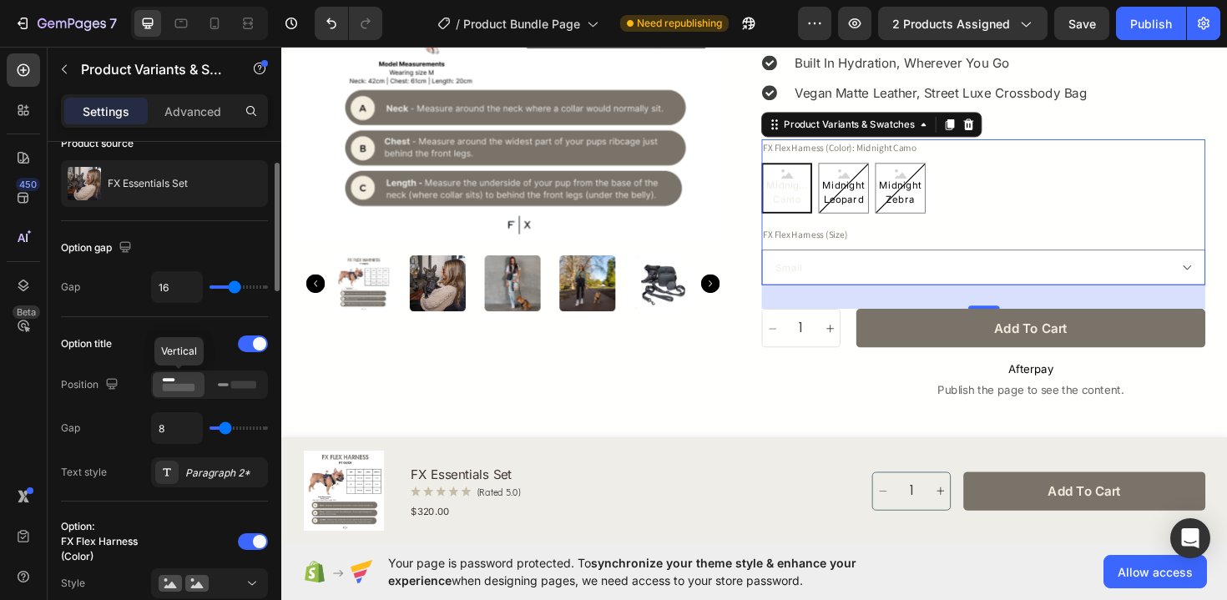
click at [185, 381] on icon at bounding box center [178, 385] width 38 height 18
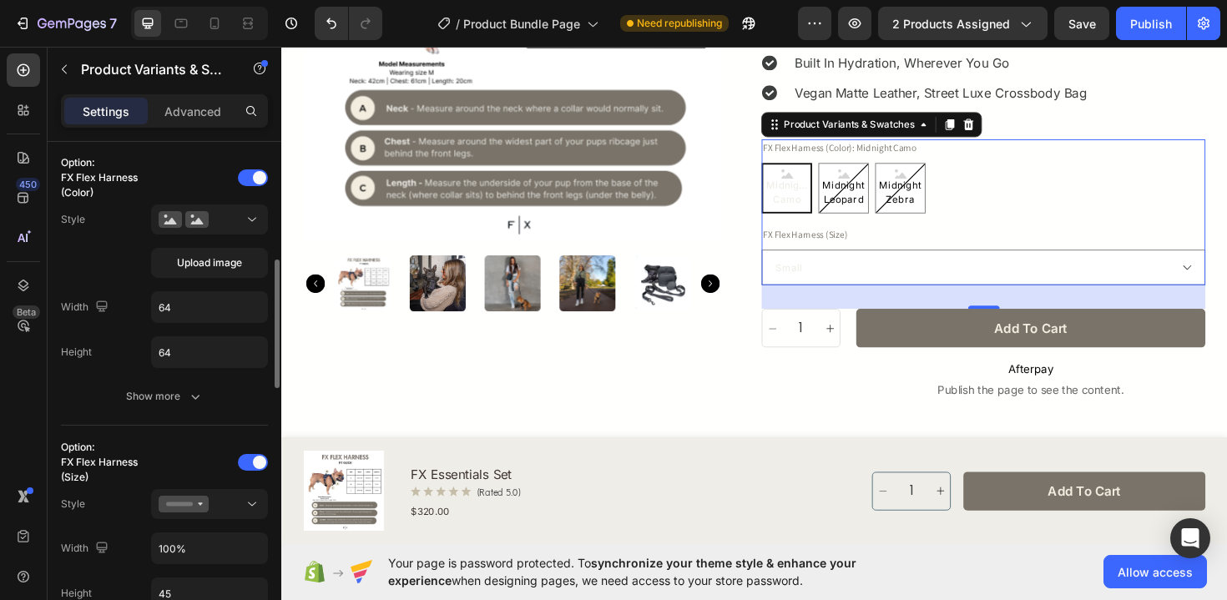
scroll to position [450, 0]
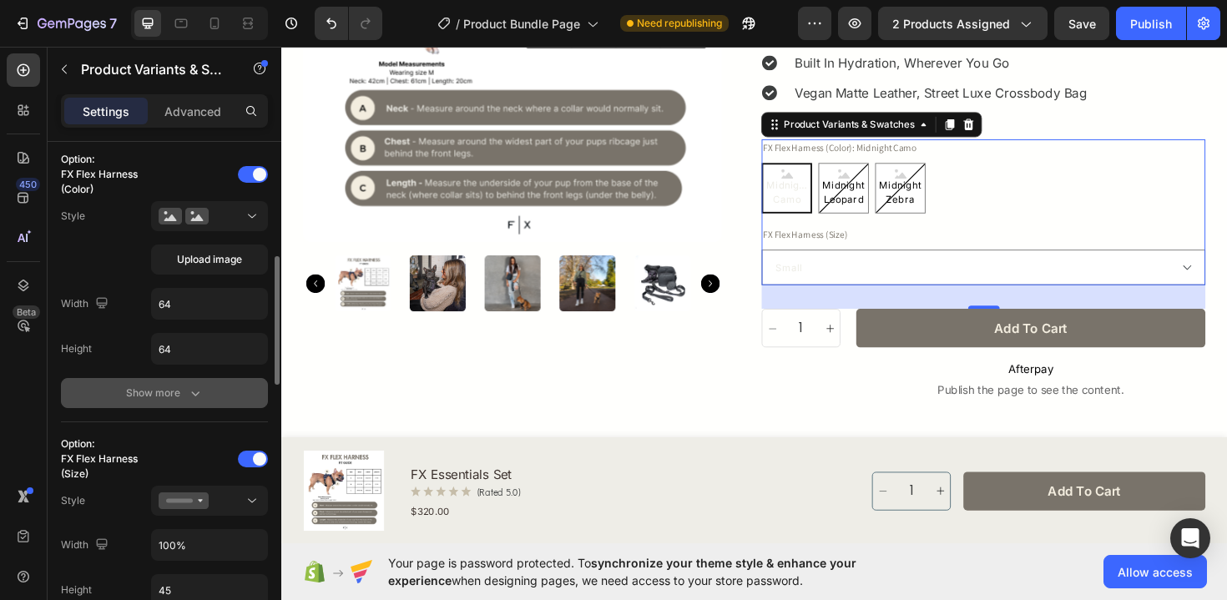
click at [147, 385] on div "Show more" at bounding box center [165, 393] width 78 height 17
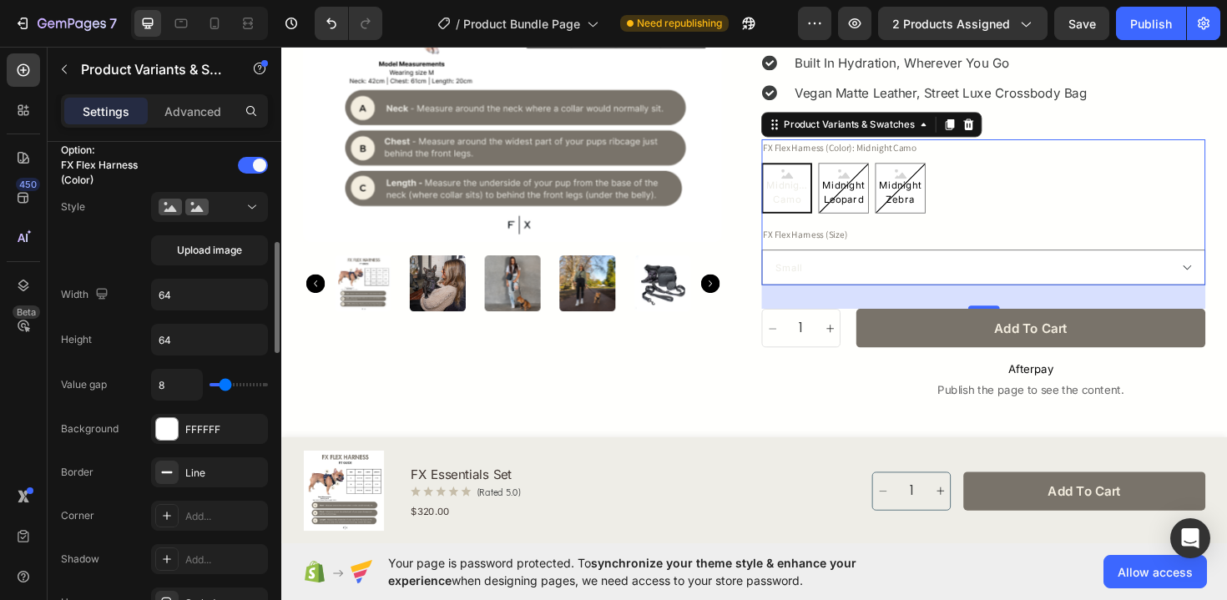
scroll to position [458, 0]
click at [194, 285] on input "64" at bounding box center [209, 295] width 115 height 30
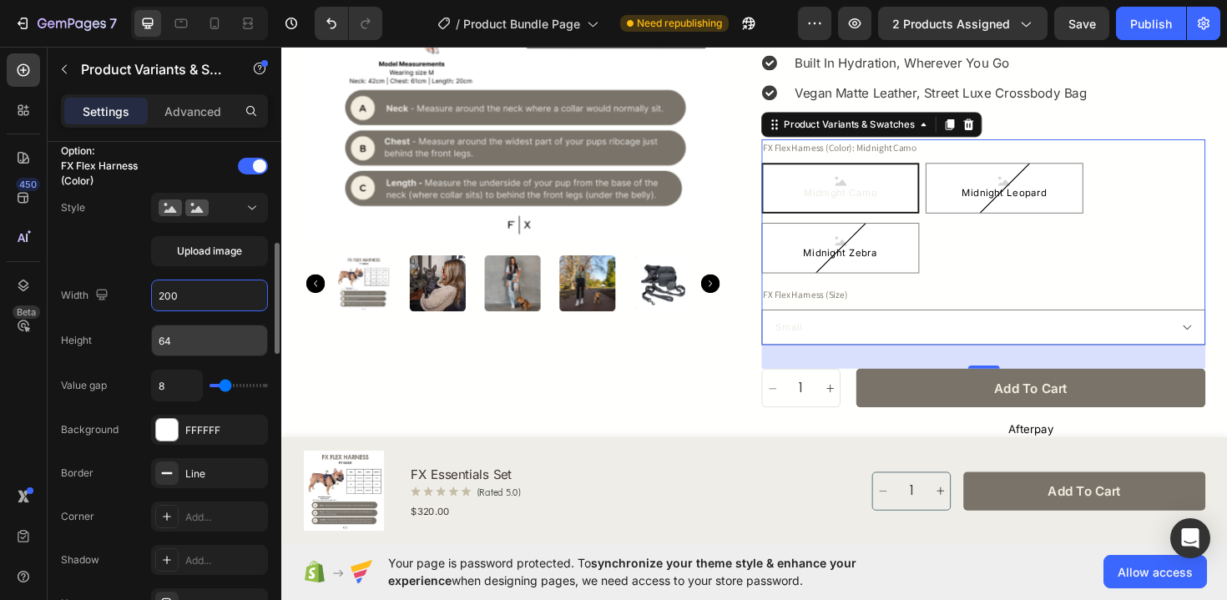
type input "200"
click at [204, 340] on input "64" at bounding box center [209, 341] width 115 height 30
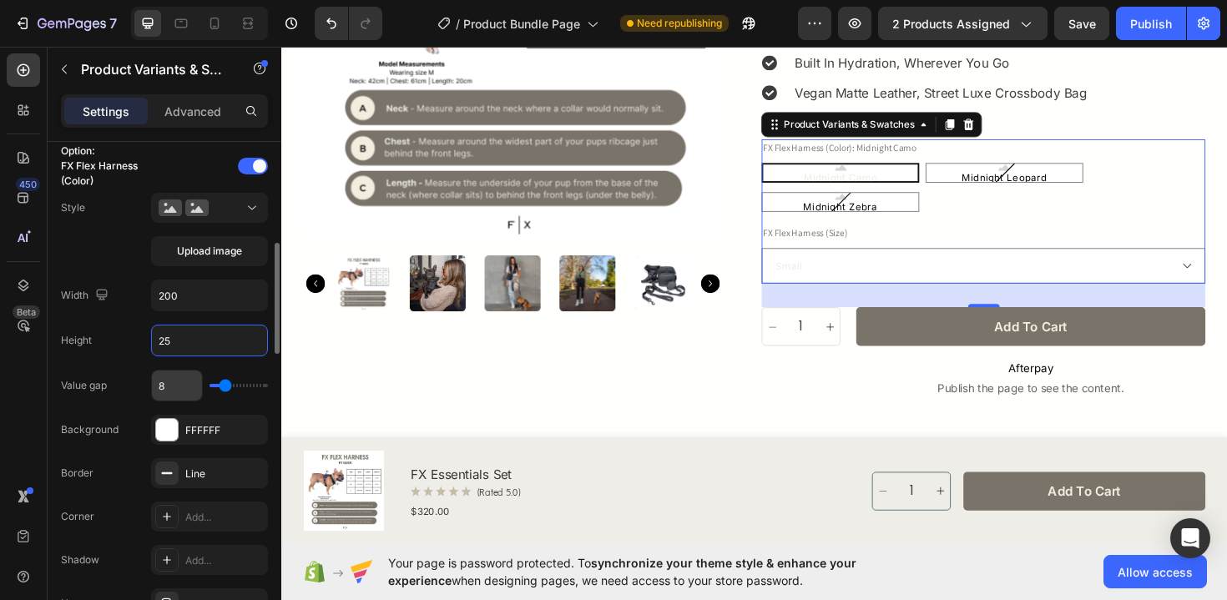
type input "25"
click at [189, 383] on input "8" at bounding box center [177, 386] width 50 height 30
type input "1"
type input "10"
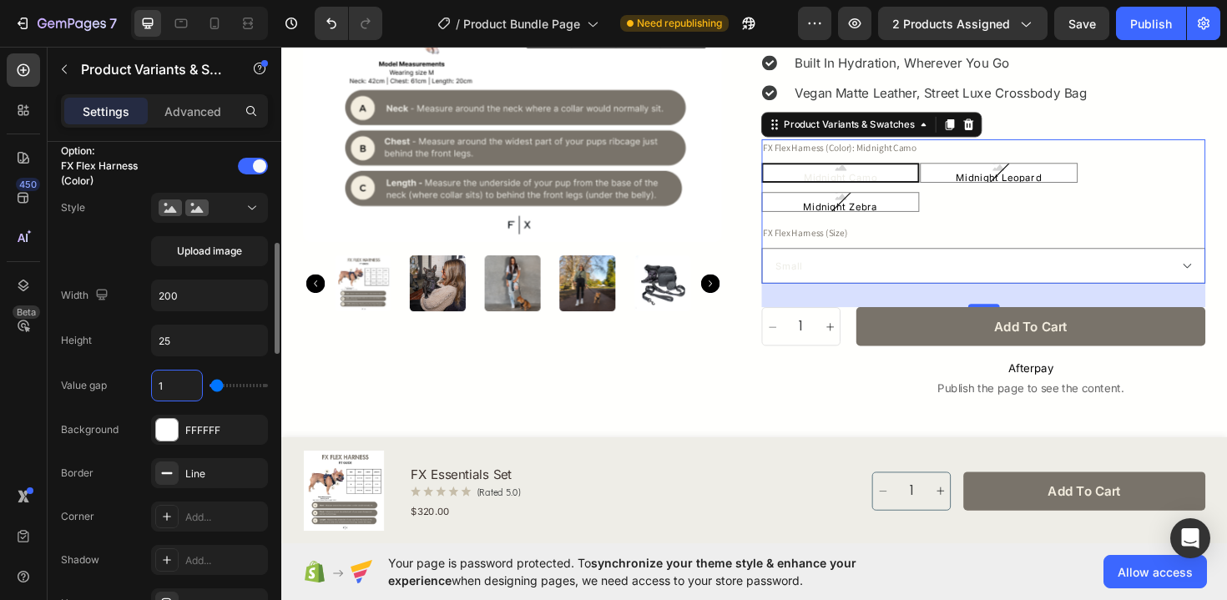
type input "10"
click at [206, 477] on div "Line" at bounding box center [209, 474] width 48 height 15
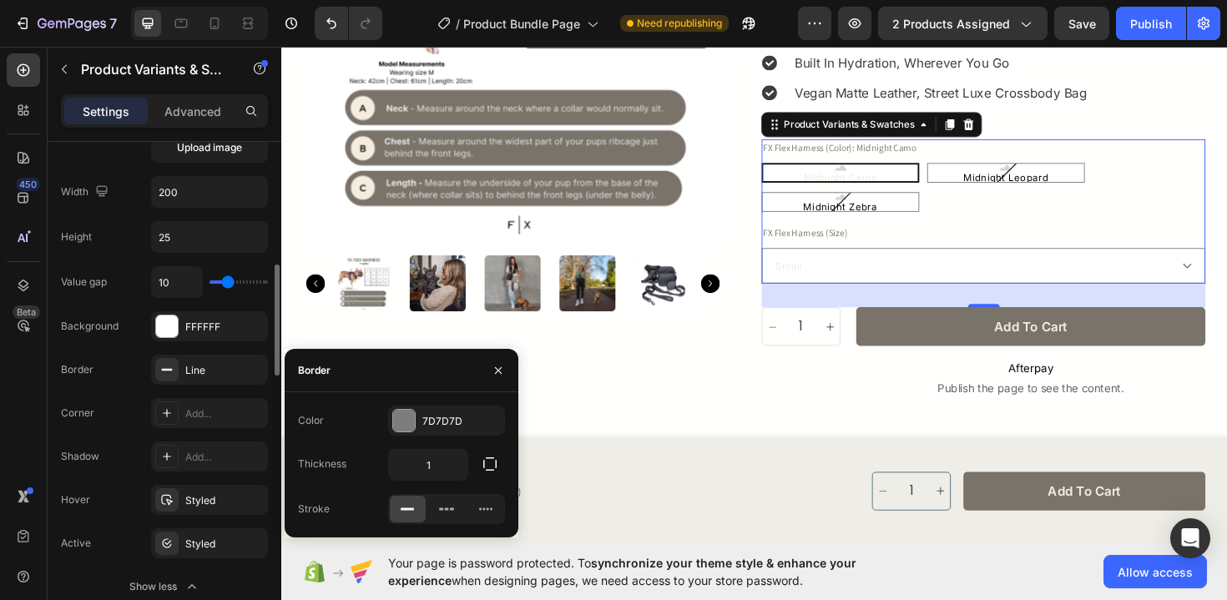
scroll to position [561, 0]
click at [427, 419] on div "7D7D7D" at bounding box center [446, 421] width 48 height 15
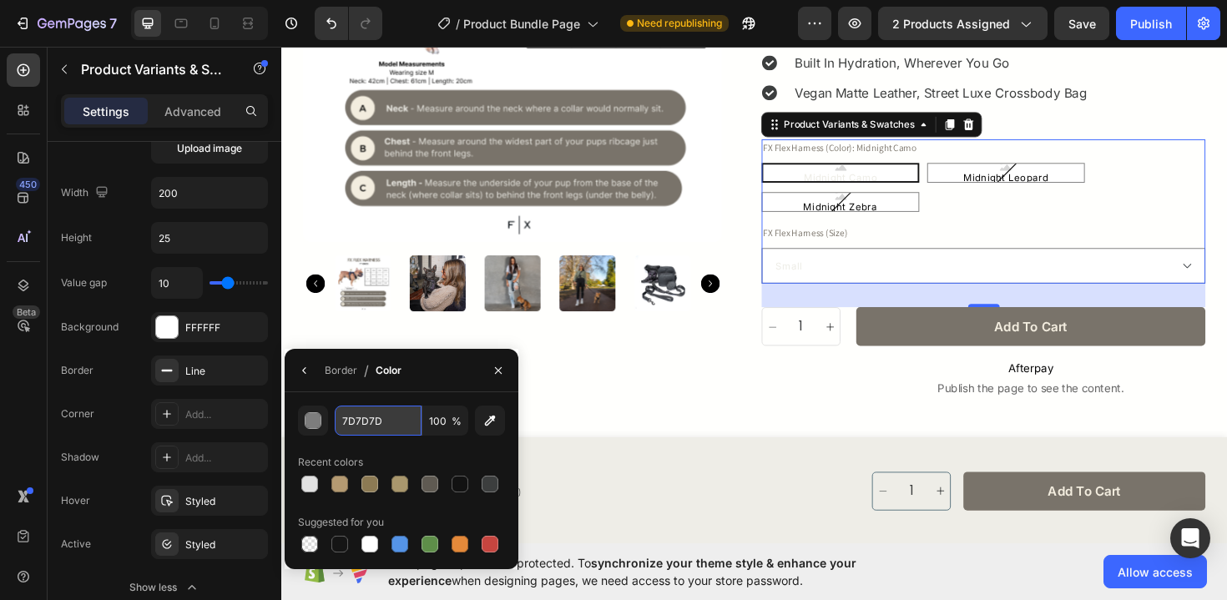
click at [367, 427] on input "7D7D7D" at bounding box center [378, 421] width 87 height 30
paste input "9736A"
type input "79736A"
click at [299, 365] on icon "button" at bounding box center [304, 370] width 13 height 13
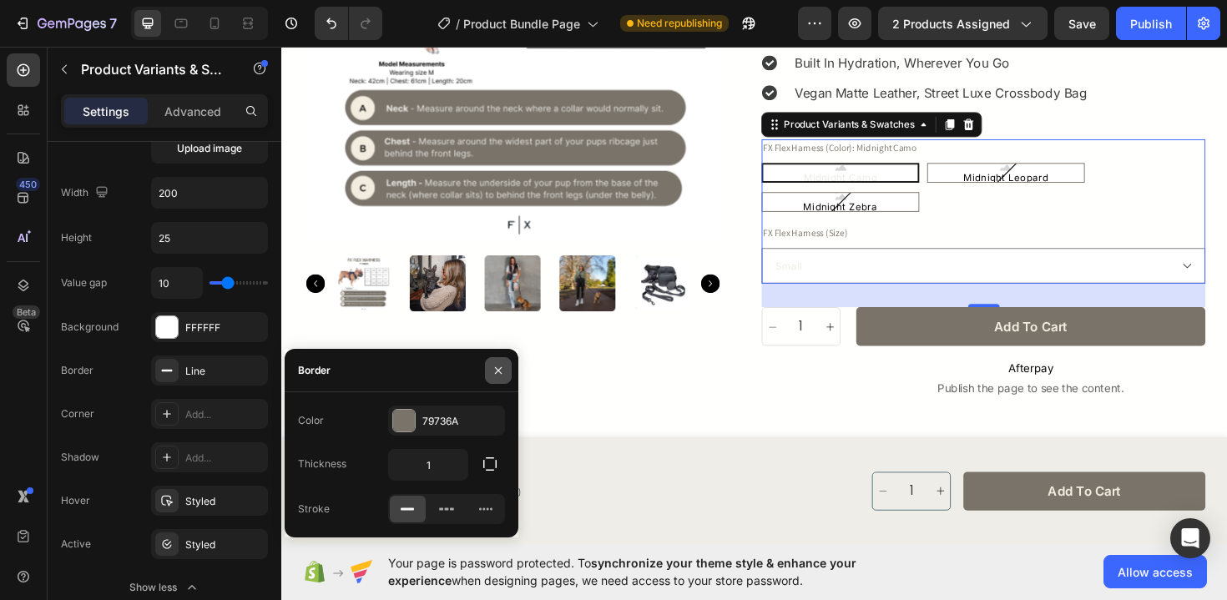
click at [492, 371] on icon "button" at bounding box center [498, 370] width 13 height 13
